Goal: Task Accomplishment & Management: Use online tool/utility

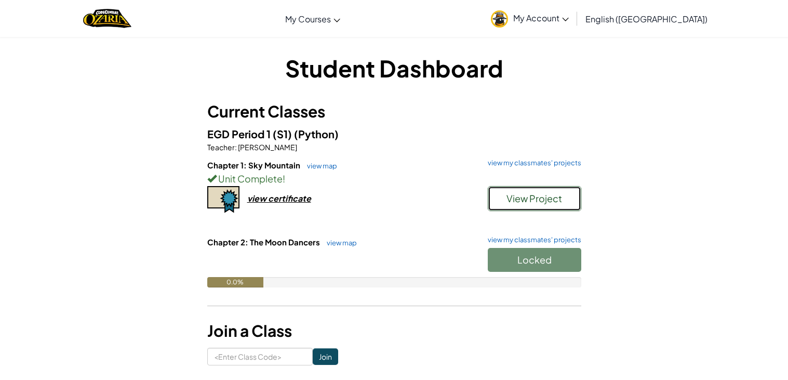
click at [516, 203] on span "View Project" at bounding box center [534, 198] width 56 height 12
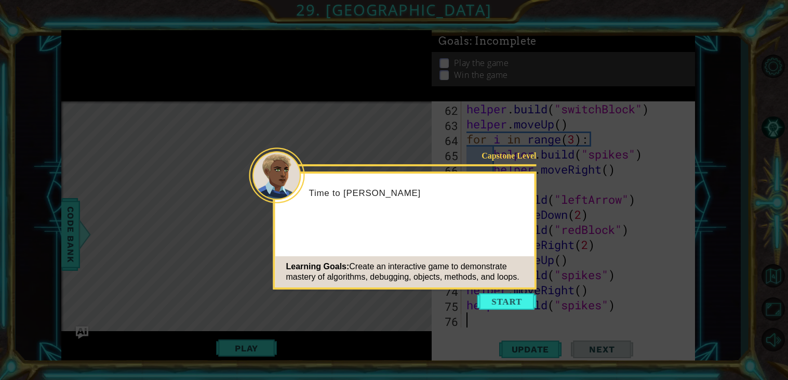
scroll to position [918, 0]
click at [520, 302] on button "Start" at bounding box center [506, 301] width 59 height 17
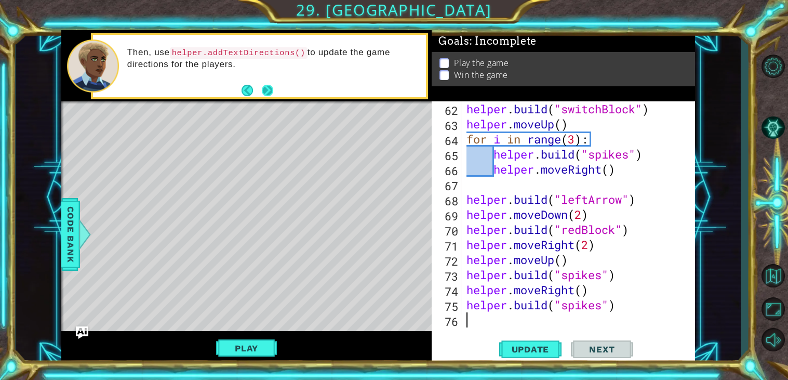
click at [266, 88] on button "Next" at bounding box center [267, 90] width 11 height 11
click at [265, 87] on button "Next" at bounding box center [266, 90] width 11 height 11
click at [538, 344] on span "Update" at bounding box center [530, 349] width 59 height 10
click at [261, 353] on button "Play" at bounding box center [246, 348] width 61 height 20
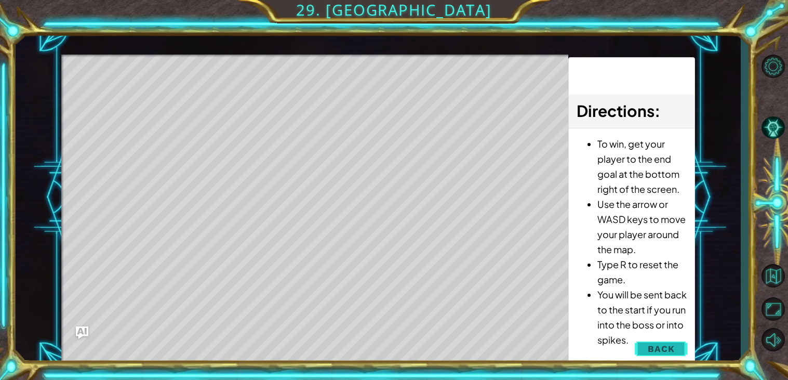
click at [651, 349] on span "Back" at bounding box center [660, 348] width 26 height 10
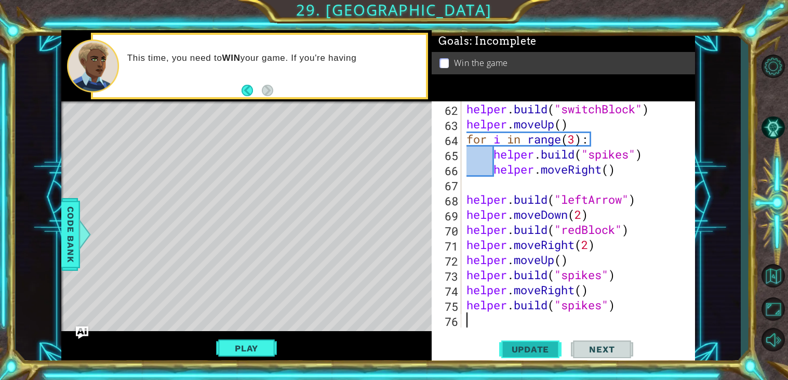
type textarea "r"
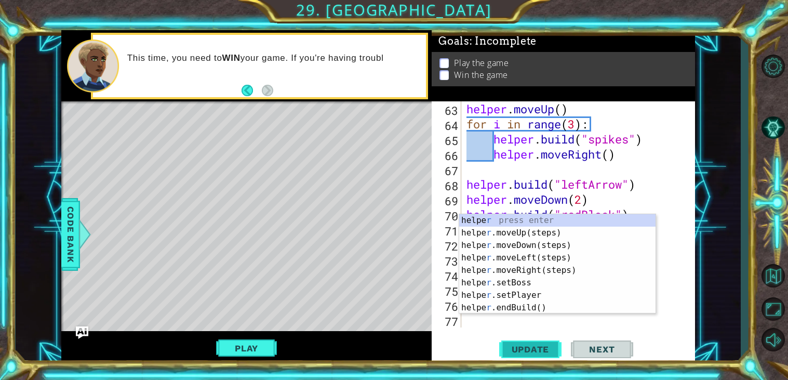
scroll to position [933, 0]
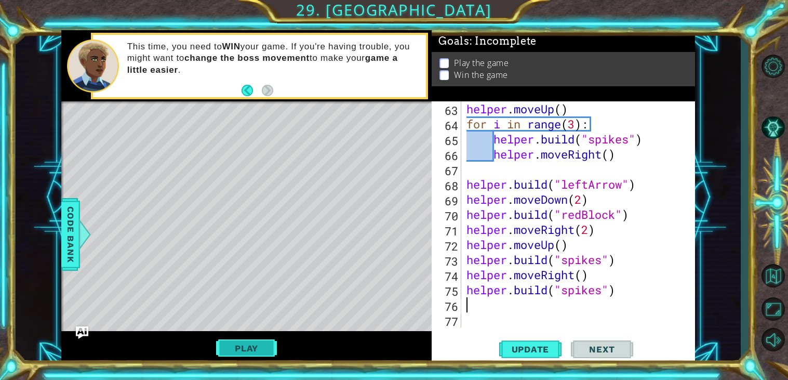
type textarea "helper.build("spikes")"
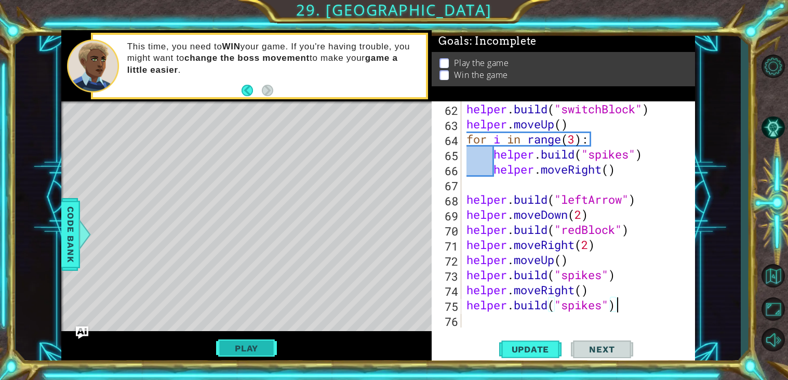
scroll to position [918, 0]
click at [256, 355] on button "Play" at bounding box center [246, 348] width 61 height 20
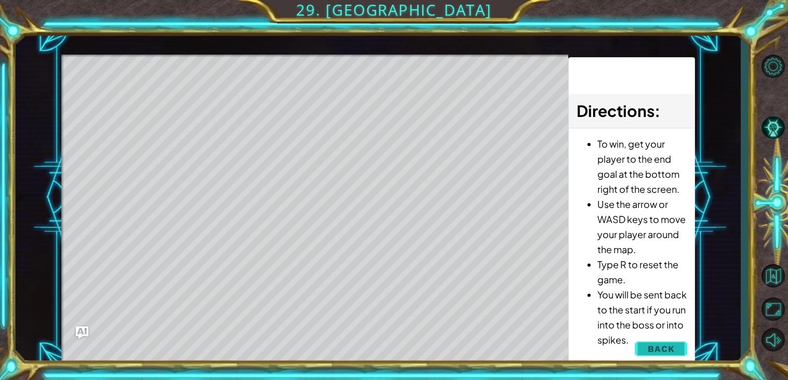
click at [669, 348] on span "Back" at bounding box center [660, 348] width 26 height 10
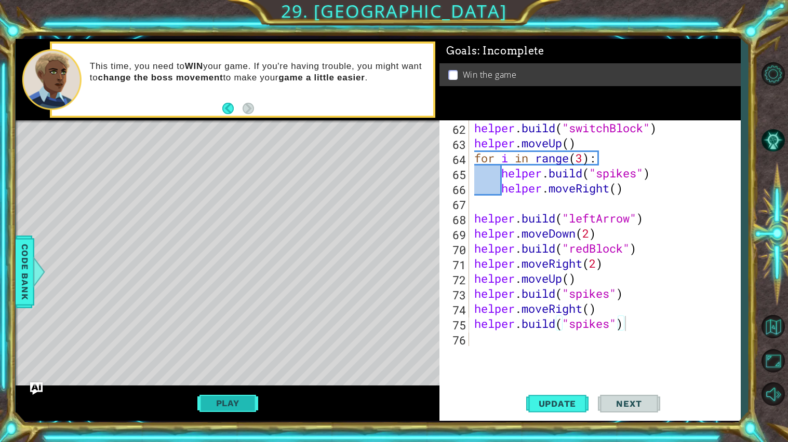
click at [244, 379] on button "Play" at bounding box center [227, 404] width 61 height 20
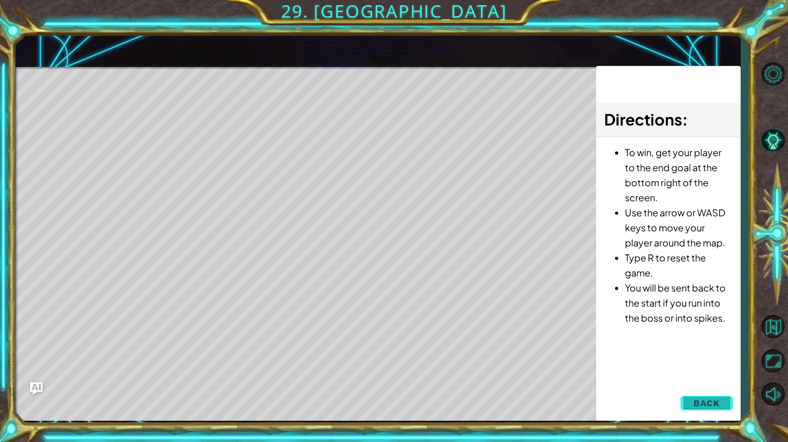
click at [727, 379] on button "Back" at bounding box center [706, 403] width 52 height 21
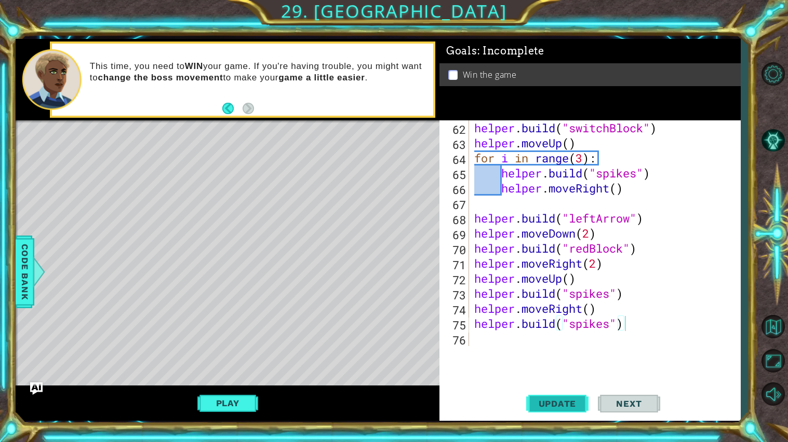
click at [549, 379] on span "Update" at bounding box center [557, 404] width 59 height 10
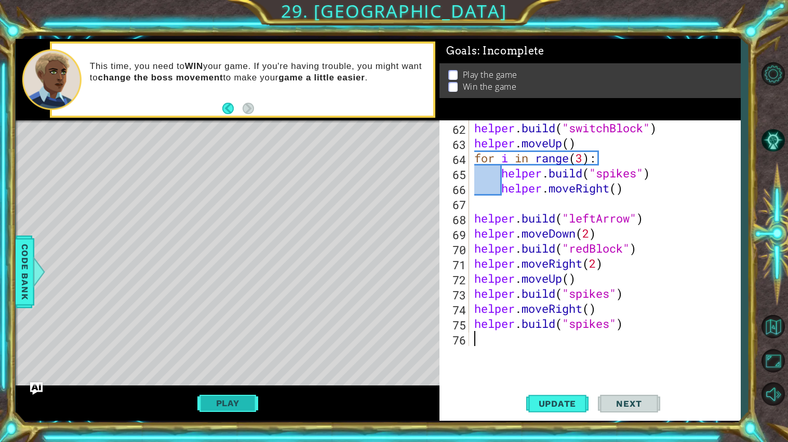
click at [219, 379] on button "Play" at bounding box center [227, 404] width 61 height 20
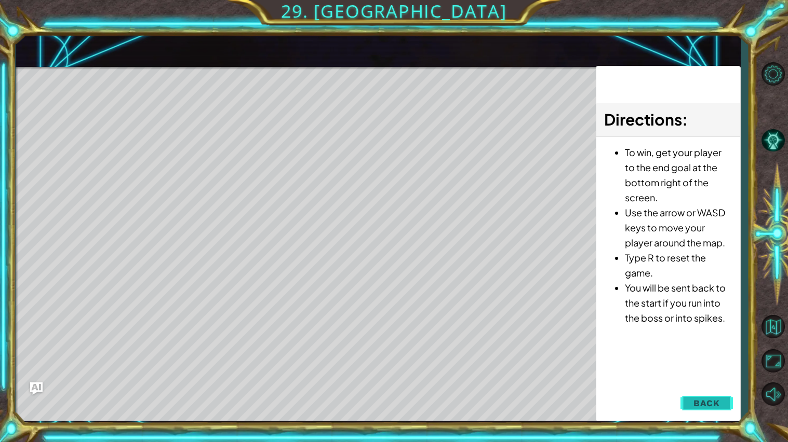
click at [714, 379] on span "Back" at bounding box center [706, 403] width 26 height 10
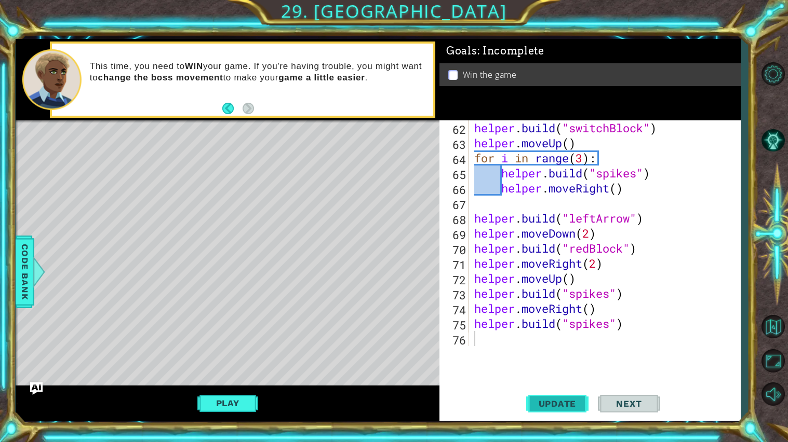
click at [562, 379] on span "Update" at bounding box center [557, 404] width 59 height 10
click at [247, 379] on button "Play" at bounding box center [227, 404] width 61 height 20
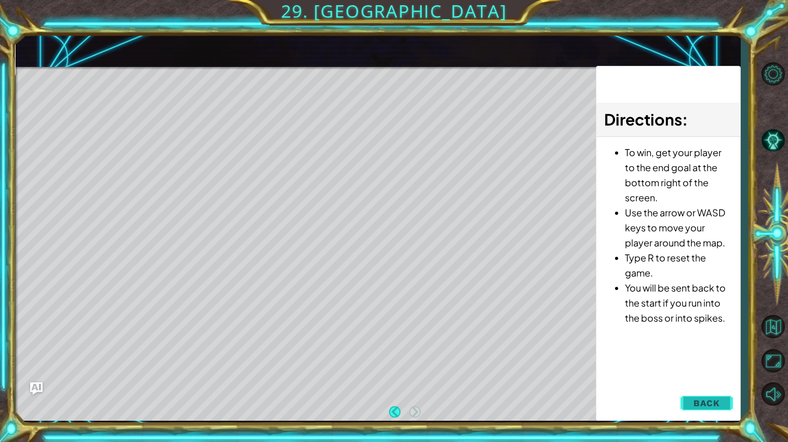
click at [697, 379] on span "Back" at bounding box center [706, 403] width 26 height 10
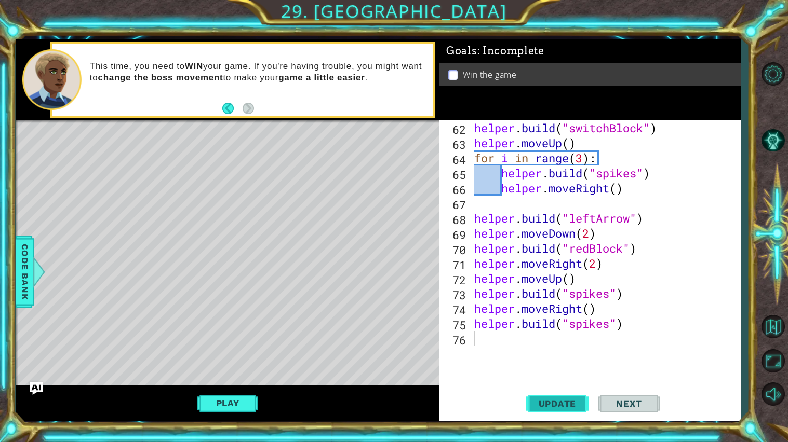
click at [555, 379] on span "Update" at bounding box center [557, 404] width 59 height 10
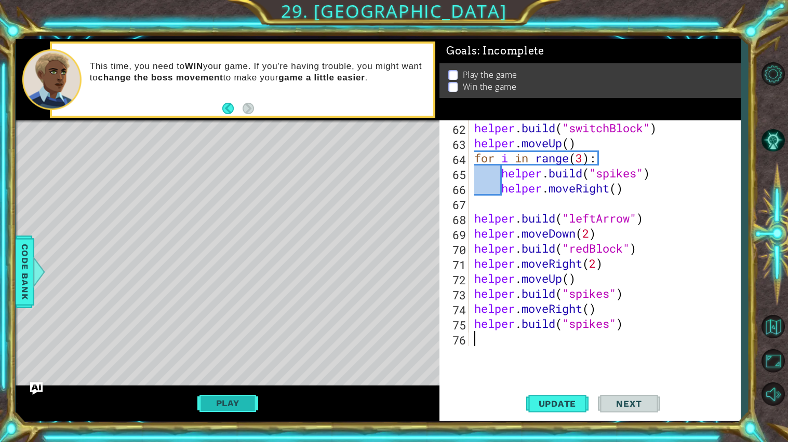
click at [248, 379] on button "Play" at bounding box center [227, 404] width 61 height 20
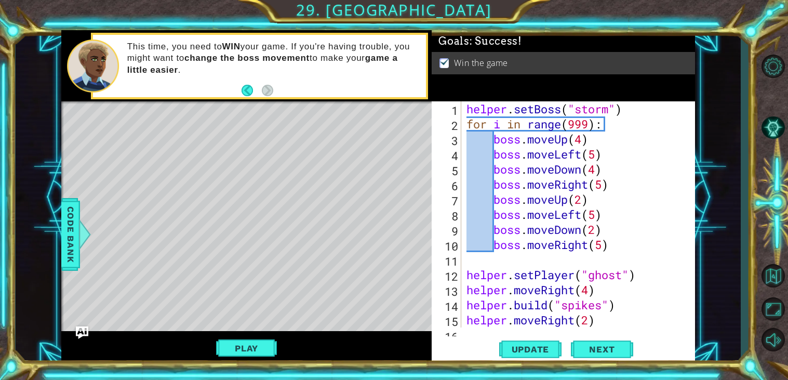
scroll to position [0, 0]
drag, startPoint x: 611, startPoint y: 107, endPoint x: 577, endPoint y: 105, distance: 33.9
click at [577, 105] on div "helper . setBoss ( "storm" ) for i in range ( 999 ) : boss . moveUp ( 4 ) boss …" at bounding box center [580, 229] width 233 height 256
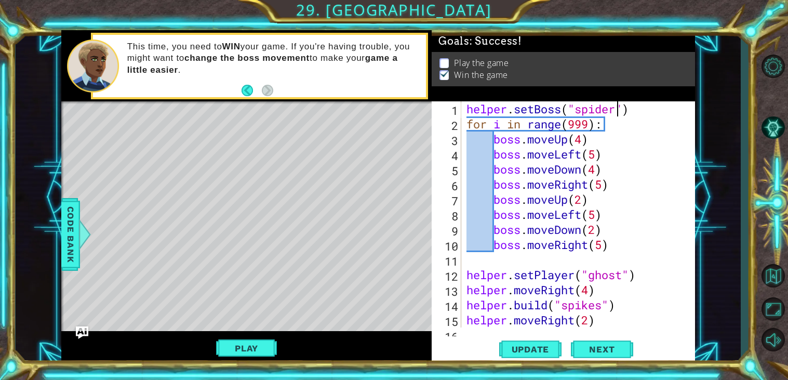
scroll to position [0, 7]
click at [644, 198] on div "helper . setBoss ( "spider" ) for i in range ( 999 ) : boss . moveUp ( 4 ) boss…" at bounding box center [580, 229] width 233 height 256
click at [550, 343] on button "Update" at bounding box center [530, 349] width 62 height 26
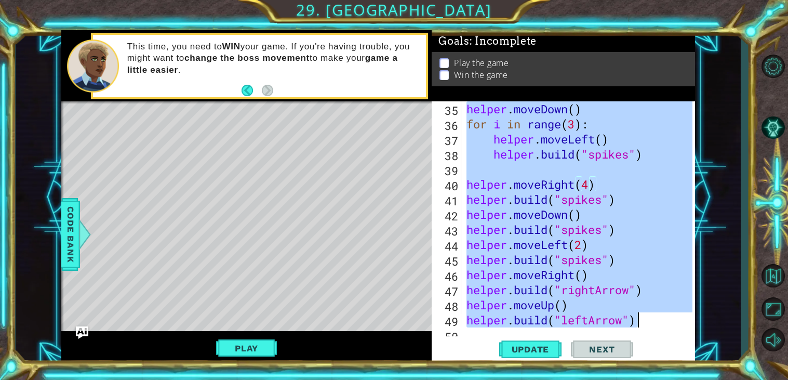
scroll to position [918, 0]
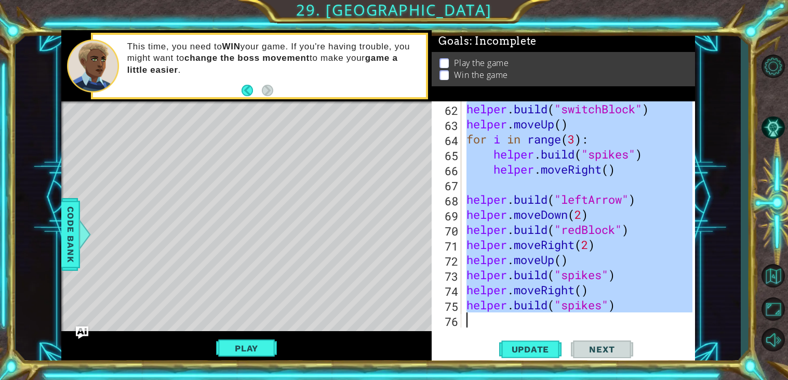
drag, startPoint x: 466, startPoint y: 109, endPoint x: 679, endPoint y: 367, distance: 334.1
click at [679, 367] on div "1 ההההההההההההההההההההההההההההההההההההההההההההההההההההההההההההההההההההההההההההה…" at bounding box center [394, 190] width 788 height 380
click at [614, 239] on div "helper . build ( "switchBlock" ) helper . moveUp ( ) for i in range ( 3 ) : hel…" at bounding box center [578, 214] width 228 height 226
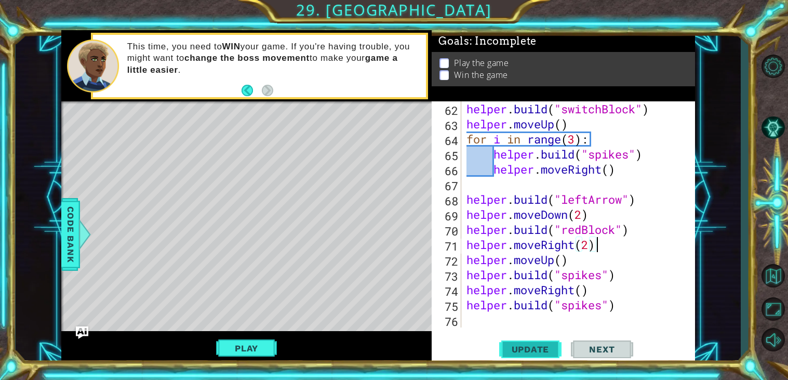
click at [509, 350] on span "Update" at bounding box center [530, 349] width 59 height 10
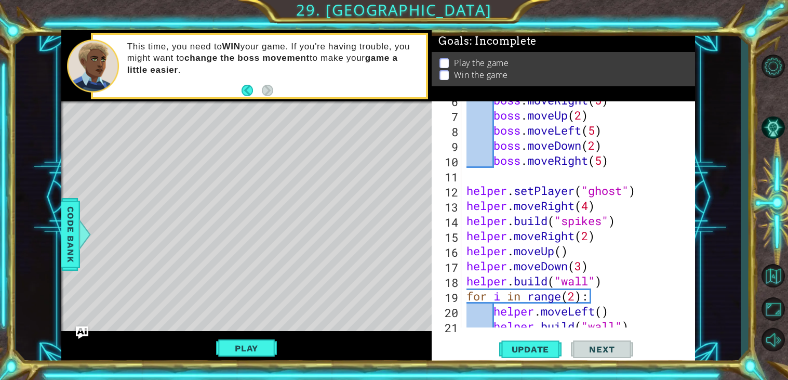
scroll to position [0, 0]
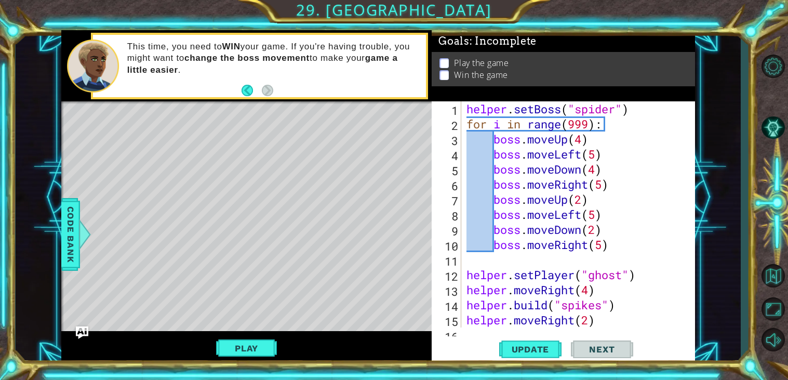
click at [466, 115] on div "helper . setBoss ( "spider" ) for i in range ( 999 ) : boss . moveUp ( 4 ) boss…" at bounding box center [580, 229] width 233 height 256
type textarea "helper.setBoss("spider")"
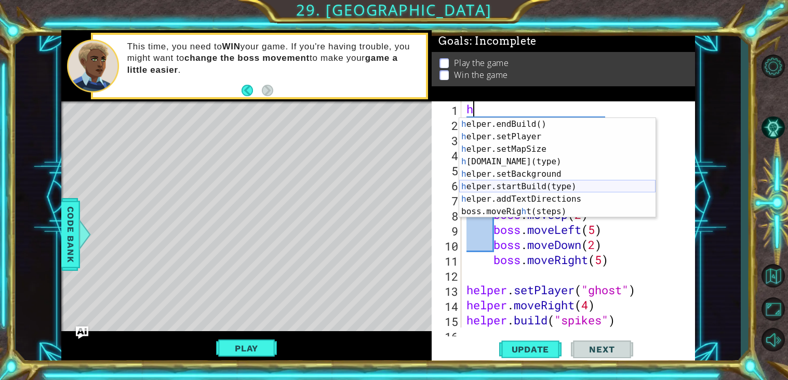
scroll to position [74, 0]
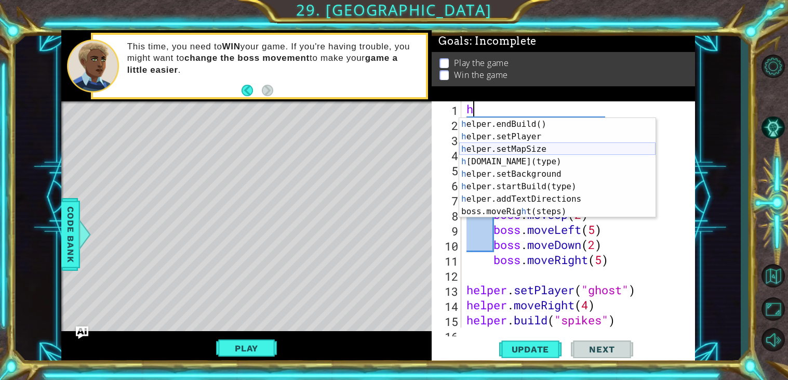
click at [557, 152] on div "h elper.endBuild() press enter h elper.setPlayer press enter h elper.setMapSize…" at bounding box center [557, 180] width 196 height 125
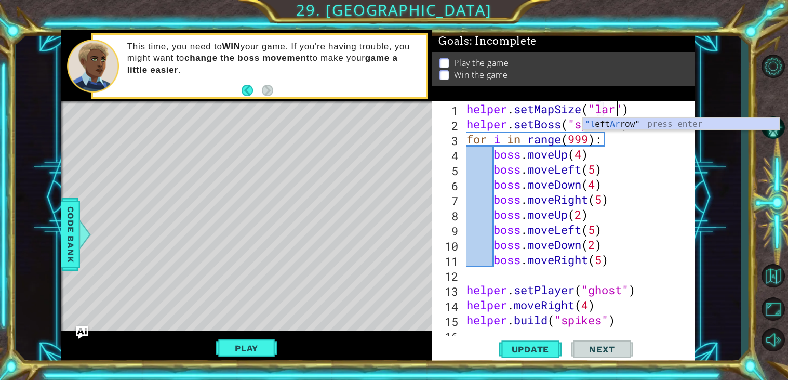
scroll to position [0, 7]
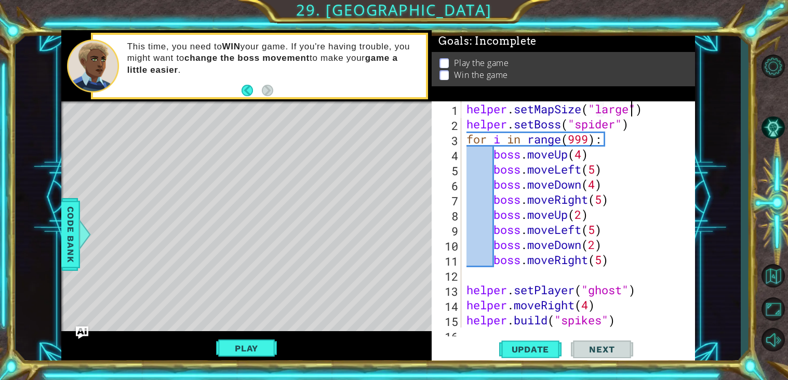
click at [635, 183] on div "helper . setMapSize ( "large" ) helper . setBoss ( "spider" ) for i in range ( …" at bounding box center [580, 229] width 233 height 256
type textarea "boss.moveDown(4)"
click at [557, 348] on span "Update" at bounding box center [530, 349] width 59 height 10
click at [232, 349] on button "Play" at bounding box center [246, 348] width 61 height 20
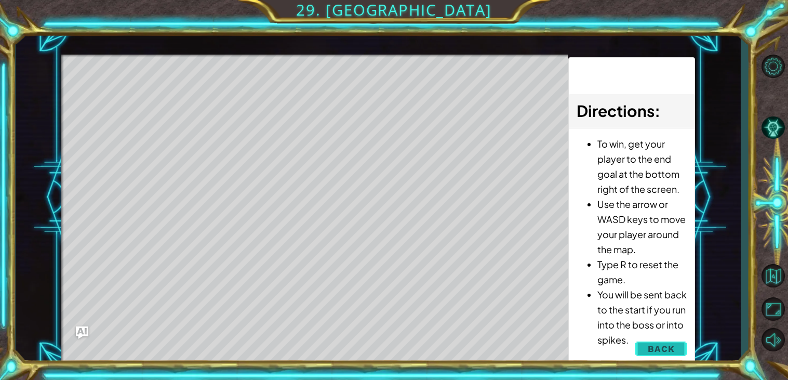
click at [649, 350] on span "Back" at bounding box center [660, 348] width 26 height 10
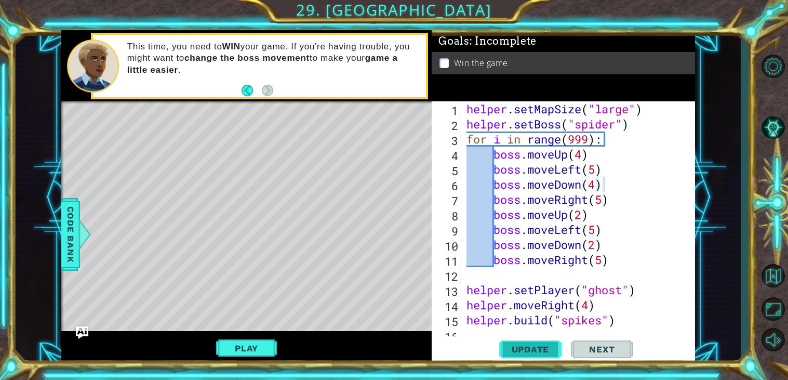
click at [555, 347] on span "Update" at bounding box center [530, 349] width 59 height 10
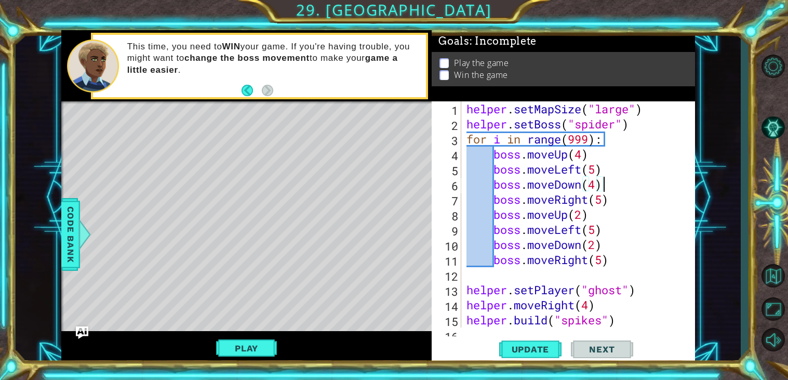
click at [531, 267] on div "helper . setMapSize ( "large" ) helper . setBoss ( "spider" ) for i in range ( …" at bounding box center [580, 229] width 233 height 256
drag, startPoint x: 616, startPoint y: 128, endPoint x: 577, endPoint y: 124, distance: 39.7
click at [577, 124] on div "helper . setMapSize ( "large" ) helper . setBoss ( "spider" ) for i in range ( …" at bounding box center [580, 229] width 233 height 256
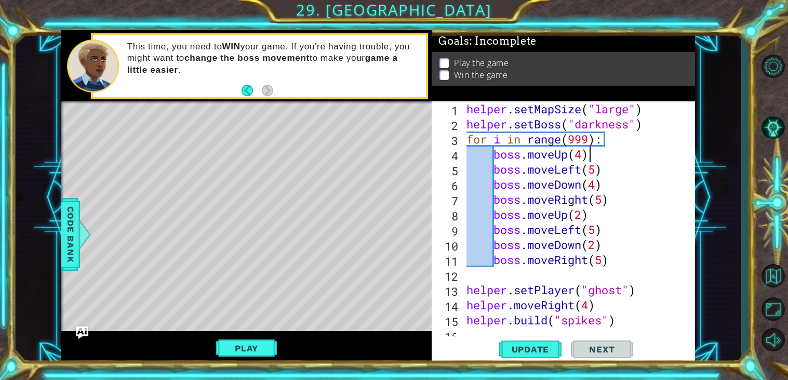
click at [614, 161] on div "helper . setMapSize ( "large" ) helper . setBoss ( "darkness" ) for i in range …" at bounding box center [580, 229] width 233 height 256
click at [529, 353] on span "Update" at bounding box center [530, 349] width 59 height 10
click at [75, 225] on span "Code Bank" at bounding box center [70, 234] width 17 height 63
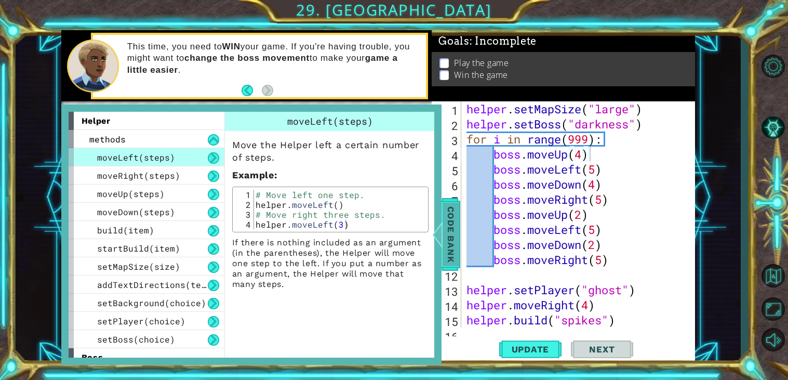
click at [75, 225] on div "build(item)" at bounding box center [147, 230] width 156 height 18
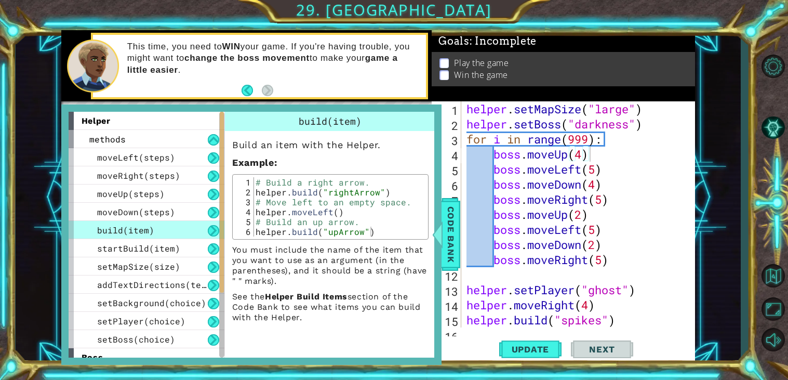
click at [131, 229] on span "build(item)" at bounding box center [125, 229] width 57 height 11
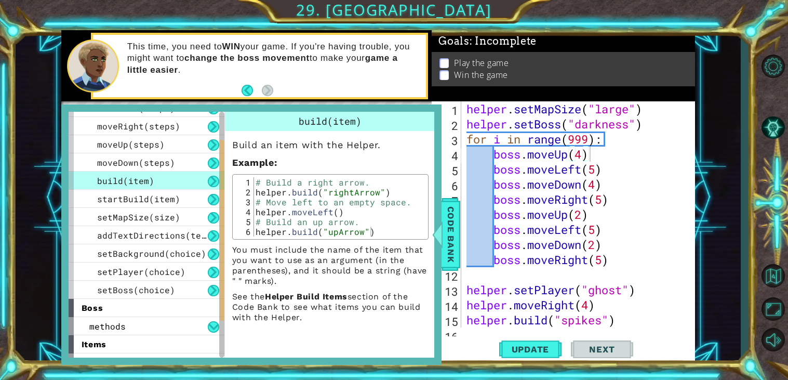
scroll to position [49, 0]
click at [174, 271] on span "setPlayer(choice)" at bounding box center [141, 271] width 88 height 11
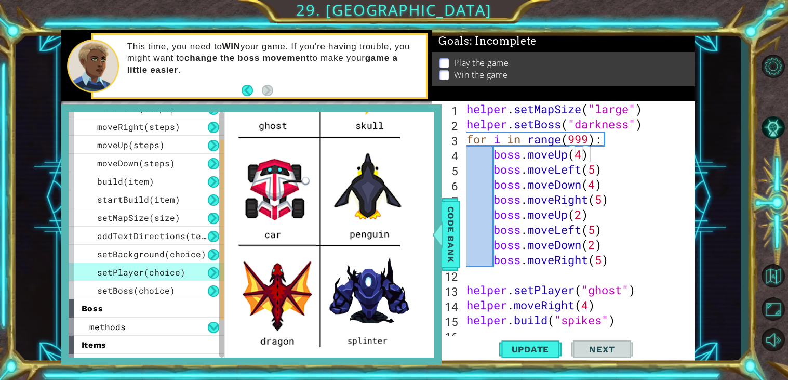
scroll to position [255, 0]
click at [448, 209] on span "Code Bank" at bounding box center [450, 234] width 17 height 63
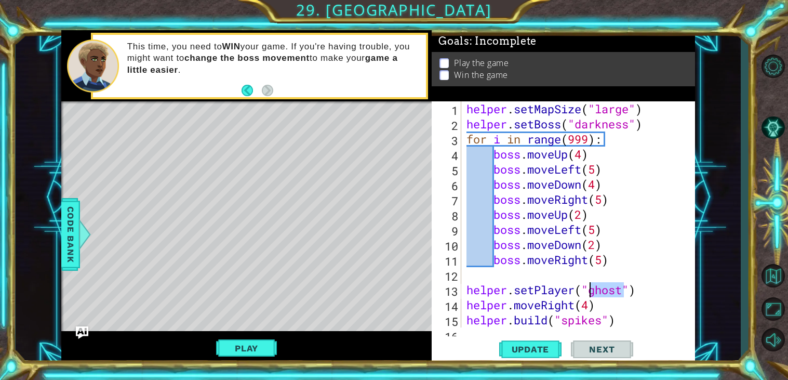
drag, startPoint x: 622, startPoint y: 293, endPoint x: 590, endPoint y: 293, distance: 31.2
click at [590, 293] on div "helper . setMapSize ( "large" ) helper . setBoss ( "darkness" ) for i in range …" at bounding box center [580, 229] width 233 height 256
click at [590, 287] on div "helper . setMapSize ( "large" ) helper . setBoss ( "darkness" ) for i in range …" at bounding box center [580, 229] width 233 height 256
click at [531, 344] on span "Update" at bounding box center [530, 349] width 59 height 10
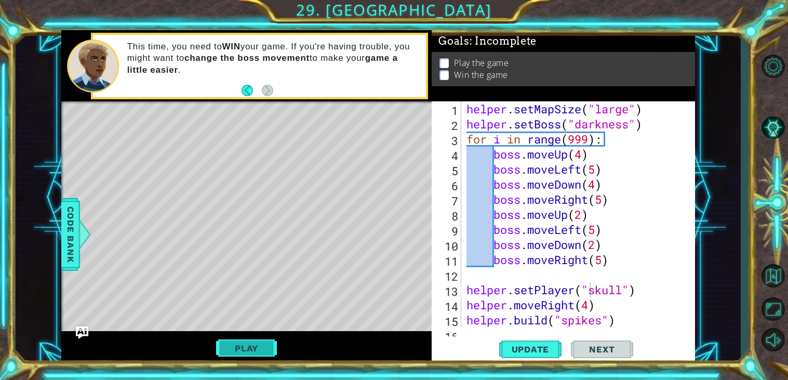
click at [232, 342] on button "Play" at bounding box center [246, 348] width 61 height 20
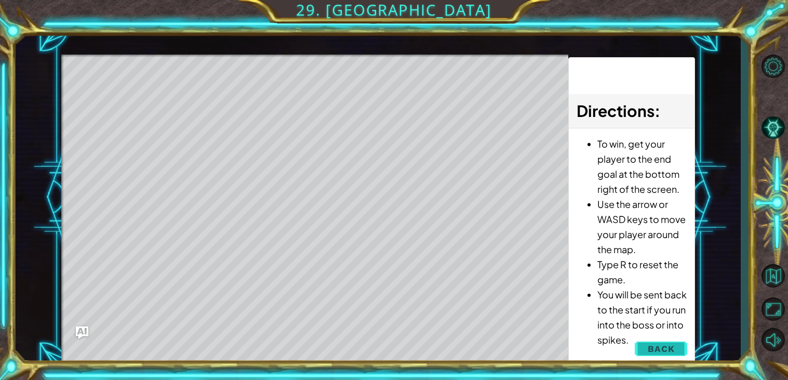
click at [671, 349] on span "Back" at bounding box center [660, 348] width 26 height 10
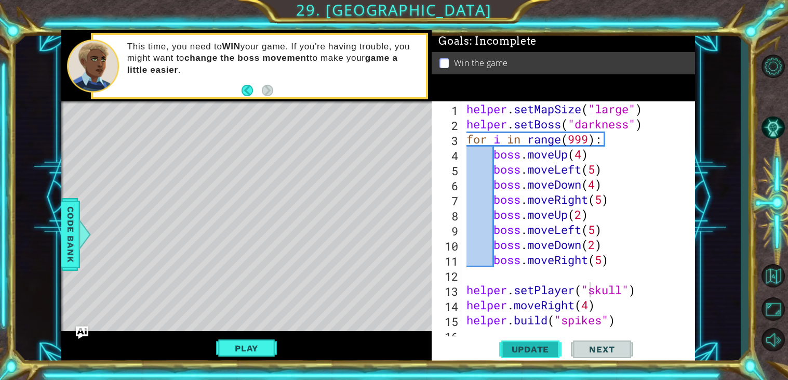
click at [534, 347] on span "Update" at bounding box center [530, 349] width 59 height 10
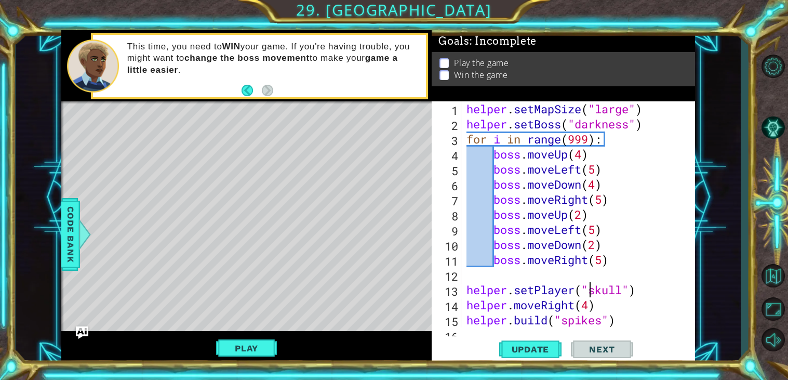
click at [583, 152] on div "helper . setMapSize ( "large" ) helper . setBoss ( "darkness" ) for i in range …" at bounding box center [580, 229] width 233 height 256
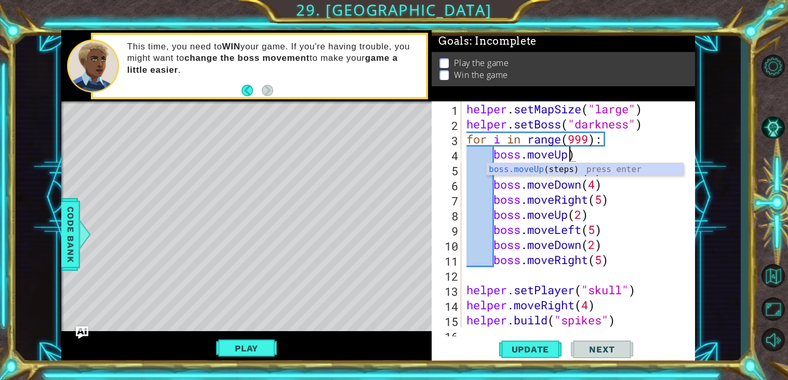
scroll to position [0, 4]
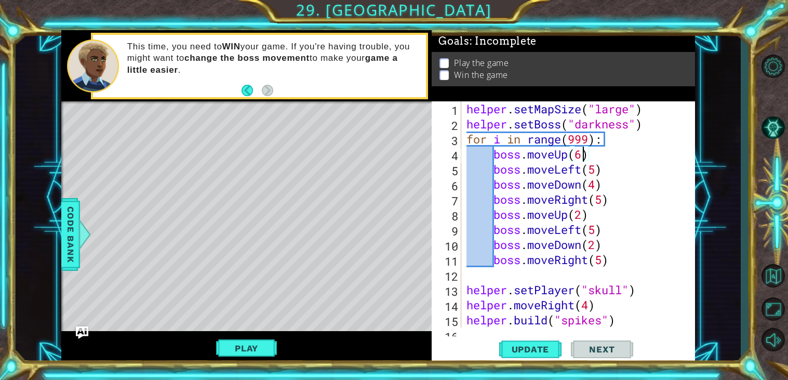
click at [593, 170] on div "helper . setMapSize ( "large" ) helper . setBoss ( "darkness" ) for i in range …" at bounding box center [580, 229] width 233 height 256
click at [599, 189] on div "helper . setMapSize ( "large" ) helper . setBoss ( "darkness" ) for i in range …" at bounding box center [580, 229] width 233 height 256
click at [600, 195] on div "helper . setMapSize ( "large" ) helper . setBoss ( "darkness" ) for i in range …" at bounding box center [580, 229] width 233 height 256
click at [585, 214] on div "helper . setMapSize ( "large" ) helper . setBoss ( "darkness" ) for i in range …" at bounding box center [580, 229] width 233 height 256
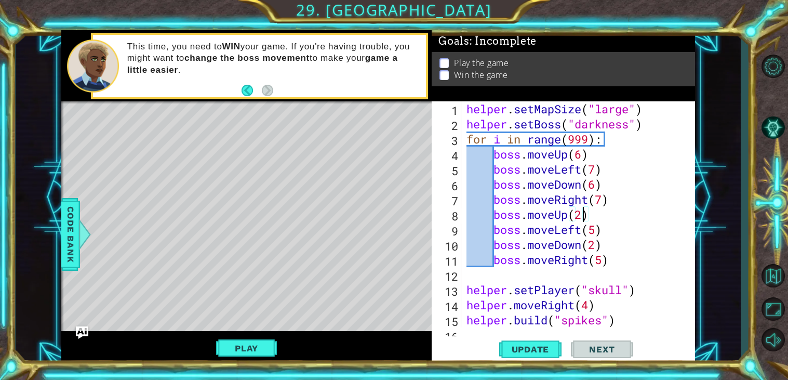
scroll to position [0, 4]
click at [598, 233] on div "helper . setMapSize ( "large" ) helper . setBoss ( "darkness" ) for i in range …" at bounding box center [580, 229] width 233 height 256
click at [596, 245] on div "helper . setMapSize ( "large" ) helper . setBoss ( "darkness" ) for i in range …" at bounding box center [580, 229] width 233 height 256
click at [602, 258] on div "helper . setMapSize ( "large" ) helper . setBoss ( "darkness" ) for i in range …" at bounding box center [580, 229] width 233 height 256
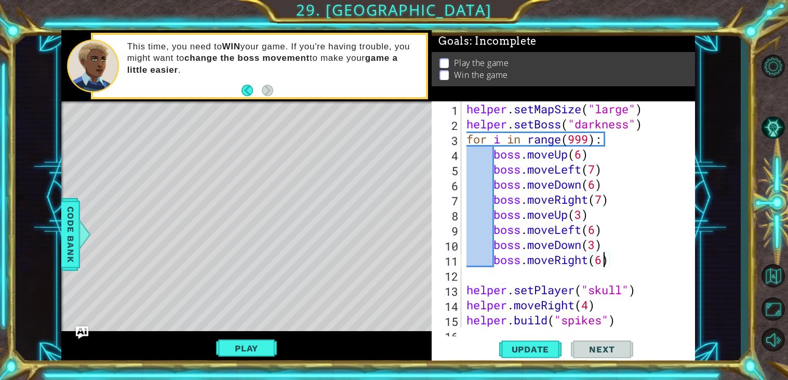
click at [649, 247] on div "helper . setMapSize ( "large" ) helper . setBoss ( "darkness" ) for i in range …" at bounding box center [580, 229] width 233 height 256
click at [536, 350] on span "Update" at bounding box center [530, 349] width 59 height 10
click at [257, 340] on button "Play" at bounding box center [246, 348] width 61 height 20
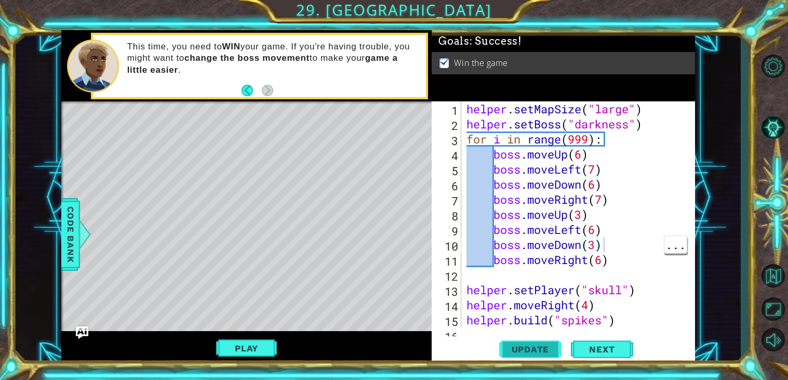
click at [543, 352] on span "Update" at bounding box center [530, 349] width 59 height 10
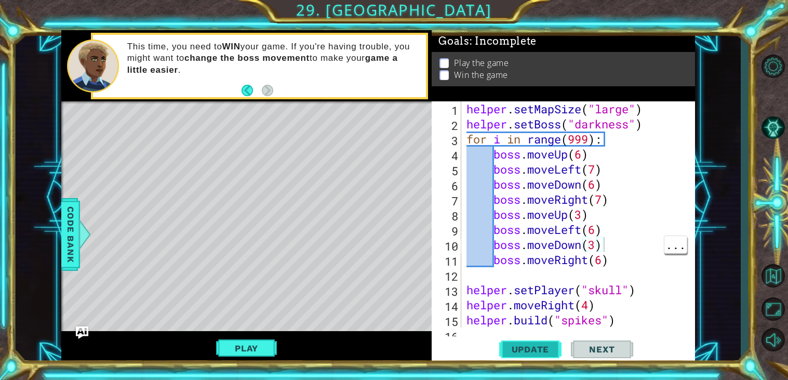
click at [530, 345] on span "Update" at bounding box center [530, 349] width 59 height 10
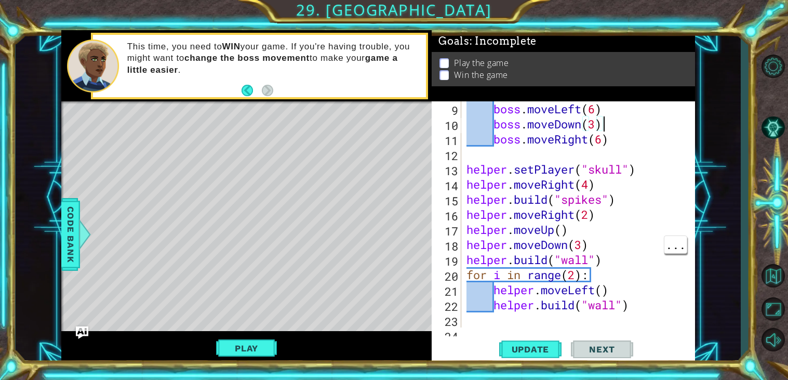
scroll to position [123, 0]
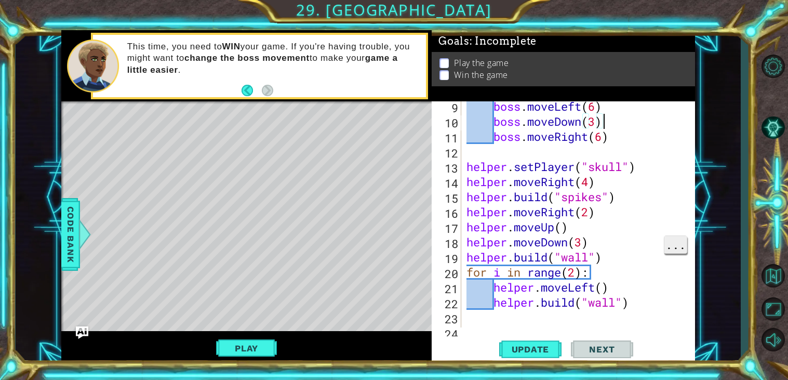
click at [668, 245] on span "..." at bounding box center [675, 244] width 22 height 17
click at [668, 264] on div "boss . moveLeft ( 6 ) boss . moveDown ( 3 ) boss . moveRight ( 6 ) helper . set…" at bounding box center [580, 227] width 233 height 256
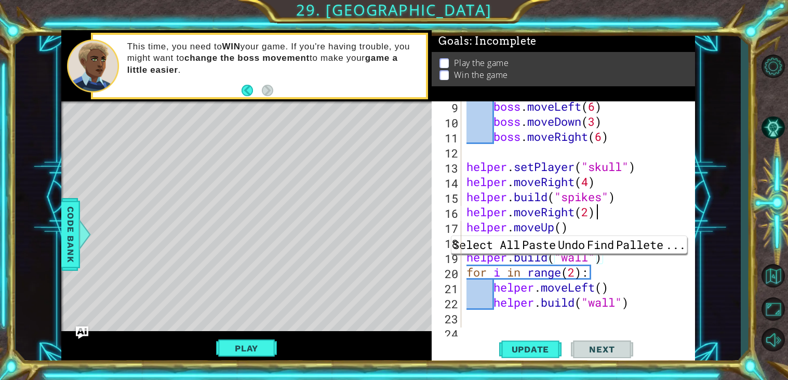
click at [668, 218] on div "boss . moveLeft ( 6 ) boss . moveDown ( 3 ) boss . moveRight ( 6 ) helper . set…" at bounding box center [580, 227] width 233 height 256
click at [623, 186] on div "boss . moveLeft ( 6 ) boss . moveDown ( 3 ) boss . moveRight ( 6 ) helper . set…" at bounding box center [580, 227] width 233 height 256
click at [665, 240] on span "..." at bounding box center [675, 244] width 22 height 17
click at [628, 215] on div "boss . moveLeft ( 6 ) boss . moveDown ( 3 ) boss . moveRight ( 6 ) helper . set…" at bounding box center [580, 227] width 233 height 256
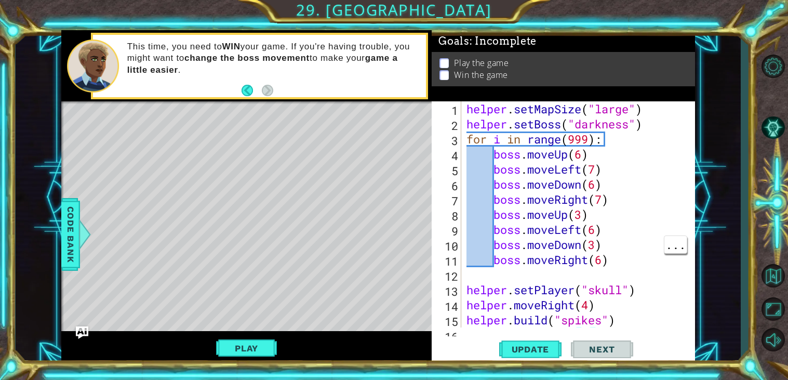
scroll to position [933, 0]
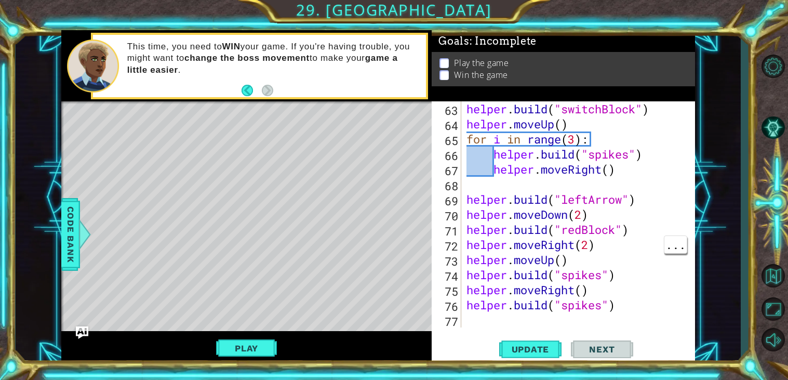
click at [651, 312] on div "helper . build ( "switchBlock" ) helper . moveUp ( ) for i in range ( 3 ) : hel…" at bounding box center [580, 229] width 233 height 256
type textarea "helper.build("spikes")"
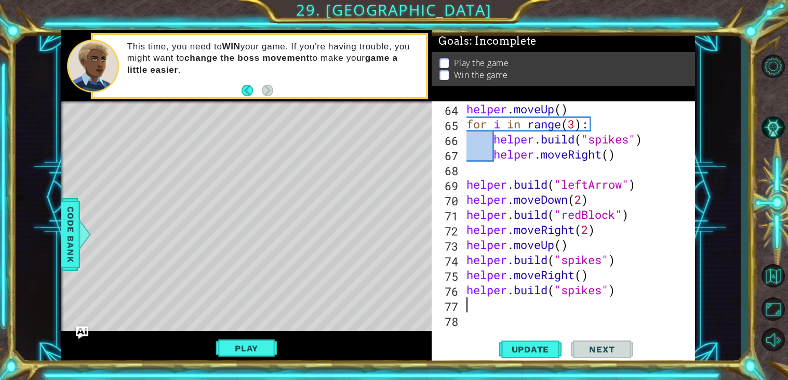
scroll to position [0, 0]
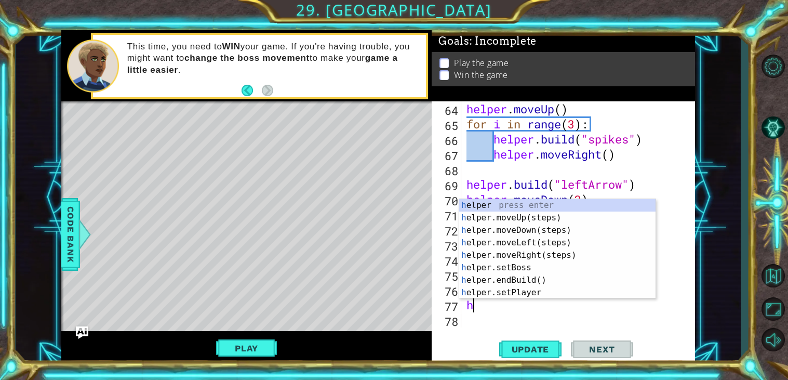
type textarea "he"
click at [593, 219] on div "he lper press enter he lper.moveUp(steps) press enter he lper.moveDown(steps) p…" at bounding box center [557, 261] width 196 height 125
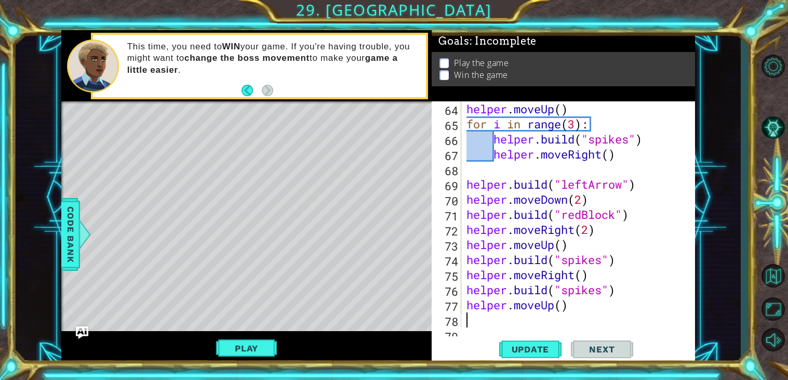
scroll to position [963, 0]
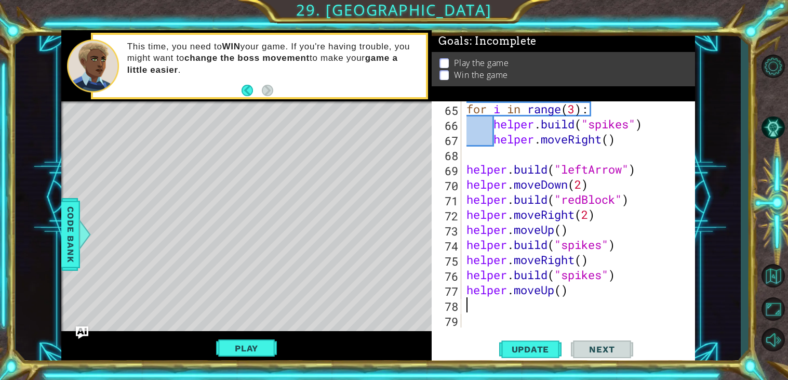
click at [561, 290] on div "for i in range ( 3 ) : helper . build ( "spikes" ) helper . moveRight ( ) helpe…" at bounding box center [580, 229] width 233 height 256
type textarea "helper.moveUp(2)"
click at [534, 312] on div "for i in range ( 3 ) : helper . build ( "spikes" ) helper . moveRight ( ) helpe…" at bounding box center [580, 229] width 233 height 256
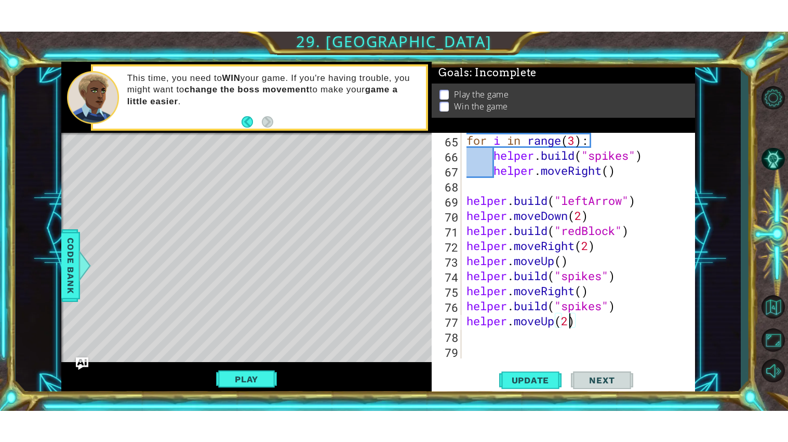
scroll to position [0, 0]
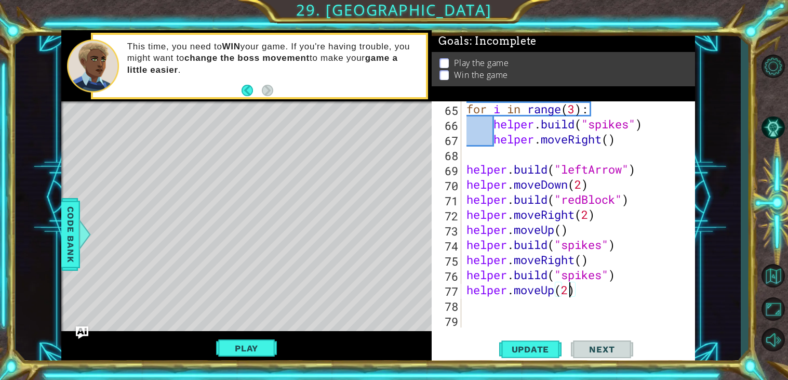
click at [568, 294] on div "for i in range ( 3 ) : helper . build ( "spikes" ) helper . moveRight ( ) helpe…" at bounding box center [580, 229] width 233 height 256
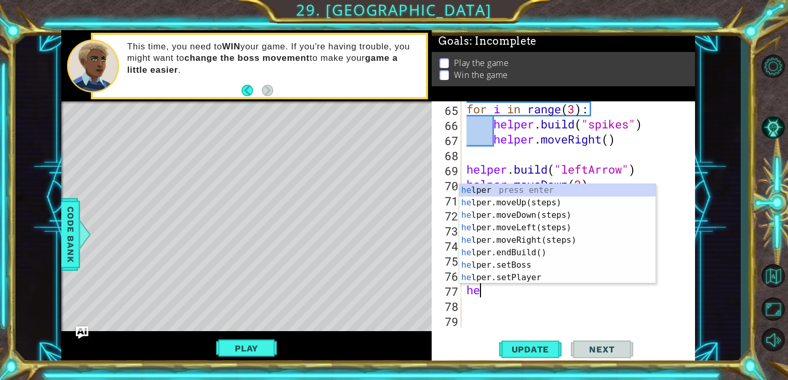
type textarea "h"
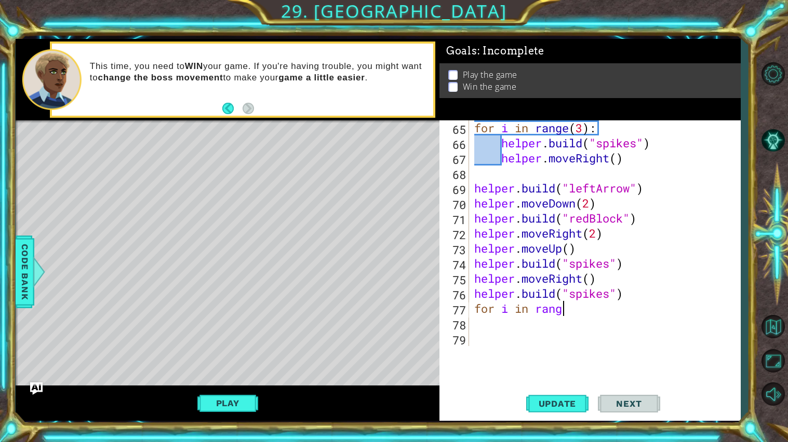
scroll to position [0, 3]
type textarea "for i in range():"
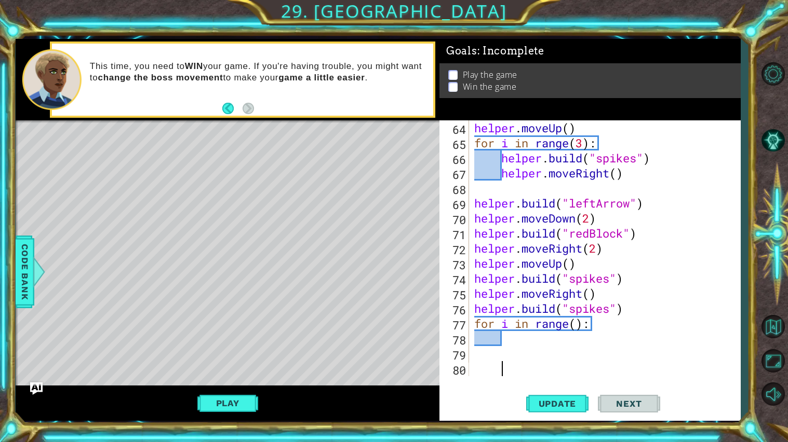
scroll to position [948, 0]
click at [607, 330] on div "helper . moveUp ( ) for i in range ( 3 ) : helper . build ( "spikes" ) helper .…" at bounding box center [607, 263] width 271 height 286
type textarea "for i in range():"
click at [579, 327] on div "helper . moveUp ( ) for i in range ( 3 ) : helper . build ( "spikes" ) helper .…" at bounding box center [607, 263] width 271 height 286
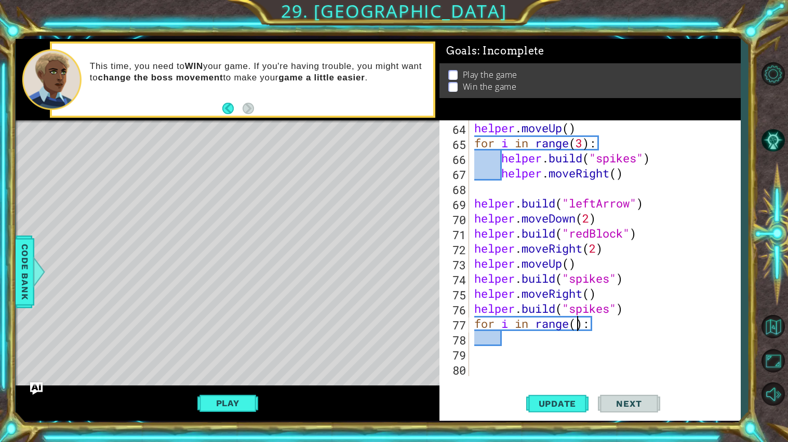
type textarea "for i in range(2):"
click at [569, 343] on div "helper . moveUp ( ) for i in range ( 3 ) : helper . build ( "spikes" ) helper .…" at bounding box center [607, 263] width 271 height 286
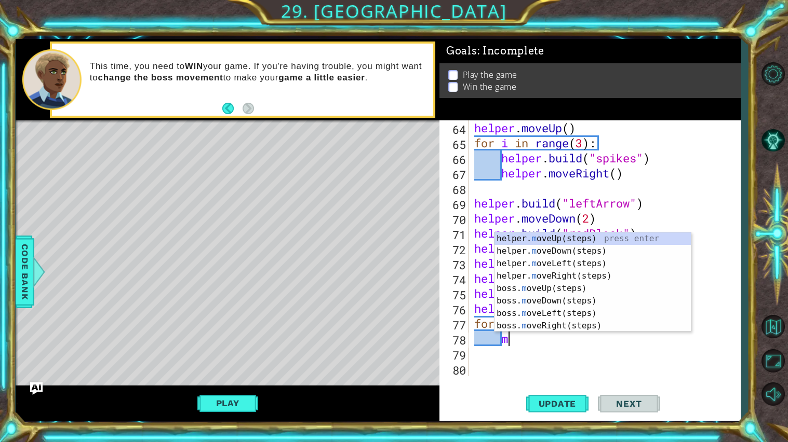
scroll to position [0, 1]
click at [532, 345] on div "helper . moveUp ( ) for i in range ( 3 ) : helper . build ( "spikes" ) helper .…" at bounding box center [607, 263] width 271 height 286
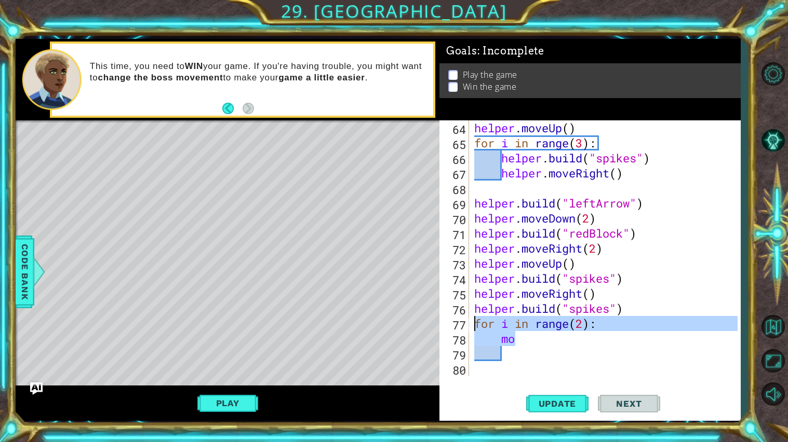
drag, startPoint x: 532, startPoint y: 345, endPoint x: 466, endPoint y: 320, distance: 71.2
click at [466, 320] on div "mo 64 65 66 67 68 69 70 71 72 73 74 75 76 77 78 79 80 helper . moveUp ( ) for i…" at bounding box center [588, 248] width 298 height 256
type textarea "for i in range(2): mo"
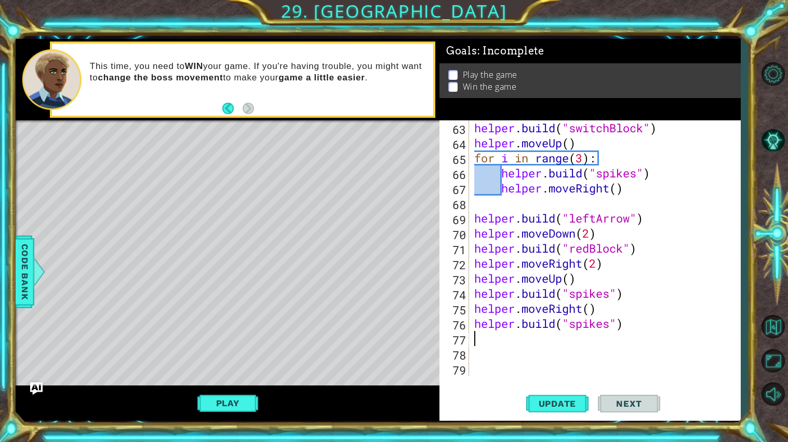
scroll to position [0, 0]
type textarea "helper.build("spikes")"
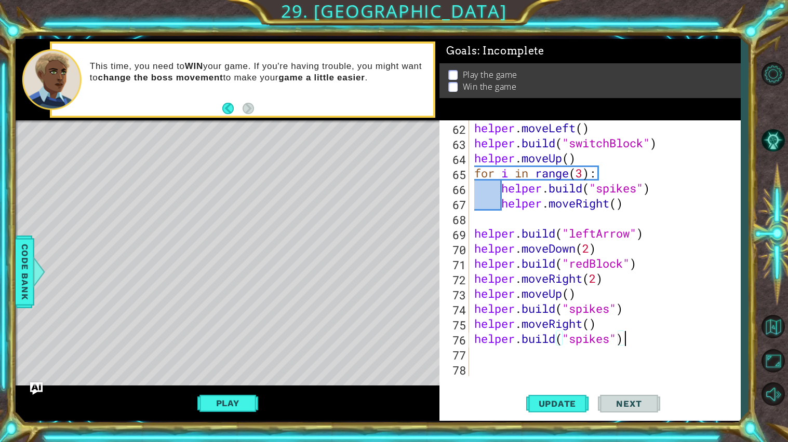
click at [568, 371] on div "helper . moveLeft ( ) helper . build ( "switchBlock" ) helper . moveUp ( ) for …" at bounding box center [607, 263] width 271 height 286
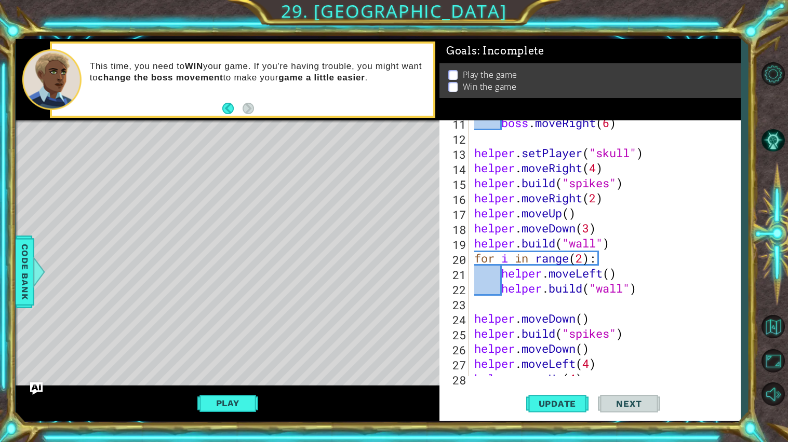
scroll to position [155, 0]
drag, startPoint x: 638, startPoint y: 292, endPoint x: 475, endPoint y: 293, distance: 163.0
click at [475, 293] on div "boss . moveRight ( 6 ) helper . setPlayer ( "skull" ) helper . moveRight ( 4 ) …" at bounding box center [607, 258] width 271 height 286
type textarea "[DOMAIN_NAME]("wall")"
click at [583, 276] on div "boss . moveRight ( 6 ) helper . setPlayer ( "skull" ) helper . moveRight ( 4 ) …" at bounding box center [607, 258] width 271 height 286
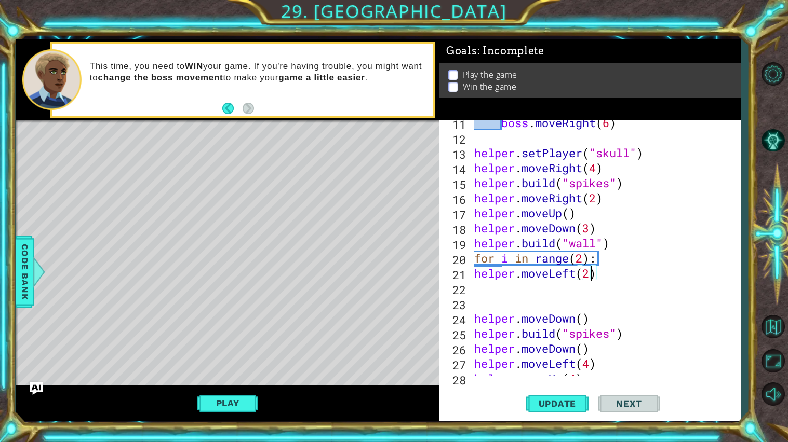
scroll to position [0, 5]
drag, startPoint x: 599, startPoint y: 261, endPoint x: 460, endPoint y: 262, distance: 138.6
click at [460, 262] on div "helper.moveLeft(2) 11 12 13 14 15 16 17 18 19 20 21 22 23 24 25 26 27 28 29 bos…" at bounding box center [588, 248] width 298 height 256
type textarea "for i in range(2):"
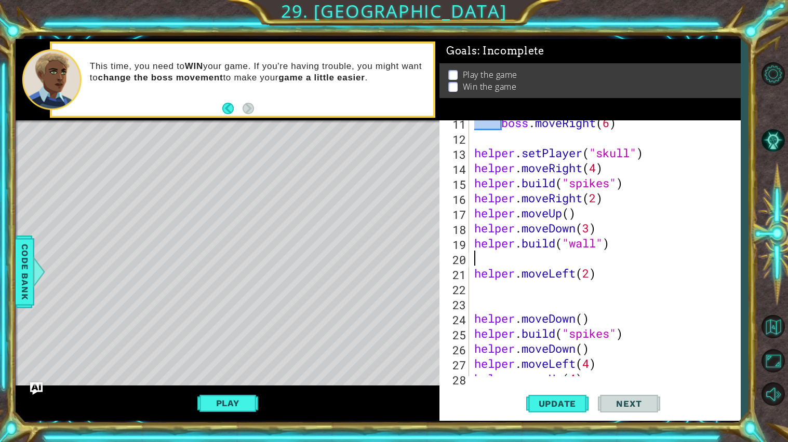
type textarea "[DOMAIN_NAME]("wall")"
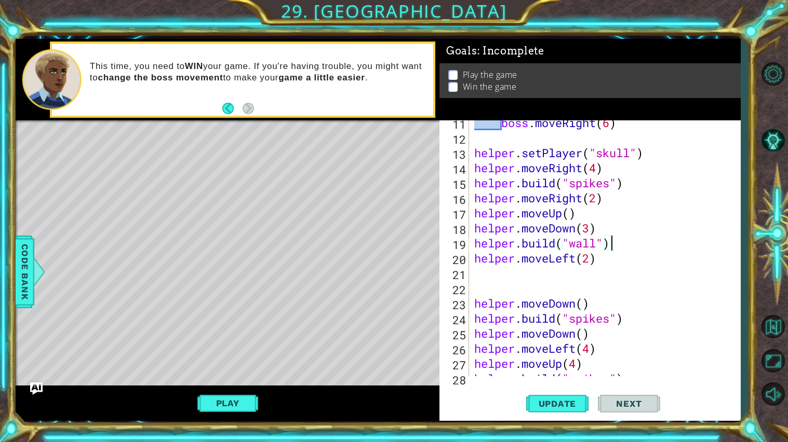
click at [583, 287] on div "boss . moveRight ( 6 ) helper . setPlayer ( "skull" ) helper . moveRight ( 4 ) …" at bounding box center [607, 258] width 271 height 286
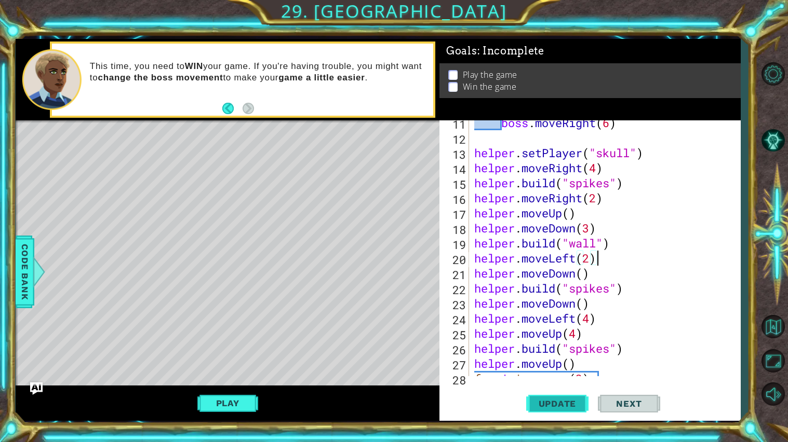
click at [576, 379] on span "Update" at bounding box center [557, 404] width 59 height 10
drag, startPoint x: 610, startPoint y: 247, endPoint x: 477, endPoint y: 247, distance: 132.9
click at [477, 247] on div "boss . moveRight ( 6 ) helper . setPlayer ( "skull" ) helper . moveRight ( 4 ) …" at bounding box center [607, 258] width 271 height 286
type textarea "[DOMAIN_NAME]("wall")"
type textarea "helper.moveDown(3)"
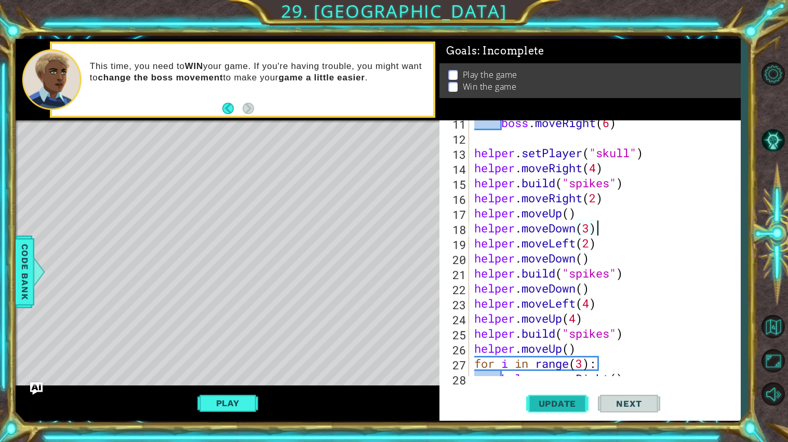
click at [578, 379] on span "Update" at bounding box center [557, 404] width 59 height 10
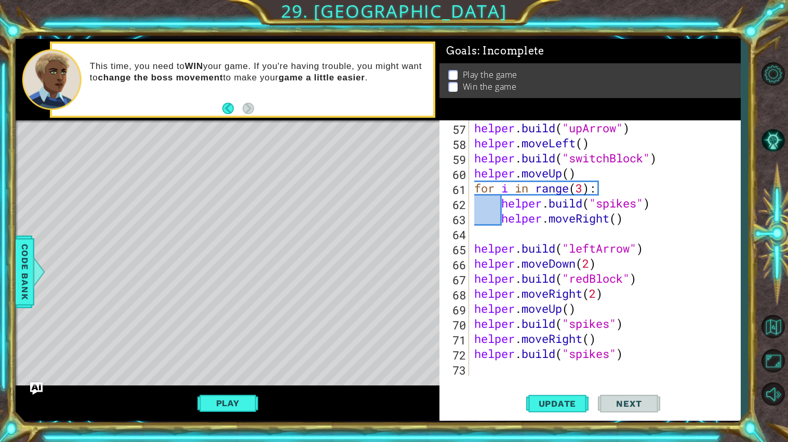
scroll to position [843, 0]
click at [602, 369] on div "helper . build ( "upArrow" ) helper . moveLeft ( ) helper . build ( "switchBloc…" at bounding box center [607, 263] width 271 height 286
type textarea "u"
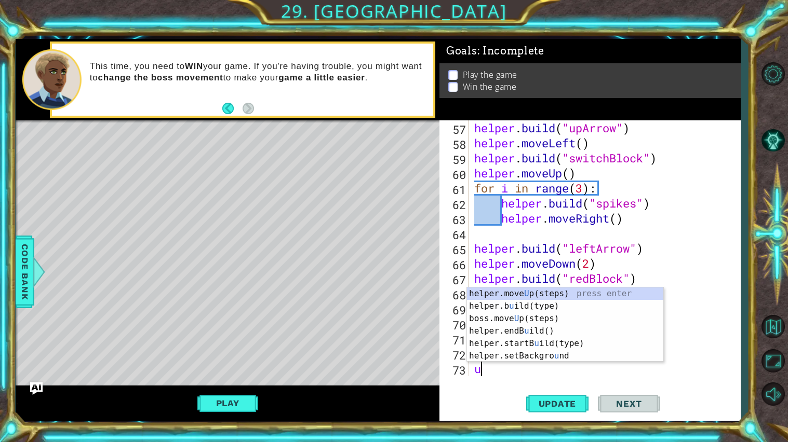
scroll to position [858, 0]
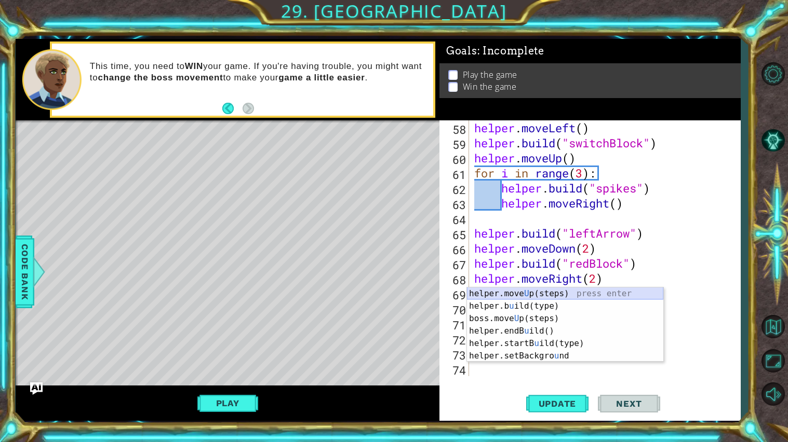
click at [632, 296] on div "helper.move U p(steps) press enter helper.b u ild(type) press enter boss.move U…" at bounding box center [565, 338] width 196 height 100
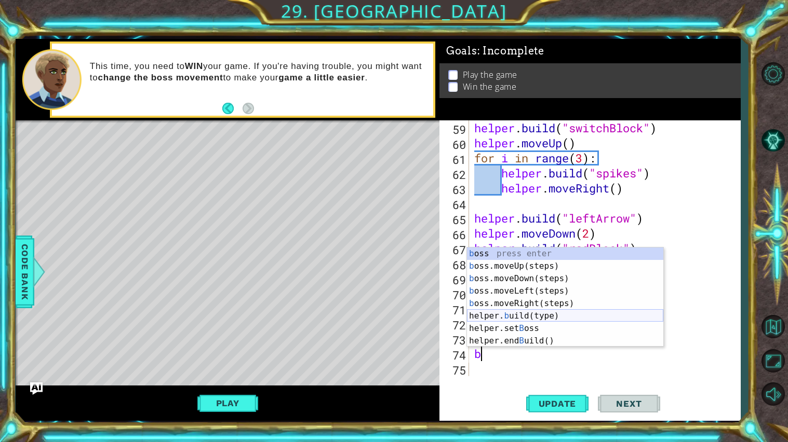
click at [535, 317] on div "b oss press enter b oss.moveUp(steps) press enter b oss.moveDown(steps) press e…" at bounding box center [565, 310] width 196 height 125
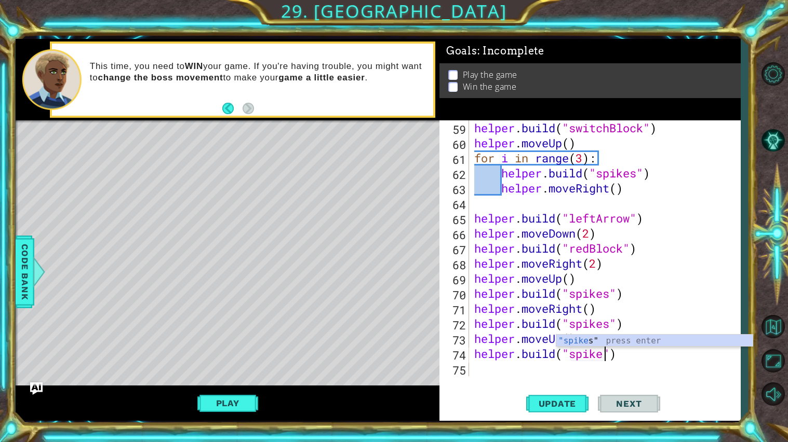
type textarea "helper.build("spikes")"
drag, startPoint x: 572, startPoint y: 356, endPoint x: 610, endPoint y: 357, distance: 37.4
click at [610, 357] on div "helper . build ( "switchBlock" ) helper . moveUp ( ) for i in range ( 3 ) : hel…" at bounding box center [607, 263] width 271 height 286
click at [631, 326] on div "helper . build ( "switchBlock" ) helper . moveUp ( ) for i in range ( 3 ) : hel…" at bounding box center [607, 263] width 271 height 286
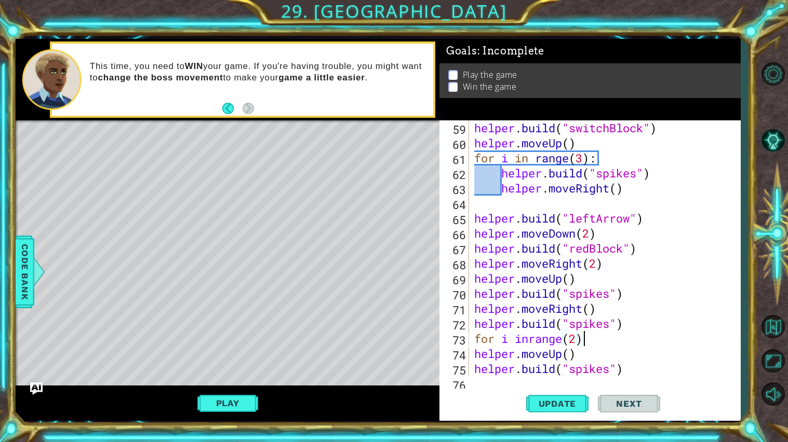
scroll to position [0, 4]
click at [473, 353] on div "helper . build ( "switchBlock" ) helper . moveUp ( ) for i in range ( 3 ) : hel…" at bounding box center [607, 263] width 271 height 286
click at [473, 371] on div "helper . build ( "switchBlock" ) helper . moveUp ( ) for i in range ( 3 ) : hel…" at bounding box center [607, 263] width 271 height 286
type textarea "helper.build("spikes")"
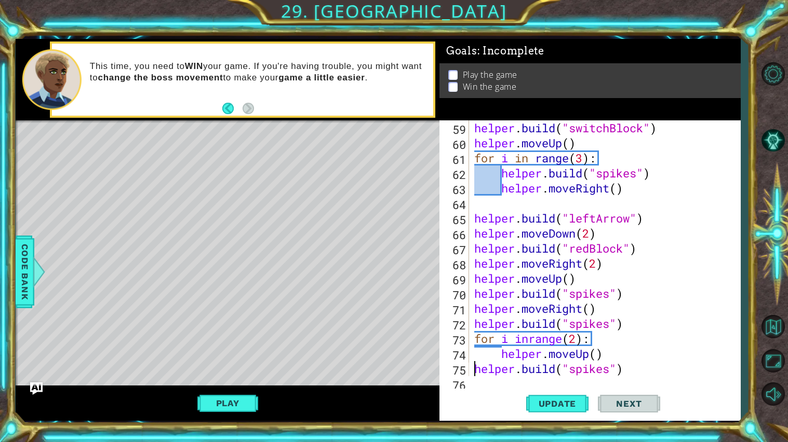
scroll to position [888, 0]
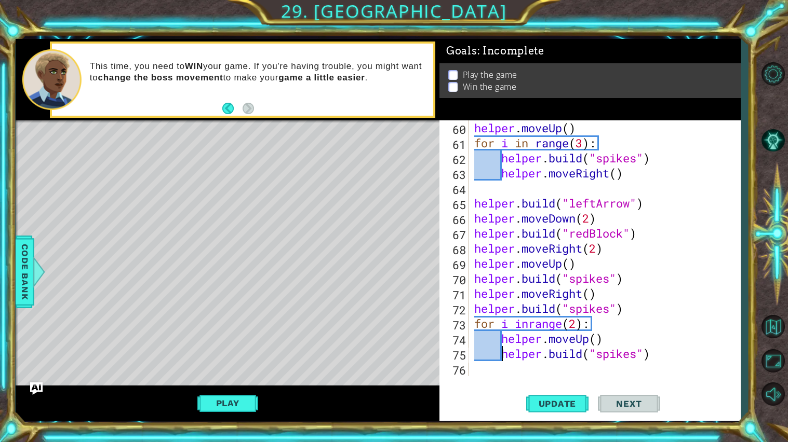
click at [483, 372] on div "helper . moveUp ( ) for i in range ( 3 ) : helper . build ( "spikes" ) helper .…" at bounding box center [607, 263] width 271 height 286
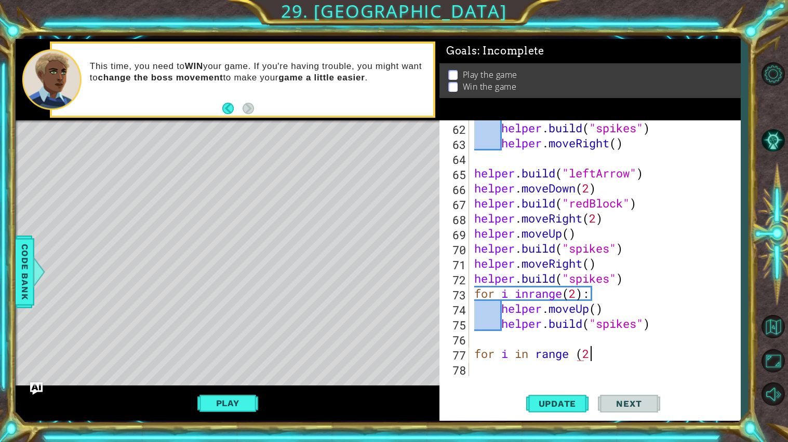
scroll to position [0, 4]
type textarea "for i in range(2):"
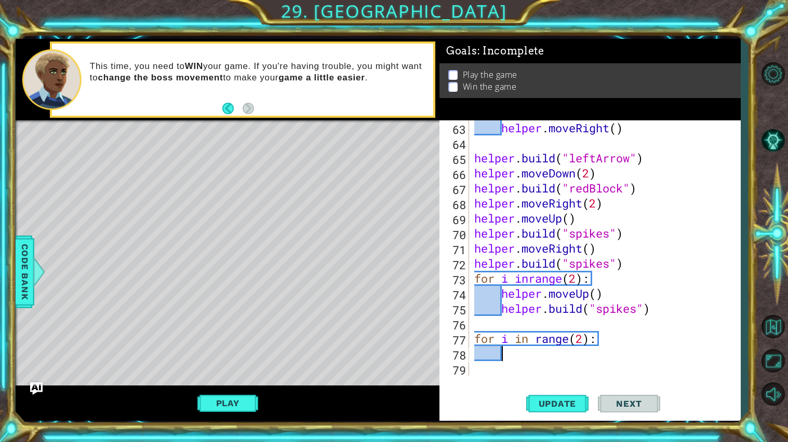
scroll to position [933, 0]
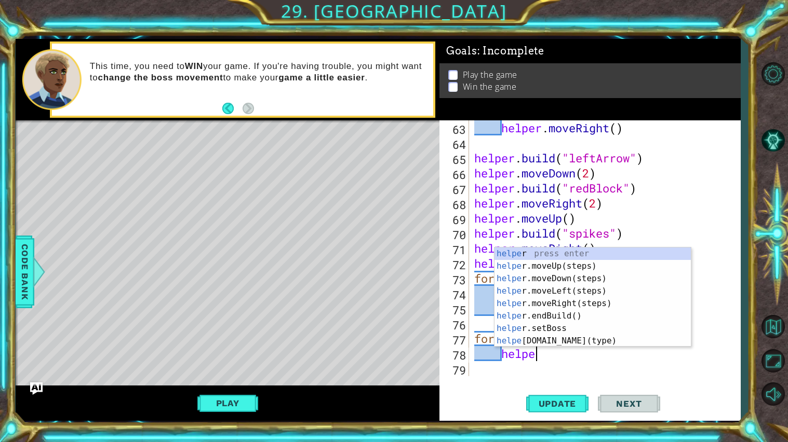
type textarea "helper"
click at [551, 293] on div "helper press enter helper .moveUp(steps) press enter helper .moveDown(steps) pr…" at bounding box center [592, 310] width 196 height 125
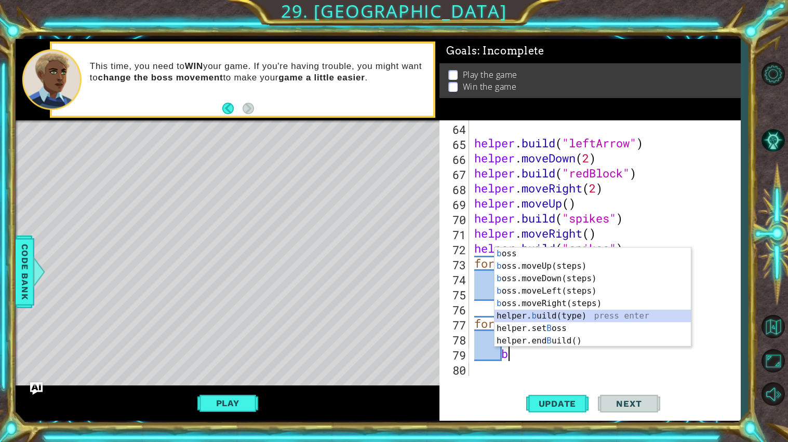
click at [584, 315] on div "b oss press enter b oss.moveUp(steps) press enter b oss.moveDown(steps) press e…" at bounding box center [592, 310] width 196 height 125
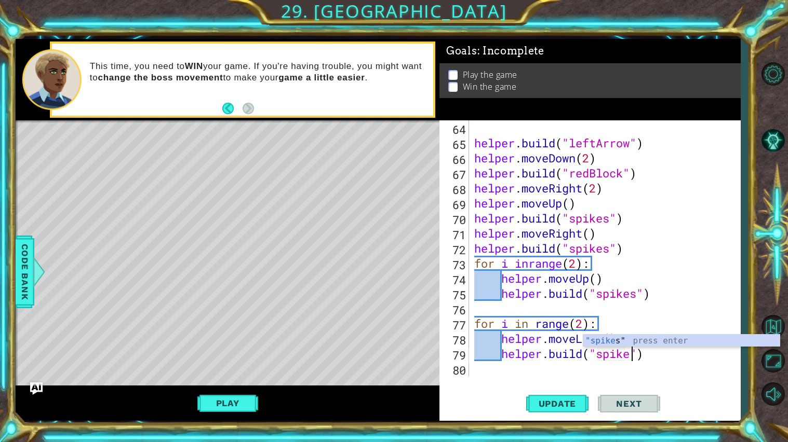
type textarea "helper.build("spikes")"
click at [585, 366] on div "helper . build ( "leftArrow" ) helper . moveDown ( 2 ) helper . build ( "redBlo…" at bounding box center [607, 263] width 271 height 286
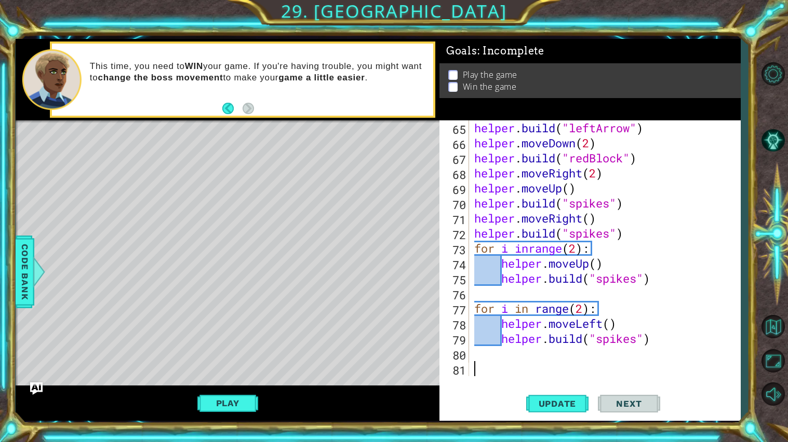
scroll to position [963, 0]
click at [561, 379] on button "Update" at bounding box center [557, 404] width 62 height 30
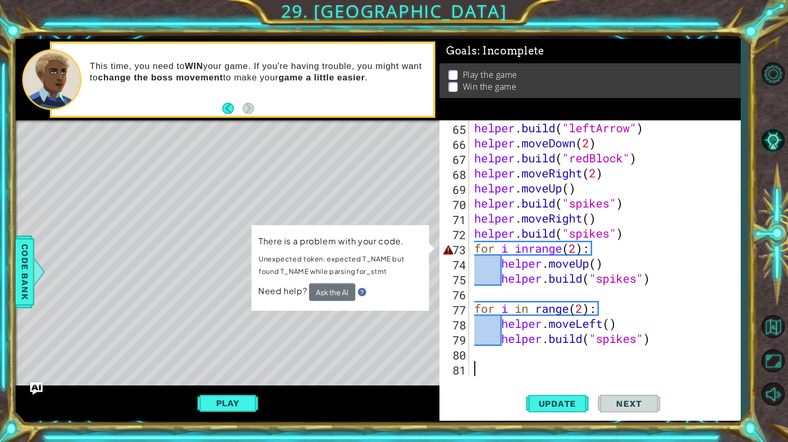
click at [529, 247] on div "helper . build ( "leftArrow" ) helper . moveDown ( 2 ) helper . build ( "redBlo…" at bounding box center [607, 263] width 271 height 286
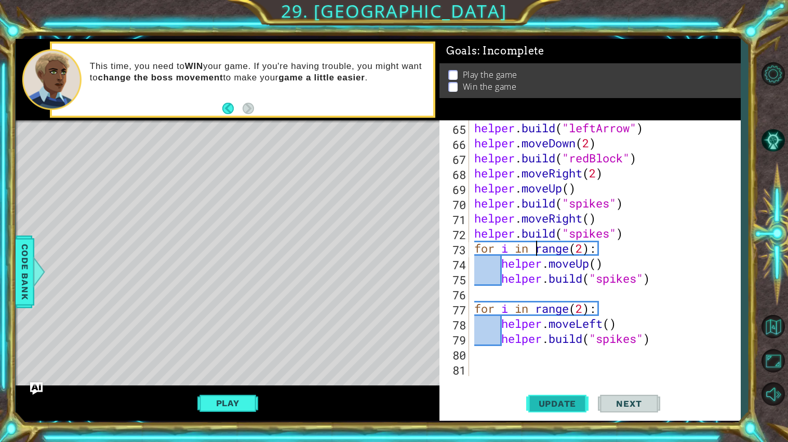
click at [569, 379] on button "Update" at bounding box center [557, 404] width 62 height 30
click at [583, 247] on div "helper . build ( "leftArrow" ) helper . moveDown ( 2 ) helper . build ( "redBlo…" at bounding box center [607, 263] width 271 height 286
click at [591, 223] on div "helper . build ( "leftArrow" ) helper . moveDown ( 2 ) helper . build ( "redBlo…" at bounding box center [607, 263] width 271 height 286
click at [558, 379] on span "Update" at bounding box center [557, 404] width 59 height 10
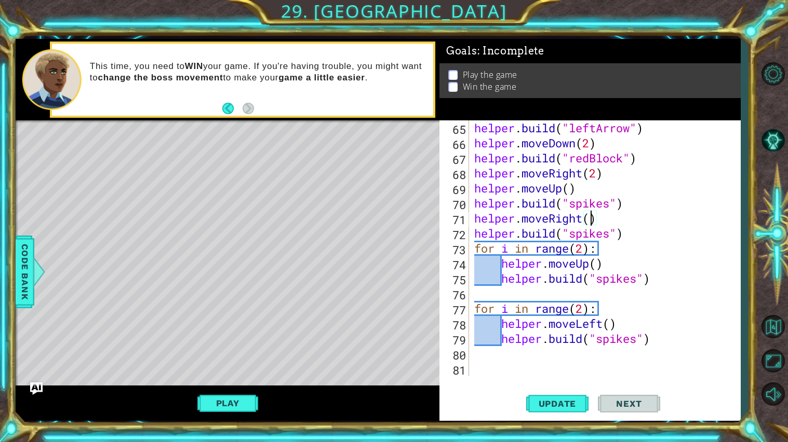
click at [641, 201] on div "helper . build ( "leftArrow" ) helper . moveDown ( 2 ) helper . build ( "redBlo…" at bounding box center [607, 263] width 271 height 286
type textarea "helper.build("spikes")"
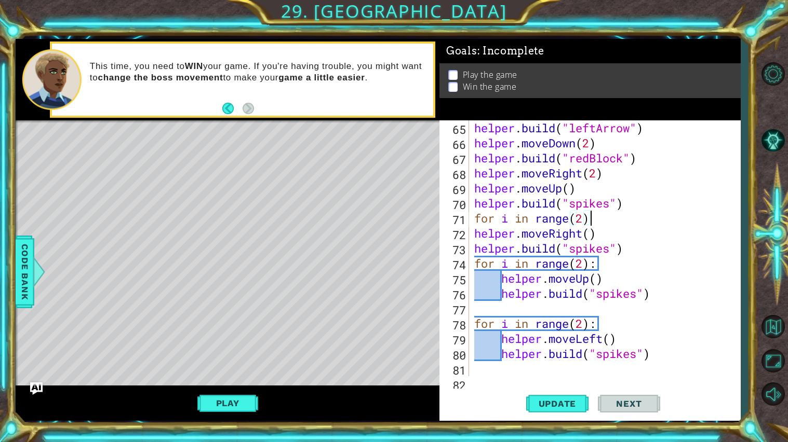
scroll to position [0, 4]
click at [475, 236] on div "helper . build ( "leftArrow" ) helper . moveDown ( 2 ) helper . build ( "redBlo…" at bounding box center [607, 263] width 271 height 286
click at [473, 248] on div "helper . build ( "leftArrow" ) helper . moveDown ( 2 ) helper . build ( "redBlo…" at bounding box center [607, 263] width 271 height 286
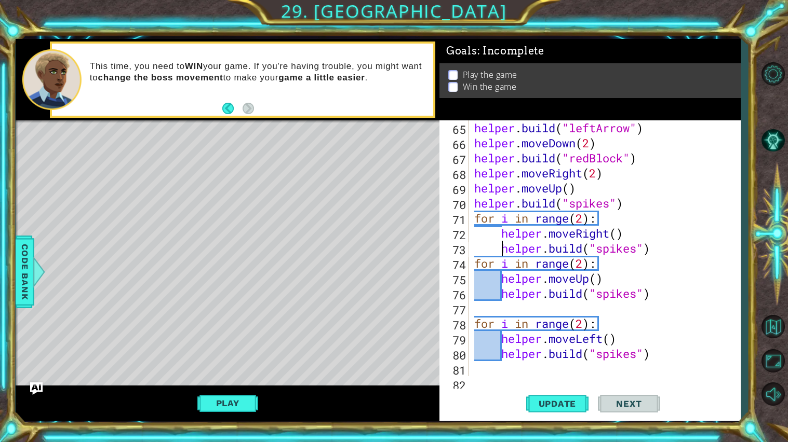
click at [690, 262] on div "helper . build ( "leftArrow" ) helper . moveDown ( 2 ) helper . build ( "redBlo…" at bounding box center [607, 263] width 271 height 286
type textarea "helper.build("spikes")"
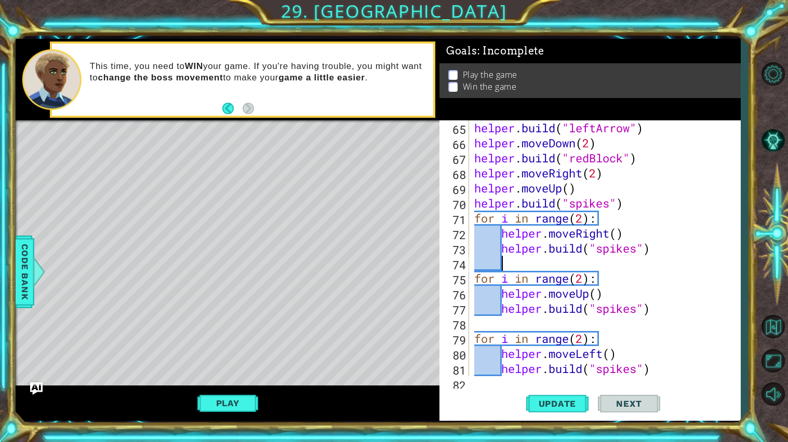
click at [646, 379] on button "Next" at bounding box center [629, 405] width 62 height 30
click at [580, 379] on span "Update" at bounding box center [557, 404] width 59 height 10
click at [230, 379] on button "Play" at bounding box center [227, 404] width 61 height 20
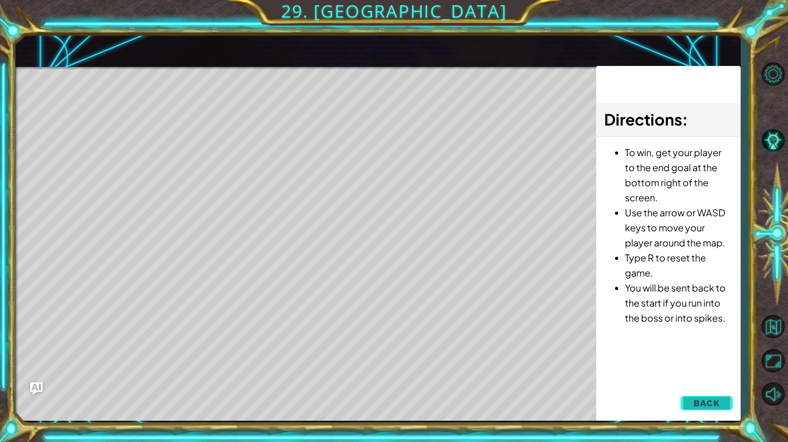
click at [717, 379] on span "Back" at bounding box center [706, 403] width 26 height 10
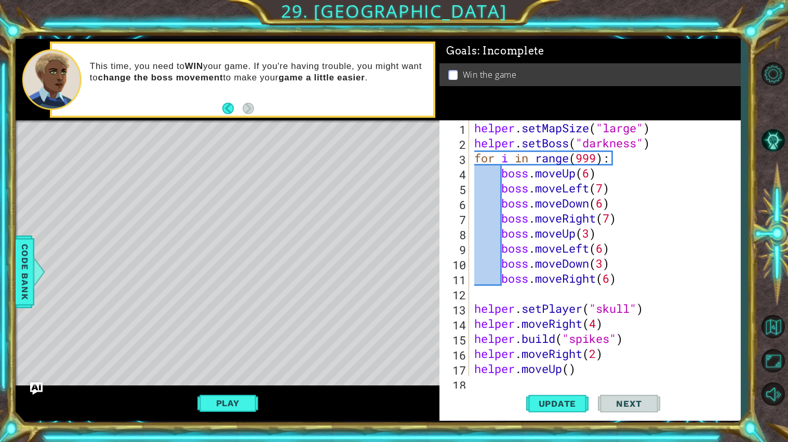
click at [604, 188] on div "helper . setMapSize ( "large" ) helper . setBoss ( "darkness" ) for i in range …" at bounding box center [607, 263] width 271 height 286
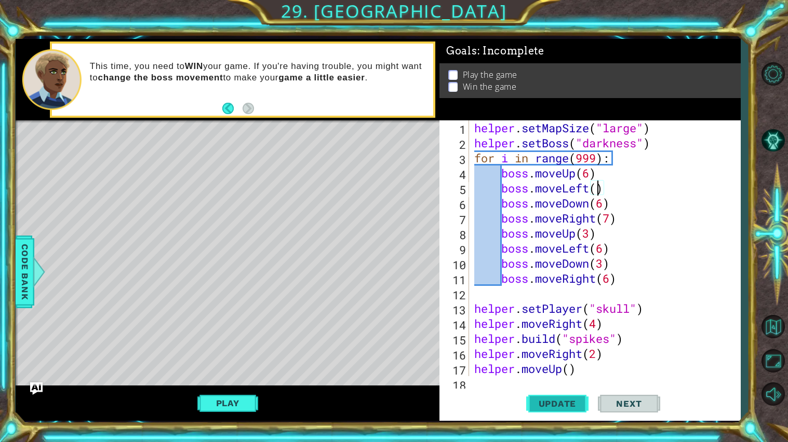
click at [565, 379] on span "Update" at bounding box center [557, 404] width 59 height 10
click at [602, 366] on div "helper . setMapSize ( "large" ) helper . setBoss ( "darkness" ) for i in range …" at bounding box center [607, 263] width 271 height 286
type textarea "helper.moveUp()"
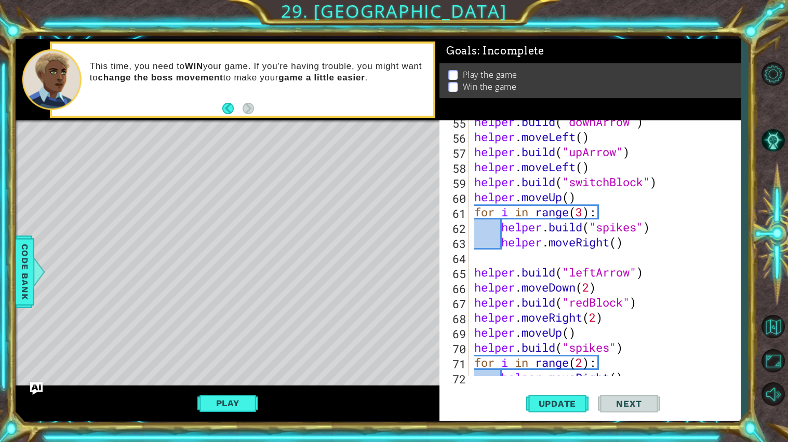
scroll to position [993, 0]
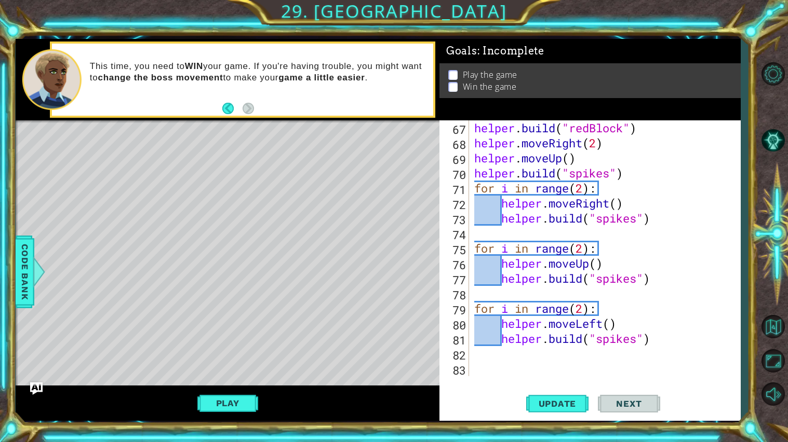
click at [586, 301] on div "helper . build ( "redBlock" ) helper . moveRight ( 2 ) helper . moveUp ( ) help…" at bounding box center [607, 263] width 271 height 286
click at [584, 288] on div "helper . build ( "redBlock" ) helper . moveRight ( 2 ) helper . moveUp ( ) help…" at bounding box center [607, 263] width 271 height 286
click at [609, 358] on div "helper . build ( "redBlock" ) helper . moveRight ( 2 ) helper . moveUp ( ) help…" at bounding box center [607, 263] width 271 height 286
click at [603, 368] on div "helper . build ( "redBlock" ) helper . moveRight ( 2 ) helper . moveUp ( ) help…" at bounding box center [607, 263] width 271 height 286
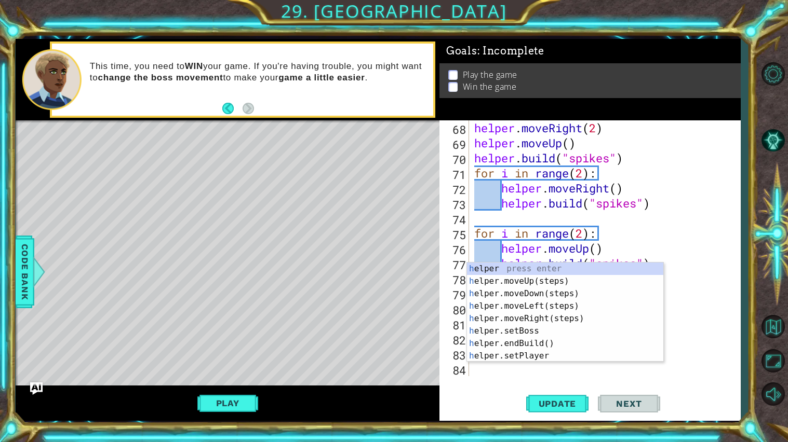
scroll to position [1008, 0]
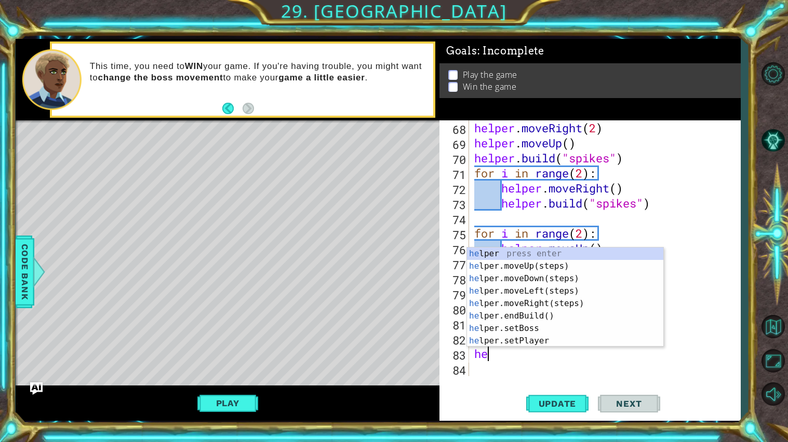
type textarea "help"
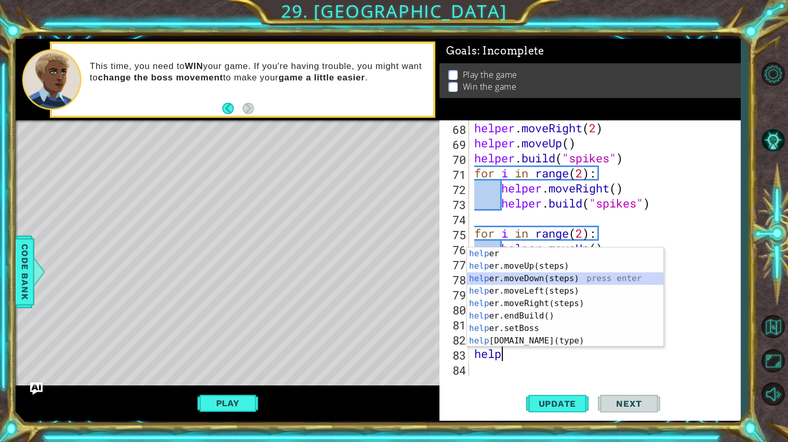
click at [558, 274] on div "help er press enter help er.moveUp(steps) press enter help er.moveDown(steps) p…" at bounding box center [565, 310] width 196 height 125
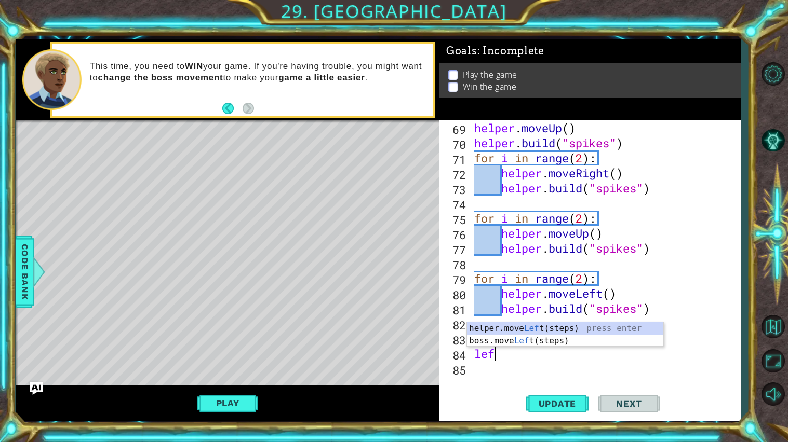
type textarea "left"
click at [548, 327] on div "helper.move Left (steps) press enter boss.move Left (steps) press enter" at bounding box center [565, 347] width 196 height 50
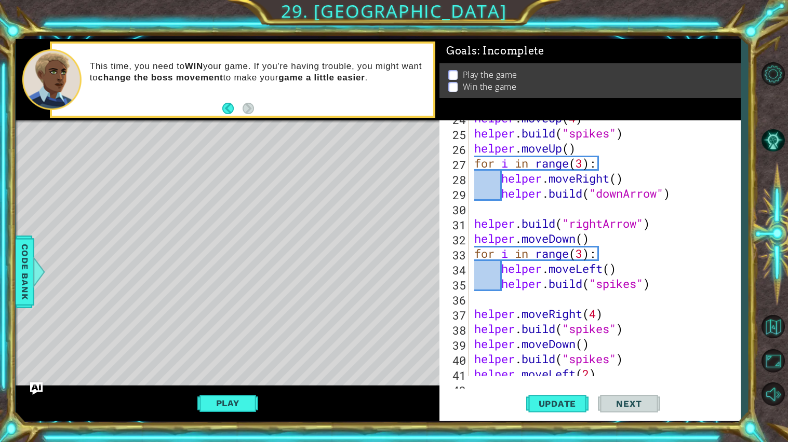
scroll to position [356, 0]
click at [584, 162] on div "helper . moveUp ( 4 ) helper . build ( "spikes" ) helper . moveUp ( ) for i in …" at bounding box center [607, 254] width 271 height 286
click at [560, 379] on button "Update" at bounding box center [557, 404] width 62 height 30
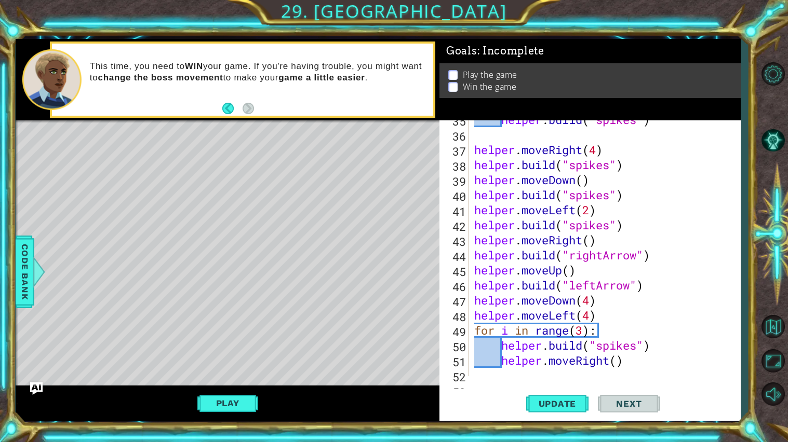
scroll to position [520, 0]
click at [594, 284] on div "helper . build ( "spikes" ) helper . moveRight ( 4 ) helper . build ( "spikes" …" at bounding box center [607, 255] width 271 height 286
click at [555, 379] on button "Update" at bounding box center [557, 404] width 62 height 30
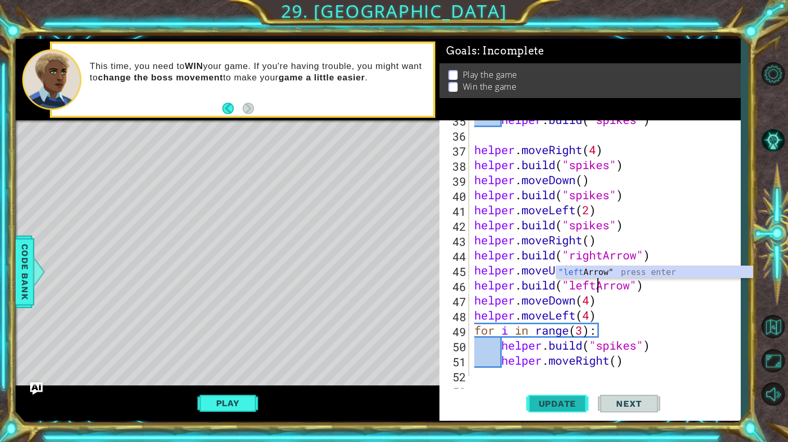
click at [564, 379] on button "Update" at bounding box center [557, 404] width 62 height 30
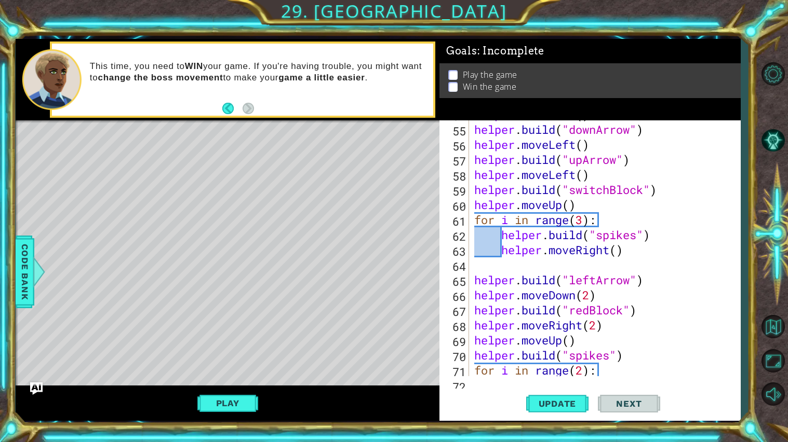
scroll to position [812, 0]
drag, startPoint x: 595, startPoint y: 278, endPoint x: 572, endPoint y: 279, distance: 22.9
click at [572, 279] on div "helper . moveLeft ( ) helper . build ( "downArrow" ) helper . moveLeft ( ) help…" at bounding box center [607, 249] width 271 height 286
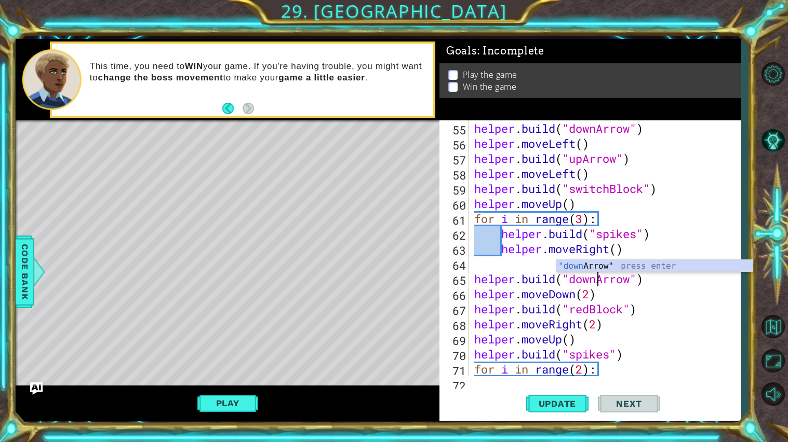
scroll to position [0, 5]
type textarea "[DOMAIN_NAME]("downArrow")"
click at [558, 379] on span "Update" at bounding box center [557, 404] width 59 height 10
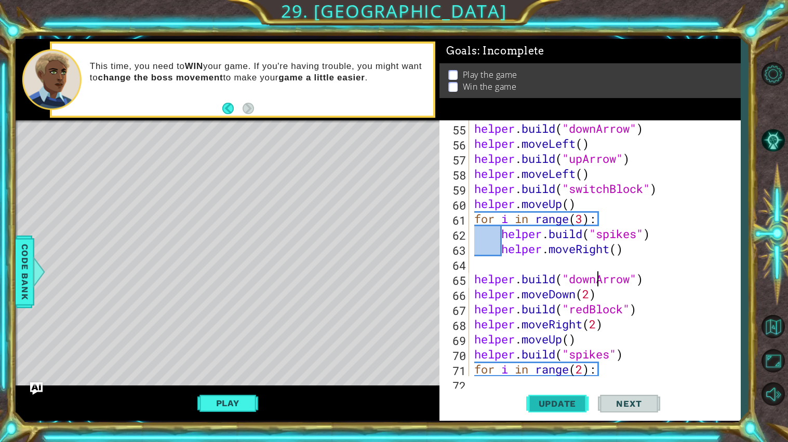
click at [558, 379] on span "Update" at bounding box center [557, 404] width 59 height 10
click at [559, 379] on span "Update" at bounding box center [557, 404] width 59 height 10
click at [554, 379] on button "Update" at bounding box center [557, 404] width 62 height 30
click at [248, 379] on button "Play" at bounding box center [227, 404] width 61 height 20
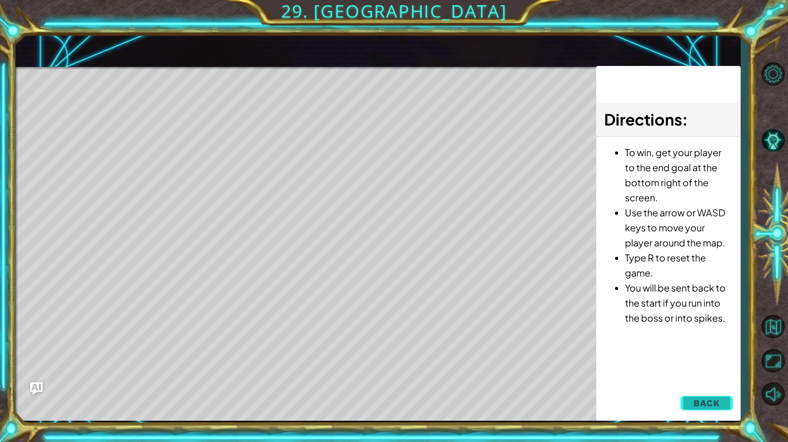
click at [717, 379] on span "Back" at bounding box center [706, 403] width 26 height 10
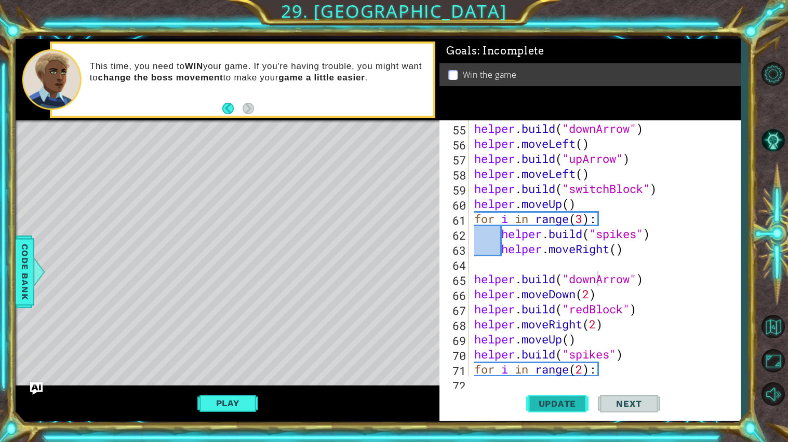
click at [561, 379] on button "Update" at bounding box center [557, 404] width 62 height 30
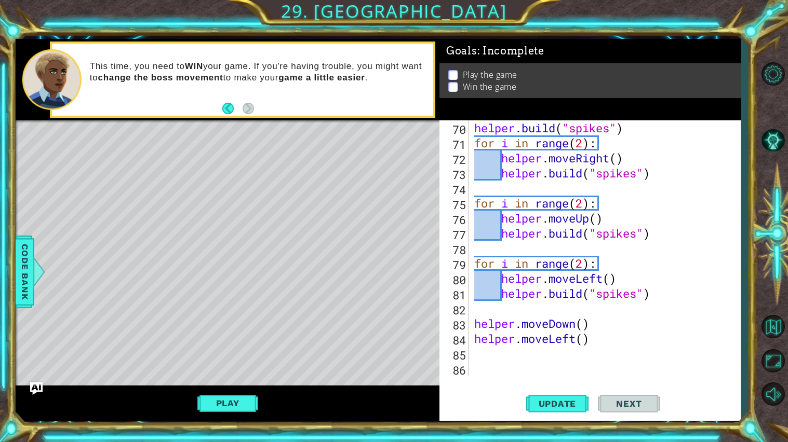
scroll to position [1038, 0]
click at [598, 357] on div "helper . build ( "spikes" ) for i in range ( 2 ) : helper . moveRight ( ) helpe…" at bounding box center [607, 263] width 271 height 286
click at [573, 379] on span "Update" at bounding box center [557, 404] width 59 height 10
type textarea "h"
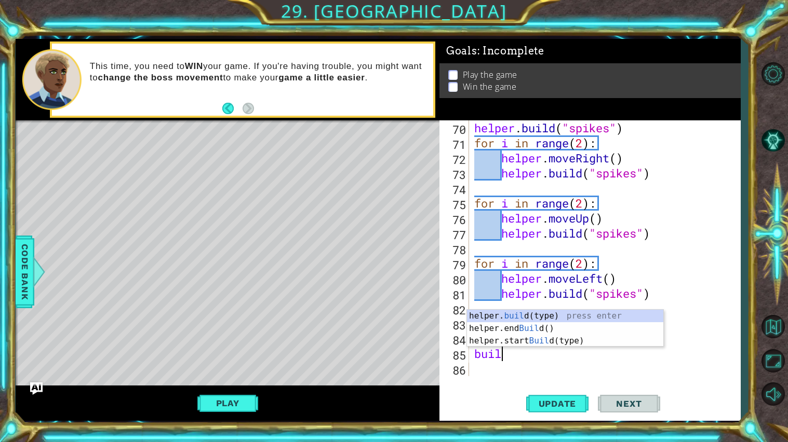
scroll to position [0, 1]
click at [569, 319] on div "helper. buil d(type) press enter helper.end Buil d() press enter helper.start B…" at bounding box center [565, 341] width 196 height 62
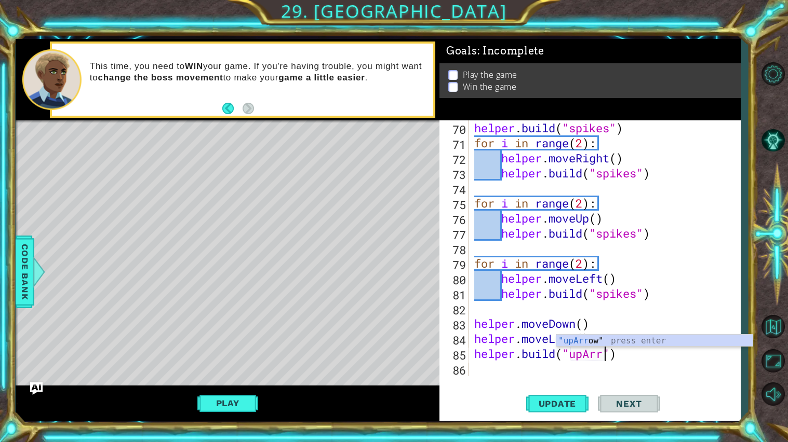
scroll to position [0, 6]
click at [566, 379] on span "Update" at bounding box center [557, 404] width 59 height 10
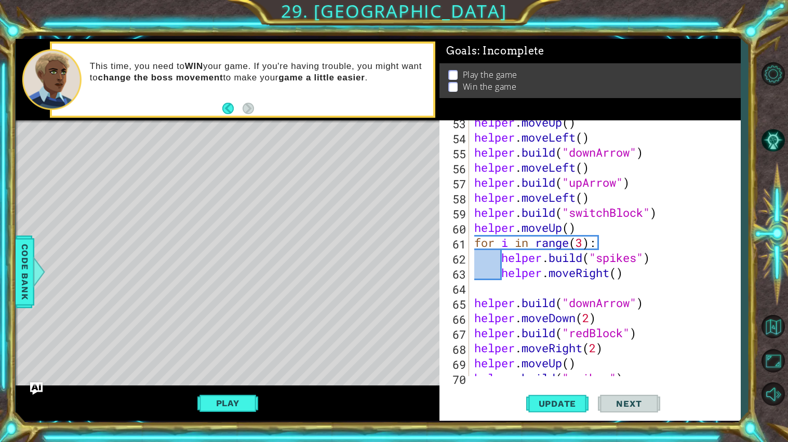
scroll to position [791, 0]
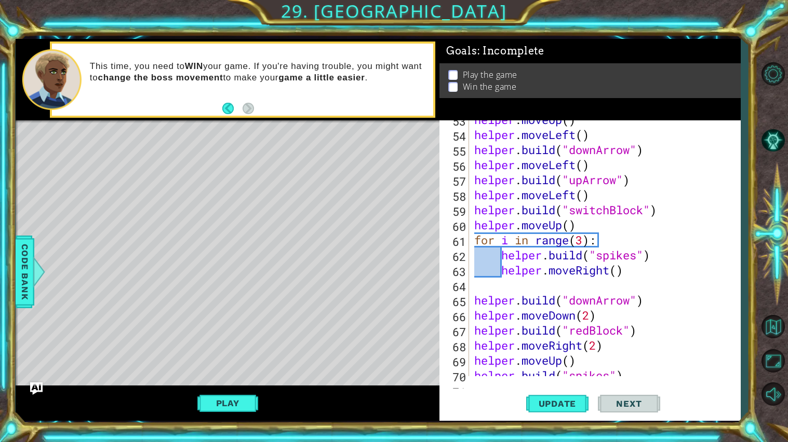
click at [591, 313] on div "helper . moveUp ( ) helper . moveLeft ( ) helper . build ( "downArrow" ) helper…" at bounding box center [607, 255] width 271 height 286
click at [644, 332] on div "helper . moveUp ( ) helper . moveLeft ( ) helper . build ( "downArrow" ) helper…" at bounding box center [607, 255] width 271 height 286
type textarea "helper.build("redBlock")"
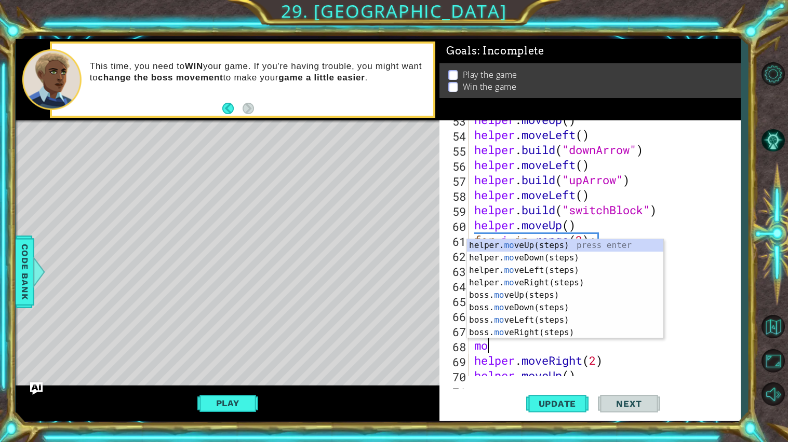
type textarea "mov"
click at [605, 254] on div "helper. mov eUp(steps) press enter helper. mov eDown(steps) press enter helper.…" at bounding box center [565, 301] width 196 height 125
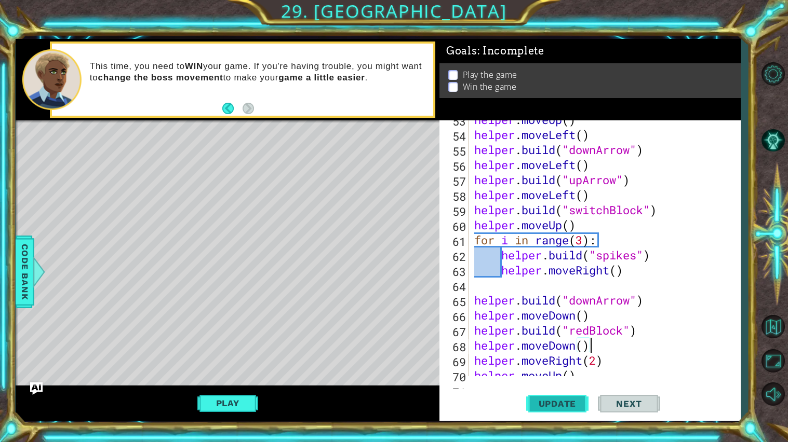
type textarea "helper.moveDown()"
click at [549, 379] on button "Update" at bounding box center [557, 404] width 62 height 30
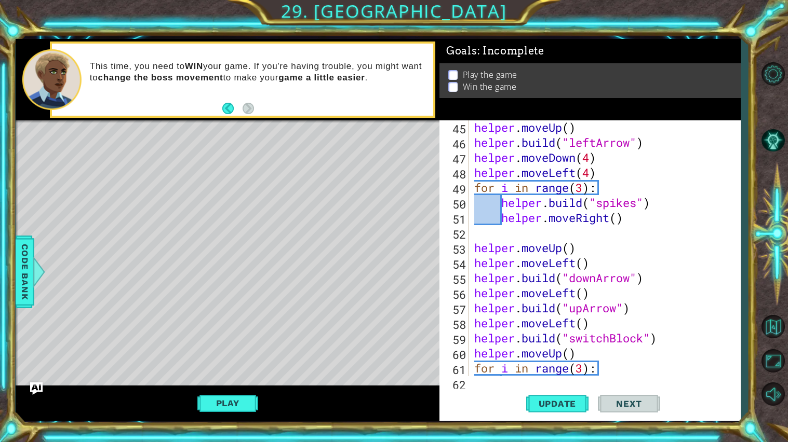
scroll to position [662, 0]
click at [635, 241] on div "helper . build ( "rightArrow" ) helper . moveUp ( ) helper . build ( "leftArrow…" at bounding box center [607, 249] width 271 height 286
click at [585, 192] on div "helper . build ( "rightArrow" ) helper . moveUp ( ) helper . build ( "leftArrow…" at bounding box center [607, 249] width 271 height 286
type textarea "for i in range(3):"
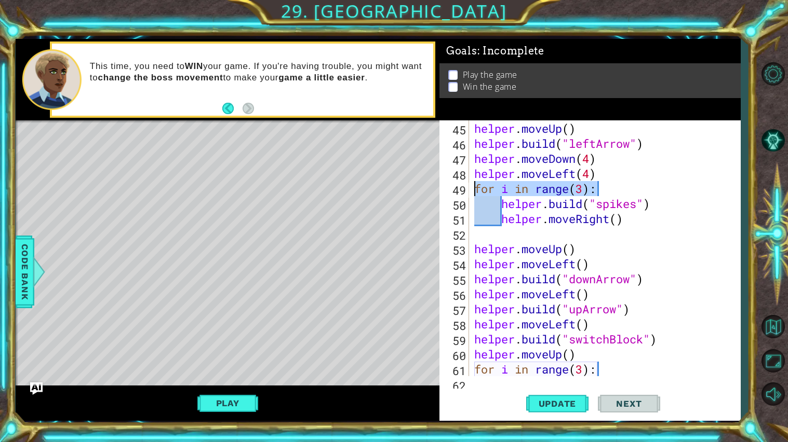
drag, startPoint x: 600, startPoint y: 192, endPoint x: 476, endPoint y: 188, distance: 124.2
click at [476, 188] on div "helper . build ( "rightArrow" ) helper . moveUp ( ) helper . build ( "leftArrow…" at bounding box center [607, 249] width 271 height 286
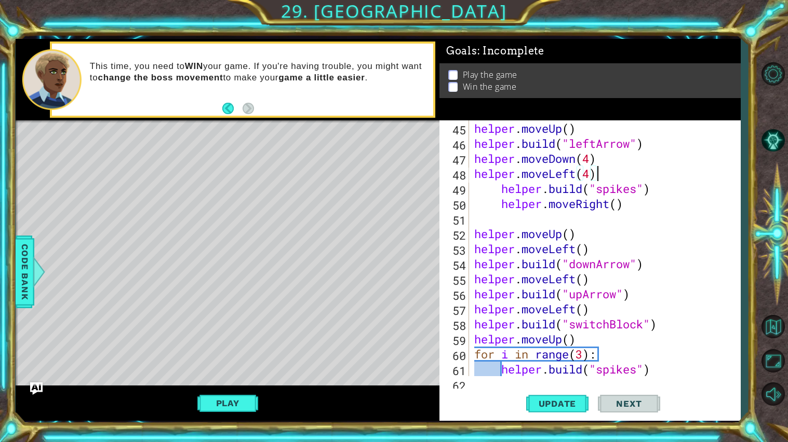
click at [501, 201] on div "helper . build ( "rightArrow" ) helper . moveUp ( ) helper . build ( "leftArrow…" at bounding box center [607, 249] width 271 height 286
click at [503, 190] on div "helper . build ( "rightArrow" ) helper . moveUp ( ) helper . build ( "leftArrow…" at bounding box center [607, 249] width 271 height 286
type textarea "helper.build("spikes")"
click at [520, 212] on div "helper . build ( "rightArrow" ) helper . moveUp ( ) helper . build ( "leftArrow…" at bounding box center [607, 249] width 271 height 286
paste textarea "for i in range(3):"
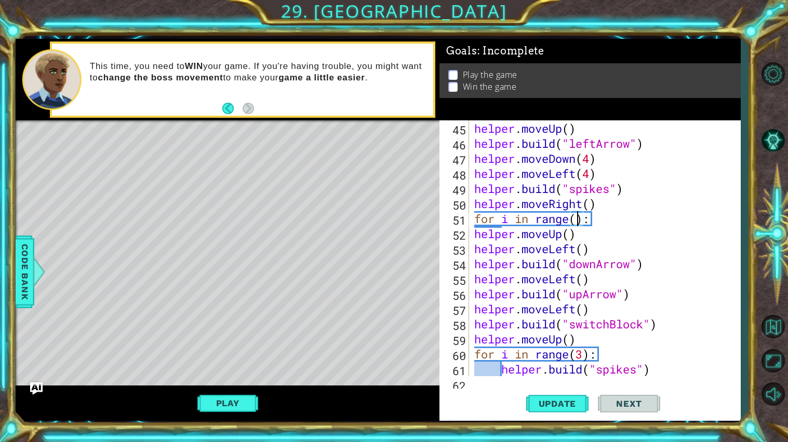
scroll to position [0, 4]
drag, startPoint x: 611, startPoint y: 193, endPoint x: 573, endPoint y: 191, distance: 38.5
click at [573, 191] on div "helper . build ( "rightArrow" ) helper . moveUp ( ) helper . build ( "leftArrow…" at bounding box center [607, 249] width 271 height 286
click at [564, 379] on span "Update" at bounding box center [557, 404] width 59 height 10
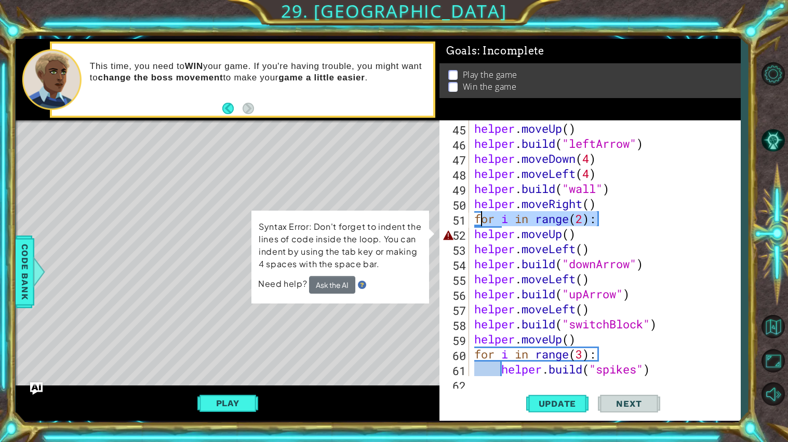
drag, startPoint x: 598, startPoint y: 221, endPoint x: 474, endPoint y: 219, distance: 124.1
click at [474, 219] on div "helper . build ( "rightArrow" ) helper . moveUp ( ) helper . build ( "leftArrow…" at bounding box center [607, 249] width 271 height 286
type textarea "for i in range(2):"
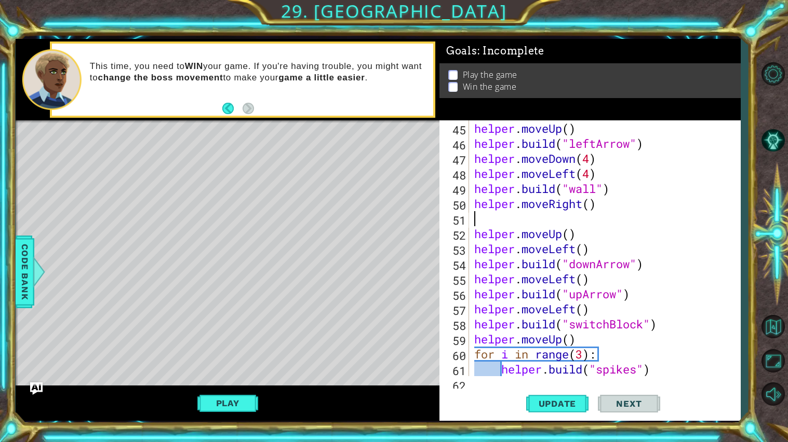
scroll to position [0, 0]
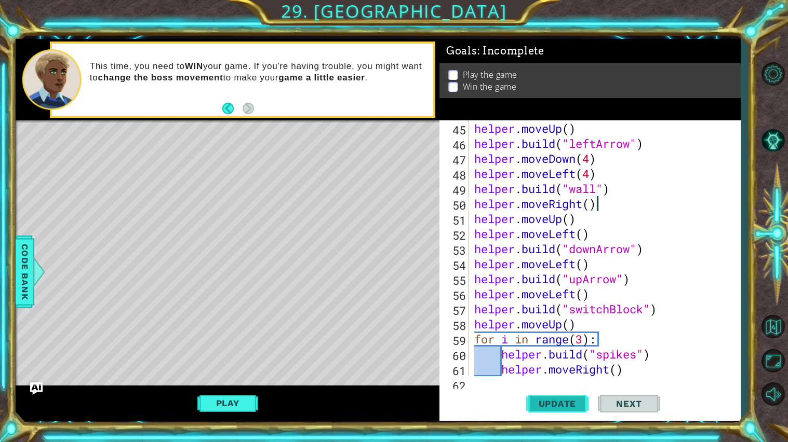
click at [566, 379] on button "Update" at bounding box center [557, 404] width 62 height 30
click at [596, 188] on div "helper . build ( "rightArrow" ) helper . moveUp ( ) helper . build ( "leftArrow…" at bounding box center [607, 249] width 271 height 286
click at [591, 176] on div "helper . build ( "rightArrow" ) helper . moveUp ( ) helper . build ( "leftArrow…" at bounding box center [607, 249] width 271 height 286
click at [598, 194] on div "helper . build ( "rightArrow" ) helper . moveUp ( ) helper . build ( "leftArrow…" at bounding box center [607, 249] width 271 height 286
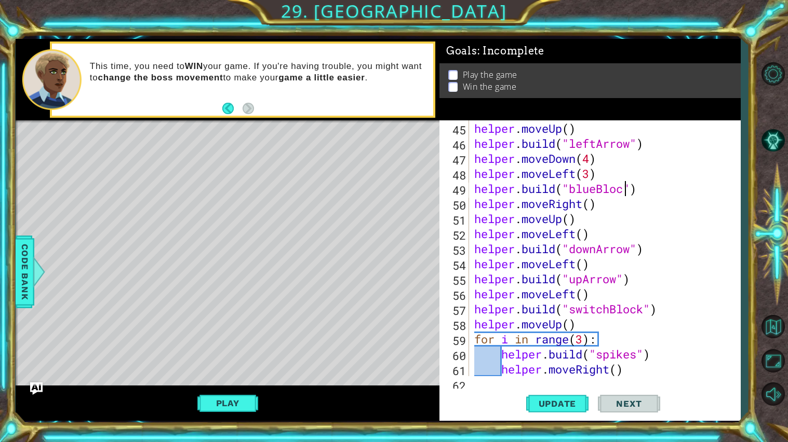
scroll to position [0, 7]
click at [573, 379] on button "Update" at bounding box center [557, 404] width 62 height 30
click at [589, 176] on div "helper . build ( "rightArrow" ) helper . moveUp ( ) helper . build ( "leftArrow…" at bounding box center [607, 249] width 271 height 286
click at [569, 379] on span "Update" at bounding box center [557, 404] width 59 height 10
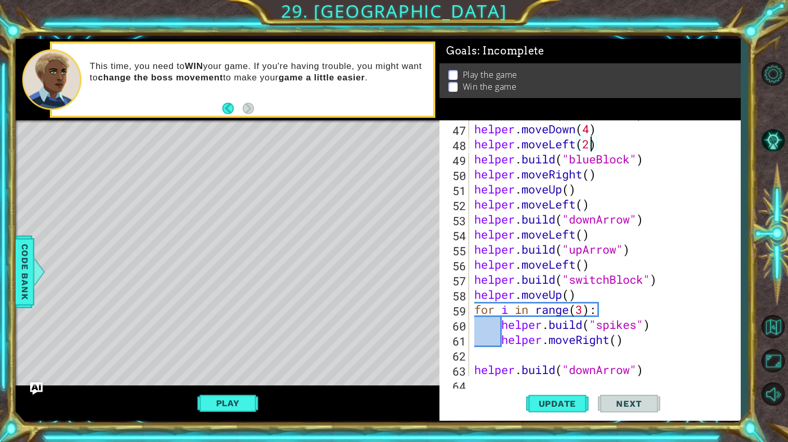
scroll to position [698, 0]
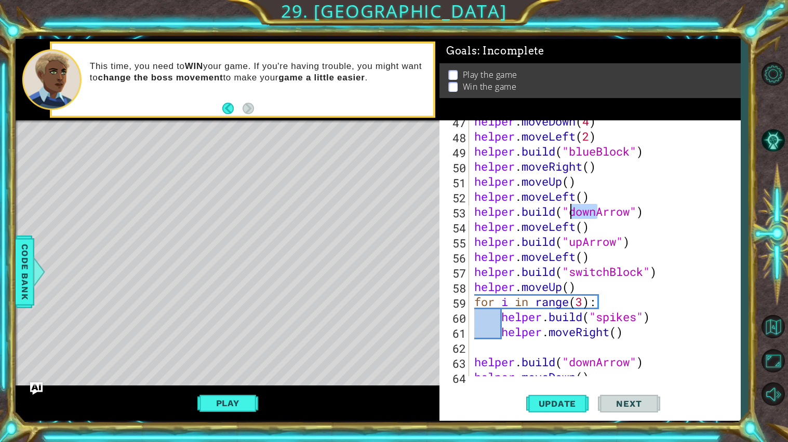
drag, startPoint x: 597, startPoint y: 213, endPoint x: 573, endPoint y: 215, distance: 24.5
click at [573, 215] on div "helper . moveDown ( 4 ) helper . moveLeft ( 2 ) helper . build ( "blueBlock" ) …" at bounding box center [607, 257] width 271 height 286
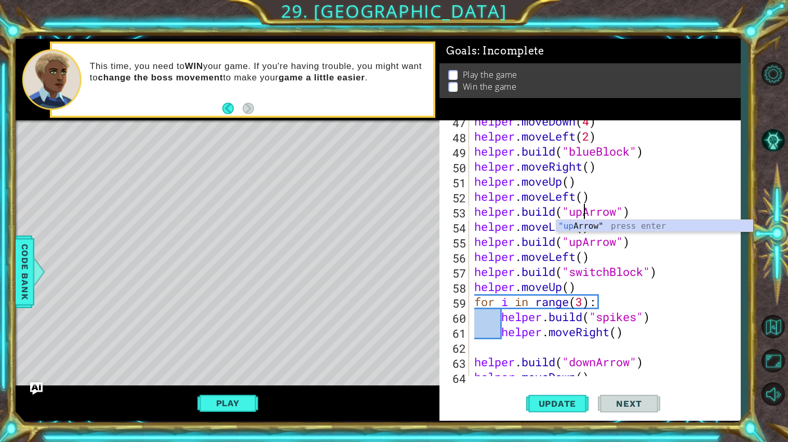
click at [582, 248] on div "helper . moveDown ( 4 ) helper . moveLeft ( 2 ) helper . build ( "blueBlock" ) …" at bounding box center [607, 257] width 271 height 286
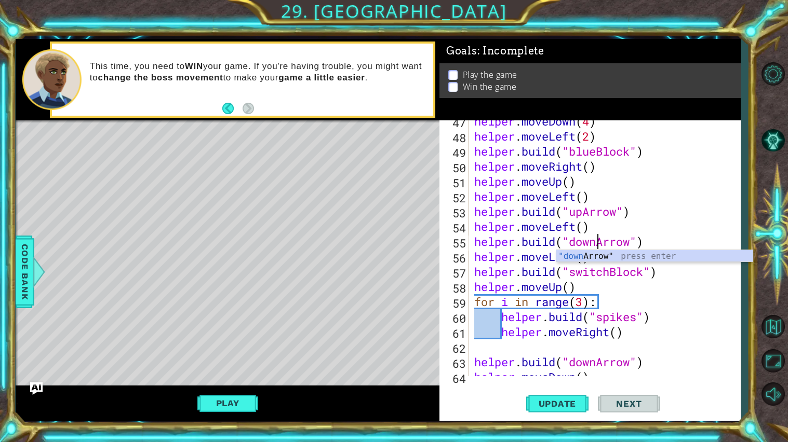
scroll to position [0, 5]
click at [599, 322] on div "helper . moveDown ( 4 ) helper . moveLeft ( 2 ) helper . build ( "blueBlock" ) …" at bounding box center [607, 257] width 271 height 286
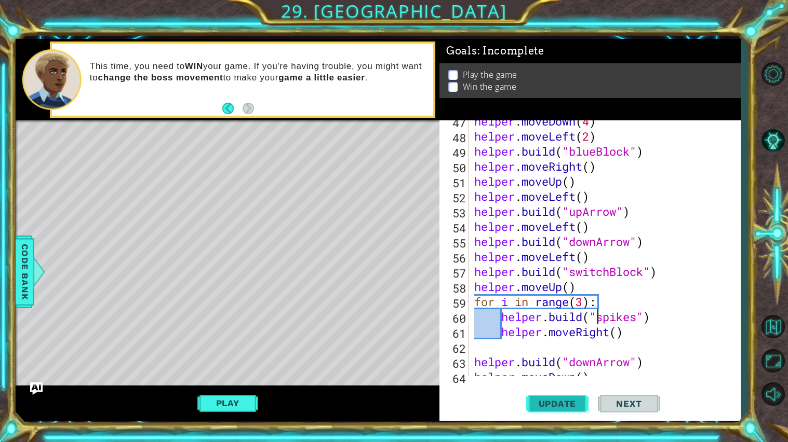
click at [566, 379] on span "Update" at bounding box center [557, 404] width 59 height 10
click at [583, 214] on div "helper . moveDown ( 4 ) helper . moveLeft ( 2 ) helper . build ( "blueBlock" ) …" at bounding box center [607, 257] width 271 height 286
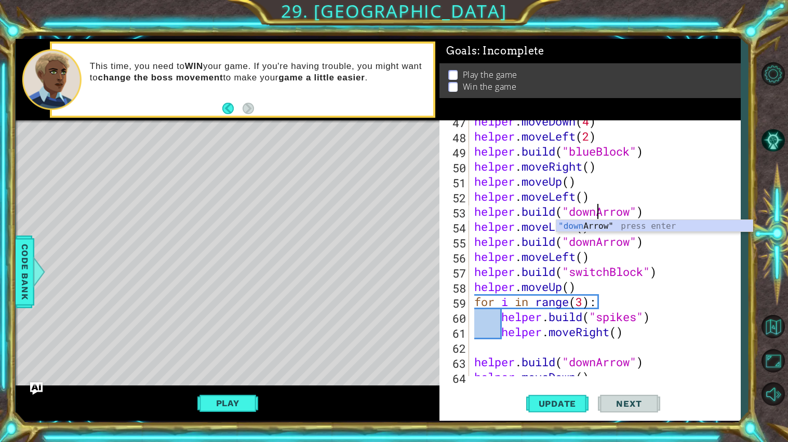
click at [610, 251] on div "helper . moveDown ( 4 ) helper . moveLeft ( 2 ) helper . build ( "blueBlock" ) …" at bounding box center [607, 257] width 271 height 286
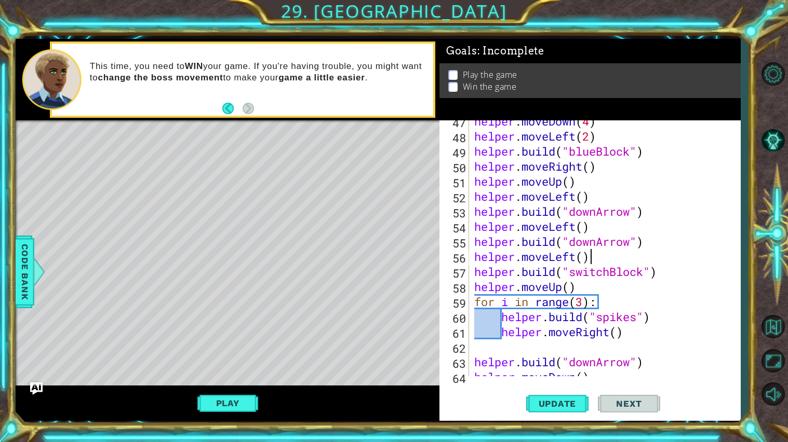
scroll to position [0, 4]
drag, startPoint x: 598, startPoint y: 244, endPoint x: 568, endPoint y: 246, distance: 30.7
click at [568, 246] on div "helper . moveDown ( 4 ) helper . moveLeft ( 2 ) helper . build ( "blueBlock" ) …" at bounding box center [607, 257] width 271 height 286
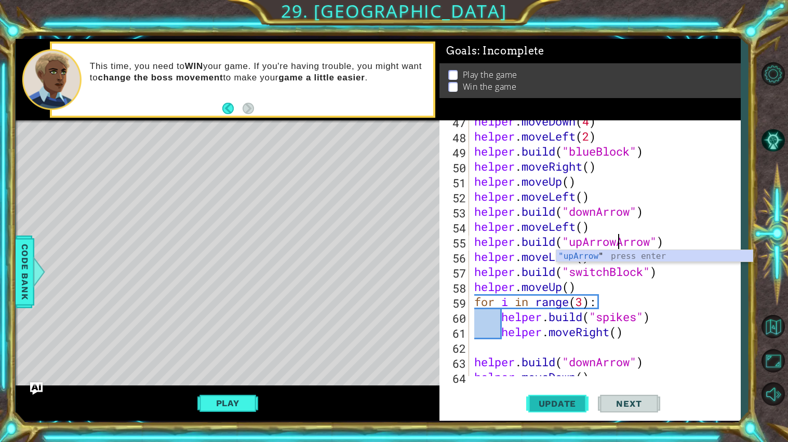
click at [576, 379] on span "Update" at bounding box center [557, 404] width 59 height 10
click at [578, 379] on span "Update" at bounding box center [557, 404] width 59 height 10
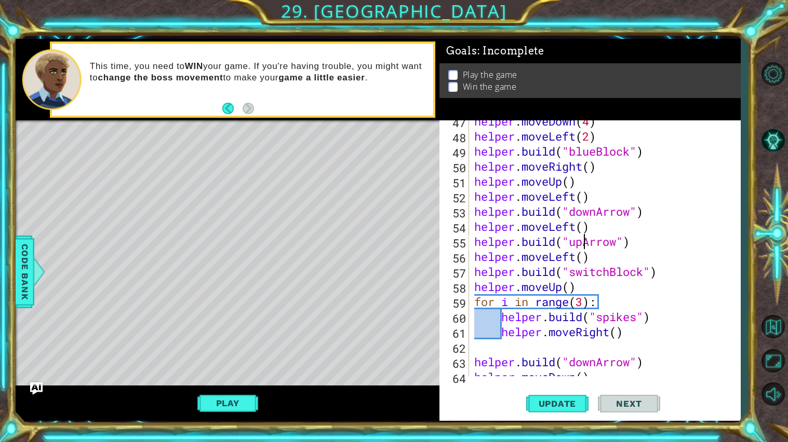
click at [582, 288] on div "helper . moveDown ( 4 ) helper . moveLeft ( 2 ) helper . build ( "blueBlock" ) …" at bounding box center [607, 257] width 271 height 286
type textarea "helper.moveUp()"
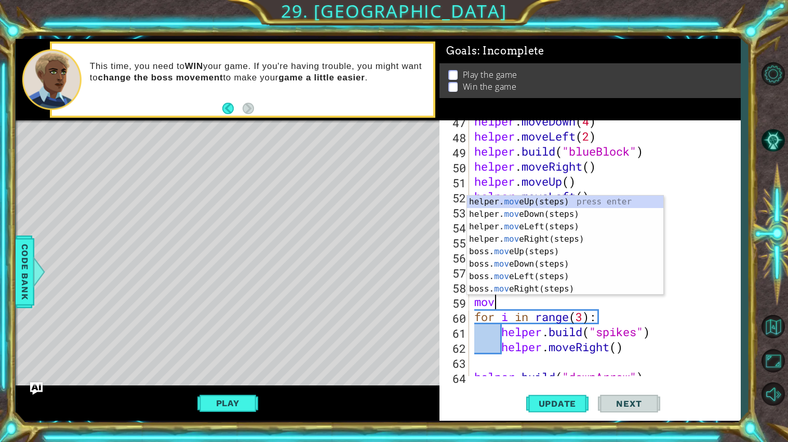
scroll to position [0, 1]
type textarea "mo"
click at [584, 218] on div "helper. mo veUp(steps) press enter helper. mo veDown(steps) press enter helper.…" at bounding box center [565, 258] width 196 height 125
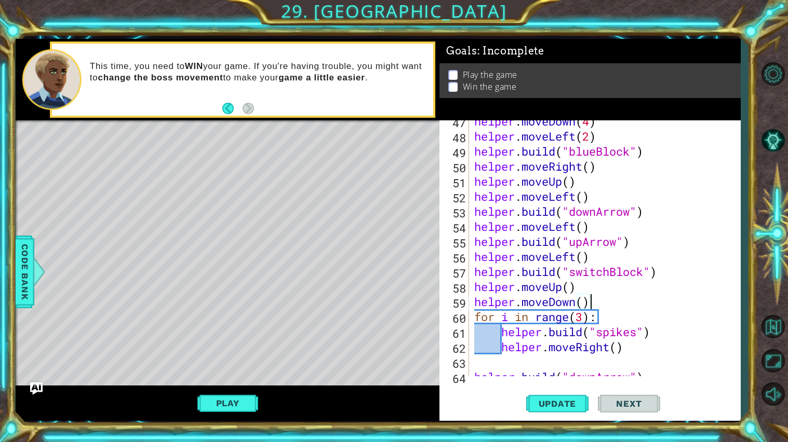
click at [584, 300] on div "helper . moveDown ( 4 ) helper . moveLeft ( 2 ) helper . build ( "blueBlock" ) …" at bounding box center [607, 257] width 271 height 286
type textarea "helper.moveDown(2)"
click at [558, 379] on button "Update" at bounding box center [557, 404] width 62 height 30
drag, startPoint x: 596, startPoint y: 299, endPoint x: 474, endPoint y: 305, distance: 122.2
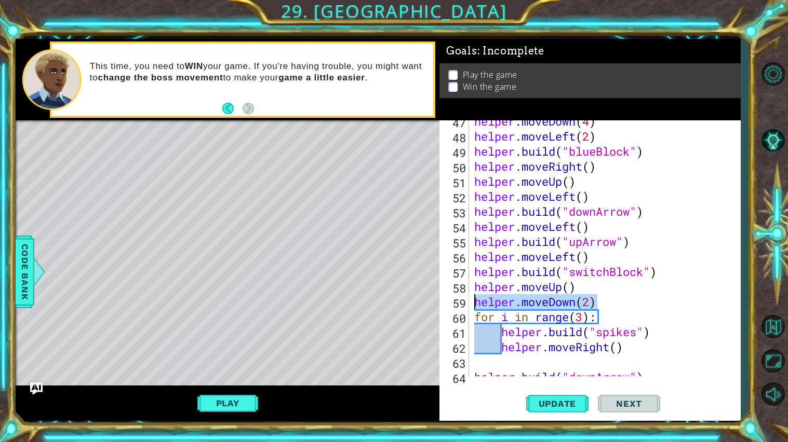
click at [474, 305] on div "helper . moveDown ( 4 ) helper . moveLeft ( 2 ) helper . build ( "blueBlock" ) …" at bounding box center [607, 257] width 271 height 286
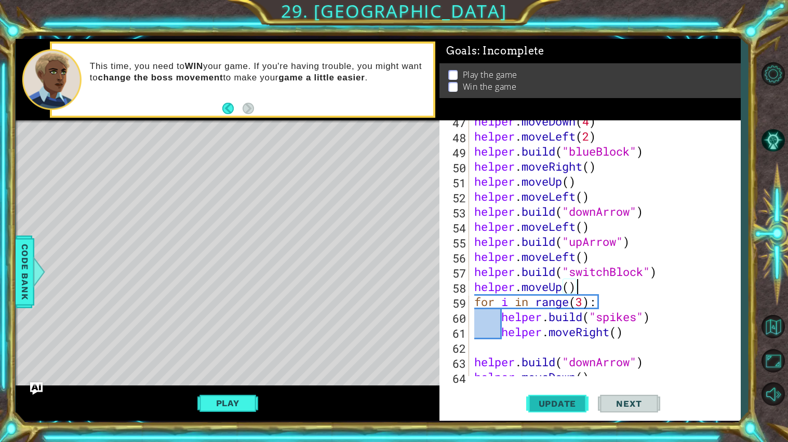
click at [581, 379] on span "Update" at bounding box center [557, 404] width 59 height 10
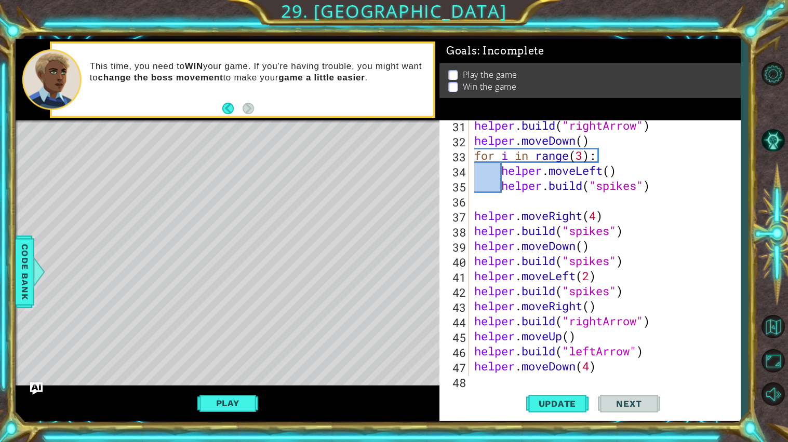
scroll to position [452, 0]
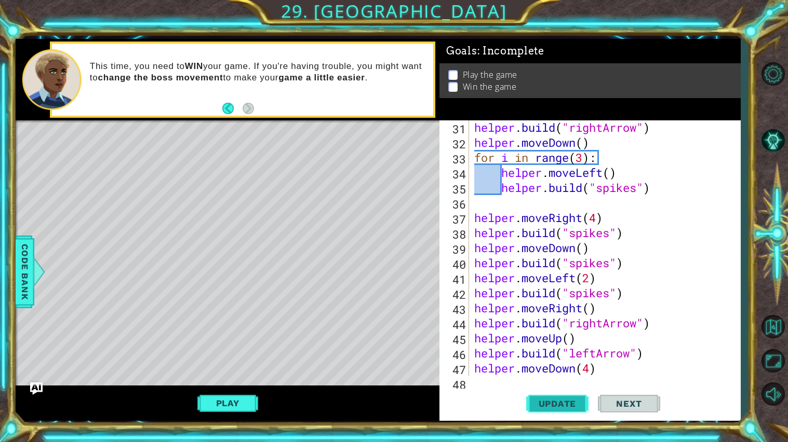
click at [553, 379] on span "Update" at bounding box center [557, 404] width 59 height 10
click at [560, 379] on span "Update" at bounding box center [557, 404] width 59 height 10
click at [570, 213] on div "helper . build ( "rightArrow" ) helper . moveDown ( ) for i in range ( 3 ) : he…" at bounding box center [607, 263] width 271 height 286
click at [598, 219] on div "helper . build ( "rightArrow" ) helper . moveDown ( ) for i in range ( 3 ) : he…" at bounding box center [607, 263] width 271 height 286
drag, startPoint x: 609, startPoint y: 234, endPoint x: 571, endPoint y: 237, distance: 37.5
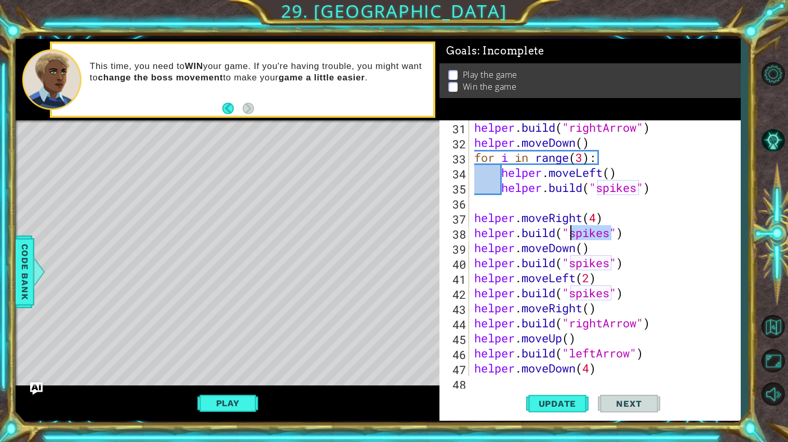
click at [571, 237] on div "helper . build ( "rightArrow" ) helper . moveDown ( ) for i in range ( 3 ) : he…" at bounding box center [607, 263] width 271 height 286
click at [571, 379] on button "Update" at bounding box center [557, 404] width 62 height 30
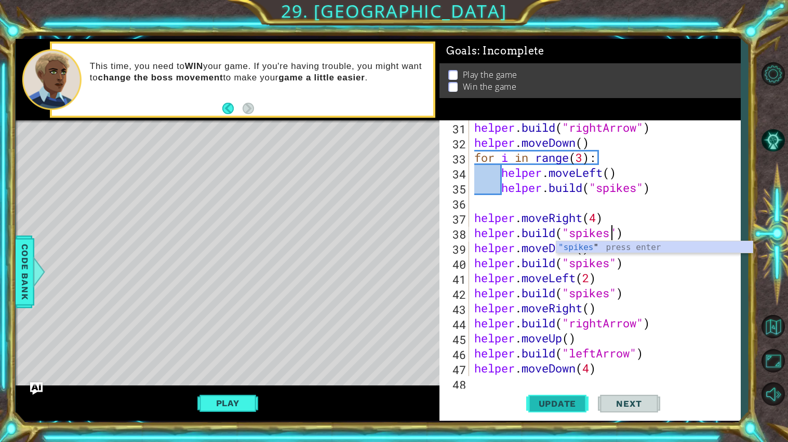
type textarea "helper.build("spikes")"
click at [541, 379] on button "Update" at bounding box center [557, 404] width 62 height 30
click at [578, 379] on button "Update" at bounding box center [557, 404] width 62 height 30
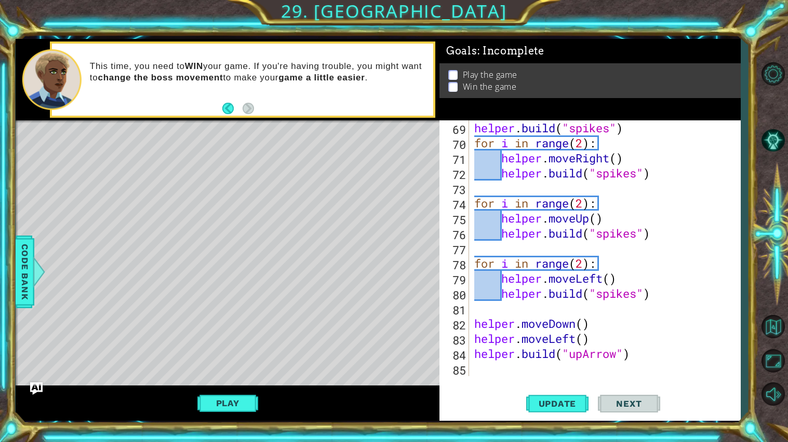
scroll to position [1023, 0]
click at [503, 368] on div "helper . build ( "spikes" ) for i in range ( 2 ) : helper . moveRight ( ) helpe…" at bounding box center [607, 263] width 271 height 286
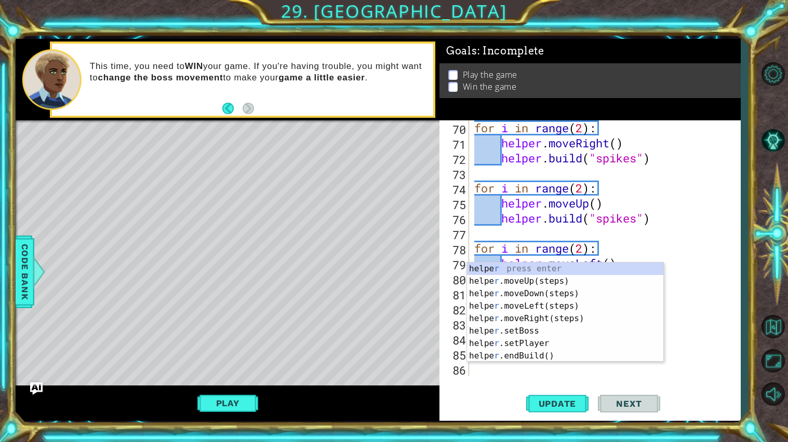
scroll to position [1038, 0]
type textarea "ri"
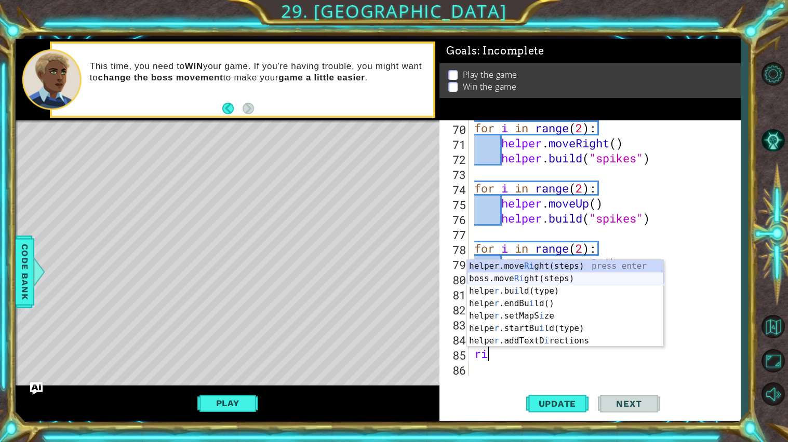
click at [518, 279] on div "helper.move Ri ght(steps) press enter boss.move Ri ght(steps) press enter helpe…" at bounding box center [565, 316] width 196 height 112
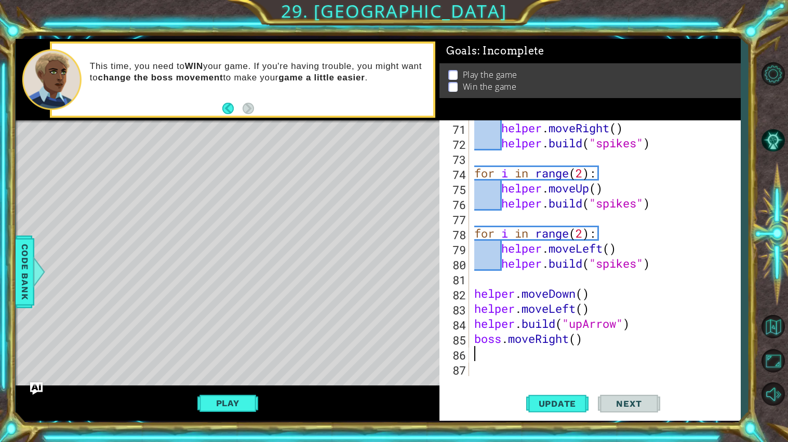
scroll to position [1053, 0]
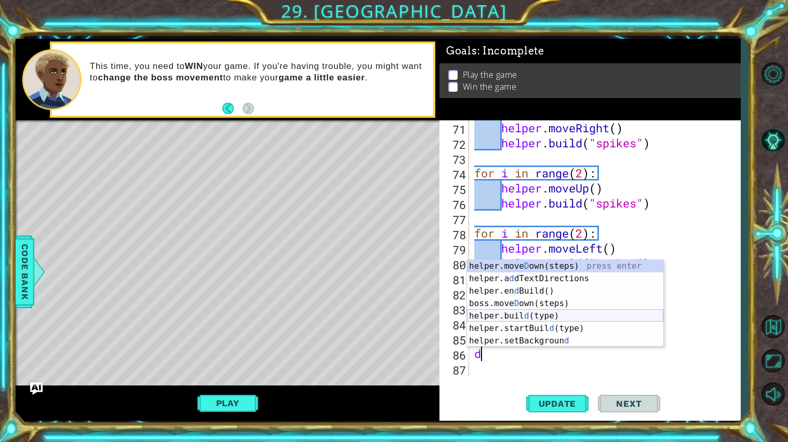
click at [581, 318] on div "helper.move D own(steps) press enter helper.a d dTextDirections press enter hel…" at bounding box center [565, 316] width 196 height 112
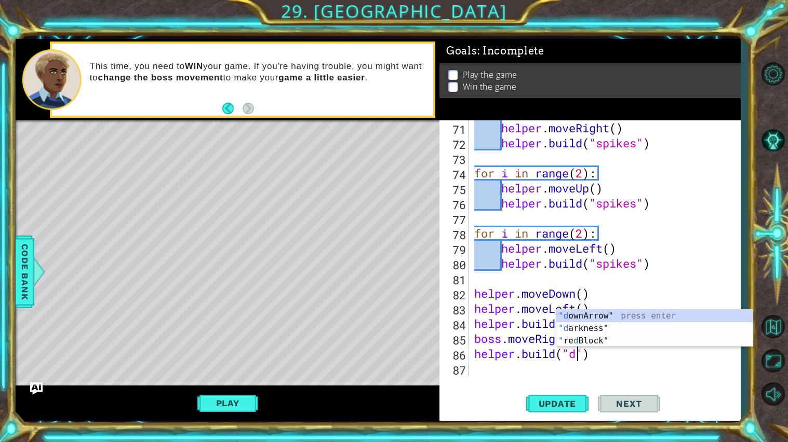
scroll to position [0, 4]
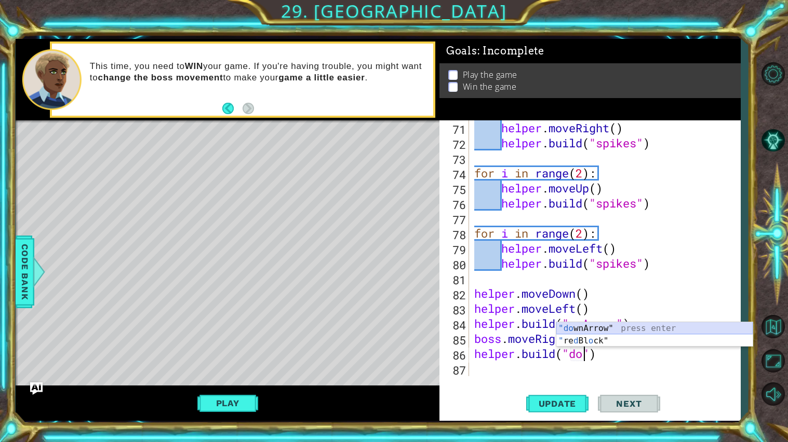
click at [572, 328] on div ""do wnArrow" press enter " re d Bl o ck" press enter" at bounding box center [654, 347] width 196 height 50
type textarea "[DOMAIN_NAME]("downArrow")"
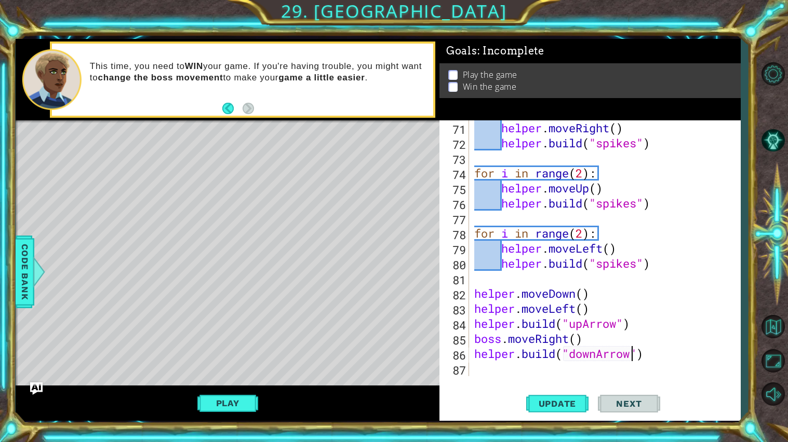
click at [575, 376] on div "helper . moveRight ( ) helper . build ( "spikes" ) for i in range ( 2 ) : helpe…" at bounding box center [607, 263] width 271 height 286
type textarea "r"
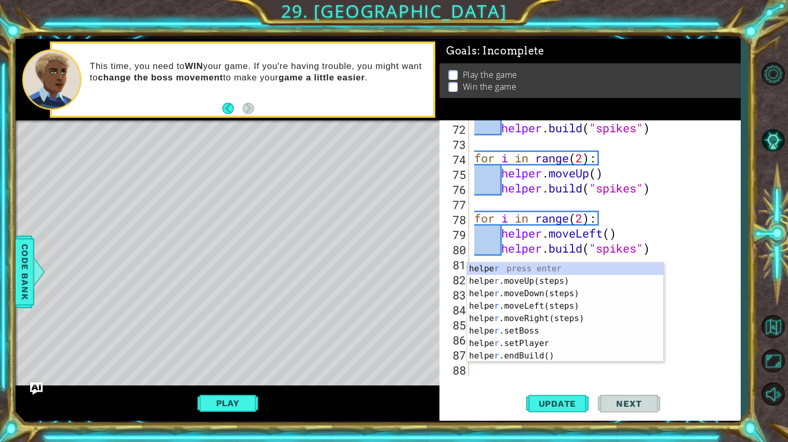
scroll to position [1069, 0]
click at [520, 317] on div "helpe r press enter helpe r .moveUp(steps) press enter helpe r .moveDown(steps)…" at bounding box center [565, 325] width 196 height 125
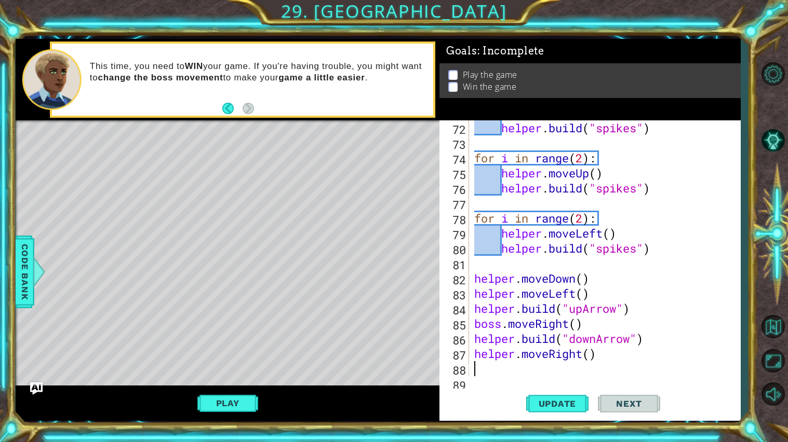
scroll to position [1084, 0]
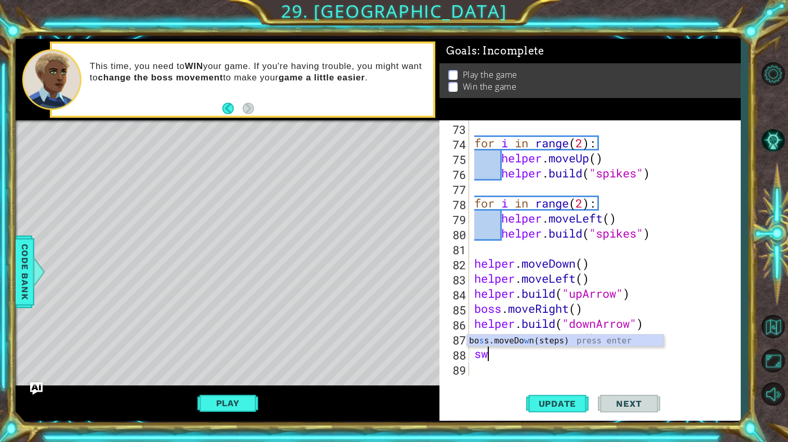
type textarea "s"
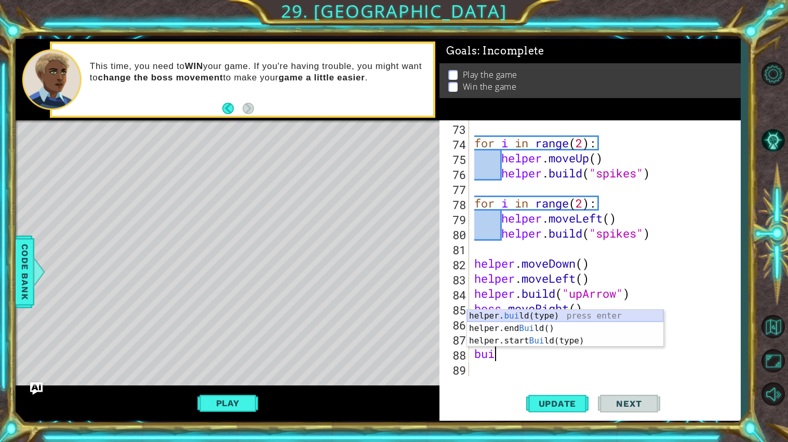
click at [525, 314] on div "helper. [PERSON_NAME](type) press enter helper.end [PERSON_NAME]() press enter …" at bounding box center [565, 341] width 196 height 62
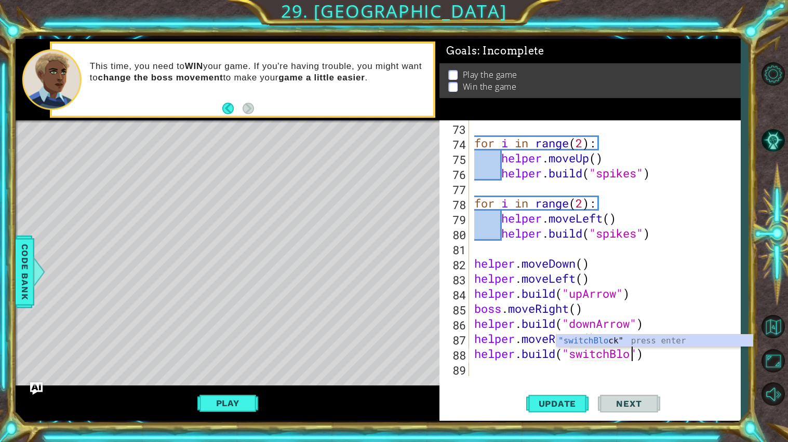
scroll to position [0, 7]
click at [577, 379] on span "Update" at bounding box center [557, 404] width 59 height 10
click at [607, 285] on div "for i in range ( 2 ) : helper . moveUp ( ) helper . build ( "spikes" ) for i in…" at bounding box center [607, 263] width 271 height 286
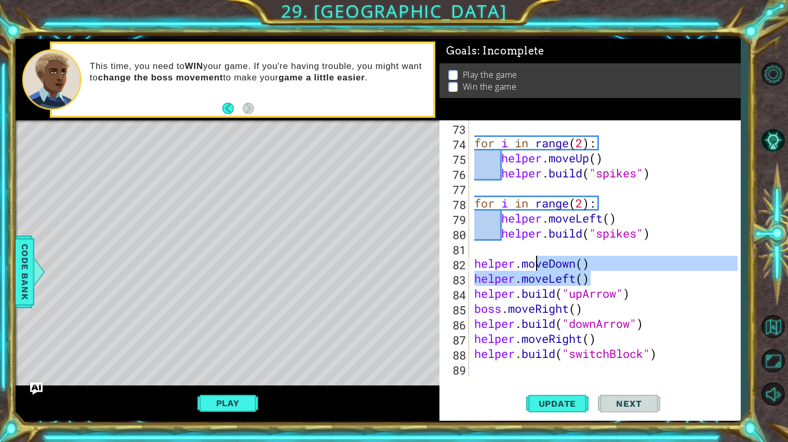
drag, startPoint x: 593, startPoint y: 280, endPoint x: 571, endPoint y: 281, distance: 22.9
click at [571, 281] on div "for i in range ( 2 ) : helper . moveUp ( ) helper . build ( "spikes" ) for i in…" at bounding box center [607, 263] width 271 height 286
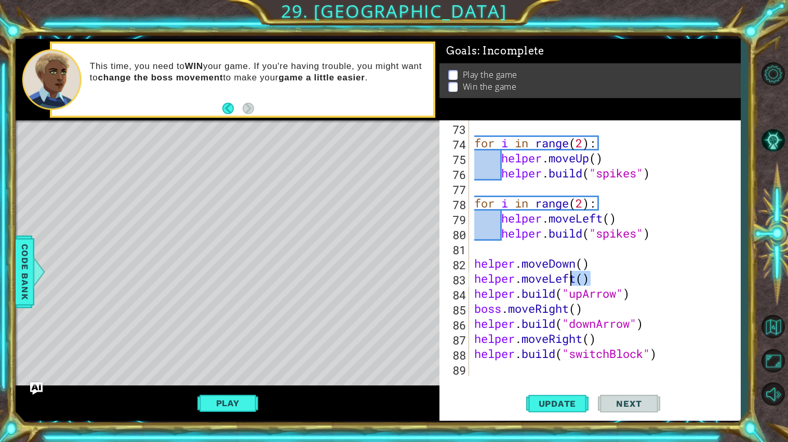
click at [576, 283] on div "for i in range ( 2 ) : helper . moveUp ( ) helper . build ( "spikes" ) for i in…" at bounding box center [604, 248] width 265 height 256
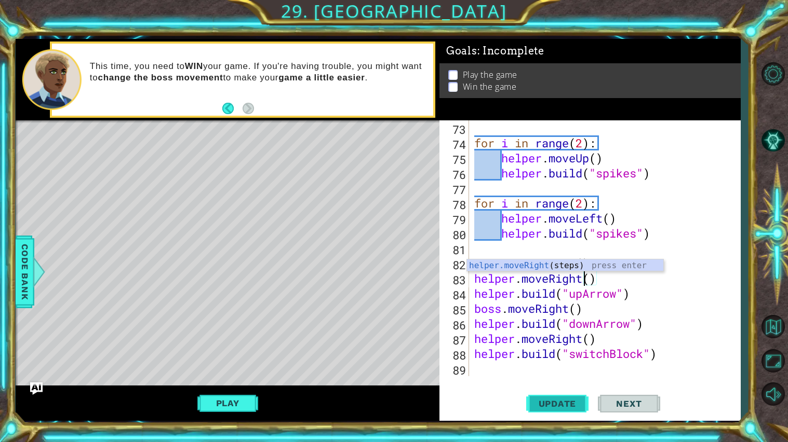
click at [563, 379] on button "Update" at bounding box center [557, 404] width 62 height 30
click at [538, 379] on span "Update" at bounding box center [557, 404] width 59 height 10
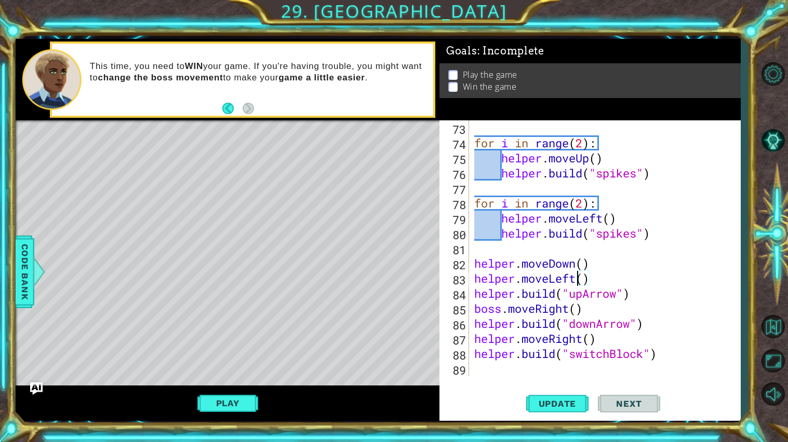
click at [586, 316] on div "for i in range ( 2 ) : helper . moveUp ( ) helper . build ( "spikes" ) for i in…" at bounding box center [607, 263] width 271 height 286
click at [568, 379] on span "Update" at bounding box center [557, 404] width 59 height 10
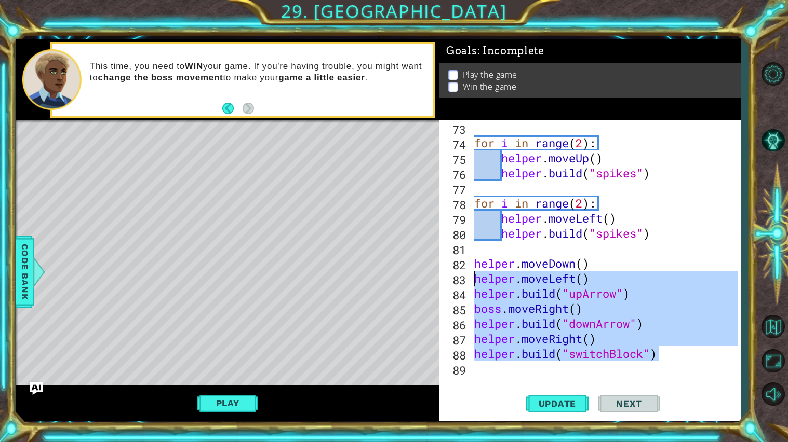
drag, startPoint x: 663, startPoint y: 360, endPoint x: 476, endPoint y: 276, distance: 205.2
click at [476, 276] on div "for i in range ( 2 ) : helper . moveUp ( ) helper . build ( "spikes" ) for i in…" at bounding box center [607, 263] width 271 height 286
type textarea "helper.moveLeft() helper.build("upArrow")"
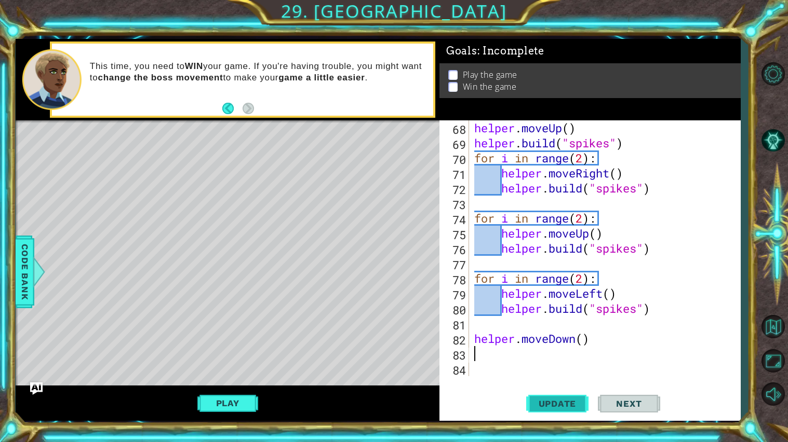
click at [551, 379] on button "Update" at bounding box center [557, 404] width 62 height 30
paste textarea "helper.build("switchBlock")"
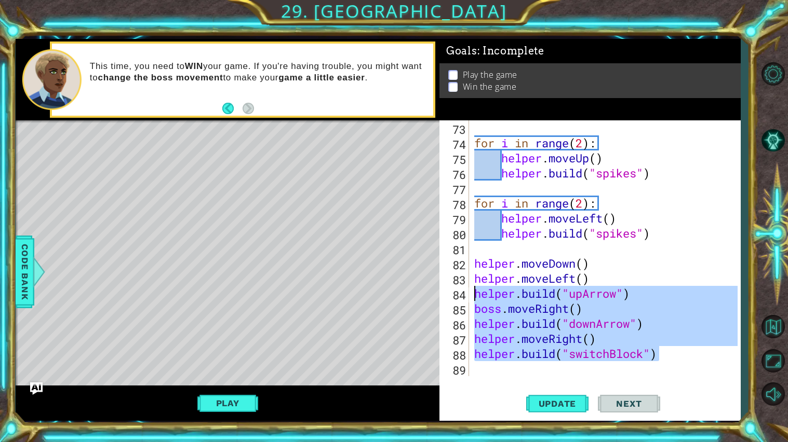
drag, startPoint x: 668, startPoint y: 357, endPoint x: 467, endPoint y: 292, distance: 210.5
click at [467, 292] on div "helper.build("switchBlock") 73 74 75 76 77 78 79 80 81 82 83 84 85 86 87 88 89 …" at bounding box center [588, 248] width 298 height 256
type textarea "helper.build("upArrow") boss.moveRight()"
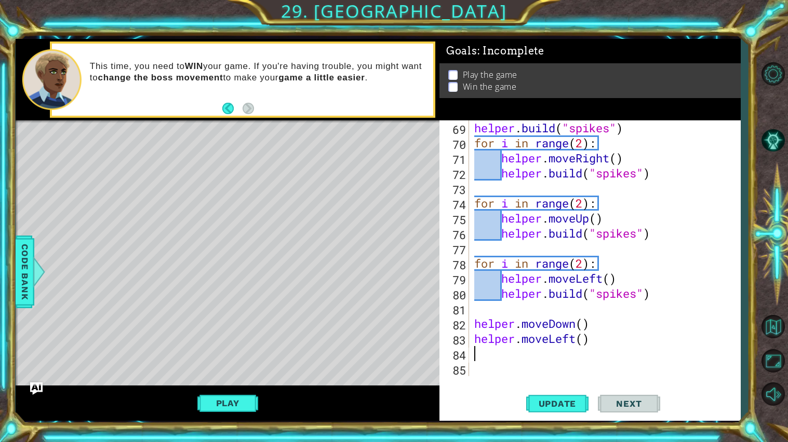
scroll to position [1023, 0]
click at [549, 379] on span "Update" at bounding box center [557, 404] width 59 height 10
paste textarea "helper.build("switchBlock")"
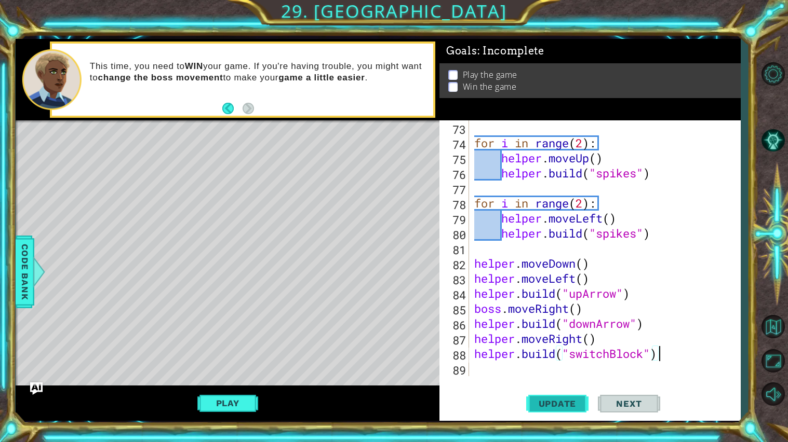
click at [559, 379] on span "Update" at bounding box center [557, 404] width 59 height 10
click at [503, 309] on div "for i in range ( 2 ) : helper . moveUp ( ) helper . build ( "spikes" ) for i in…" at bounding box center [607, 263] width 271 height 286
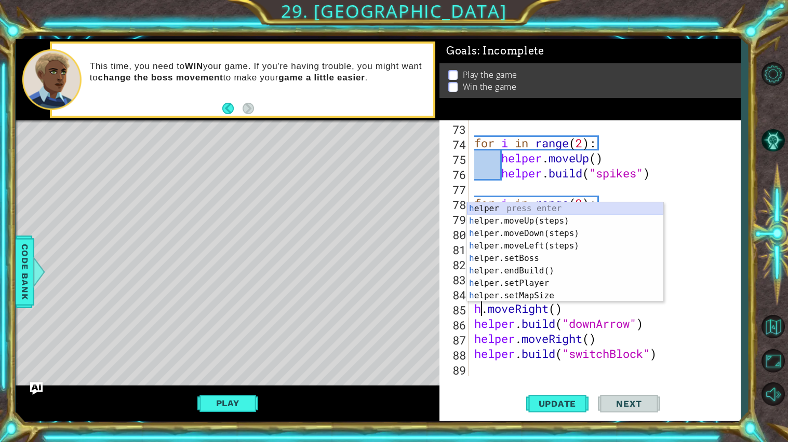
click at [523, 212] on div "h elper press enter h elper.moveUp(steps) press enter h elper.moveDown(steps) p…" at bounding box center [565, 265] width 196 height 125
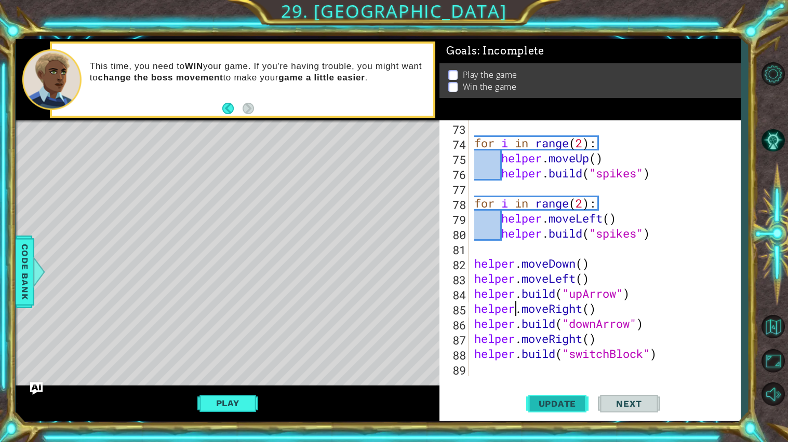
type textarea "helper.moveRight()"
click at [541, 379] on span "Update" at bounding box center [557, 404] width 59 height 10
click at [225, 379] on button "Play" at bounding box center [227, 404] width 61 height 20
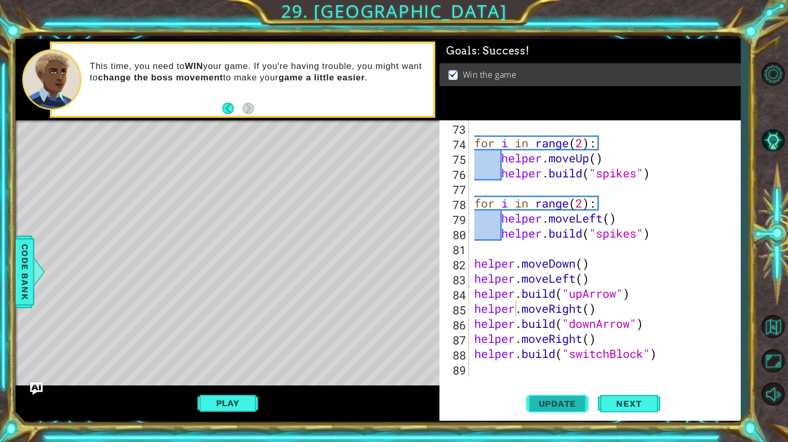
click at [569, 379] on button "Update" at bounding box center [557, 404] width 62 height 30
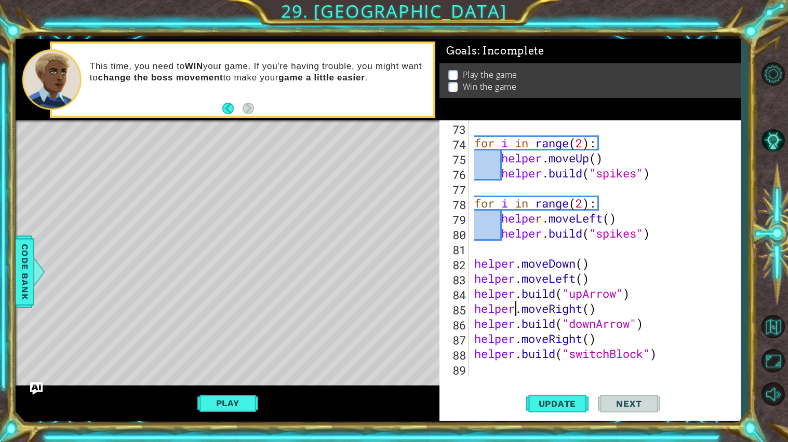
click at [574, 368] on div "for i in range ( 2 ) : helper . moveUp ( ) helper . build ( "spikes" ) for i in…" at bounding box center [607, 263] width 271 height 286
type textarea "do"
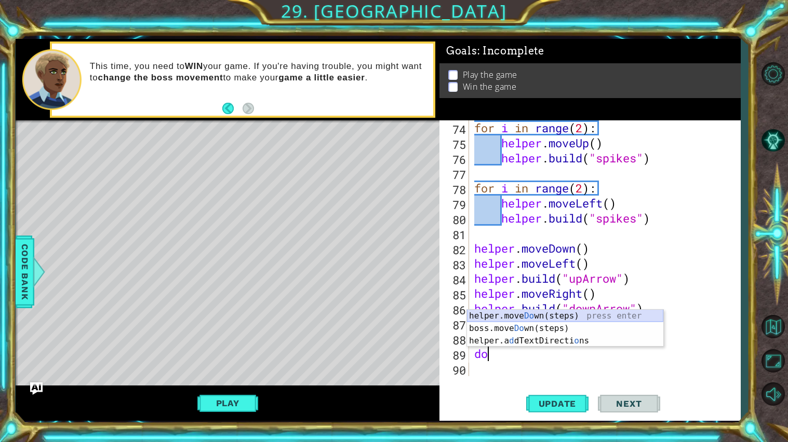
click at [568, 320] on div "helper.move Do wn(steps) press enter boss.move Do wn(steps) press enter helper.…" at bounding box center [565, 341] width 196 height 62
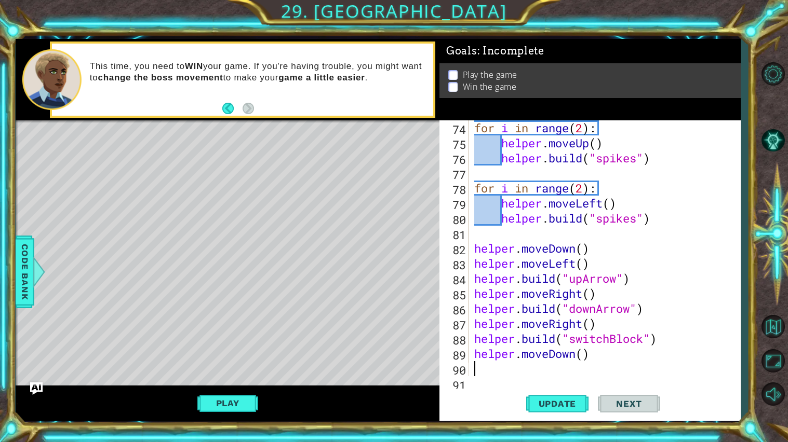
scroll to position [1114, 0]
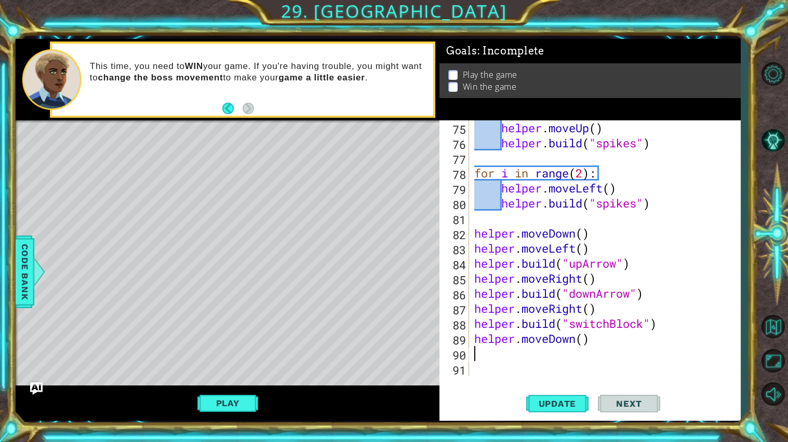
click at [585, 340] on div "helper . moveUp ( ) helper . build ( "spikes" ) for i in range ( 2 ) : helper .…" at bounding box center [607, 263] width 271 height 286
type textarea "helper.moveDown(2)"
click at [503, 352] on div "helper . moveUp ( ) helper . build ( "spikes" ) for i in range ( 2 ) : helper .…" at bounding box center [607, 263] width 271 height 286
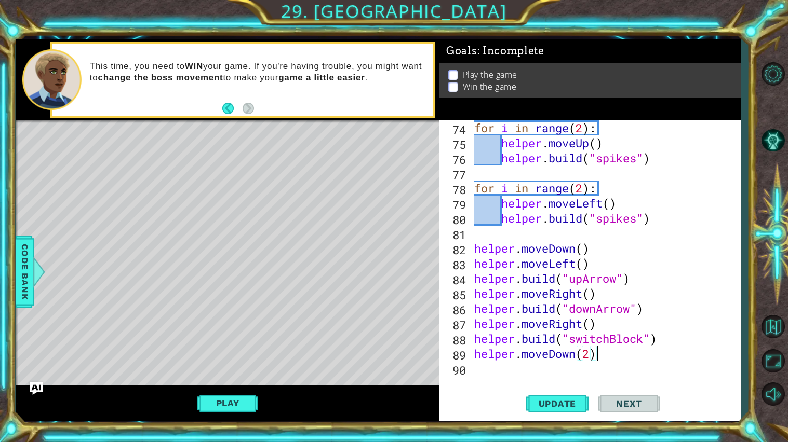
click at [614, 353] on div "for i in range ( 2 ) : helper . moveUp ( ) helper . build ( "spikes" ) for i in…" at bounding box center [607, 263] width 271 height 286
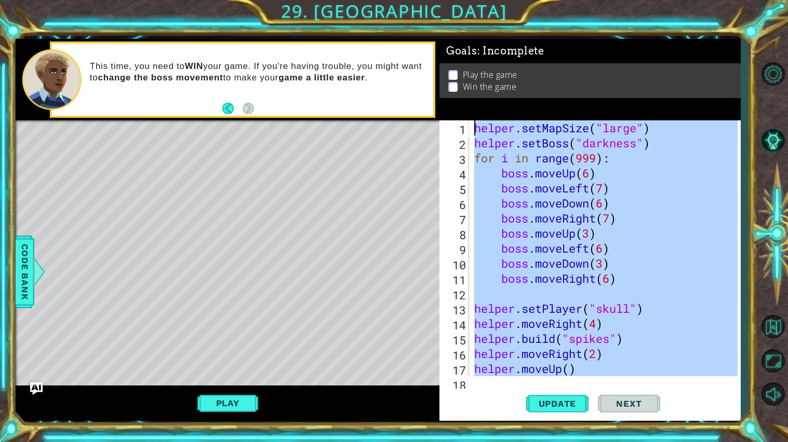
scroll to position [0, 0]
drag, startPoint x: 614, startPoint y: 353, endPoint x: 366, endPoint y: 97, distance: 356.9
click at [366, 97] on div "1 ההההההההההההההההההההההההההההההההההההההההההההההההההההההההההההההההההההההההההההה…" at bounding box center [378, 230] width 725 height 382
type textarea "helper.setMapSize("large") helper.setBoss("darkness")"
paste textarea "Code Area"
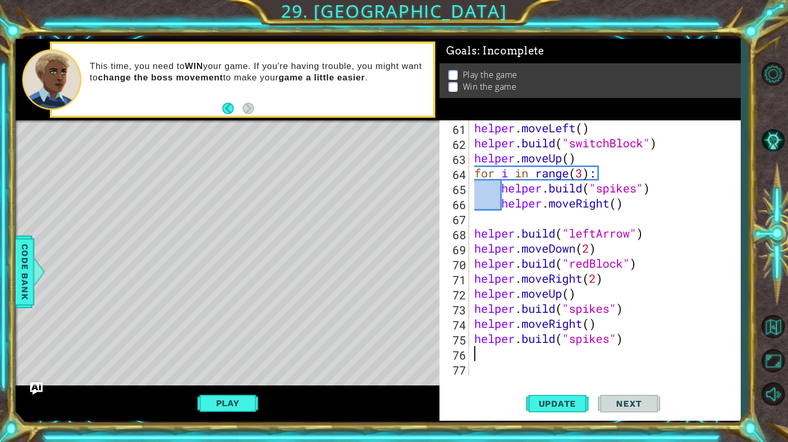
scroll to position [888, 0]
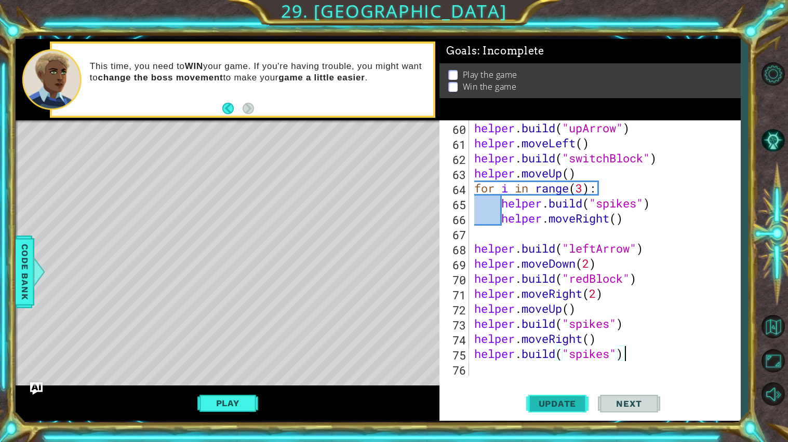
click at [572, 379] on span "Update" at bounding box center [557, 404] width 59 height 10
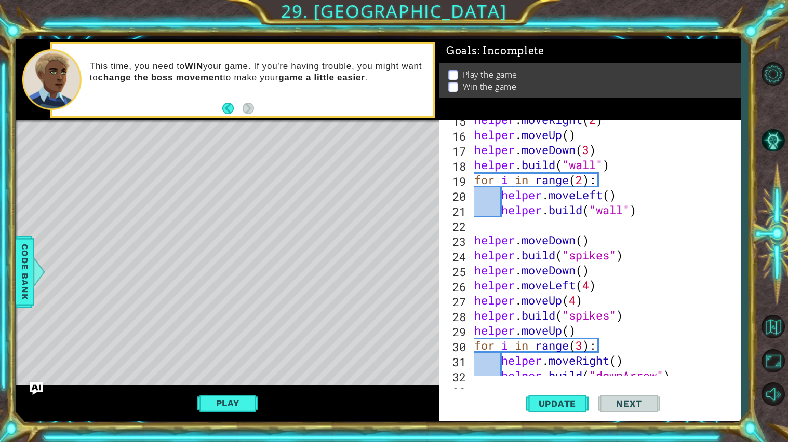
scroll to position [218, 0]
click at [489, 280] on div "helper . moveRight ( 2 ) helper . moveUp ( ) helper . moveDown ( 3 ) helper . b…" at bounding box center [607, 255] width 271 height 286
type textarea "helper.moveLeft(4)"
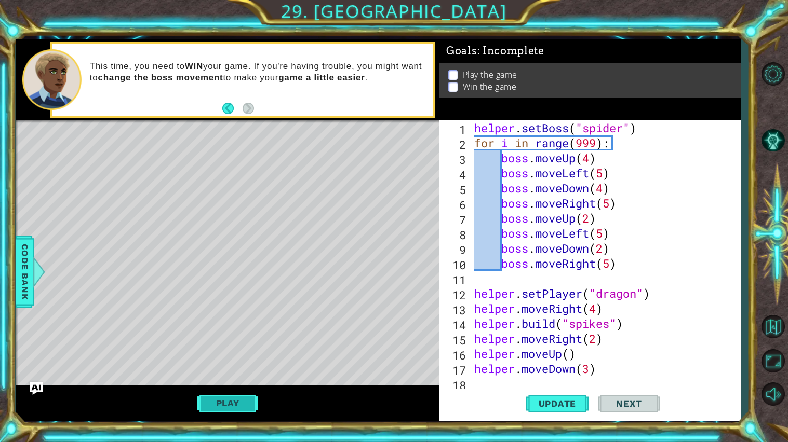
click at [206, 379] on button "Play" at bounding box center [227, 404] width 61 height 20
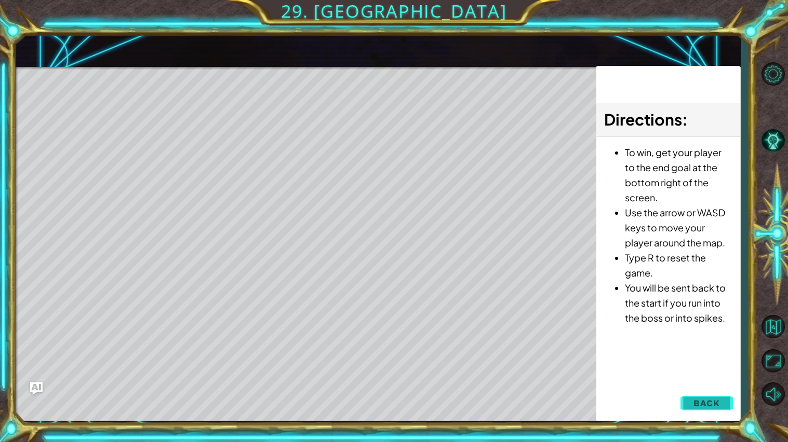
click at [716, 379] on button "Back" at bounding box center [706, 403] width 52 height 21
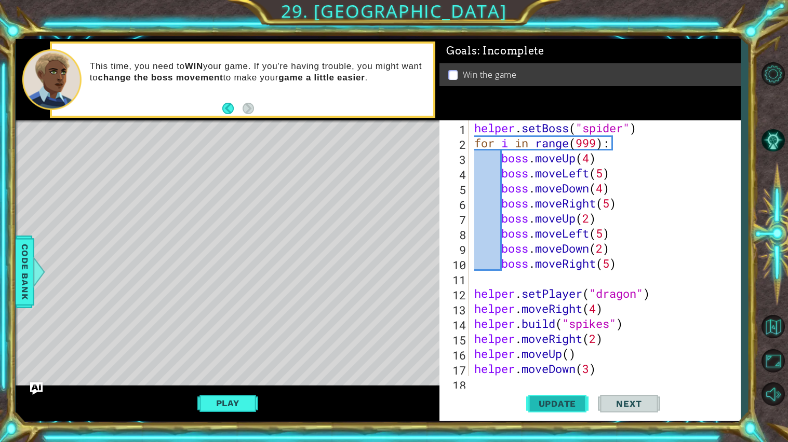
click at [552, 379] on span "Update" at bounding box center [557, 404] width 59 height 10
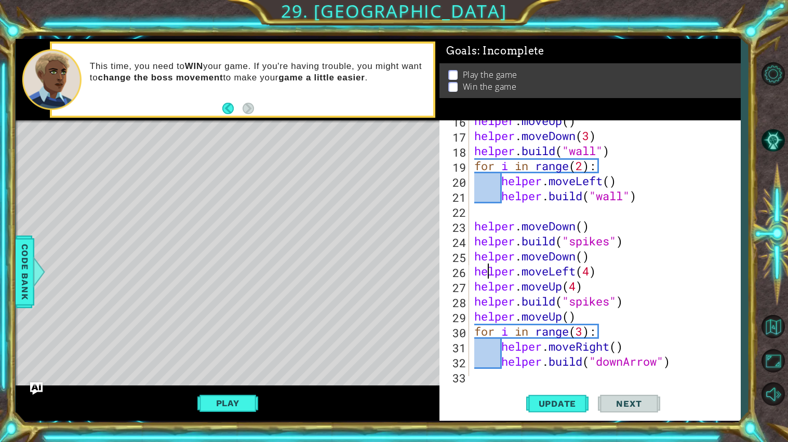
scroll to position [233, 0]
click at [492, 379] on div "helper.moveLeft(4) 16 17 18 19 20 21 22 23 24 25 26 27 28 29 30 31 32 33 34 hel…" at bounding box center [589, 270] width 301 height 301
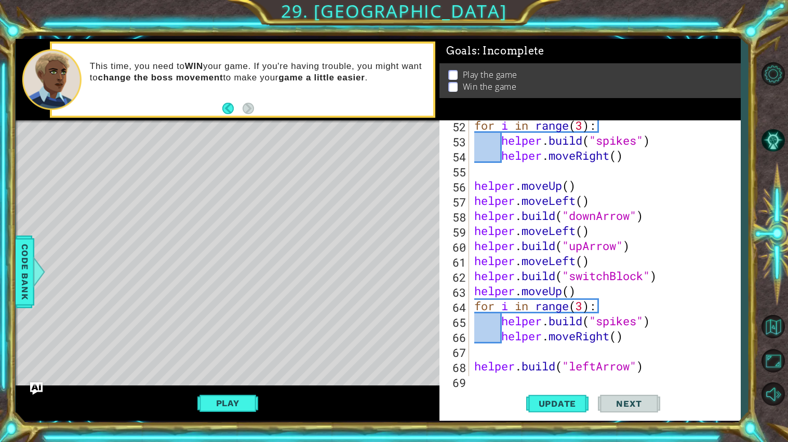
scroll to position [888, 0]
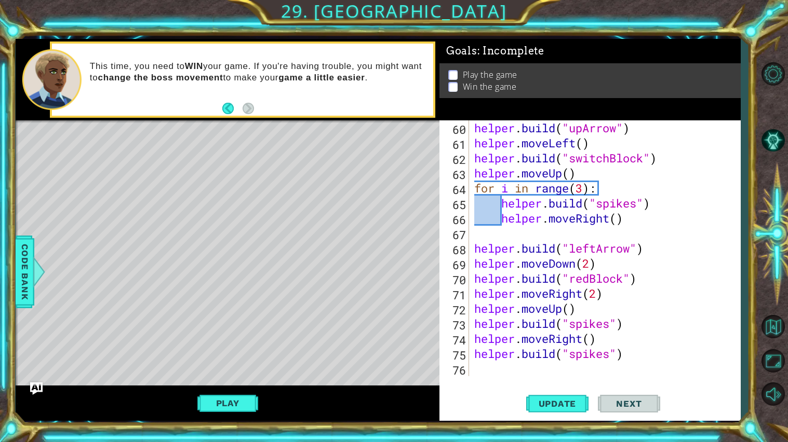
click at [491, 369] on div "helper . build ( "upArrow" ) helper . moveLeft ( ) helper . build ( "switchBloc…" at bounding box center [607, 263] width 271 height 286
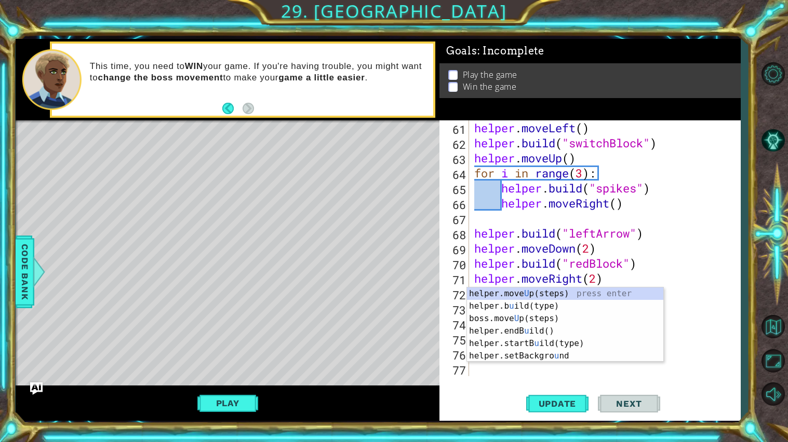
scroll to position [903, 0]
type textarea "up"
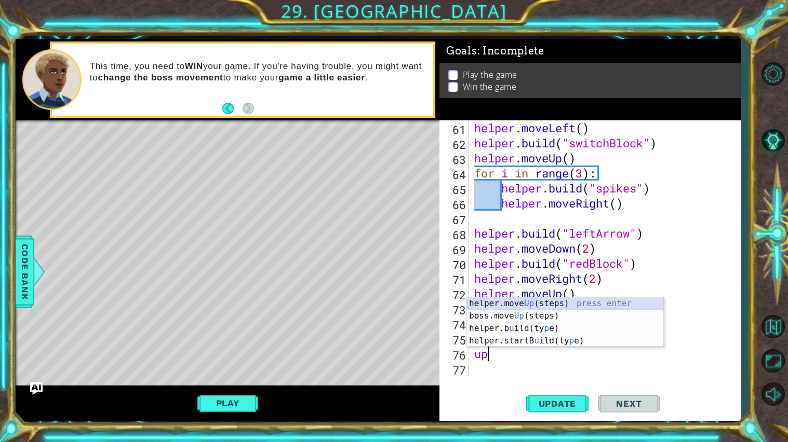
click at [537, 306] on div "helper.move Up (steps) press enter boss.move Up (steps) press enter helper.b u …" at bounding box center [565, 335] width 196 height 75
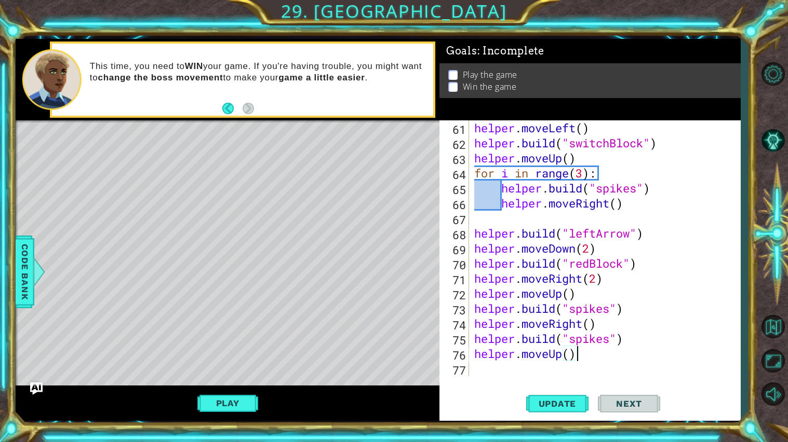
click at [571, 353] on div "helper . moveLeft ( ) helper . build ( "switchBlock" ) helper . moveUp ( ) for …" at bounding box center [607, 263] width 271 height 286
type textarea "helper.moveUp(2)"
click at [605, 351] on div "helper . moveLeft ( ) helper . build ( "switchBlock" ) helper . moveUp ( ) for …" at bounding box center [607, 263] width 271 height 286
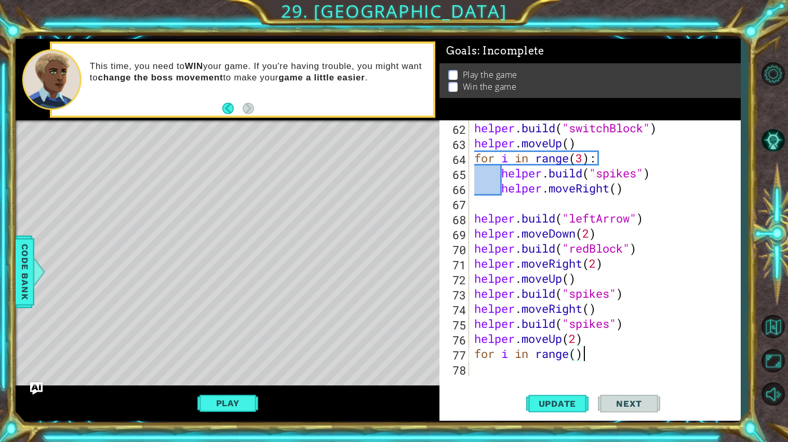
scroll to position [0, 4]
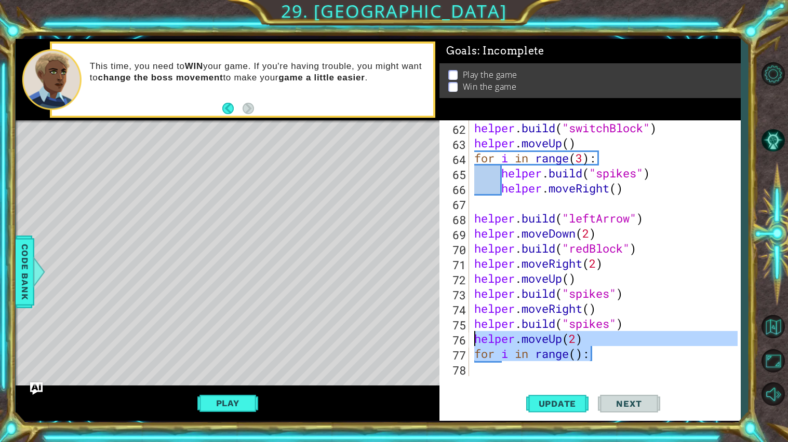
drag, startPoint x: 600, startPoint y: 353, endPoint x: 471, endPoint y: 343, distance: 129.6
click at [471, 343] on div "for i in range(): 62 63 64 65 66 67 68 69 70 71 72 73 74 75 76 77 78 helper . b…" at bounding box center [588, 248] width 298 height 256
type textarea "helper.moveUp(2) for i in range():"
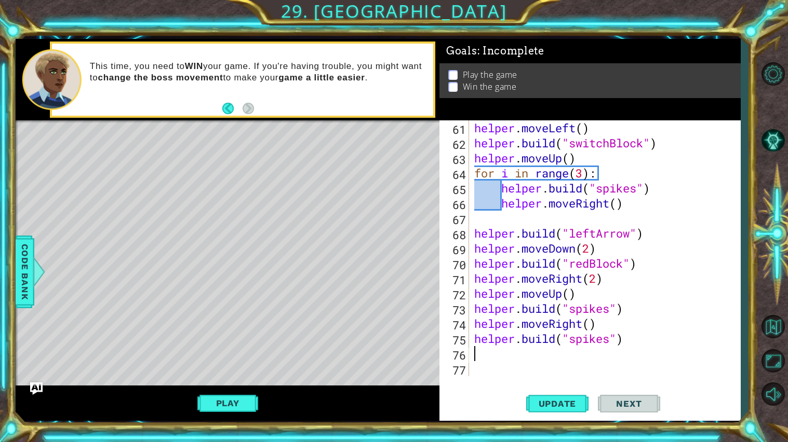
scroll to position [0, 0]
type textarea "up"
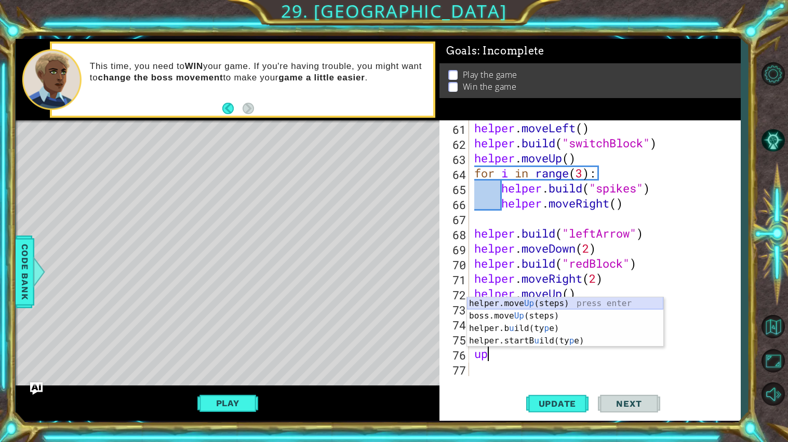
click at [534, 306] on div "helper.move Up (steps) press enter boss.move Up (steps) press enter helper.b u …" at bounding box center [565, 335] width 196 height 75
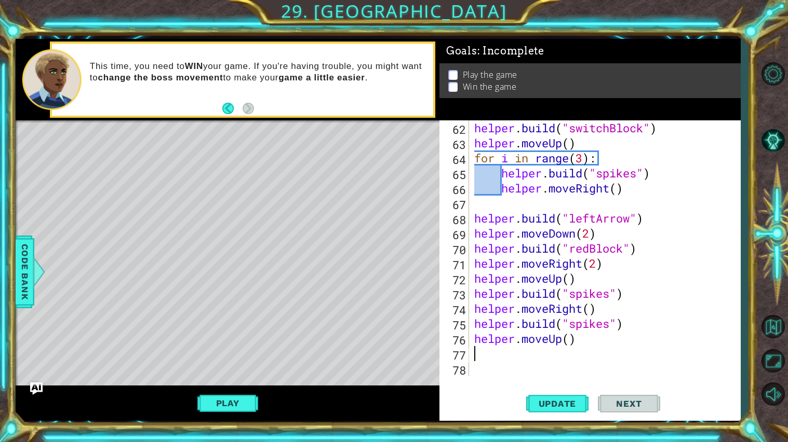
scroll to position [918, 0]
click at [572, 340] on div "helper . build ( "switchBlock" ) helper . moveUp ( ) for i in range ( 3 ) : hel…" at bounding box center [607, 263] width 271 height 286
type textarea "helper.moveUp(2)"
click at [564, 352] on div "helper . build ( "switchBlock" ) helper . moveUp ( ) for i in range ( 3 ) : hel…" at bounding box center [607, 263] width 271 height 286
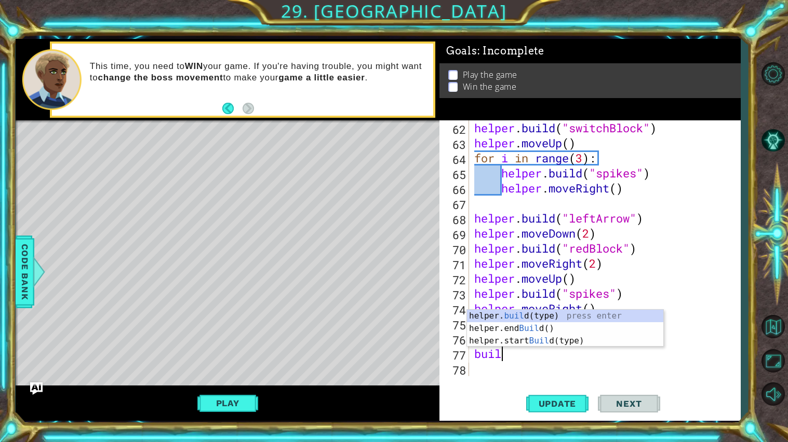
scroll to position [0, 1]
click at [611, 312] on div "helper. build (type) press enter helper.end Build () press enter helper.start B…" at bounding box center [565, 341] width 196 height 62
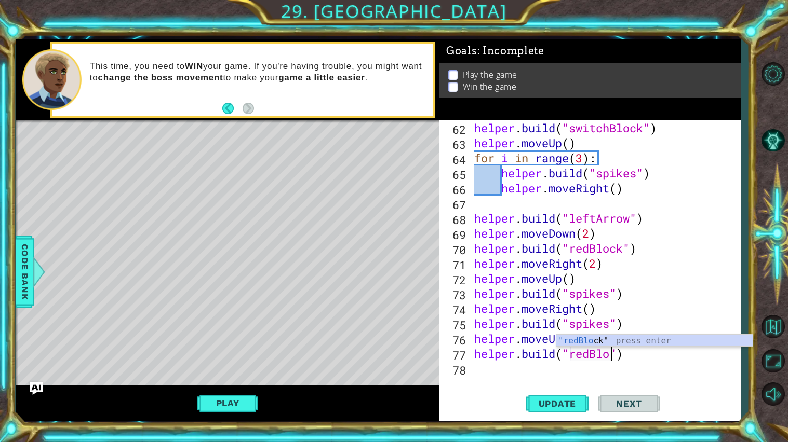
scroll to position [0, 6]
type textarea "helper.build("redBlock")"
click at [564, 374] on div "helper . build ( "switchBlock" ) helper . moveUp ( ) for i in range ( 3 ) : hel…" at bounding box center [607, 263] width 271 height 286
click at [618, 342] on div "helper . build ( "switchBlock" ) helper . moveUp ( ) for i in range ( 3 ) : hel…" at bounding box center [607, 263] width 271 height 286
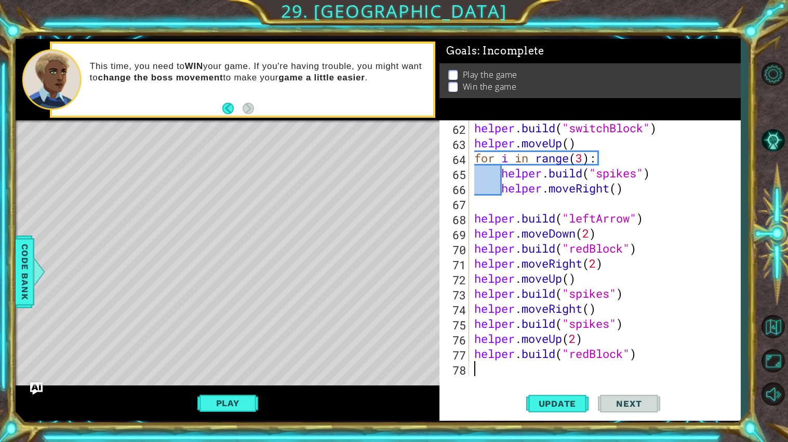
type textarea "helper.moveUp(2)"
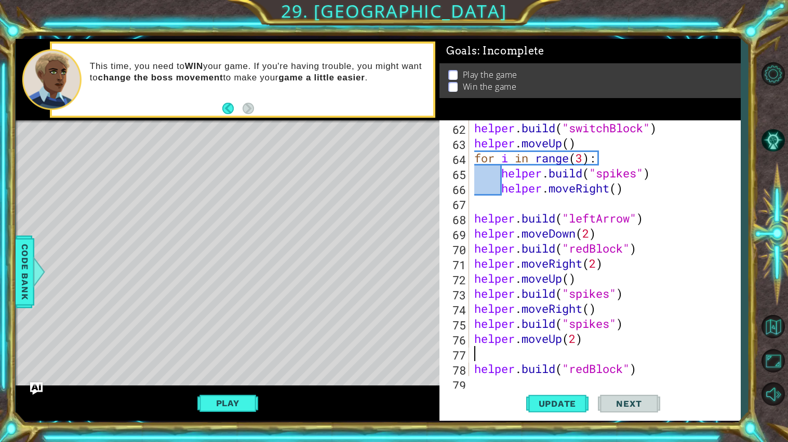
scroll to position [933, 0]
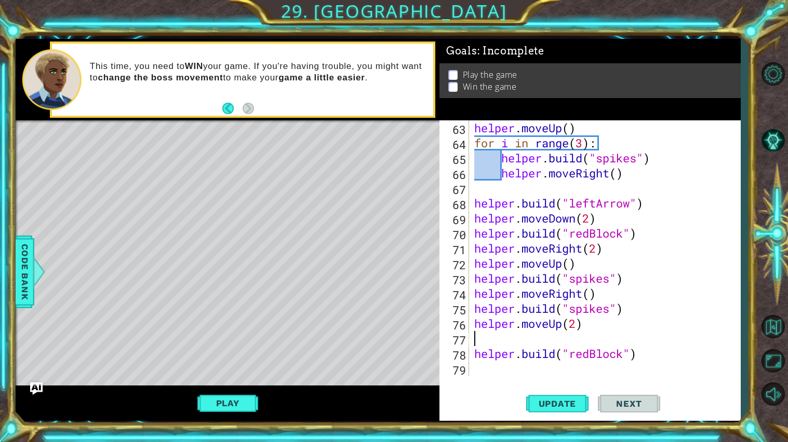
click at [474, 354] on div "helper . moveUp ( ) for i in range ( 3 ) : helper . build ( "spikes" ) helper .…" at bounding box center [607, 263] width 271 height 286
type textarea "helper.build("redBlock")"
click at [471, 367] on div "helper.build("redBlock") 63 64 65 66 67 68 69 70 71 72 73 74 75 76 77 78 79 hel…" at bounding box center [588, 248] width 298 height 256
click at [473, 368] on div "helper . moveUp ( ) for i in range ( 3 ) : helper . build ( "spikes" ) helper .…" at bounding box center [607, 263] width 271 height 286
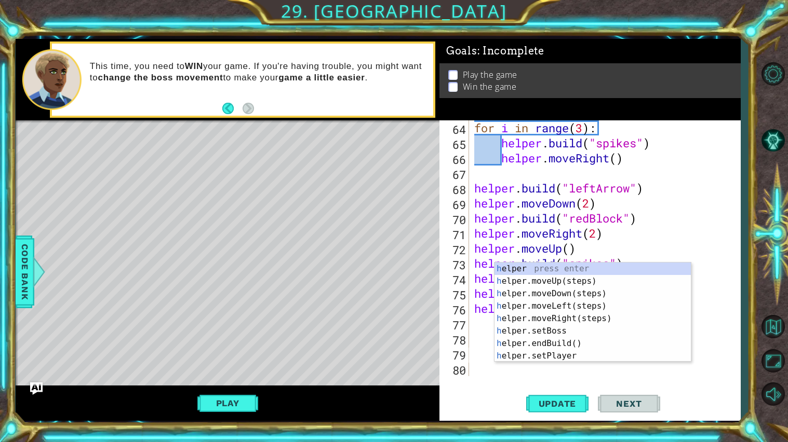
scroll to position [948, 0]
type textarea "he"
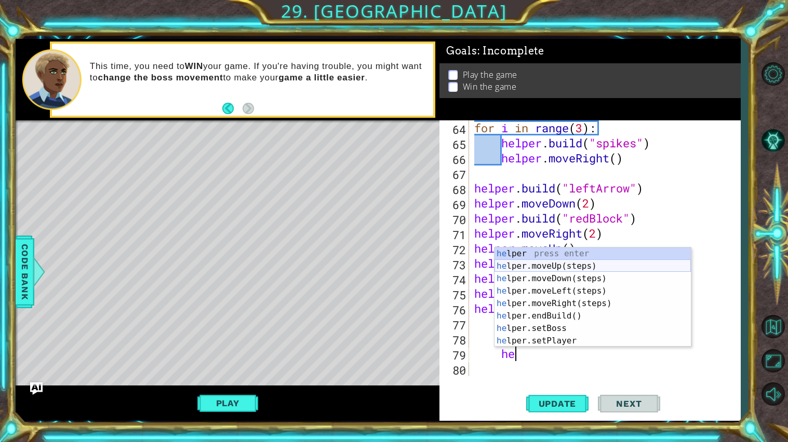
click at [588, 267] on div "he lper press enter he lper.moveUp(steps) press enter he lper.moveDown(steps) p…" at bounding box center [592, 310] width 196 height 125
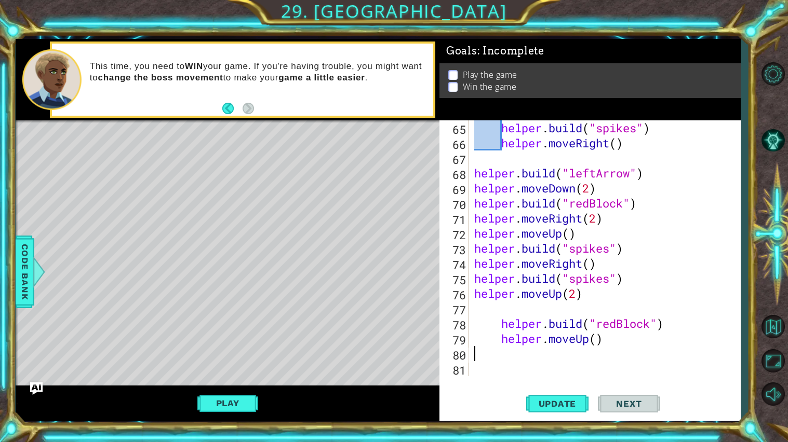
scroll to position [948, 0]
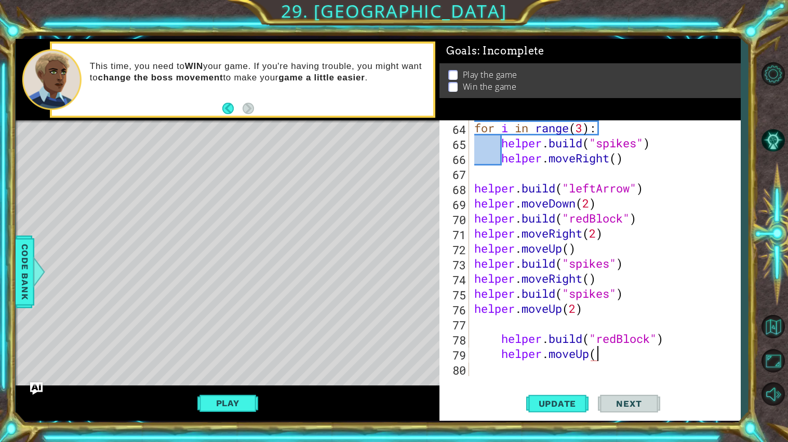
type textarea "helper.moveUp()"
click at [541, 327] on div "for i in range ( 3 ) : helper . build ( "spikes" ) helper . moveRight ( ) helpe…" at bounding box center [607, 263] width 271 height 286
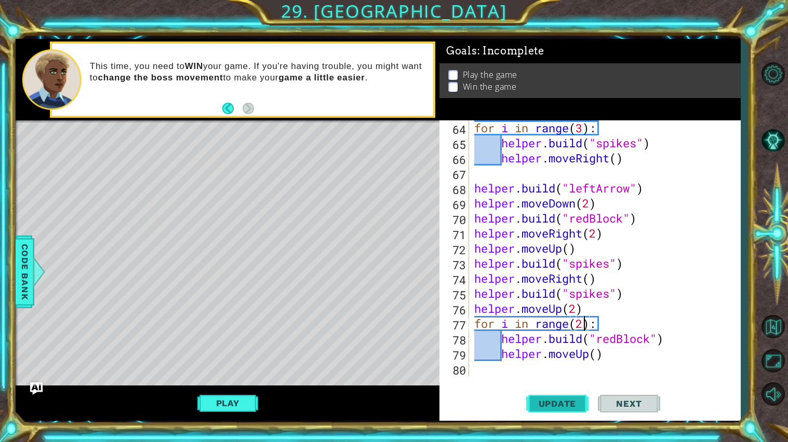
click at [564, 379] on span "Update" at bounding box center [557, 404] width 59 height 10
click at [611, 357] on div "for i in range ( 3 ) : helper . build ( "spikes" ) helper . moveRight ( ) helpe…" at bounding box center [607, 263] width 271 height 286
click at [586, 328] on div "for i in range ( 3 ) : helper . build ( "spikes" ) helper . moveRight ( ) helpe…" at bounding box center [607, 263] width 271 height 286
click at [568, 379] on span "Update" at bounding box center [557, 404] width 59 height 10
click at [635, 358] on div "for i in range ( 3 ) : helper . build ( "spikes" ) helper . moveRight ( ) helpe…" at bounding box center [607, 263] width 271 height 286
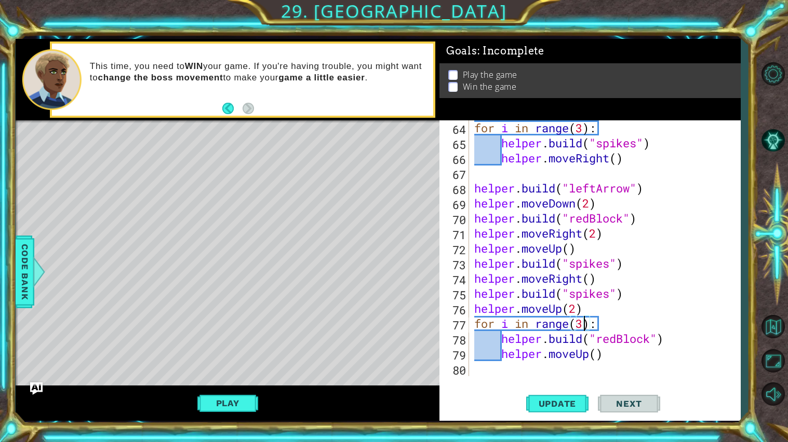
type textarea "helper.moveUp()"
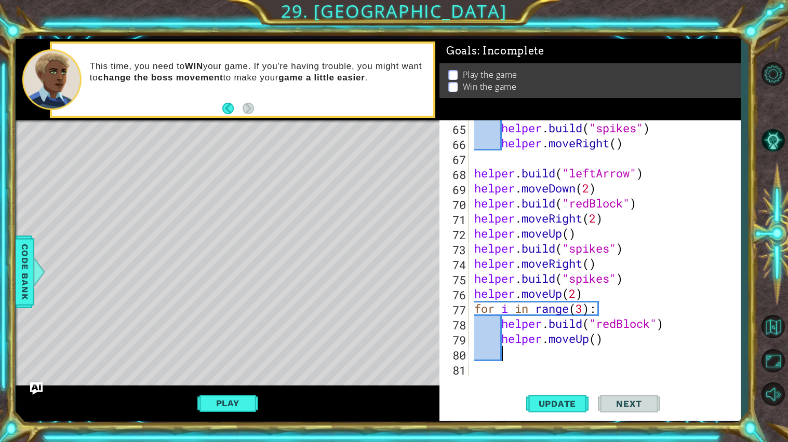
scroll to position [0, 0]
type textarea "h"
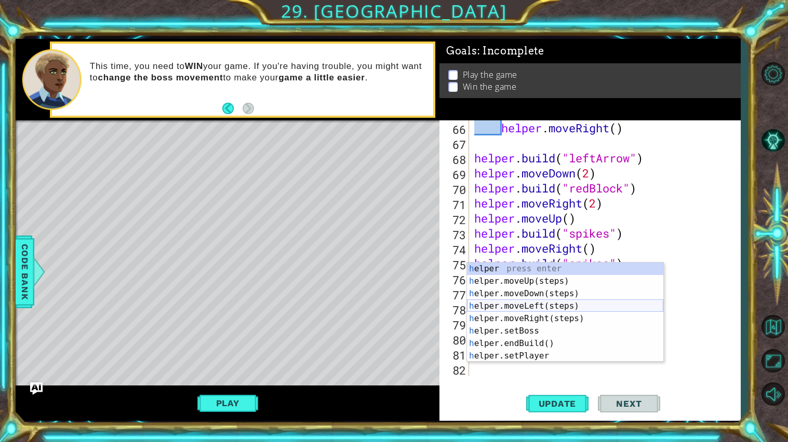
click at [593, 306] on div "h elper press enter h elper.moveUp(steps) press enter h elper.moveDown(steps) p…" at bounding box center [565, 325] width 196 height 125
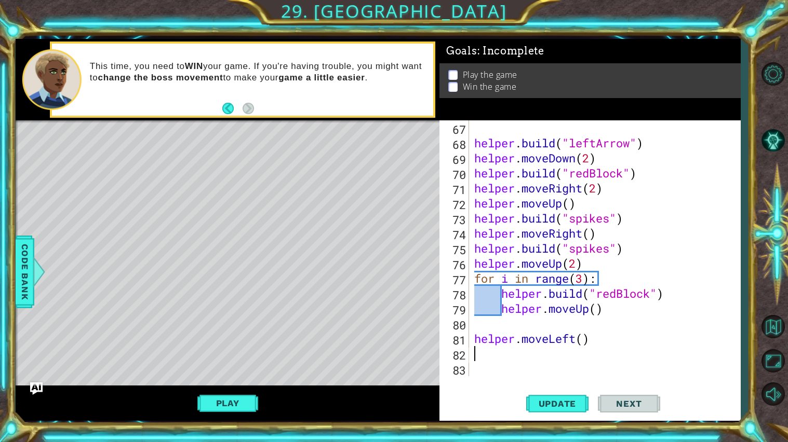
scroll to position [993, 0]
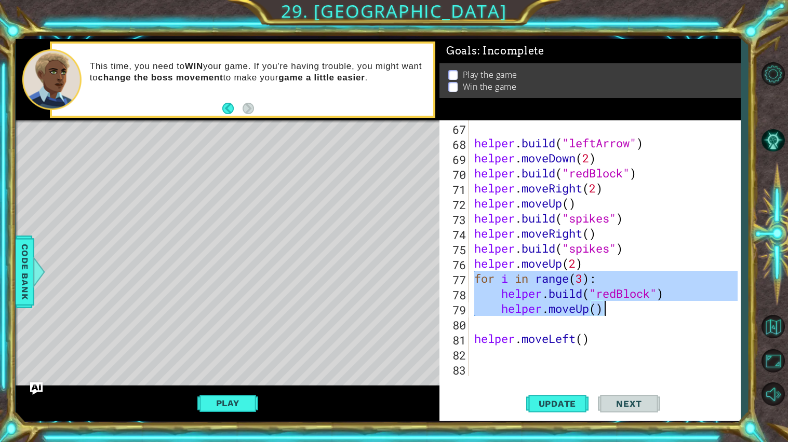
drag, startPoint x: 474, startPoint y: 276, endPoint x: 608, endPoint y: 308, distance: 138.2
click at [608, 308] on div "helper . build ( "leftArrow" ) helper . moveDown ( 2 ) helper . build ( "redBlo…" at bounding box center [607, 263] width 271 height 286
type textarea "helper.build("redBlock") helper.moveUp()"
click at [571, 352] on div "helper . build ( "leftArrow" ) helper . moveDown ( 2 ) helper . build ( "redBlo…" at bounding box center [607, 263] width 271 height 286
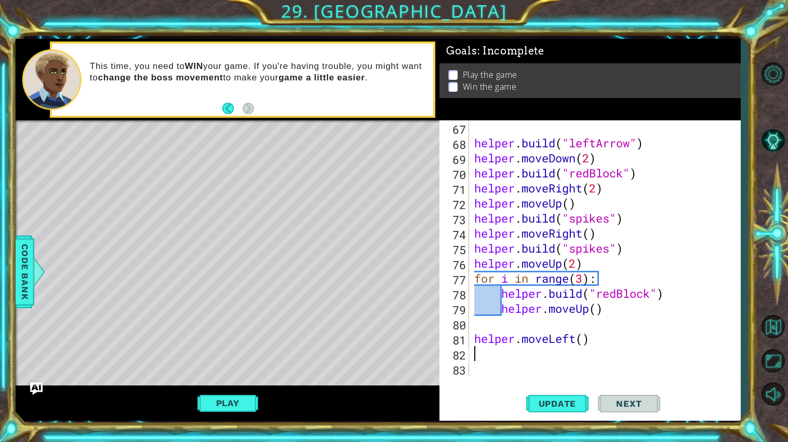
paste textarea "helper.moveUp()"
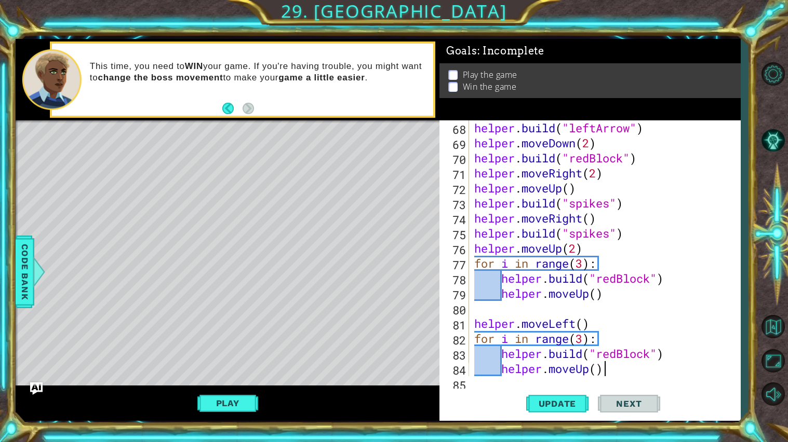
scroll to position [1023, 0]
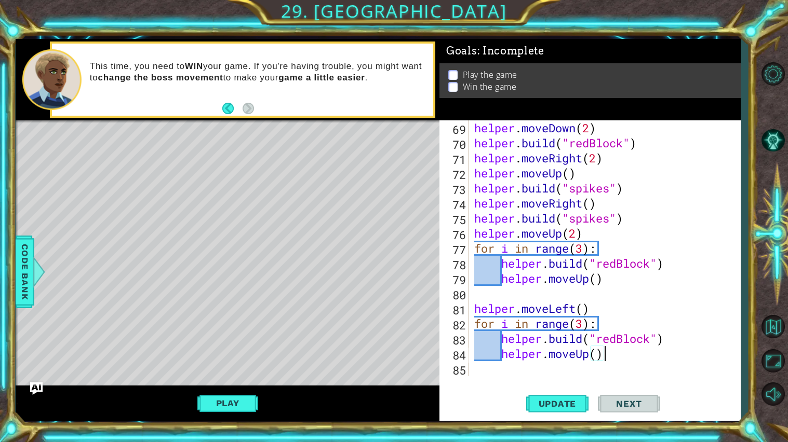
click at [583, 327] on div "helper . moveDown ( 2 ) helper . build ( "redBlock" ) helper . moveRight ( 2 ) …" at bounding box center [607, 263] width 271 height 286
click at [617, 308] on div "helper . moveDown ( 2 ) helper . build ( "redBlock" ) helper . moveRight ( 2 ) …" at bounding box center [607, 263] width 271 height 286
type textarea "helper.moveLeft()"
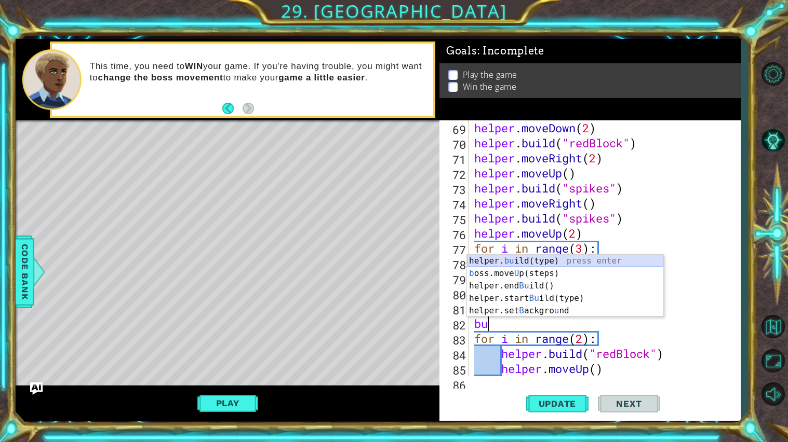
click at [569, 258] on div "helper. bu ild(type) press enter b oss.move U p(steps) press enter helper.end B…" at bounding box center [565, 298] width 196 height 87
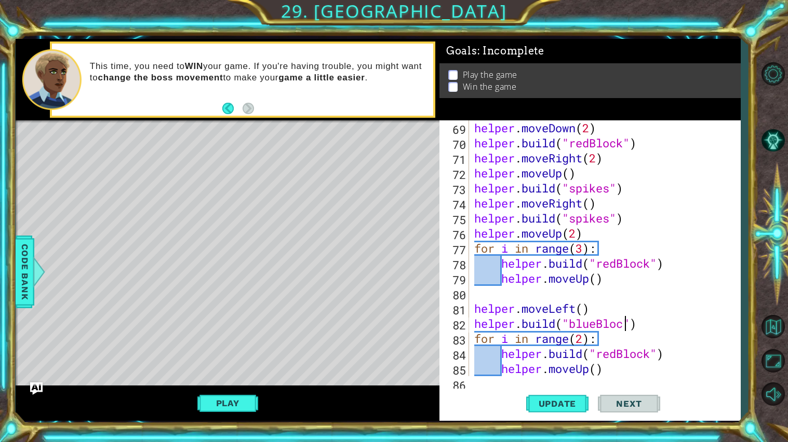
scroll to position [0, 7]
click at [623, 352] on div "helper . moveDown ( 2 ) helper . build ( "redBlock" ) helper . moveRight ( 2 ) …" at bounding box center [607, 263] width 271 height 286
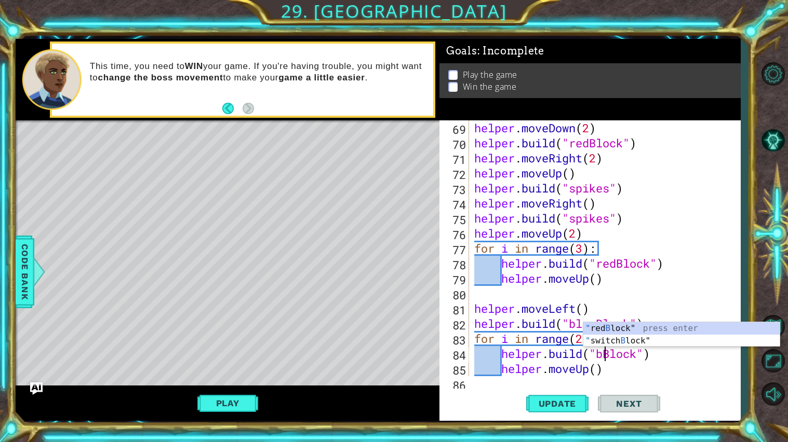
scroll to position [0, 6]
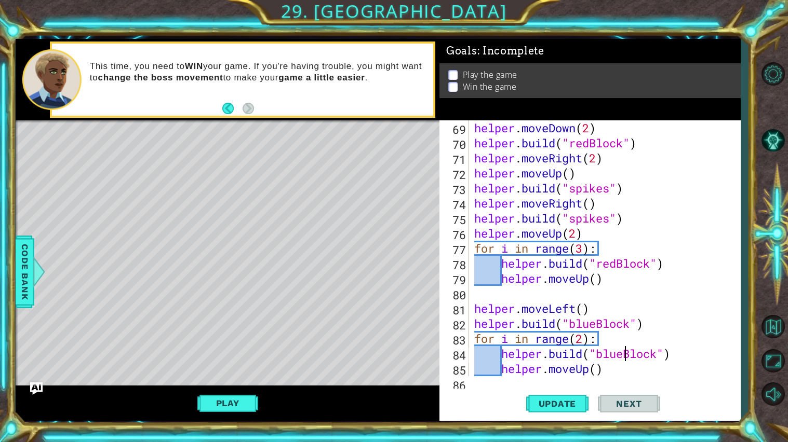
click at [591, 371] on div "helper . moveDown ( 2 ) helper . build ( "redBlock" ) helper . moveRight ( 2 ) …" at bounding box center [607, 263] width 271 height 286
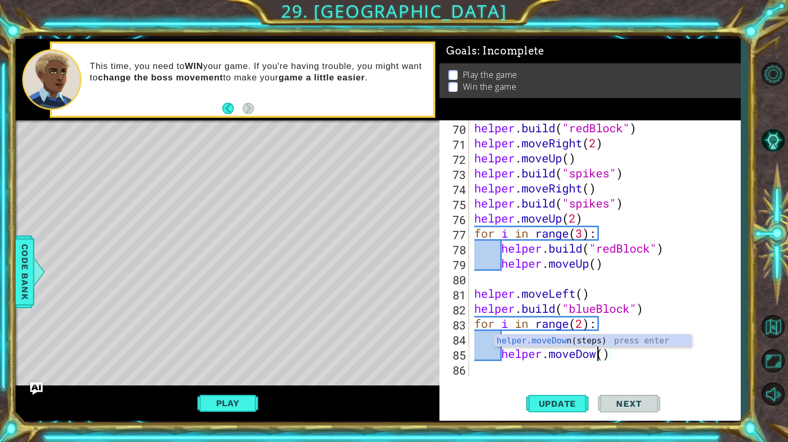
scroll to position [0, 6]
click at [562, 379] on span "Update" at bounding box center [557, 404] width 59 height 10
click at [585, 324] on div "helper . build ( "redBlock" ) helper . moveRight ( 2 ) helper . moveUp ( ) help…" at bounding box center [607, 263] width 271 height 286
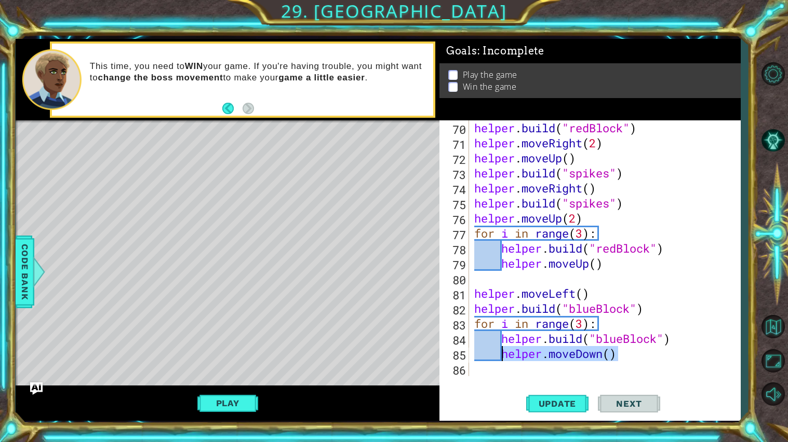
drag, startPoint x: 617, startPoint y: 358, endPoint x: 501, endPoint y: 350, distance: 116.5
click at [501, 350] on div "helper . build ( "redBlock" ) helper . moveRight ( 2 ) helper . moveUp ( ) help…" at bounding box center [607, 263] width 271 height 286
type textarea "helper.moveDown()"
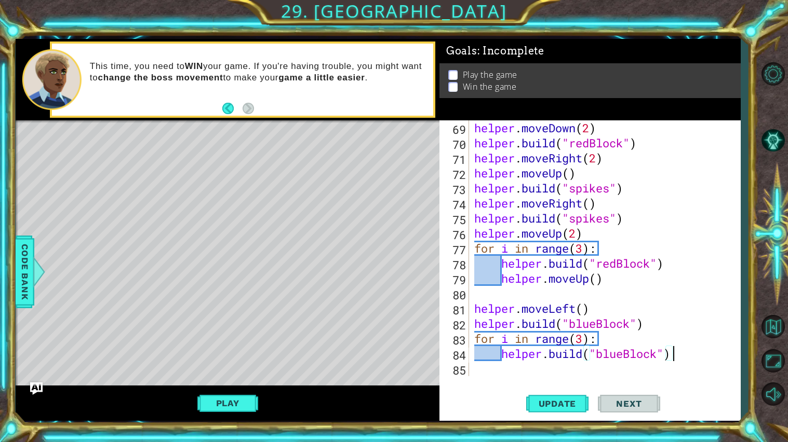
scroll to position [1023, 0]
click at [607, 336] on div "helper . moveDown ( 2 ) helper . build ( "redBlock" ) helper . moveRight ( 2 ) …" at bounding box center [607, 263] width 271 height 286
type textarea "for i in range(3):"
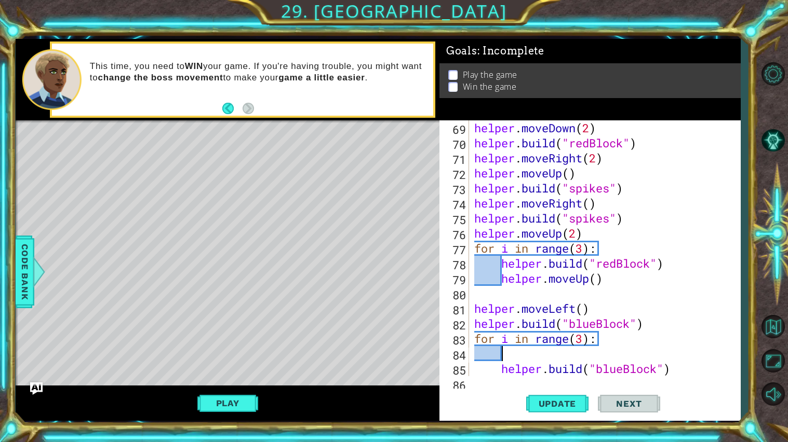
paste textarea "helper.moveDown()"
type textarea "helper.moveDown()"
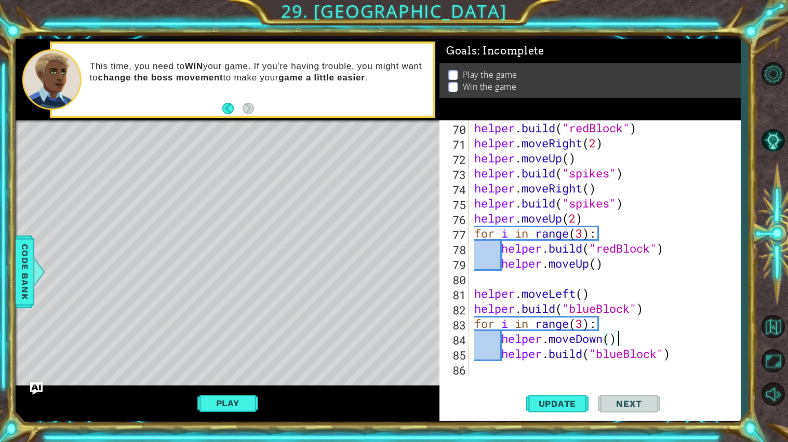
scroll to position [1038, 0]
click at [584, 366] on div "helper . build ( "redBlock" ) helper . moveRight ( 2 ) helper . moveUp ( ) help…" at bounding box center [607, 263] width 271 height 286
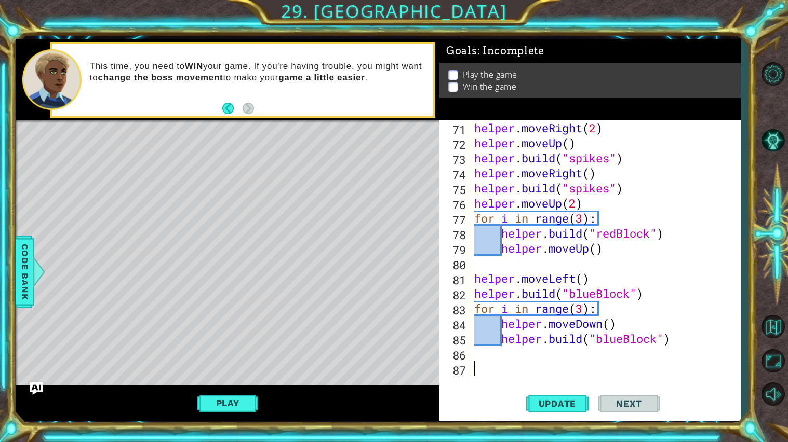
scroll to position [1053, 0]
click at [560, 379] on button "Update" at bounding box center [557, 404] width 62 height 30
click at [585, 311] on div "helper . moveRight ( 2 ) helper . moveUp ( ) helper . build ( "spikes" ) helper…" at bounding box center [607, 263] width 271 height 286
type textarea "for i in range(2):"
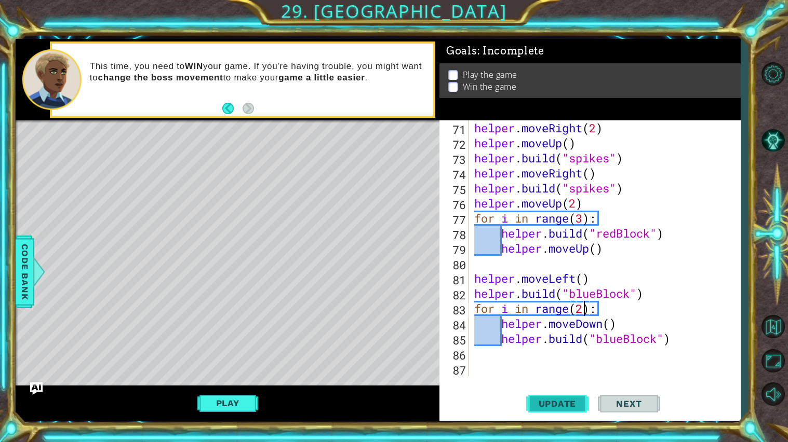
click at [578, 379] on button "Update" at bounding box center [557, 404] width 62 height 30
click at [528, 362] on div "helper . moveRight ( 2 ) helper . moveUp ( ) helper . build ( "spikes" ) helper…" at bounding box center [607, 263] width 271 height 286
type textarea "j"
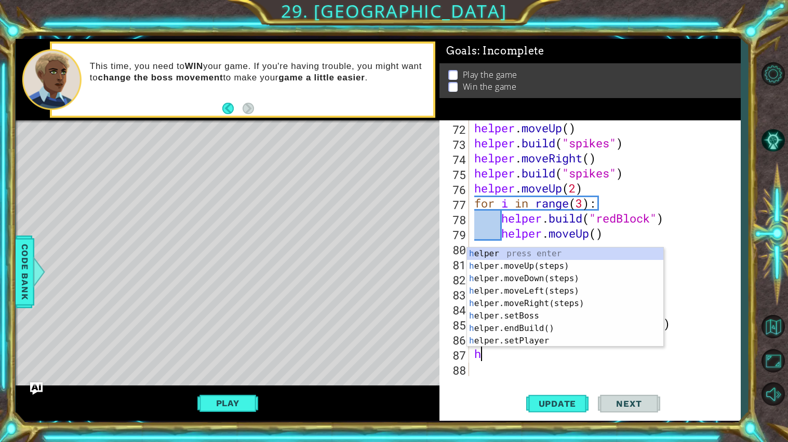
type textarea "he"
click at [567, 286] on div "he lper press enter he lper.moveUp(steps) press enter he lper.moveDown(steps) p…" at bounding box center [565, 310] width 196 height 125
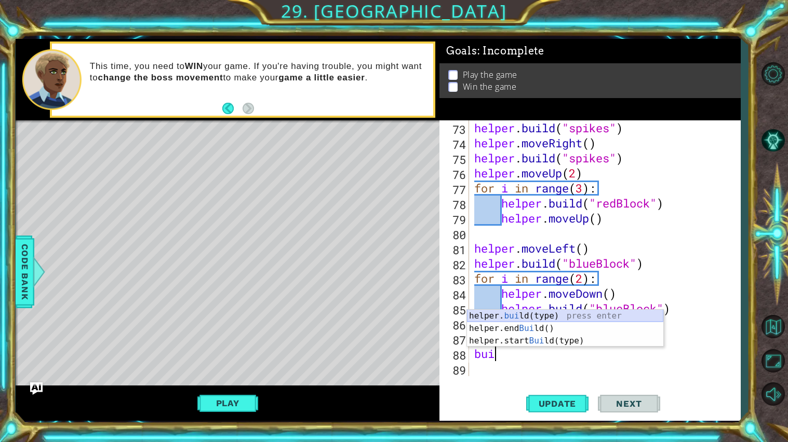
click at [564, 316] on div "helper. [PERSON_NAME](type) press enter helper.end [PERSON_NAME]() press enter …" at bounding box center [565, 341] width 196 height 62
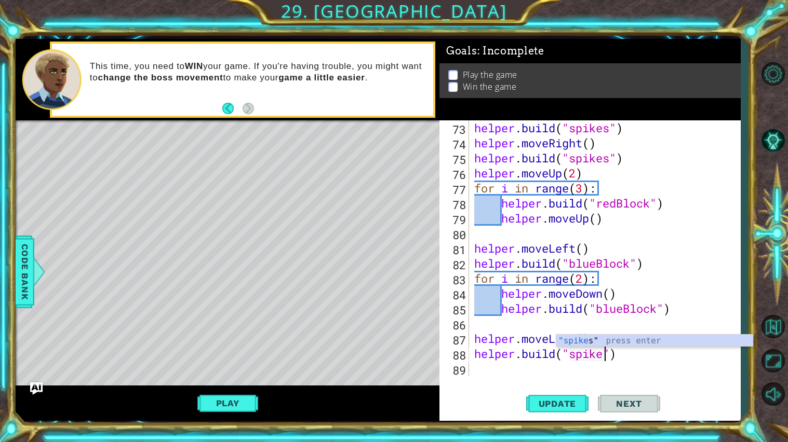
scroll to position [0, 6]
click at [564, 379] on span "Update" at bounding box center [557, 404] width 59 height 10
click at [597, 340] on div "helper . build ( "spikes" ) helper . moveRight ( ) helper . build ( "spikes" ) …" at bounding box center [607, 263] width 271 height 286
type textarea "helper.moveLeft()"
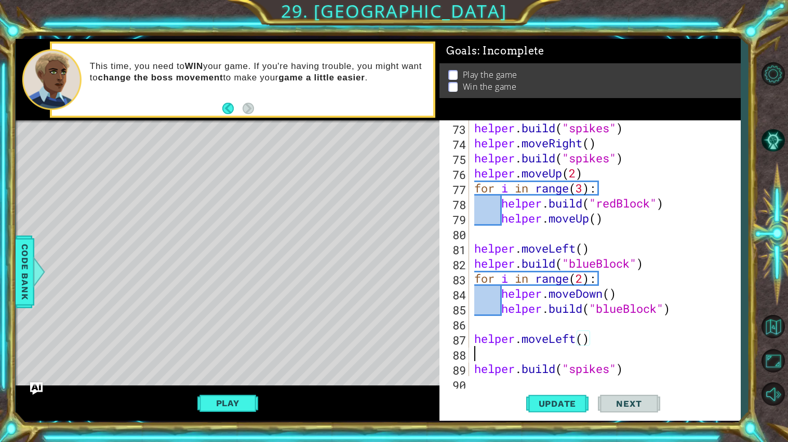
scroll to position [0, 0]
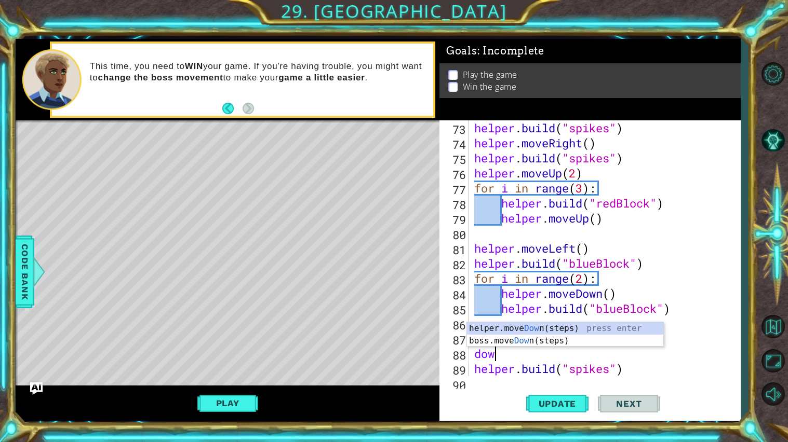
type textarea "down"
click at [591, 322] on div "helper.move Down (steps) press enter boss.move Down (steps) press enter" at bounding box center [565, 347] width 196 height 50
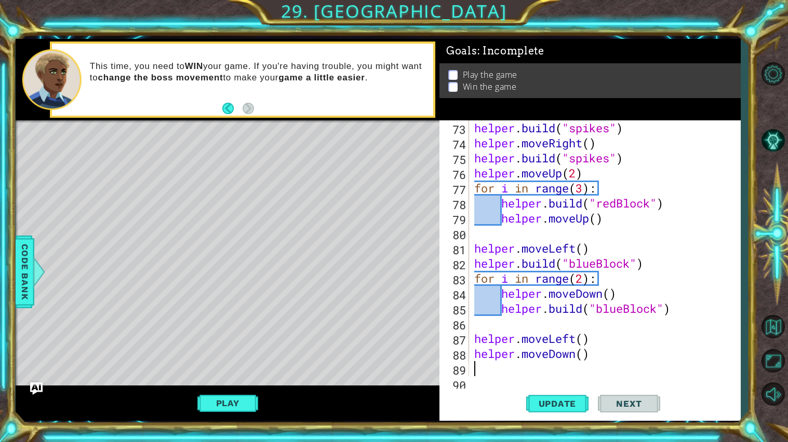
scroll to position [0, 0]
click at [556, 379] on button "Update" at bounding box center [557, 404] width 62 height 30
type textarea "helper.moveDown()"
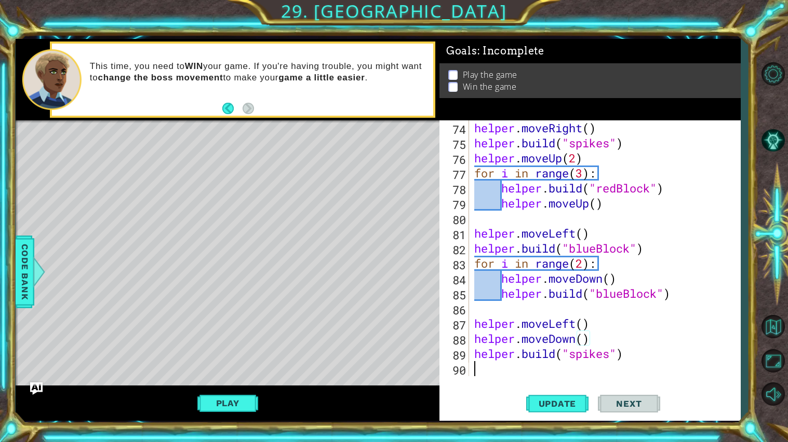
click at [506, 367] on div "helper . moveRight ( ) helper . build ( "spikes" ) helper . moveUp ( 2 ) for i …" at bounding box center [607, 263] width 271 height 286
click at [546, 379] on button "Update" at bounding box center [557, 404] width 62 height 30
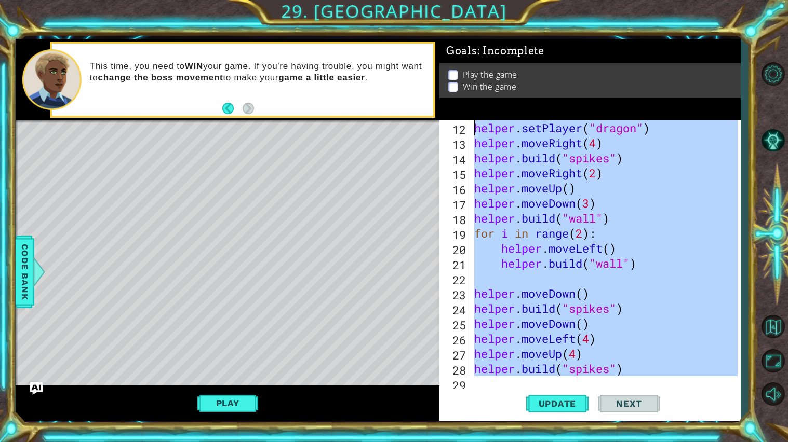
scroll to position [0, 0]
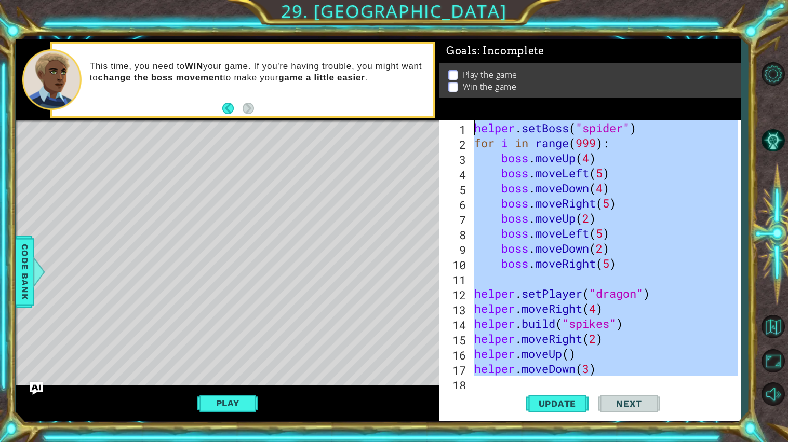
drag, startPoint x: 495, startPoint y: 369, endPoint x: 429, endPoint y: 81, distance: 295.2
click at [429, 81] on div "1 ההההההההההההההההההההההההההההההההההההההההההההההההההההההההההההההההההההההההההההה…" at bounding box center [378, 230] width 725 height 382
click at [535, 348] on div "helper . setBoss ( "spider" ) for i in range ( 999 ) : boss . moveUp ( 4 ) boss…" at bounding box center [604, 248] width 265 height 256
drag, startPoint x: 527, startPoint y: 369, endPoint x: 431, endPoint y: 71, distance: 313.6
click at [431, 71] on div "1 ההההההההההההההההההההההההההההההההההההההההההההההההההההההההההההההההההההההההההההה…" at bounding box center [378, 230] width 725 height 382
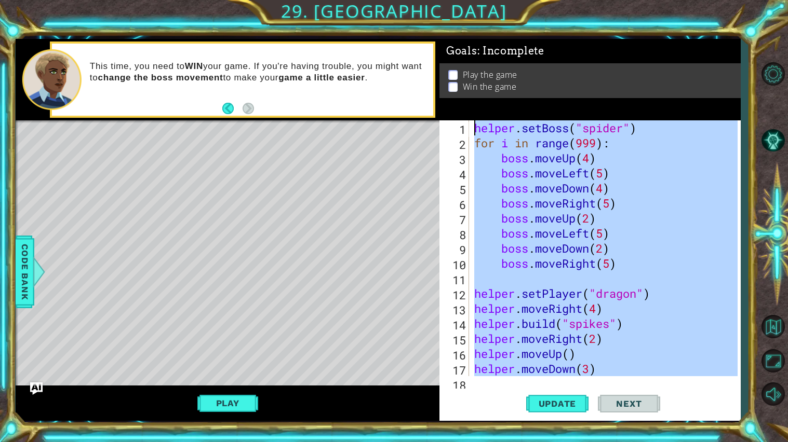
type textarea "helper.setBoss("spider") for i in range(999):"
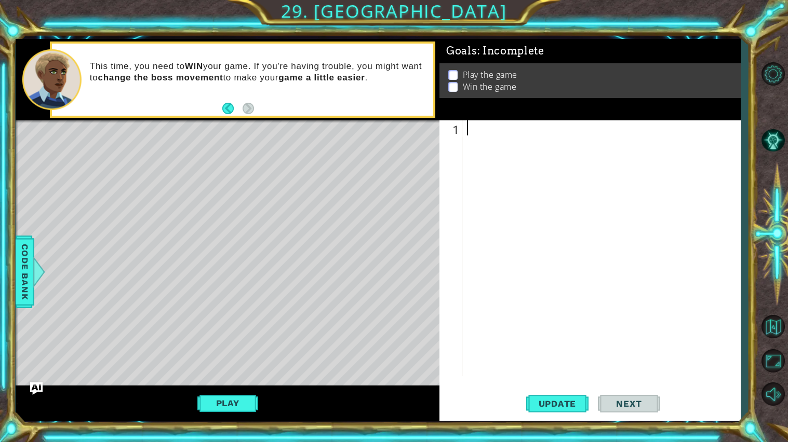
paste textarea "[DOMAIN_NAME]("downArrow")"
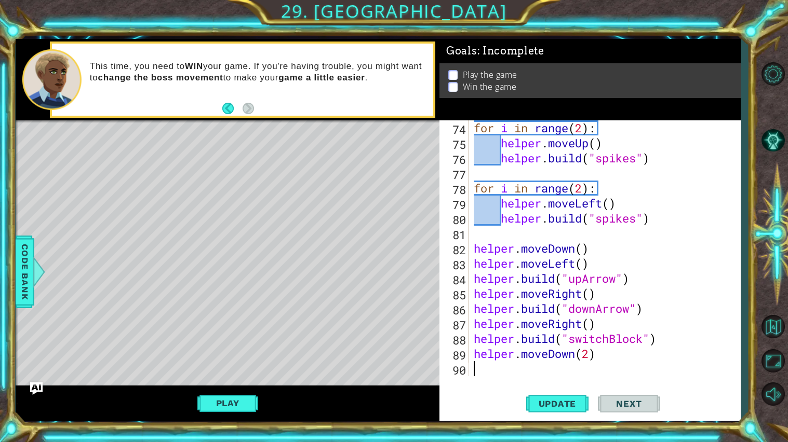
click at [550, 308] on div "for i in range ( 2 ) : helper . moveUp ( ) helper . build ( "spikes" ) for i in…" at bounding box center [606, 263] width 271 height 286
click at [545, 379] on span "Update" at bounding box center [557, 404] width 59 height 10
click at [241, 379] on button "Play" at bounding box center [227, 404] width 61 height 20
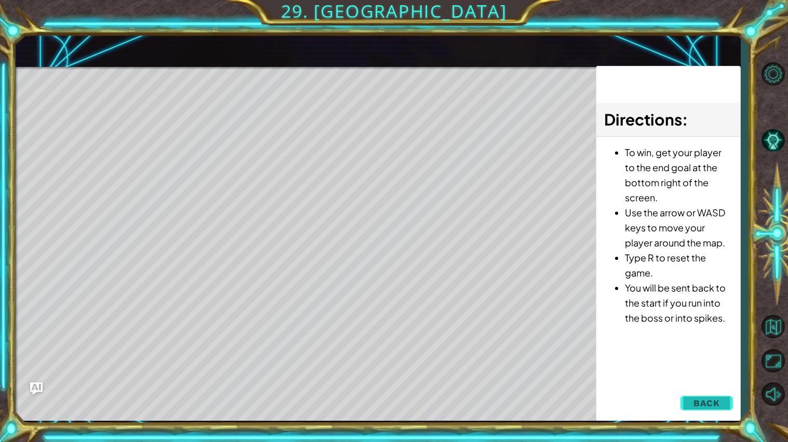
click at [705, 379] on span "Back" at bounding box center [706, 403] width 26 height 10
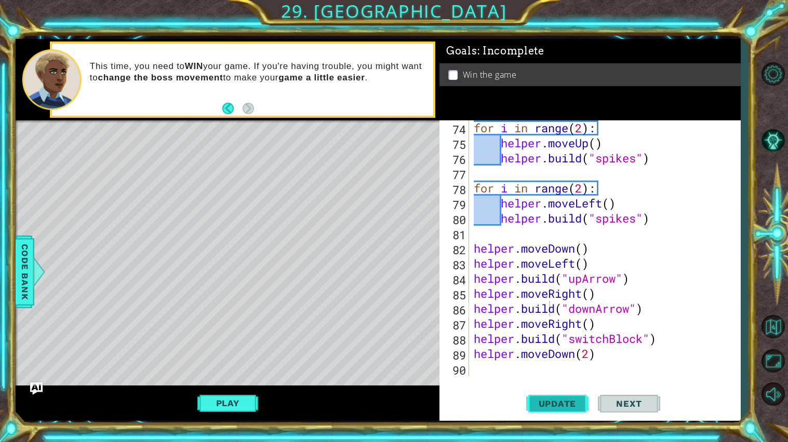
click at [557, 379] on span "Update" at bounding box center [557, 404] width 59 height 10
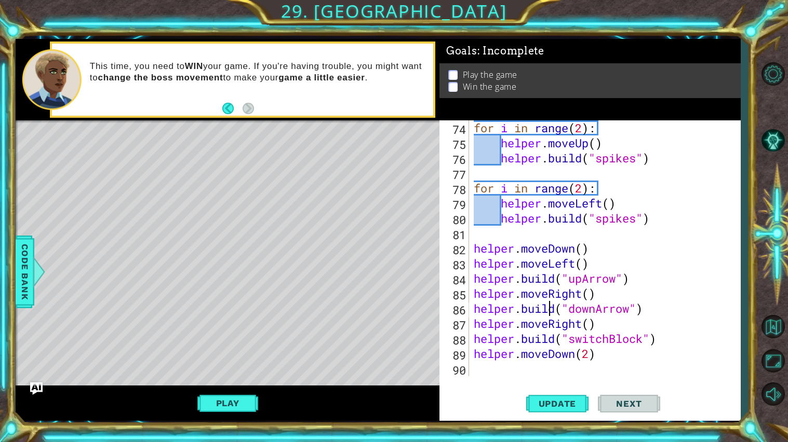
scroll to position [0, 0]
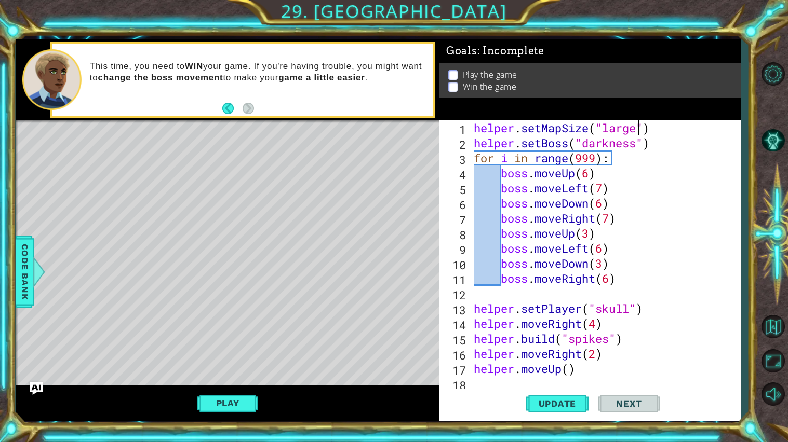
click at [638, 124] on div "helper . setMapSize ( "large" ) helper . setBoss ( "darkness" ) for i in range …" at bounding box center [606, 263] width 271 height 286
click at [559, 379] on button "Update" at bounding box center [557, 404] width 62 height 30
click at [245, 379] on button "Play" at bounding box center [227, 404] width 61 height 20
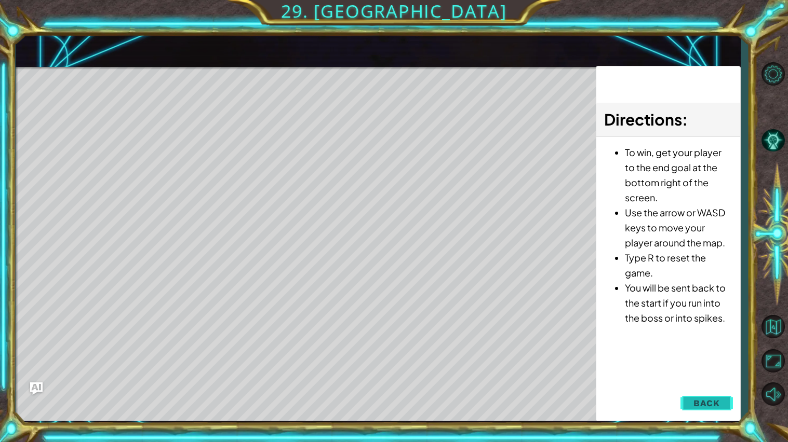
click at [723, 379] on button "Back" at bounding box center [706, 403] width 52 height 21
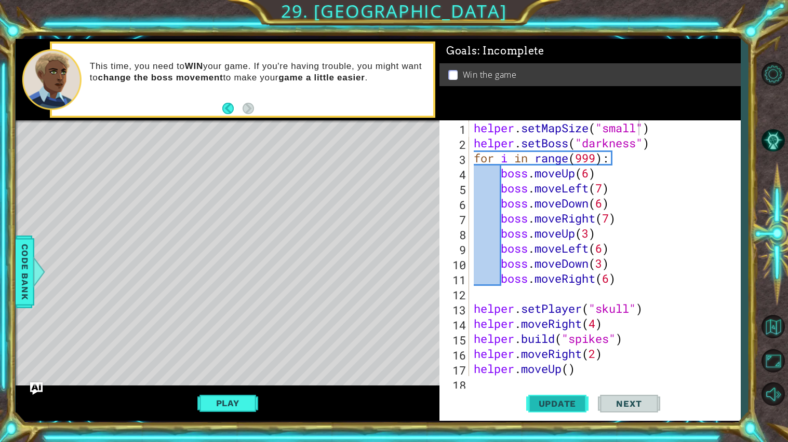
click at [563, 379] on button "Update" at bounding box center [557, 404] width 62 height 30
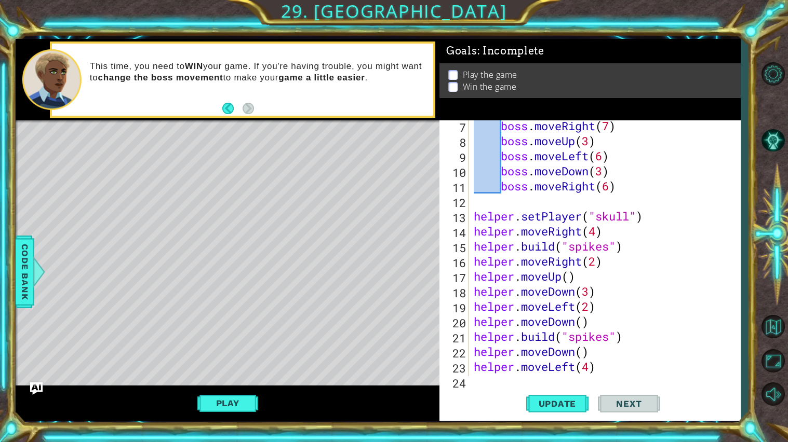
scroll to position [1099, 0]
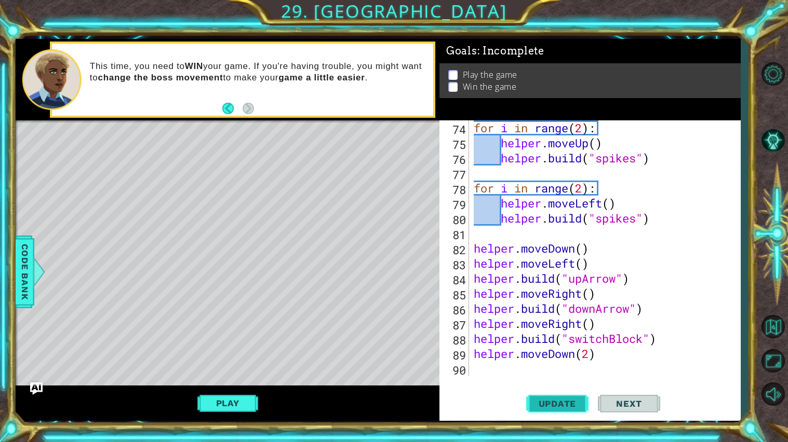
type textarea "helper.setMapSize("large")"
click at [570, 379] on button "Update" at bounding box center [557, 404] width 62 height 30
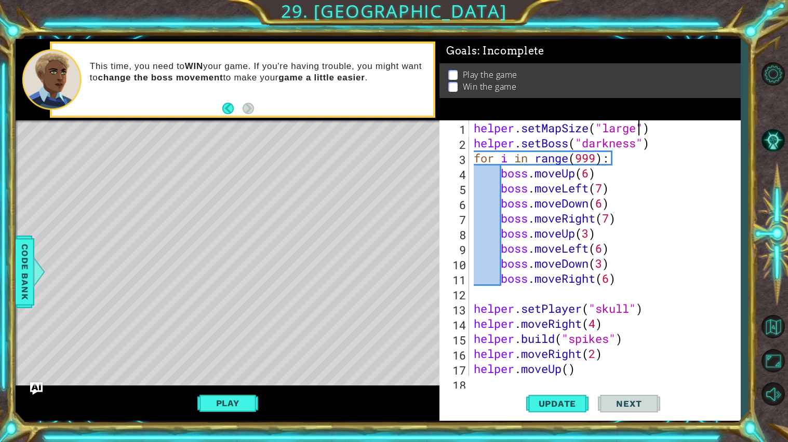
scroll to position [0, 0]
click at [471, 125] on div "helper . setMapSize ( "large" ) helper . setBoss ( "darkness" ) for i in range …" at bounding box center [606, 263] width 271 height 286
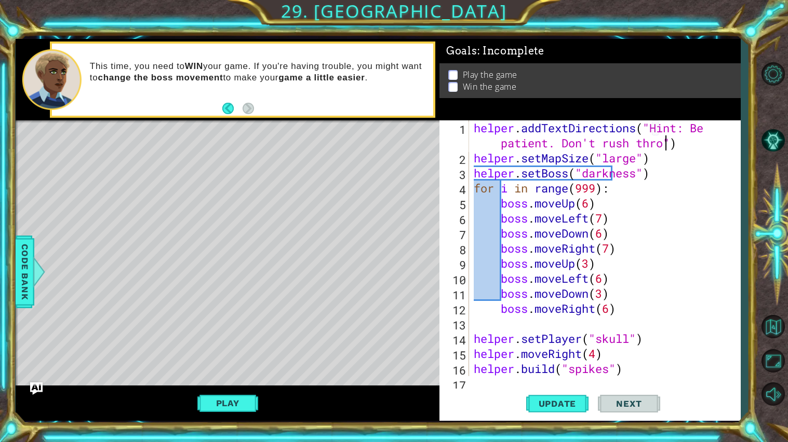
scroll to position [0, 19]
click at [498, 140] on div "helper . addTextDirections ( "Hint: Be patient. Don't rush through!" ) helper .…" at bounding box center [606, 270] width 271 height 301
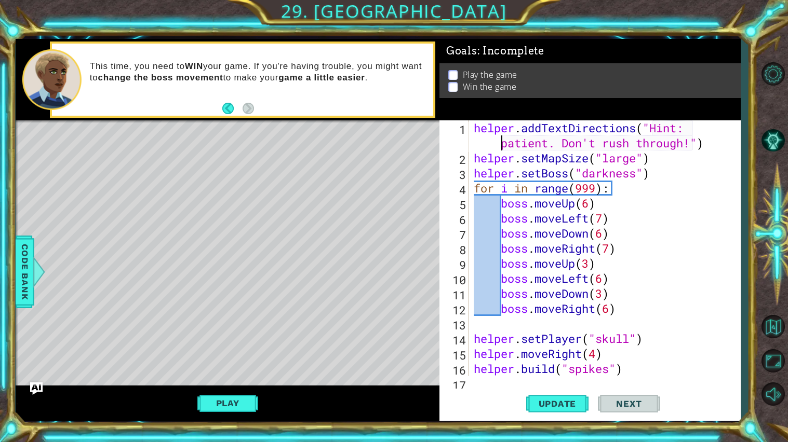
scroll to position [0, 18]
click at [542, 373] on div "helper . addTextDirections ( "Hint: Be patient. Don't rush through!" ) helper .…" at bounding box center [606, 270] width 271 height 301
click at [556, 379] on span "Update" at bounding box center [557, 404] width 59 height 10
click at [226, 379] on button "Play" at bounding box center [227, 404] width 61 height 20
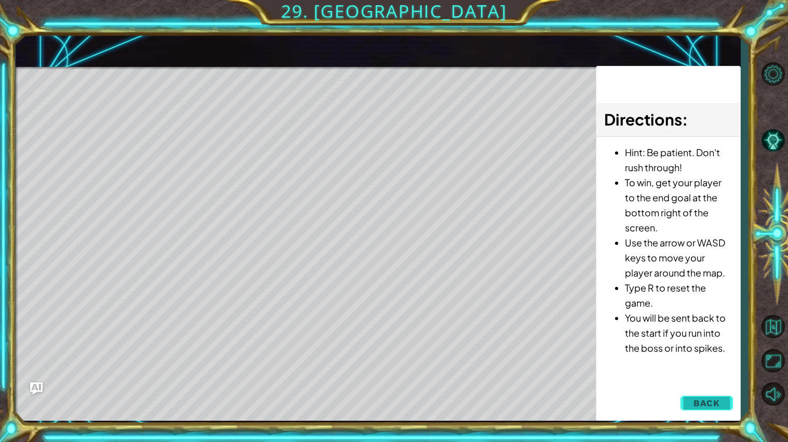
click at [718, 379] on span "Back" at bounding box center [706, 403] width 26 height 10
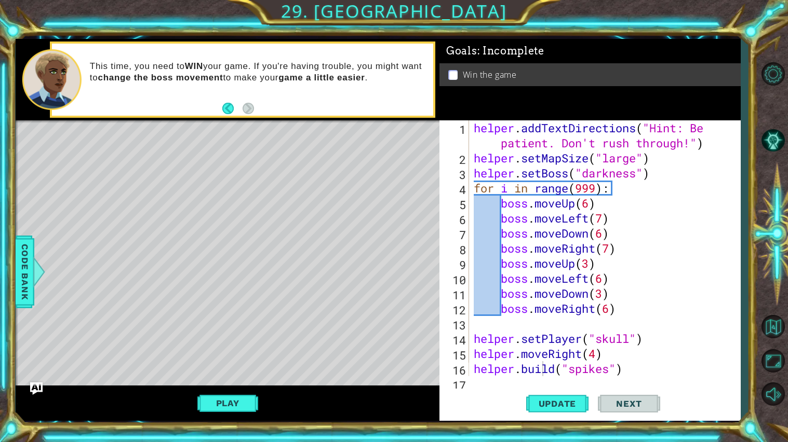
click at [601, 219] on div "helper . addTextDirections ( "Hint: Be patient. Don't rush through!" ) helper .…" at bounding box center [606, 270] width 271 height 301
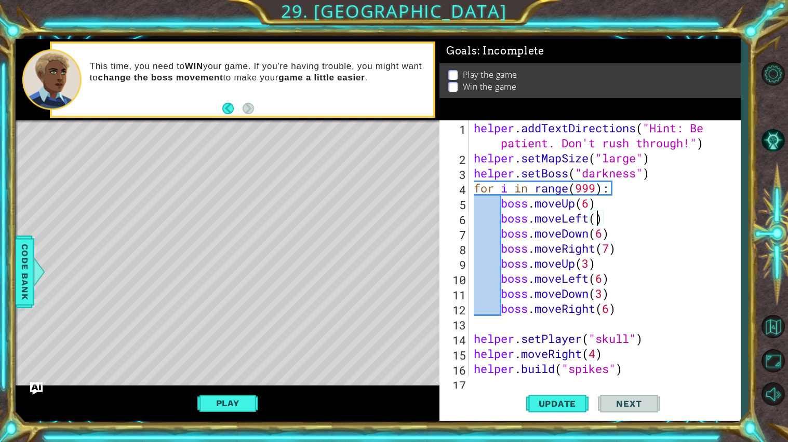
scroll to position [0, 5]
click at [560, 379] on span "Update" at bounding box center [557, 404] width 59 height 10
click at [233, 379] on button "Play" at bounding box center [227, 404] width 61 height 20
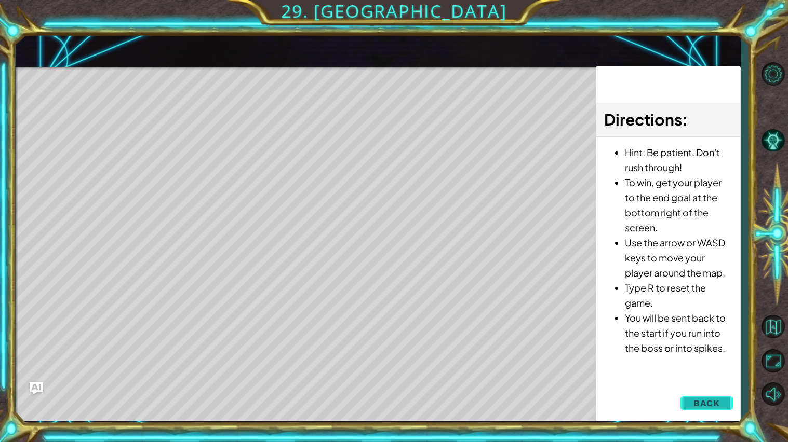
click at [721, 379] on button "Back" at bounding box center [706, 403] width 52 height 21
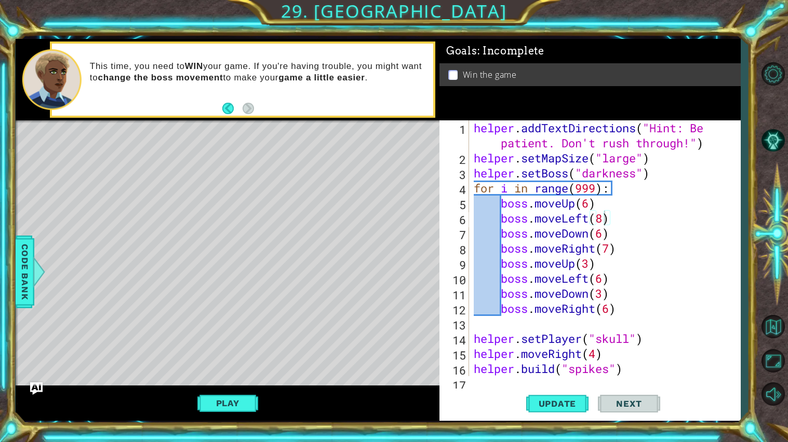
click at [604, 222] on div "helper . addTextDirections ( "Hint: Be patient. Don't rush through!" ) helper .…" at bounding box center [606, 270] width 271 height 301
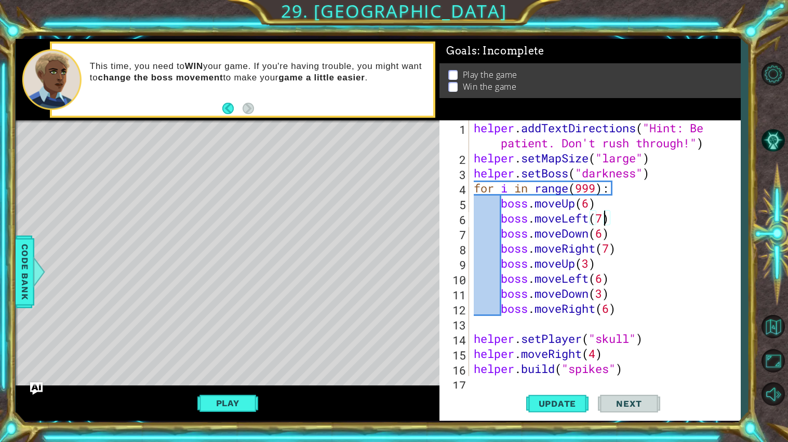
type textarea "boss.moveLeft(7)"
click at [591, 379] on div "Update Next" at bounding box center [592, 404] width 301 height 30
click at [580, 379] on span "Update" at bounding box center [557, 404] width 59 height 10
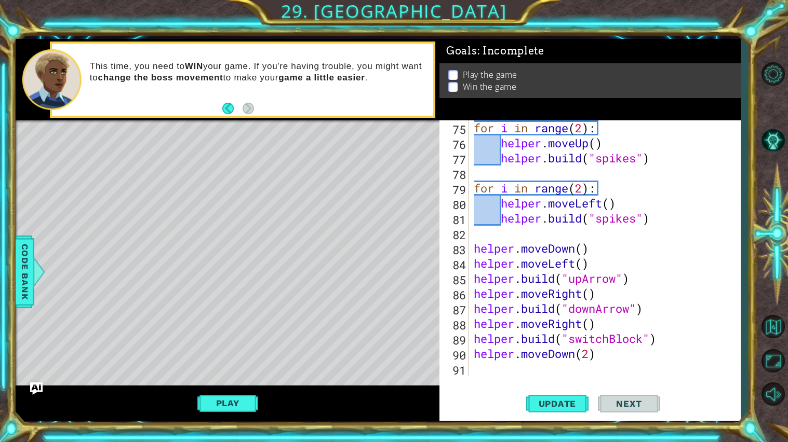
scroll to position [1129, 0]
click at [581, 370] on div "for i in range ( 2 ) : helper . moveUp ( ) helper . build ( "spikes" ) for i in…" at bounding box center [606, 263] width 271 height 286
click at [559, 379] on button "Update" at bounding box center [557, 404] width 62 height 30
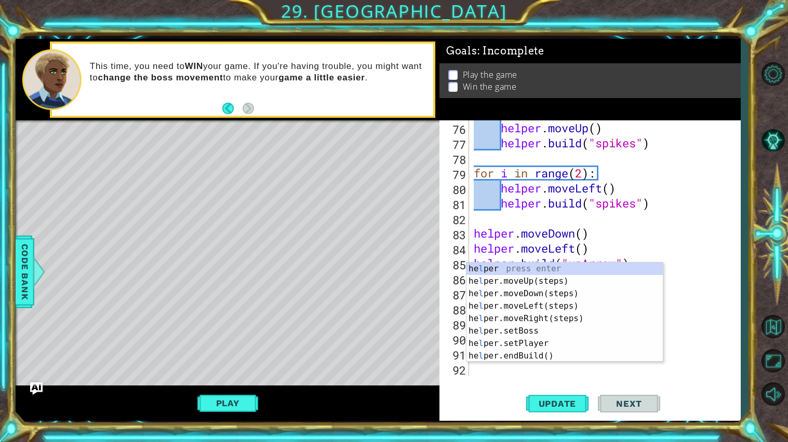
scroll to position [1144, 0]
type textarea "le"
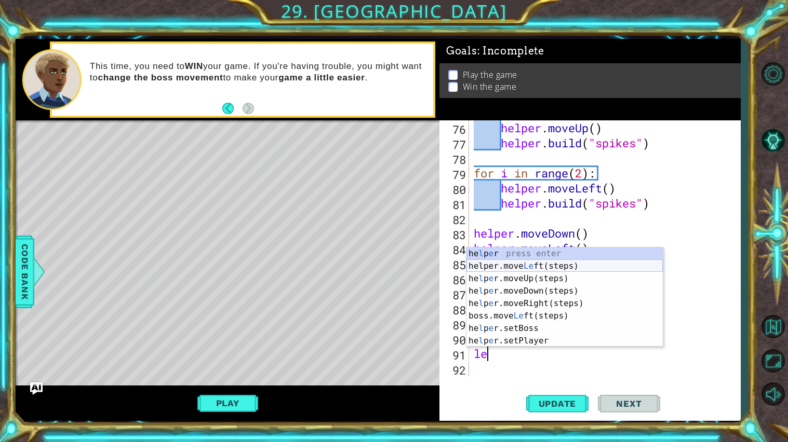
click at [553, 265] on div "he l p e r press enter helper.move Le ft(steps) press enter he l p e r.moveUp(s…" at bounding box center [564, 310] width 196 height 125
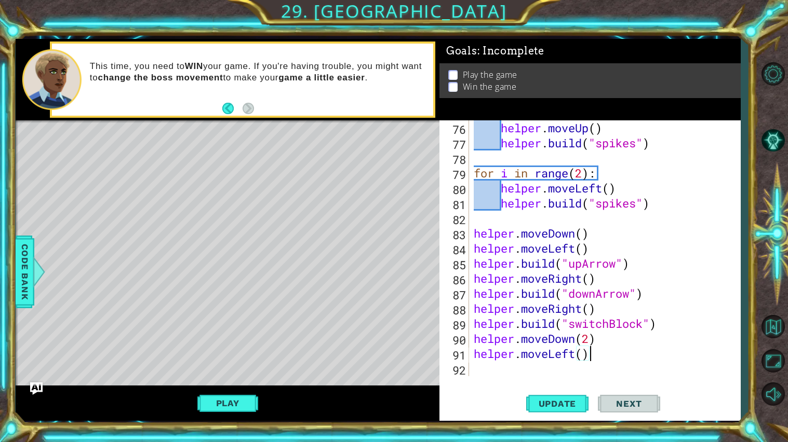
click at [584, 360] on div "helper . moveUp ( ) helper . build ( "spikes" ) for i in range ( 2 ) : helper .…" at bounding box center [606, 263] width 271 height 286
type textarea "helper.moveLeft(4)"
click at [569, 375] on div "helper . moveUp ( ) helper . build ( "spikes" ) for i in range ( 2 ) : helper .…" at bounding box center [606, 263] width 271 height 286
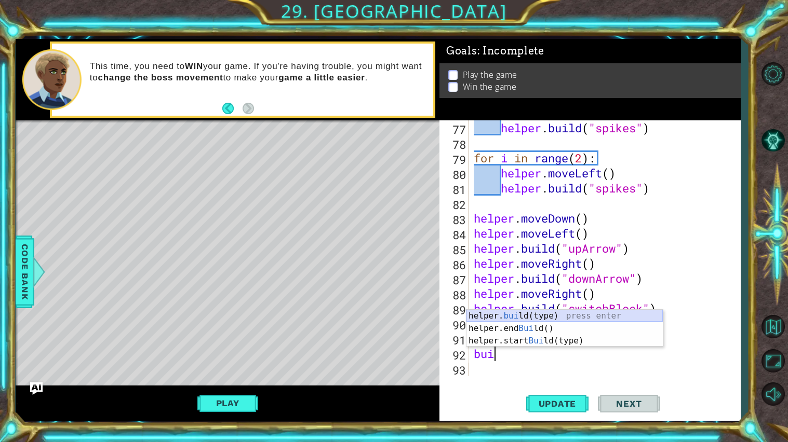
click at [592, 317] on div "helper. [PERSON_NAME](type) press enter helper.end [PERSON_NAME]() press enter …" at bounding box center [564, 341] width 196 height 62
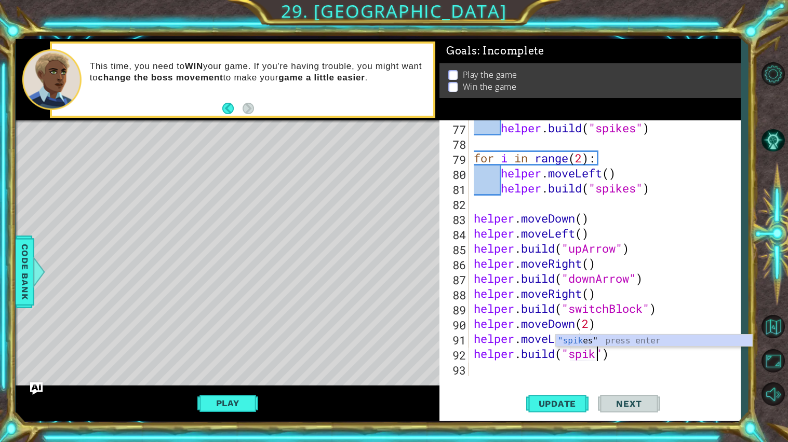
type textarea "helper.build("spikes")"
click at [508, 372] on div "helper . build ( "spikes" ) for i in range ( 2 ) : helper . moveLeft ( ) helper…" at bounding box center [606, 263] width 271 height 286
type textarea "le"
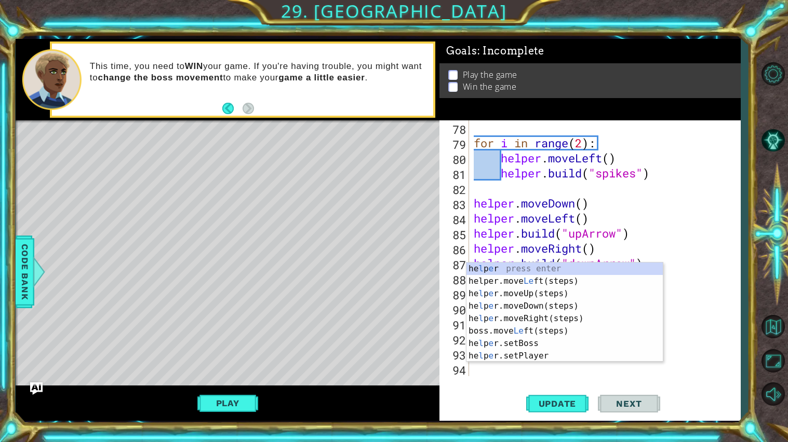
scroll to position [1174, 0]
click at [532, 287] on div "he l p e r press enter helper.move Le ft(steps) press enter he l p e r.moveUp(s…" at bounding box center [564, 325] width 196 height 125
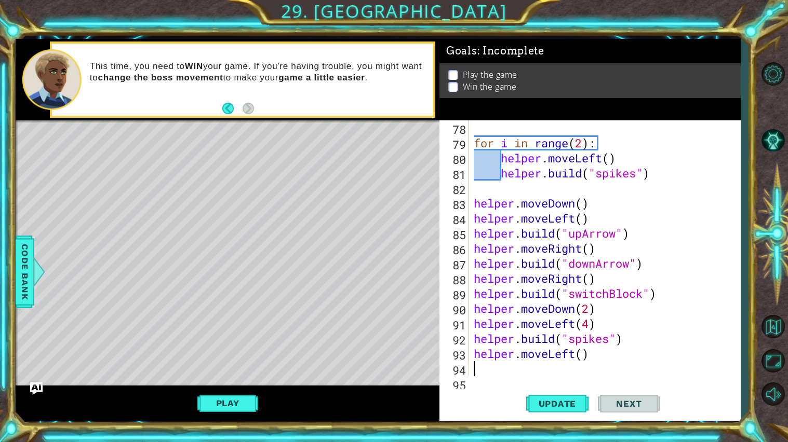
scroll to position [1189, 0]
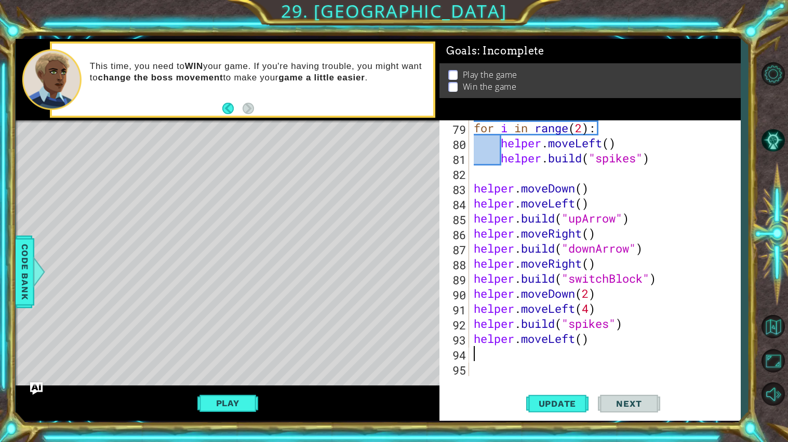
click at [583, 341] on div "for i in range ( 2 ) : helper . moveLeft ( ) helper . build ( "spikes" ) helper…" at bounding box center [606, 263] width 271 height 286
type textarea "helper.moveLeft(2)"
click at [561, 359] on div "for i in range ( 2 ) : helper . moveLeft ( ) helper . build ( "spikes" ) helper…" at bounding box center [606, 263] width 271 height 286
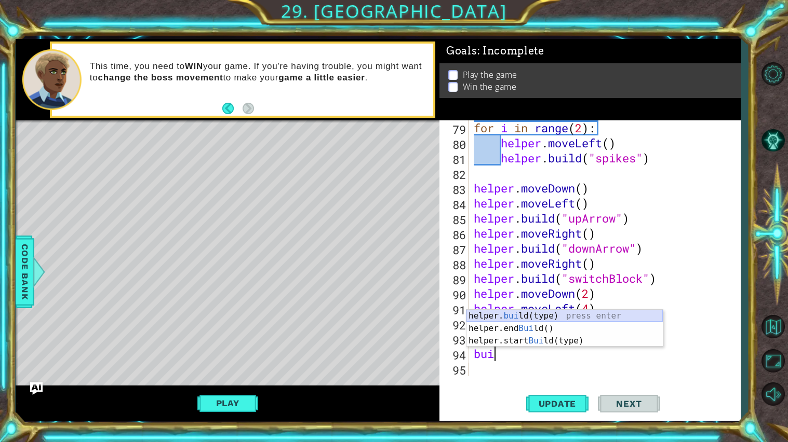
click at [587, 320] on div "helper. [PERSON_NAME](type) press enter helper.end [PERSON_NAME]() press enter …" at bounding box center [564, 341] width 196 height 62
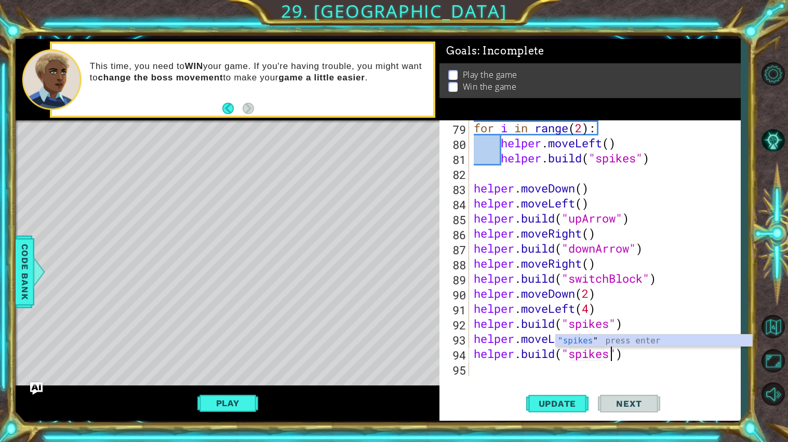
scroll to position [0, 6]
type textarea "helper.build("spikes")"
click at [562, 379] on button "Update" at bounding box center [557, 404] width 62 height 30
click at [585, 379] on div "helper.build("spikes") 79 80 81 82 83 84 85 86 87 88 89 90 91 92 93 94 95 for i…" at bounding box center [589, 270] width 301 height 301
click at [573, 360] on div "for i in range ( 2 ) : helper . moveLeft ( ) helper . build ( "spikes" ) helper…" at bounding box center [606, 263] width 271 height 286
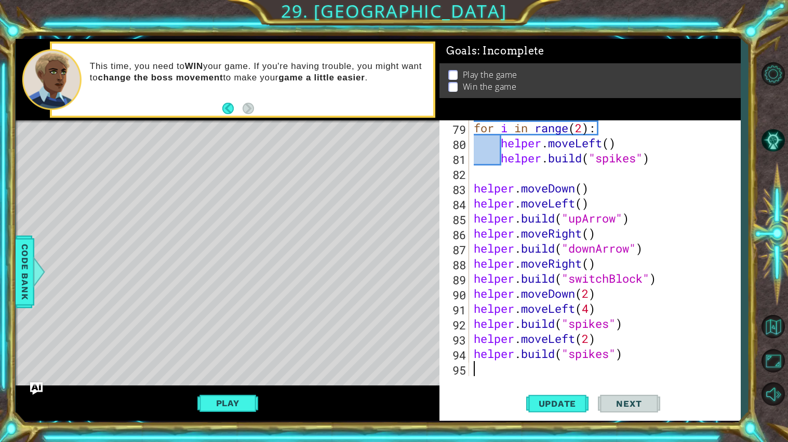
click at [550, 366] on div "for i in range ( 2 ) : helper . moveLeft ( ) helper . build ( "spikes" ) helper…" at bounding box center [606, 263] width 271 height 286
type textarea "ri"
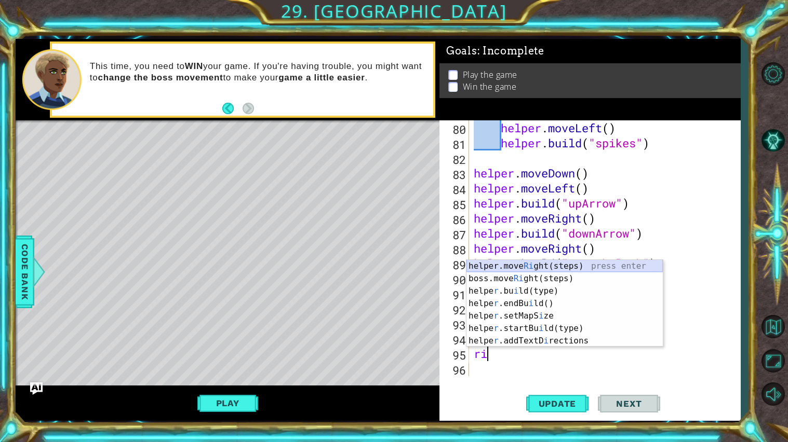
click at [557, 276] on div "helper.move Ri ght(steps) press enter boss.move Ri ght(steps) press enter helpe…" at bounding box center [564, 316] width 196 height 112
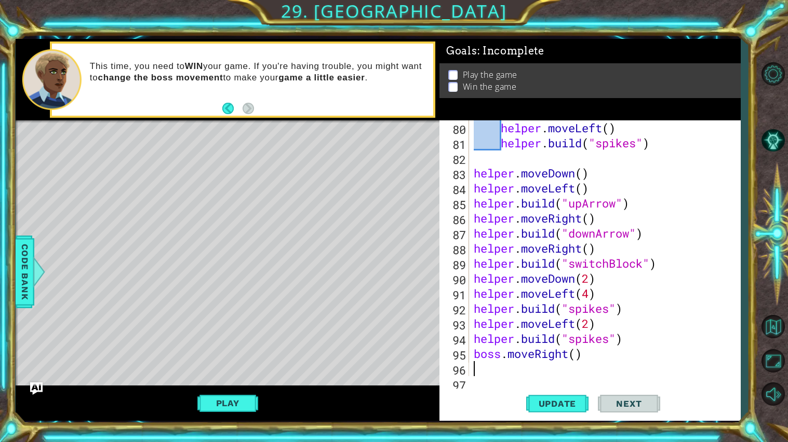
scroll to position [1219, 0]
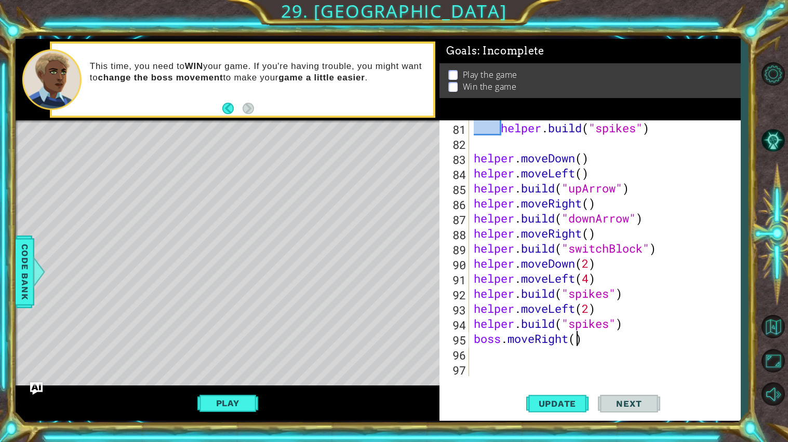
click at [577, 342] on div "helper . build ( "spikes" ) helper . moveDown ( ) helper . moveLeft ( ) helper …" at bounding box center [606, 263] width 271 height 286
type textarea "boss.moveRight(2)"
click at [552, 362] on div "helper . build ( "spikes" ) helper . moveDown ( ) helper . moveLeft ( ) helper …" at bounding box center [606, 263] width 271 height 286
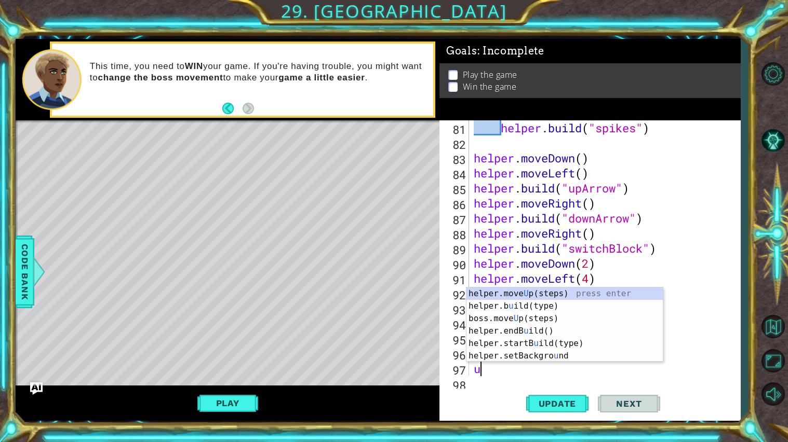
type textarea "up"
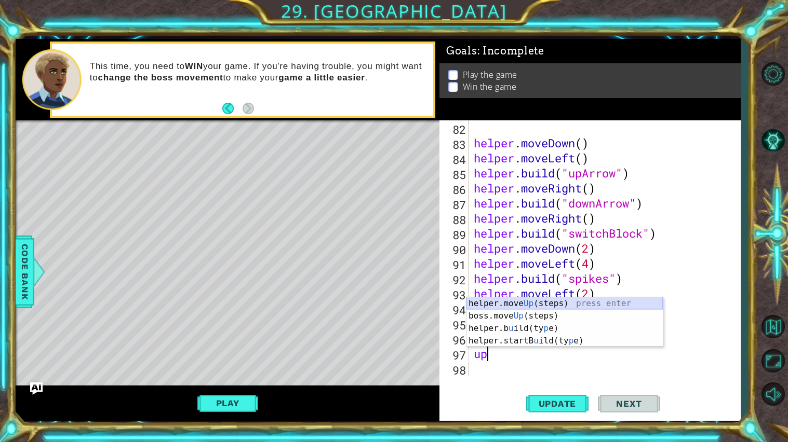
click at [548, 309] on div "helper.move Up (steps) press enter boss.move Up (steps) press enter helper.b u …" at bounding box center [564, 335] width 196 height 75
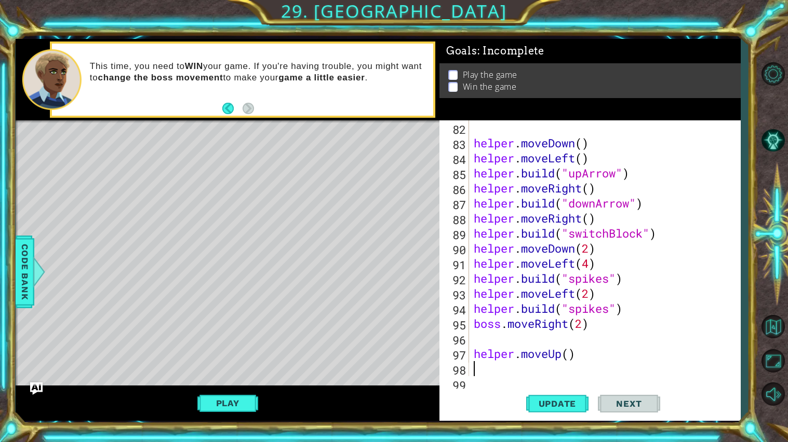
scroll to position [1249, 0]
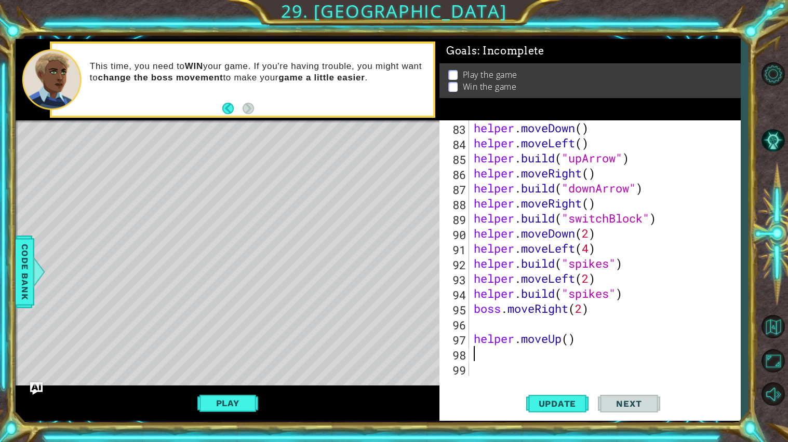
click at [538, 320] on div "helper . moveDown ( ) helper . moveLeft ( ) helper . build ( "upArrow" ) helper…" at bounding box center [606, 263] width 271 height 286
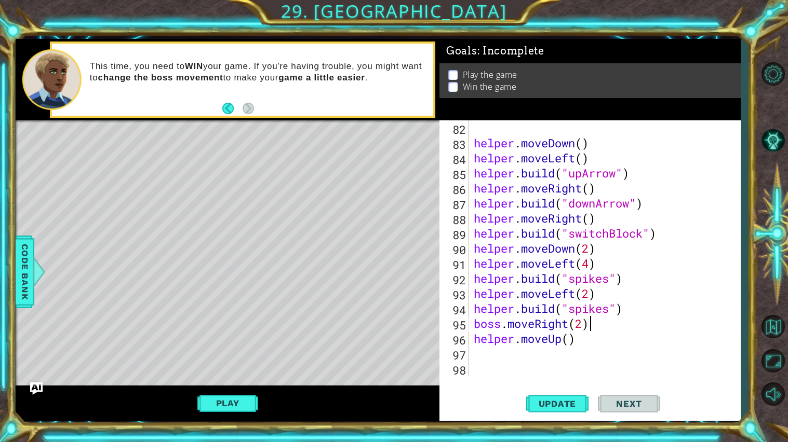
scroll to position [1234, 0]
click at [501, 327] on div "helper . moveDown ( ) helper . moveLeft ( ) helper . build ( "upArrow" ) helper…" at bounding box center [606, 263] width 271 height 286
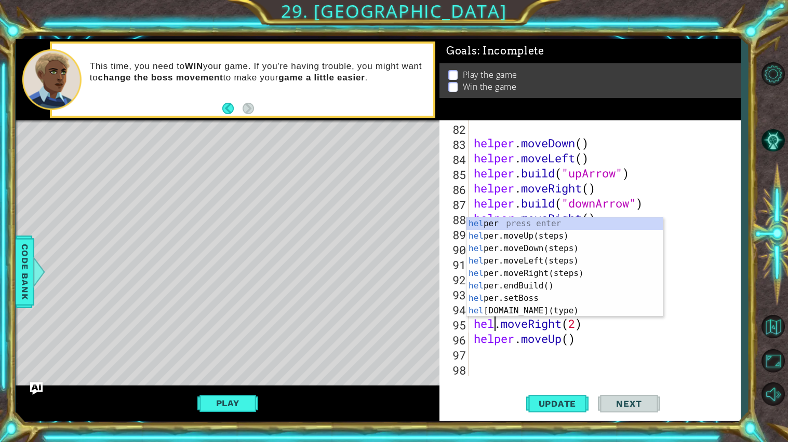
scroll to position [0, 2]
type textarea "helper.moveRight(2)"
click at [498, 356] on div "helper . moveDown ( ) helper . moveLeft ( ) helper . build ( "upArrow" ) helper…" at bounding box center [606, 263] width 271 height 286
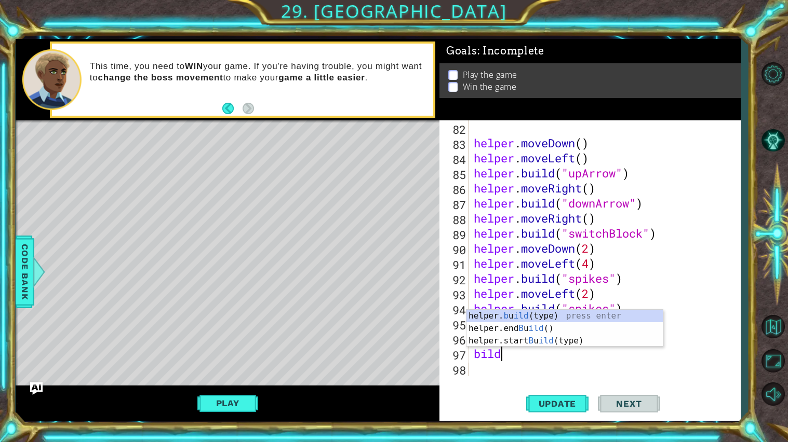
scroll to position [0, 1]
click at [510, 319] on div "helper. b u ild (type) press enter helper.end B u ild () press enter helper.sta…" at bounding box center [564, 341] width 196 height 62
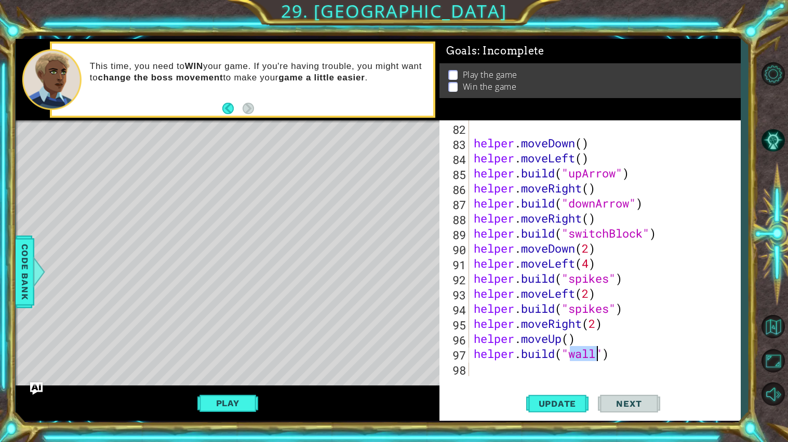
scroll to position [0, 4]
click at [566, 340] on div ""up Arrow" press enter" at bounding box center [654, 353] width 196 height 37
type textarea "helper.build("upArrow")"
click at [559, 379] on span "Update" at bounding box center [557, 404] width 59 height 10
click at [212, 379] on button "Play" at bounding box center [227, 404] width 61 height 20
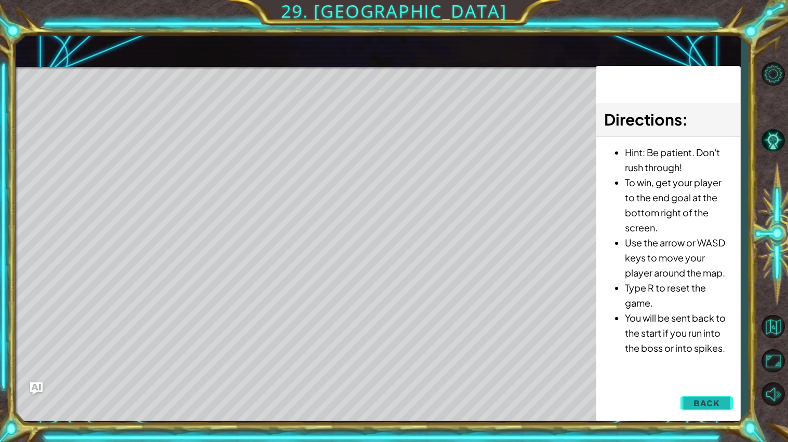
click at [713, 379] on span "Back" at bounding box center [706, 403] width 26 height 10
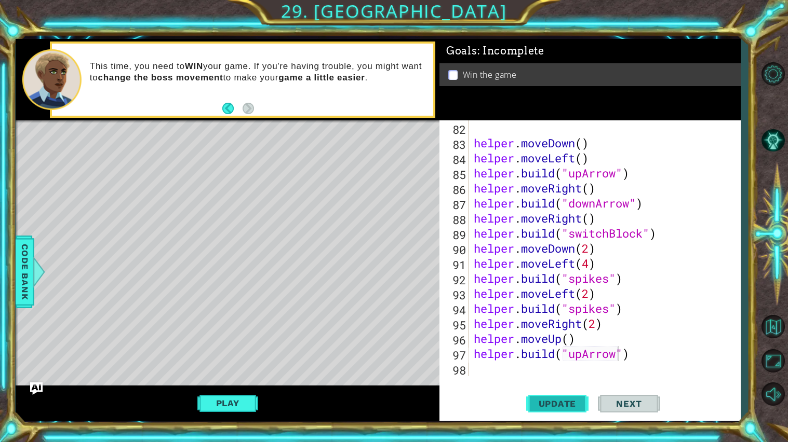
click at [571, 379] on button "Update" at bounding box center [557, 404] width 62 height 30
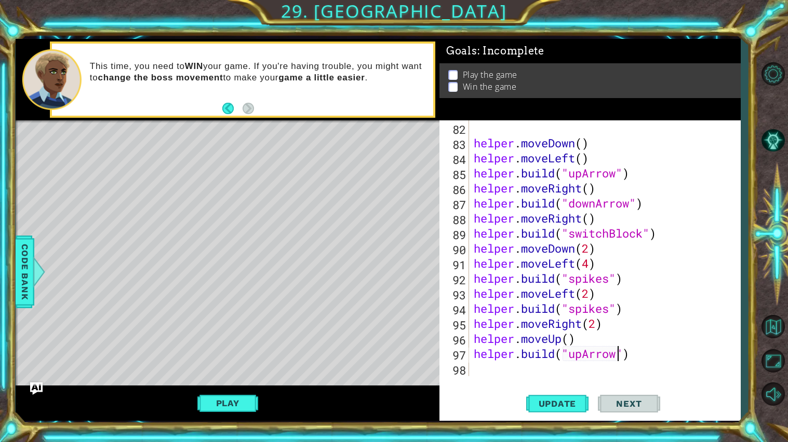
click at [565, 370] on div "helper . moveDown ( ) helper . moveLeft ( ) helper . build ( "upArrow" ) helper…" at bounding box center [606, 263] width 271 height 286
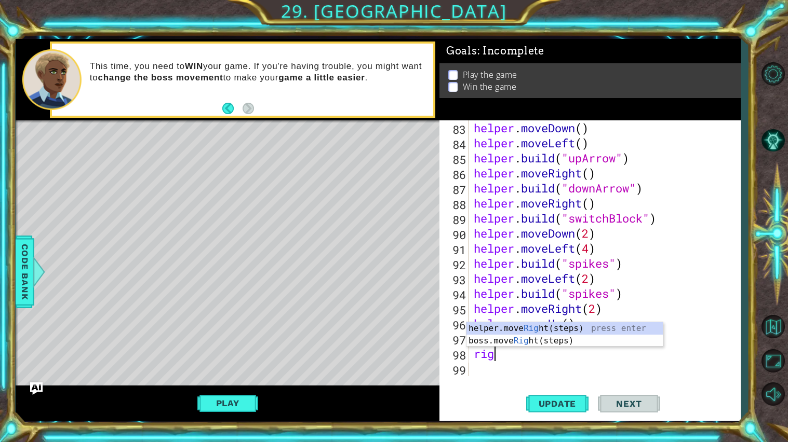
type textarea "right"
click at [602, 332] on div "helper.move Right (steps) press enter boss.move Right (steps) press enter" at bounding box center [564, 347] width 196 height 50
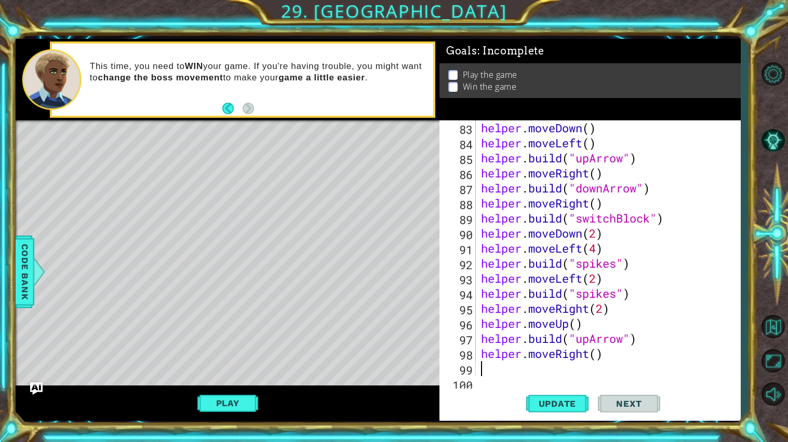
scroll to position [1264, 0]
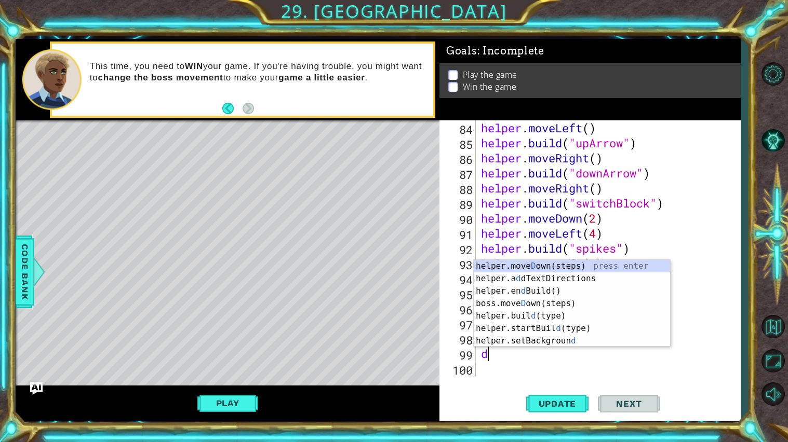
type textarea "down"
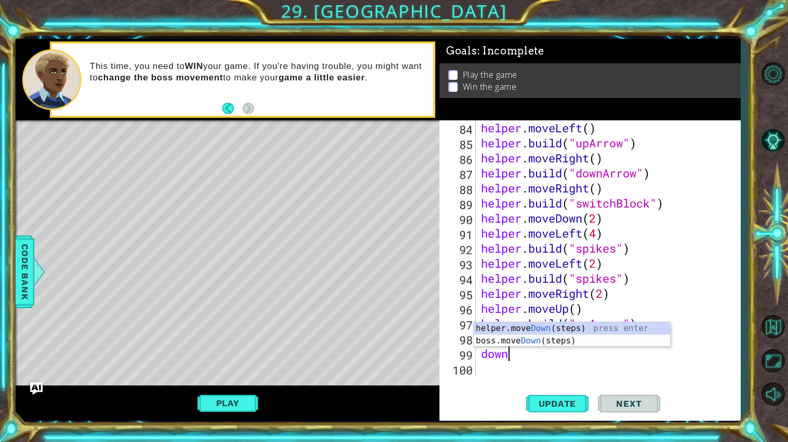
scroll to position [0, 1]
click at [610, 330] on div "helper.move Down (steps) press enter boss.move Down (steps) press enter" at bounding box center [572, 347] width 196 height 50
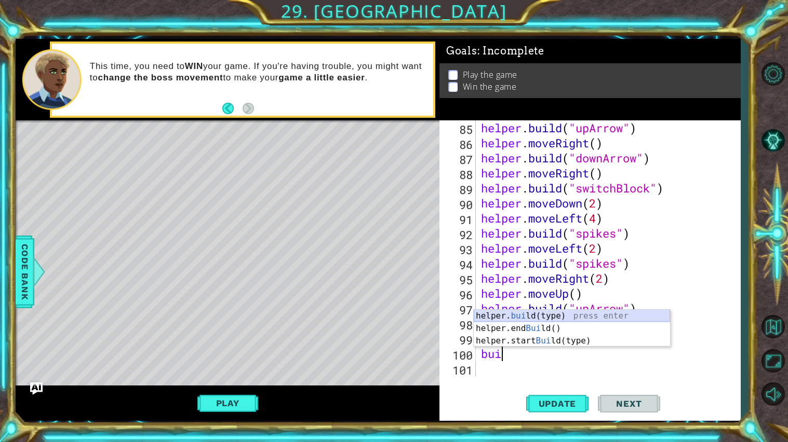
click at [522, 321] on div "helper. [PERSON_NAME](type) press enter helper.end [PERSON_NAME]() press enter …" at bounding box center [572, 341] width 196 height 62
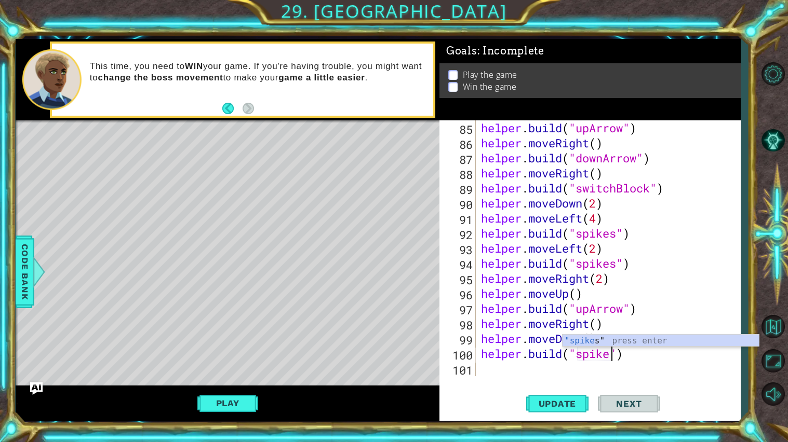
scroll to position [0, 6]
type textarea "helper.build("spikes")"
click at [560, 379] on button "Update" at bounding box center [557, 404] width 62 height 30
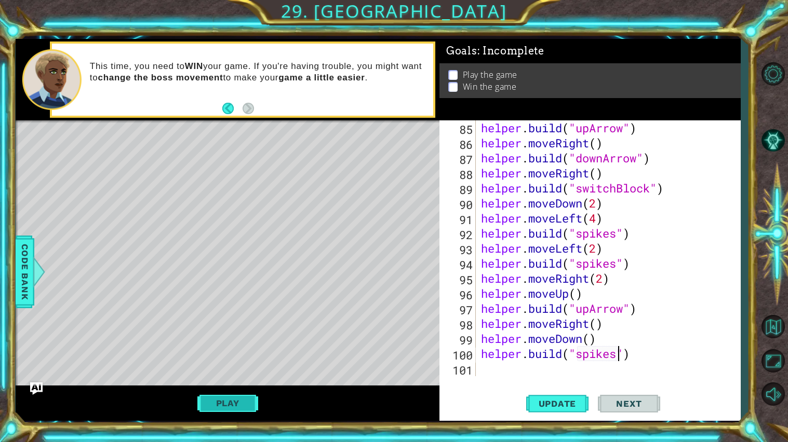
click at [246, 379] on button "Play" at bounding box center [227, 404] width 61 height 20
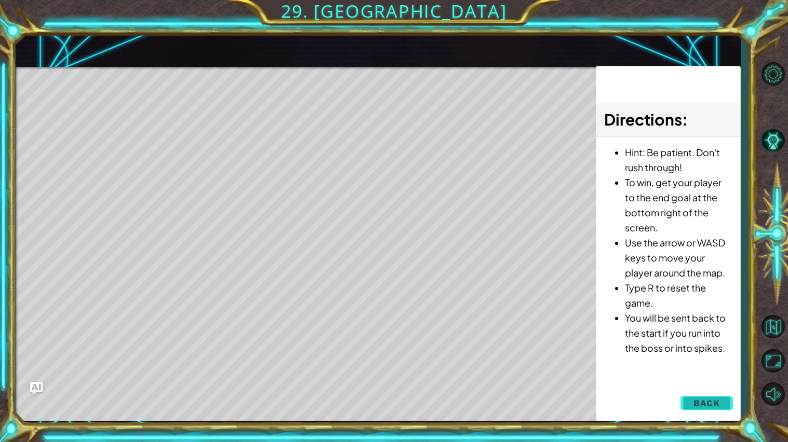
click at [716, 379] on span "Back" at bounding box center [706, 403] width 26 height 10
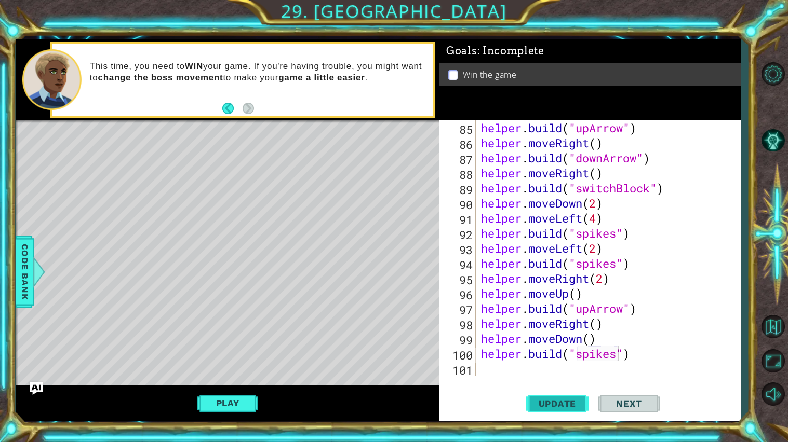
click at [558, 379] on button "Update" at bounding box center [557, 404] width 62 height 30
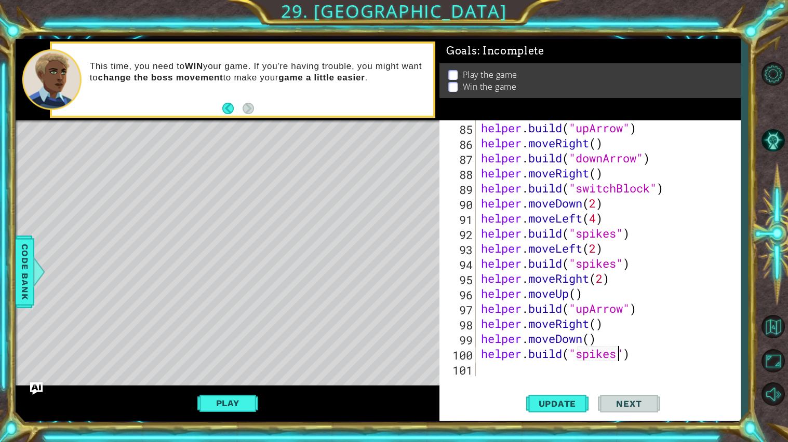
click at [527, 368] on div "helper . build ( "upArrow" ) helper . moveRight ( ) helper . build ( "downArrow…" at bounding box center [611, 263] width 264 height 286
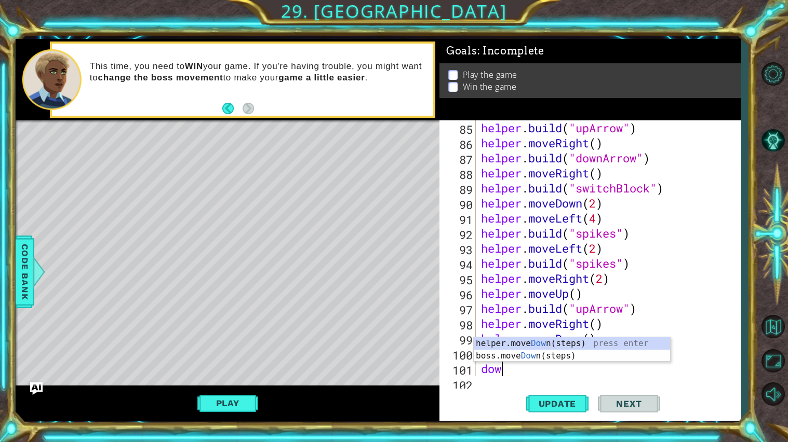
type textarea "down"
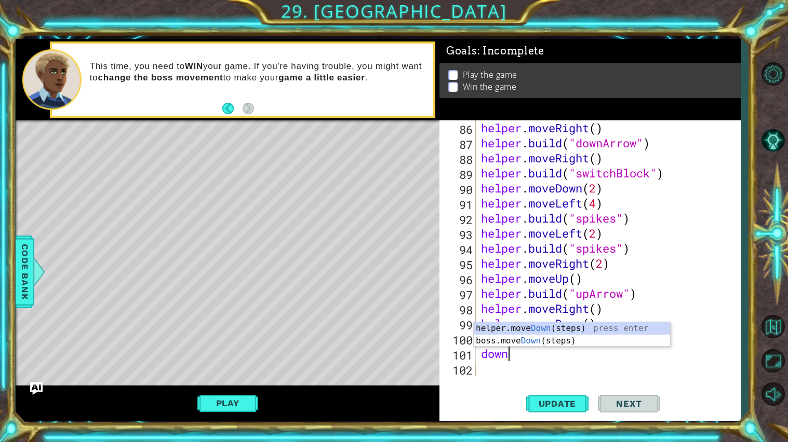
scroll to position [0, 1]
click at [554, 329] on div "helper.move Down (steps) press enter boss.move Down (steps) press enter" at bounding box center [572, 347] width 196 height 50
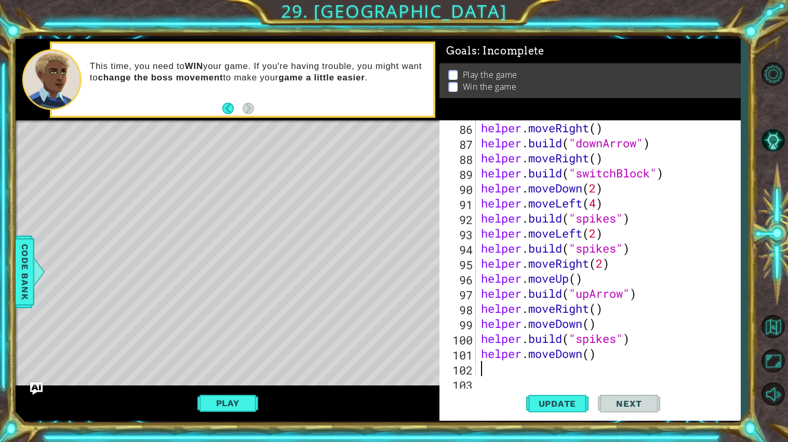
scroll to position [1310, 0]
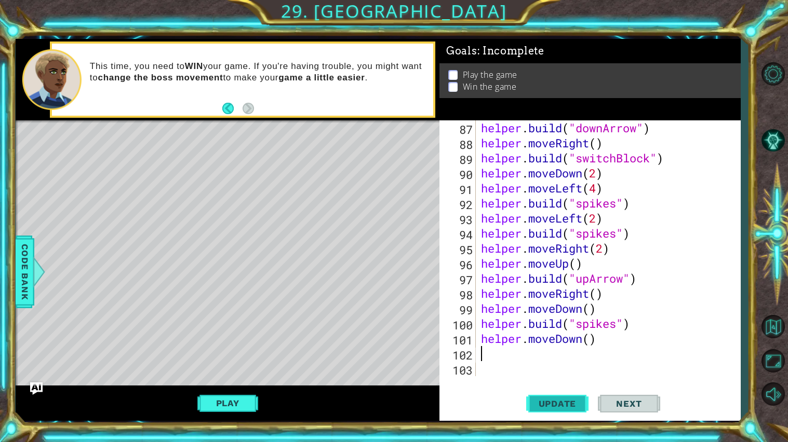
click at [536, 379] on span "Update" at bounding box center [557, 404] width 59 height 10
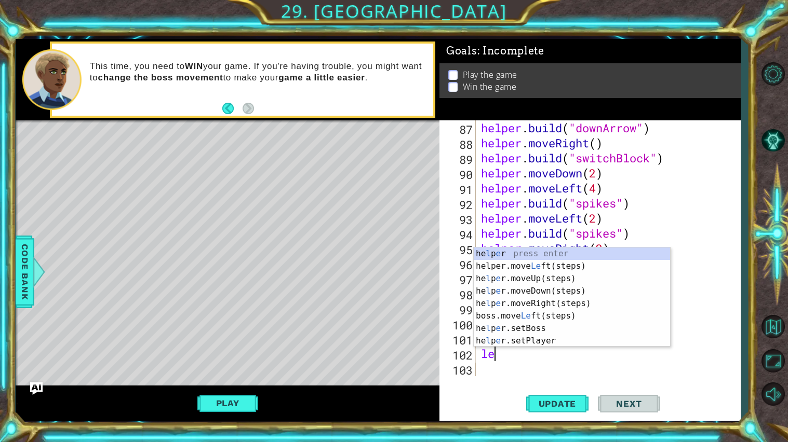
type textarea "lef"
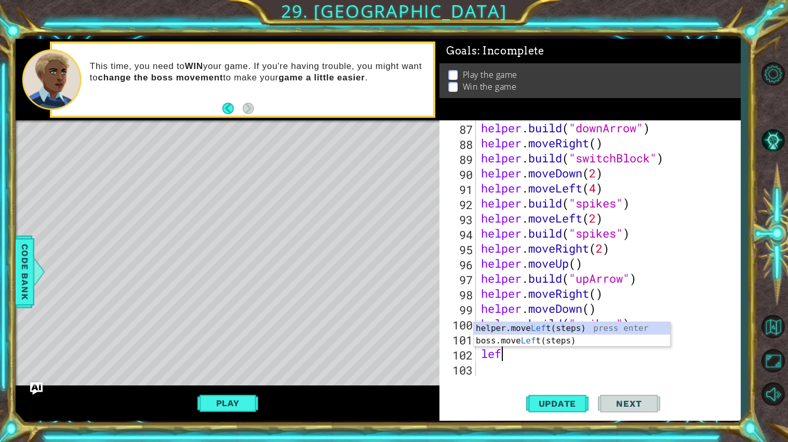
scroll to position [0, 1]
click at [533, 332] on div "helper.move Lef t(steps) press enter boss.move Lef t(steps) press enter" at bounding box center [572, 347] width 196 height 50
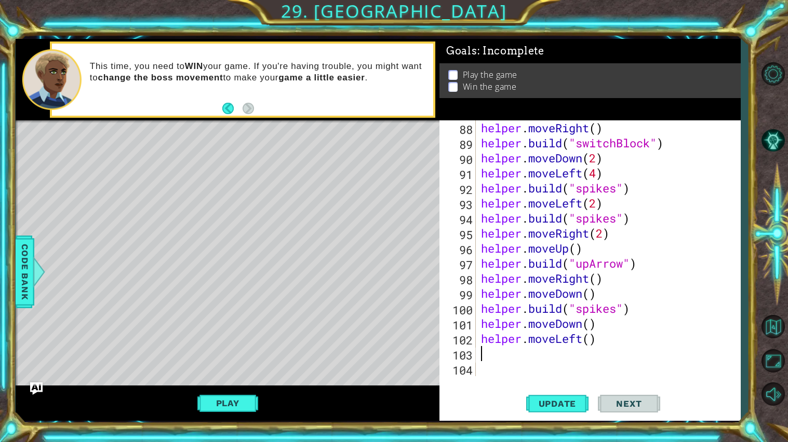
scroll to position [1324, 0]
click at [592, 340] on div "helper . moveRight ( ) helper . build ( "switchBlock" ) helper . moveDown ( 2 )…" at bounding box center [611, 263] width 264 height 286
type textarea "helper.moveLeft(3)"
click at [575, 348] on div "helper . moveRight ( ) helper . build ( "switchBlock" ) helper . moveDown ( 2 )…" at bounding box center [611, 263] width 264 height 286
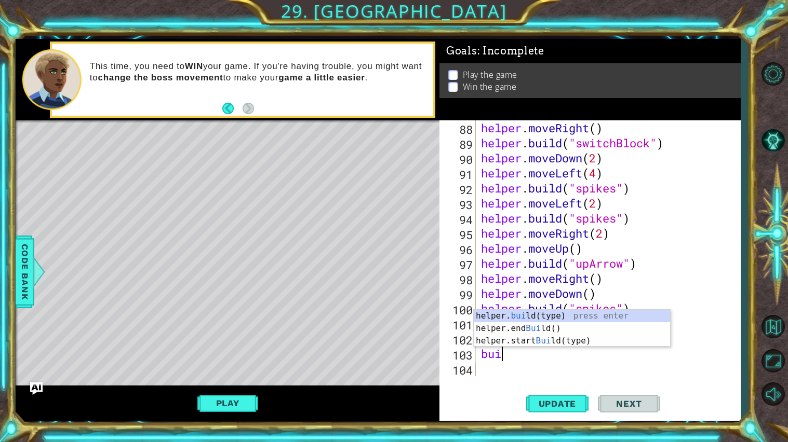
scroll to position [0, 1]
click at [599, 319] on div "helper. [PERSON_NAME](type) press enter helper.end [PERSON_NAME]() press enter …" at bounding box center [572, 341] width 196 height 62
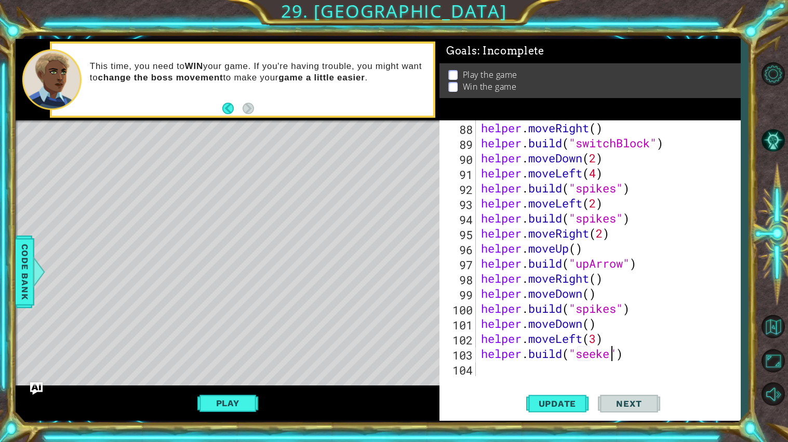
type textarea "[DOMAIN_NAME]("seeker")"
click at [557, 372] on div "helper . moveRight ( ) helper . build ( "switchBlock" ) helper . moveDown ( 2 )…" at bounding box center [611, 263] width 264 height 286
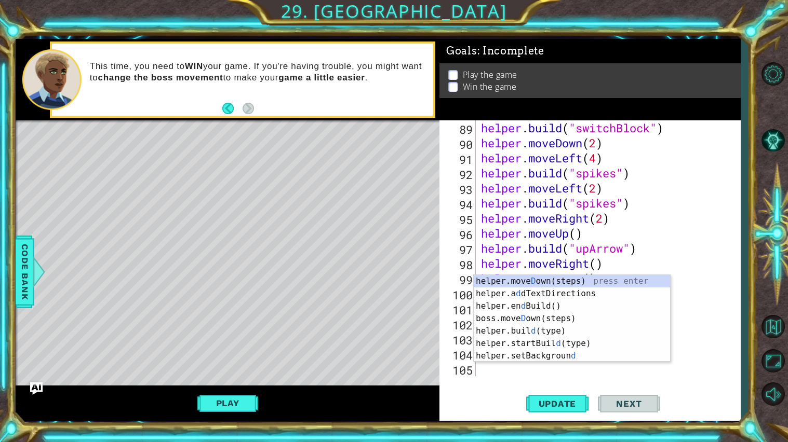
scroll to position [0, 1]
type textarea "down"
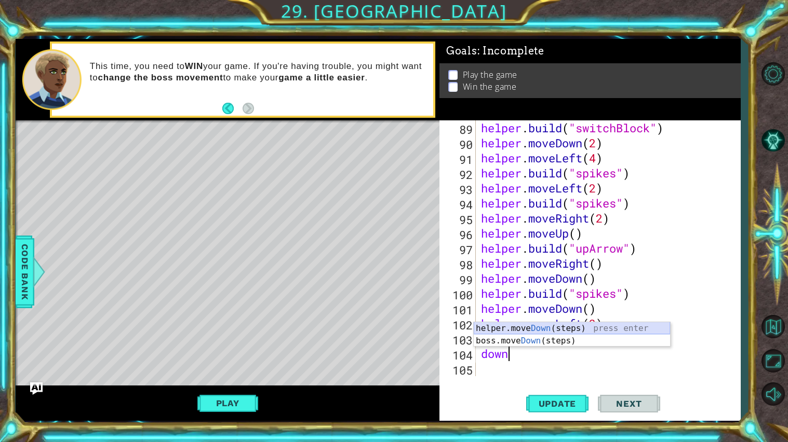
click at [599, 334] on div "helper.move Down (steps) press enter boss.move Down (steps) press enter" at bounding box center [572, 347] width 196 height 50
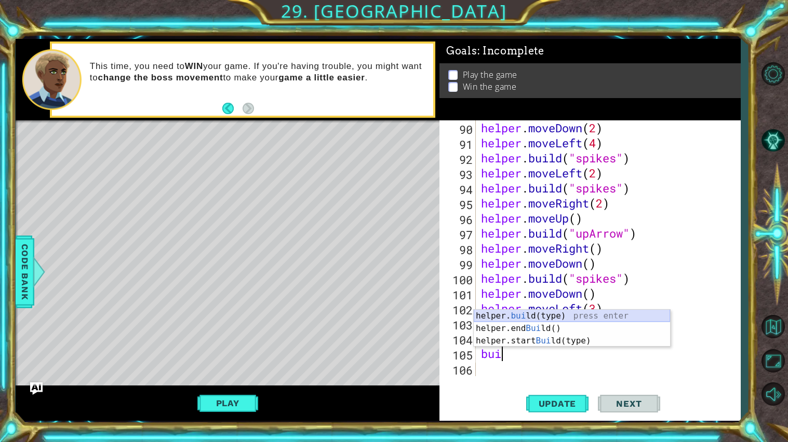
click at [599, 318] on div "helper. [PERSON_NAME](type) press enter helper.end [PERSON_NAME]() press enter …" at bounding box center [572, 341] width 196 height 62
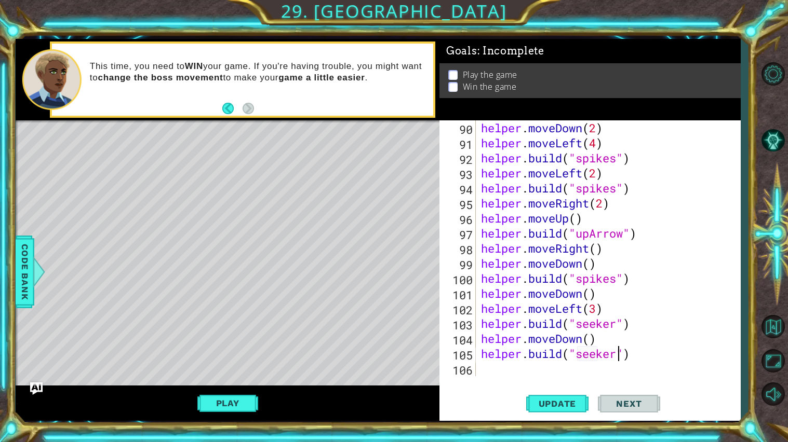
scroll to position [0, 6]
click at [578, 379] on button "Update" at bounding box center [557, 404] width 62 height 30
click at [221, 379] on button "Play" at bounding box center [227, 404] width 61 height 20
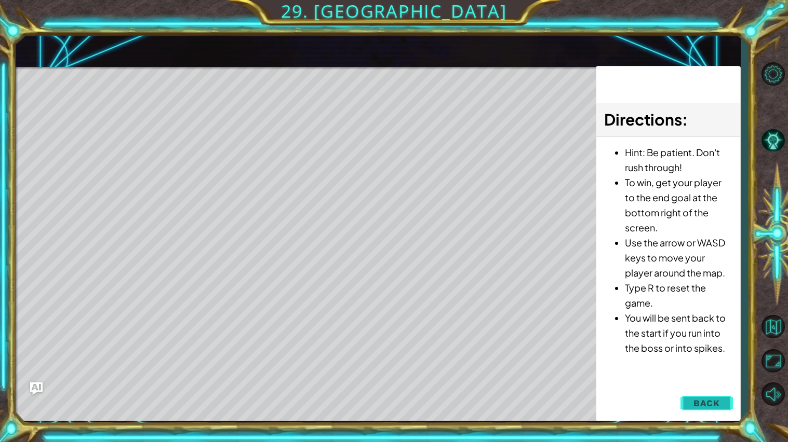
click at [705, 379] on span "Back" at bounding box center [706, 403] width 26 height 10
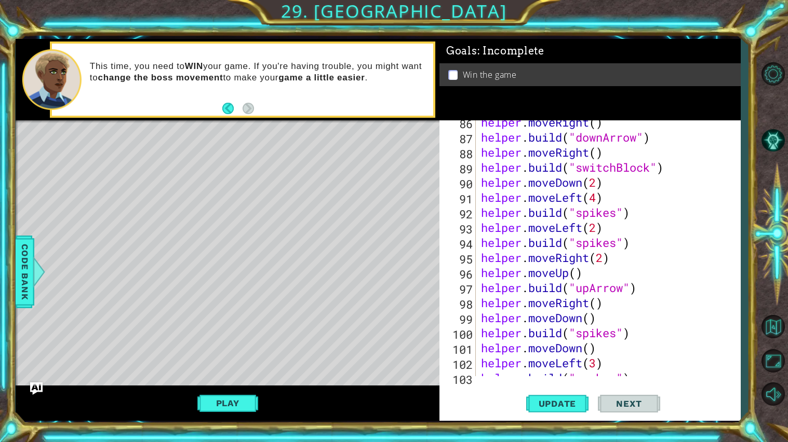
scroll to position [1299, 0]
click at [614, 225] on div "helper . moveRight ( ) helper . build ( "downArrow" ) helper . moveRight ( ) he…" at bounding box center [611, 259] width 264 height 286
drag, startPoint x: 617, startPoint y: 248, endPoint x: 578, endPoint y: 249, distance: 39.0
click at [578, 249] on div "helper . moveRight ( ) helper . build ( "downArrow" ) helper . moveRight ( ) he…" at bounding box center [611, 259] width 264 height 286
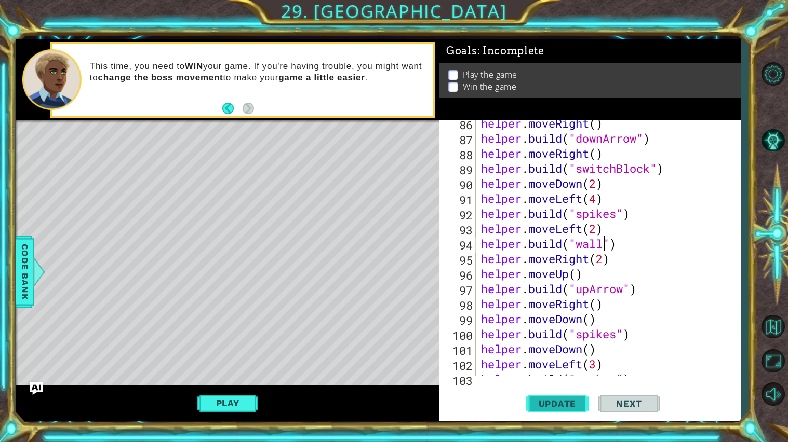
type textarea "[DOMAIN_NAME]("wall")"
click at [555, 379] on button "Update" at bounding box center [557, 404] width 62 height 30
click at [226, 379] on button "Play" at bounding box center [227, 404] width 61 height 20
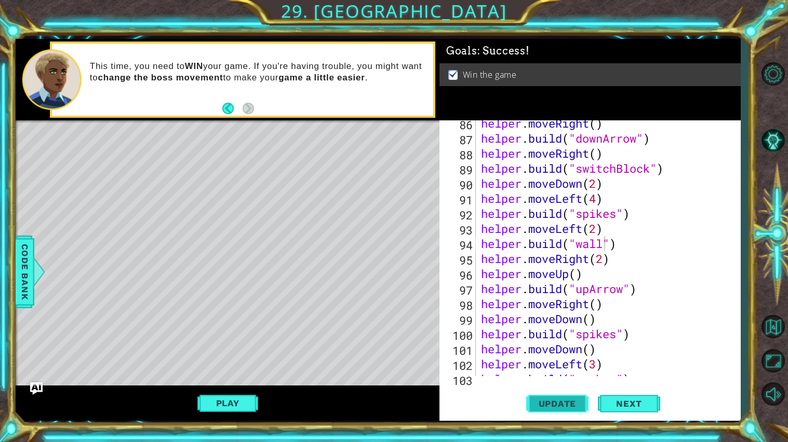
click at [556, 379] on span "Update" at bounding box center [557, 404] width 59 height 10
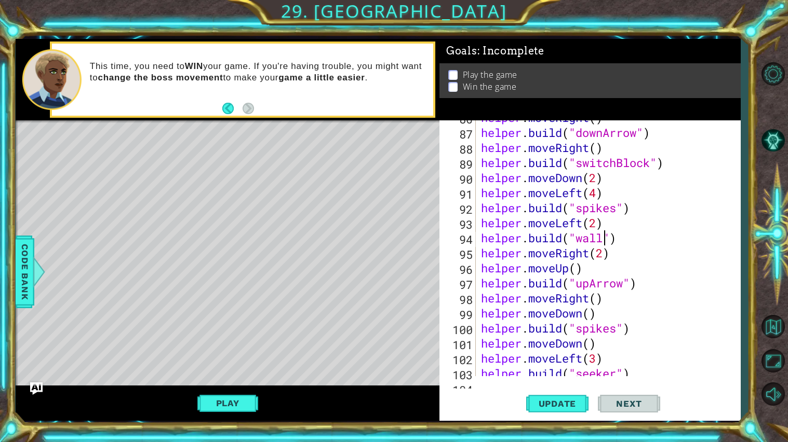
scroll to position [1355, 0]
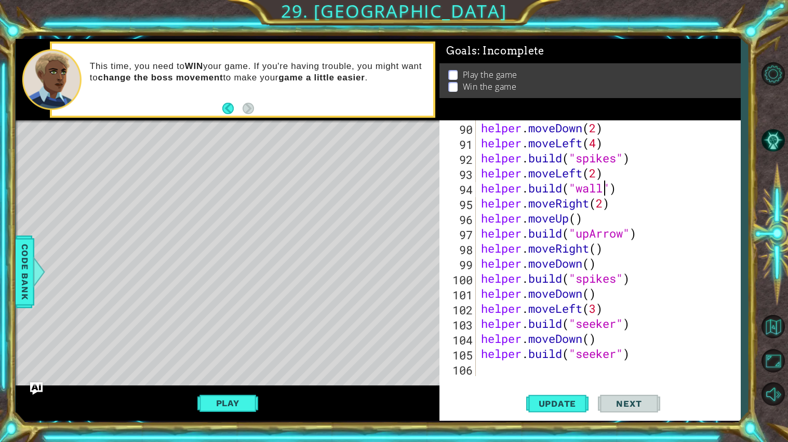
click at [517, 375] on div "helper . moveDown ( 2 ) helper . moveLeft ( 4 ) helper . build ( "spikes" ) hel…" at bounding box center [611, 263] width 264 height 286
drag, startPoint x: 617, startPoint y: 356, endPoint x: 578, endPoint y: 357, distance: 39.0
click at [578, 357] on div "helper . moveDown ( 2 ) helper . moveLeft ( 4 ) helper . build ( "spikes" ) hel…" at bounding box center [611, 263] width 264 height 286
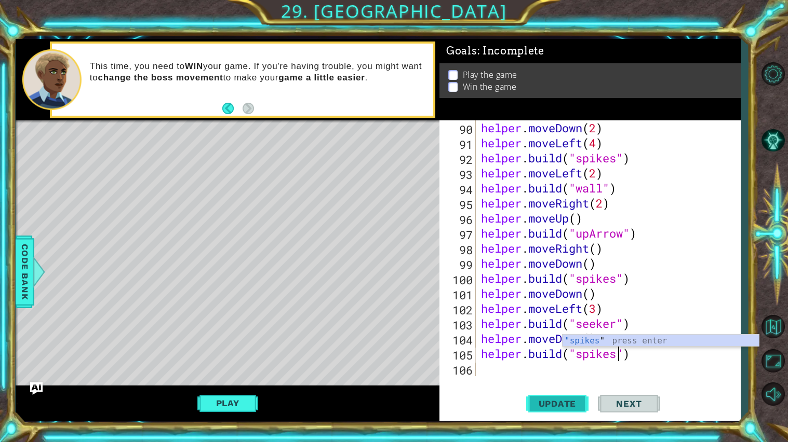
type textarea "helper.build("spikes")"
click at [578, 379] on span "Update" at bounding box center [557, 404] width 59 height 10
click at [574, 379] on span "Update" at bounding box center [557, 404] width 59 height 10
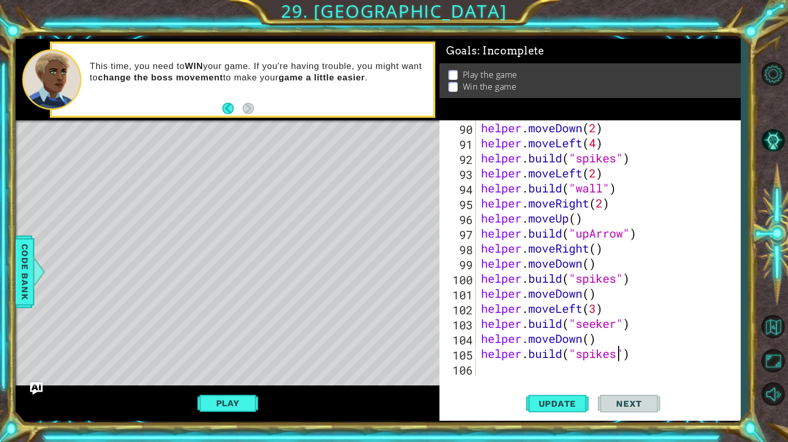
click at [530, 368] on div "helper . moveDown ( 2 ) helper . moveLeft ( 4 ) helper . build ( "spikes" ) hel…" at bounding box center [611, 263] width 264 height 286
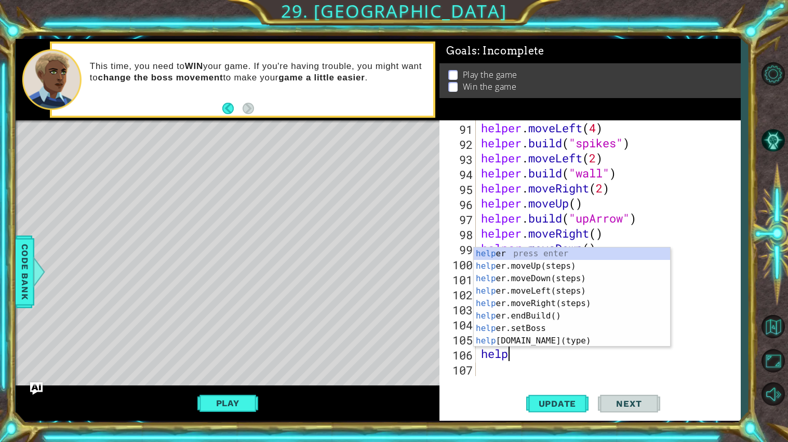
type textarea "helper"
click at [550, 302] on div "helper press enter helper .moveUp(steps) press enter helper .moveDown(steps) pr…" at bounding box center [572, 310] width 196 height 125
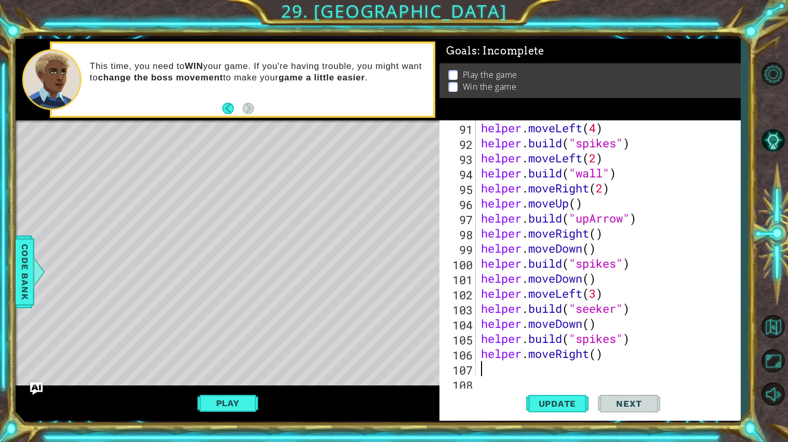
scroll to position [1385, 0]
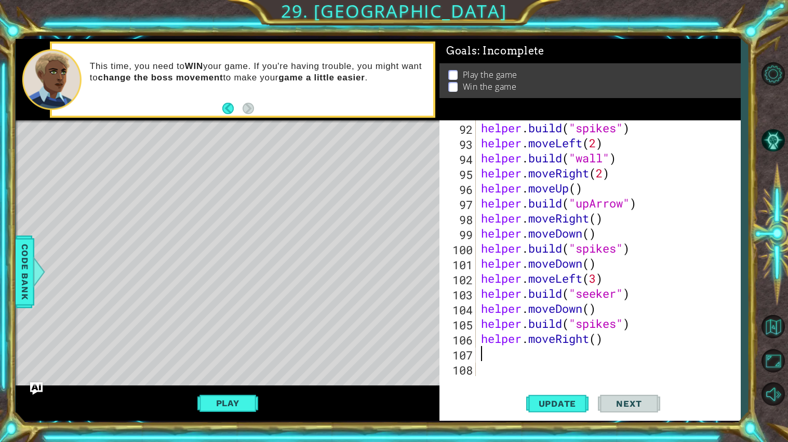
click at [612, 340] on div "helper . build ( "spikes" ) helper . moveLeft ( 2 ) helper . build ( "wall" ) h…" at bounding box center [611, 263] width 264 height 286
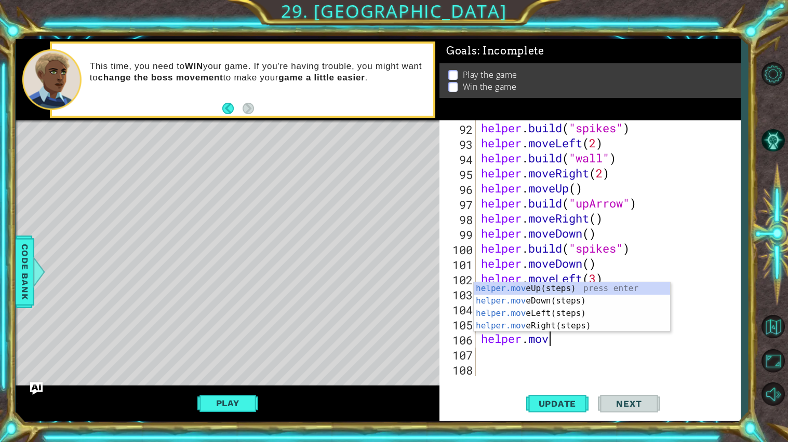
type textarea "h"
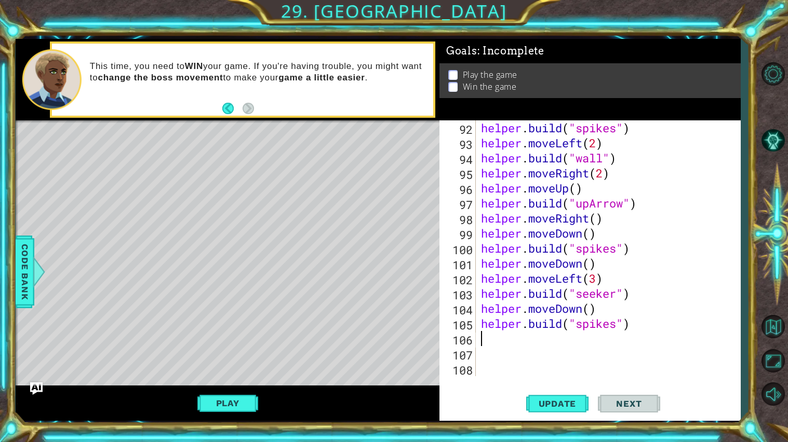
type textarea "helper.build("spikes")"
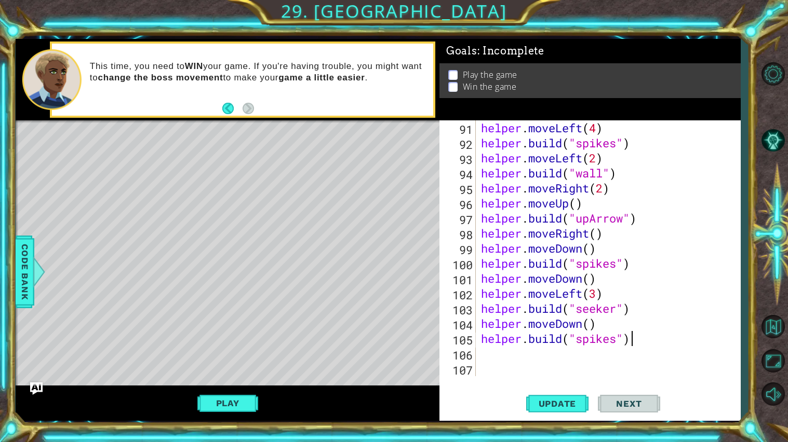
scroll to position [1370, 0]
click at [555, 355] on div "helper . moveLeft ( 4 ) helper . build ( "spikes" ) helper . moveLeft ( 2 ) hel…" at bounding box center [611, 263] width 264 height 286
type textarea "for i in range(6):"
click at [519, 377] on div "for i in range(6): 91 92 93 94 95 96 97 98 99 100 101 102 103 104 105 106 107 h…" at bounding box center [589, 270] width 301 height 301
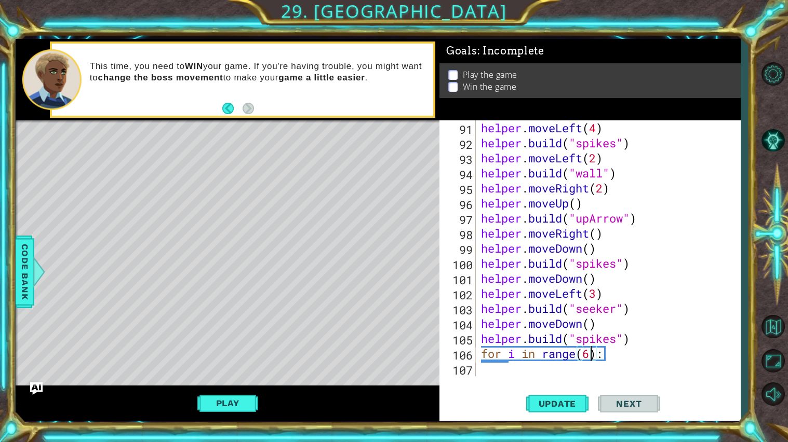
click at [528, 373] on div "helper . moveLeft ( 4 ) helper . build ( "spikes" ) helper . moveLeft ( 2 ) hel…" at bounding box center [611, 263] width 264 height 286
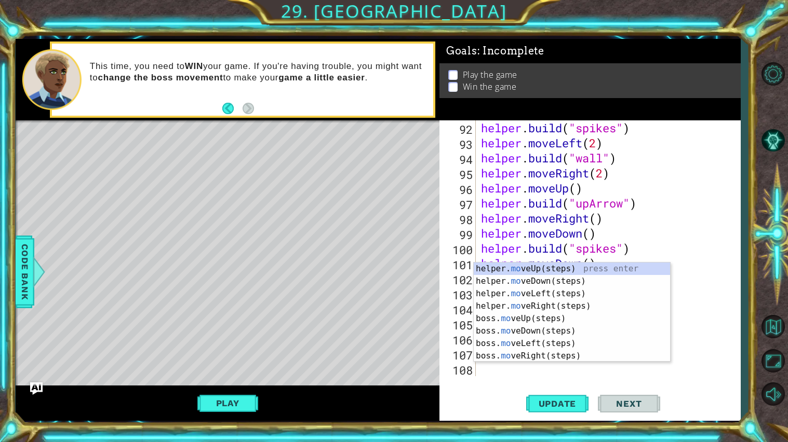
scroll to position [0, 1]
type textarea "move"
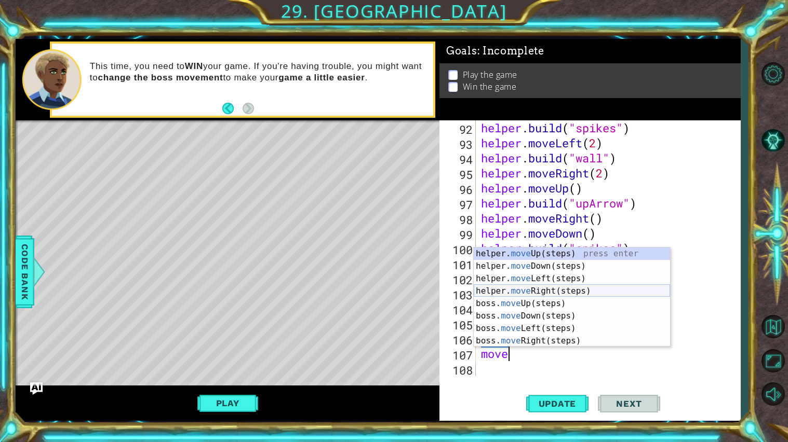
click at [561, 287] on div "helper. move Up(steps) press enter helper. move Down(steps) press enter helper.…" at bounding box center [572, 310] width 196 height 125
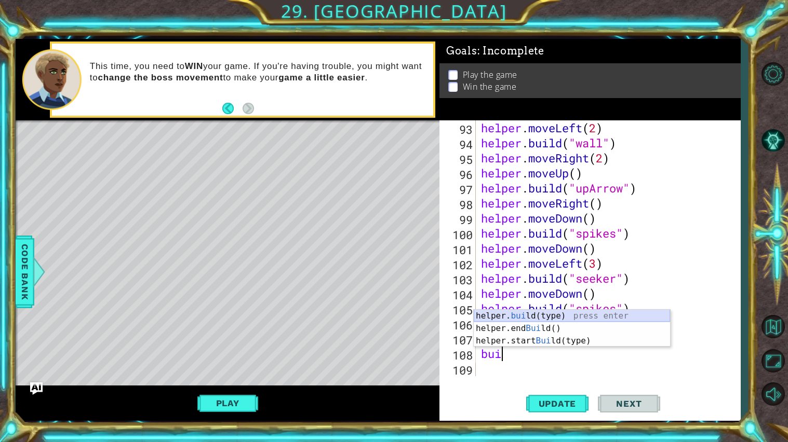
click at [613, 316] on div "helper. [PERSON_NAME](type) press enter helper.end [PERSON_NAME]() press enter …" at bounding box center [572, 341] width 196 height 62
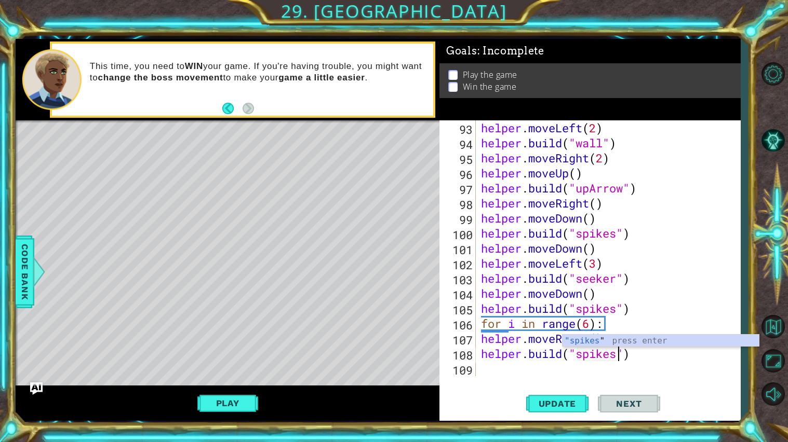
scroll to position [0, 6]
click at [479, 352] on div "helper . moveLeft ( 2 ) helper . build ( "wall" ) helper . moveRight ( 2 ) help…" at bounding box center [611, 263] width 264 height 286
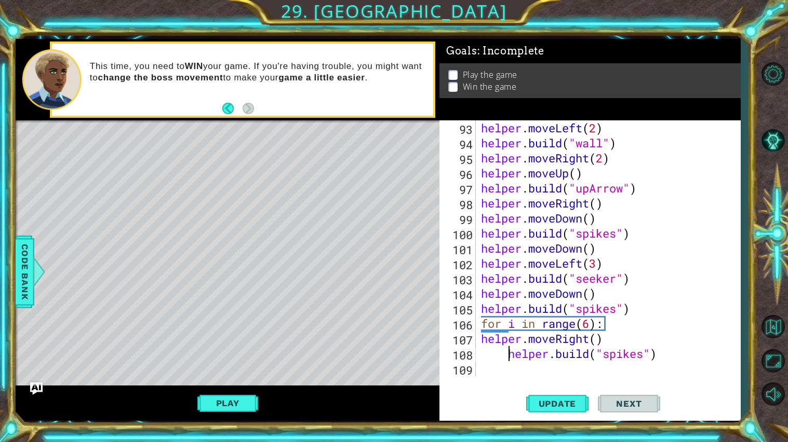
click at [481, 335] on div "helper . moveLeft ( 2 ) helper . build ( "wall" ) helper . moveRight ( 2 ) help…" at bounding box center [611, 263] width 264 height 286
type textarea "helper.moveRight()"
click at [490, 379] on div "Update Next" at bounding box center [592, 404] width 301 height 30
click at [512, 368] on div "helper . moveLeft ( 2 ) helper . build ( "wall" ) helper . moveRight ( 2 ) help…" at bounding box center [611, 263] width 264 height 286
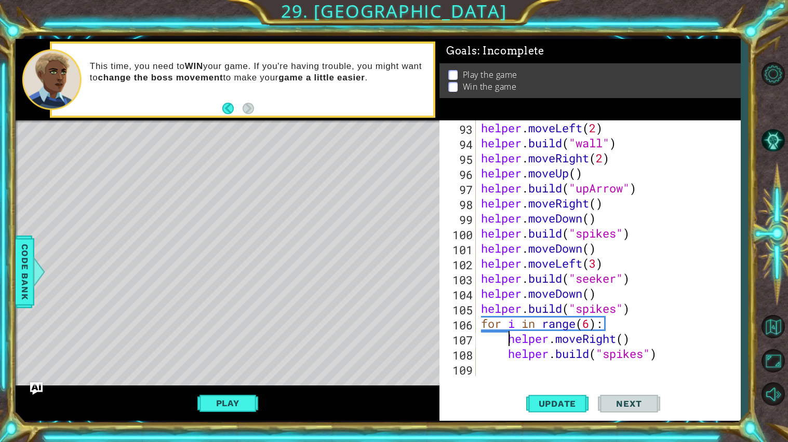
scroll to position [0, 0]
click at [538, 379] on span "Update" at bounding box center [557, 404] width 59 height 10
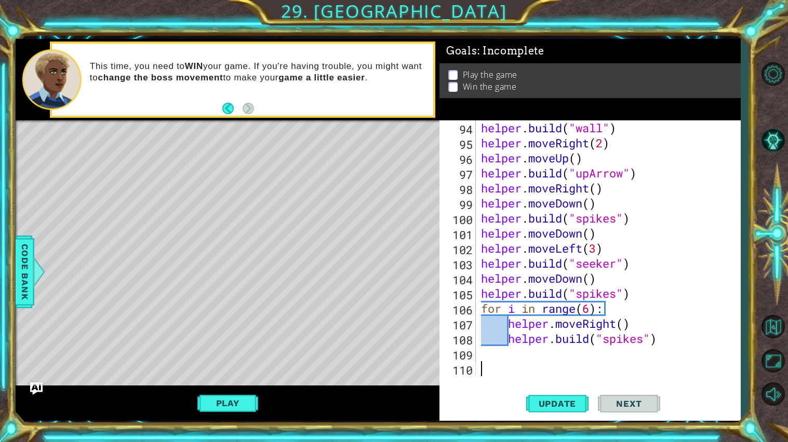
scroll to position [1415, 0]
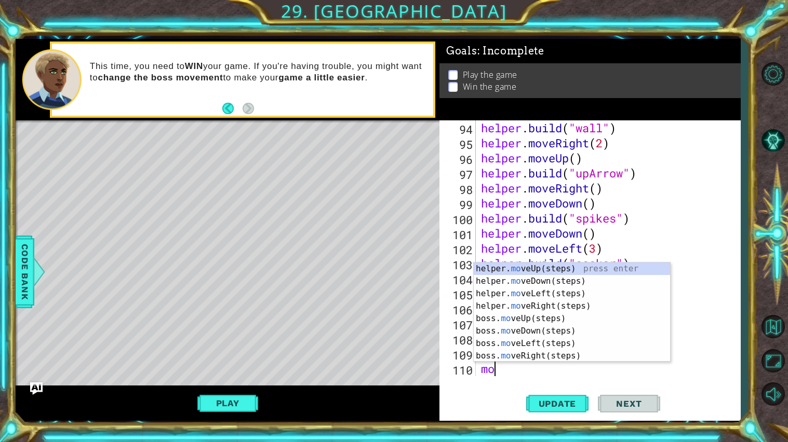
type textarea "m"
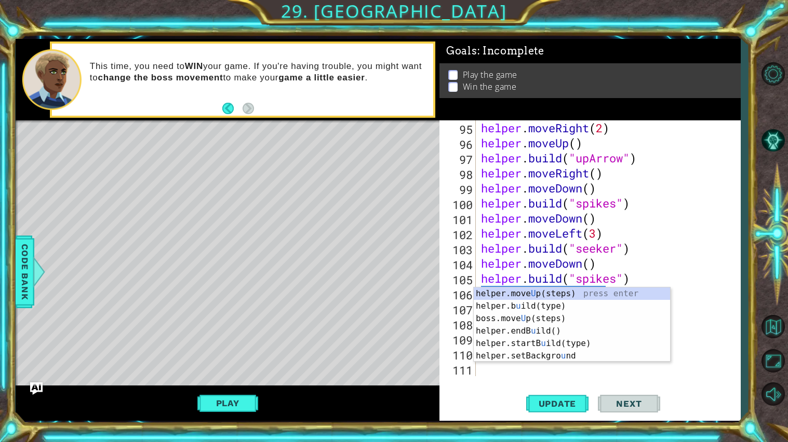
scroll to position [1430, 0]
type textarea "up"
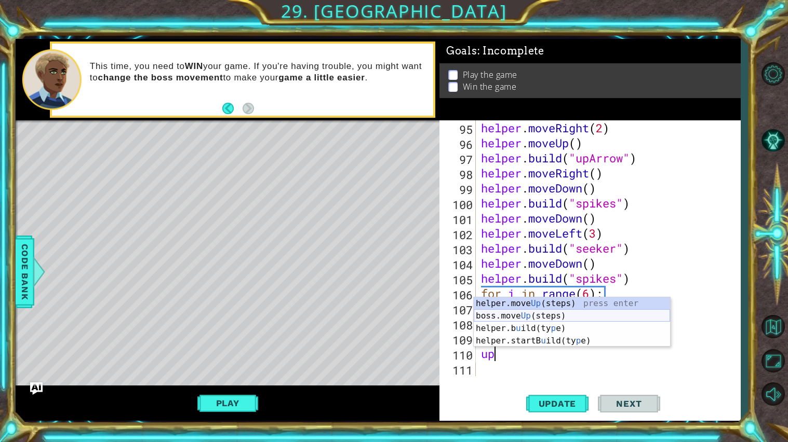
click at [555, 314] on div "helper.move Up (steps) press enter boss.move Up (steps) press enter helper.b u …" at bounding box center [572, 335] width 196 height 75
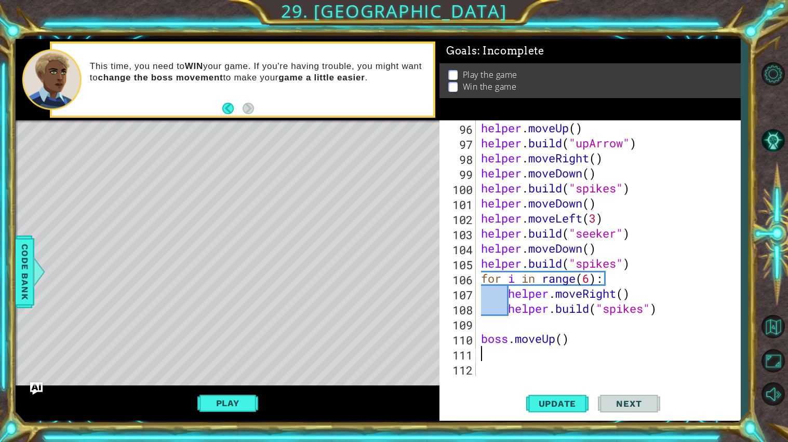
scroll to position [1445, 0]
click at [506, 339] on div "helper . moveUp ( ) helper . build ( "upArrow" ) helper . moveRight ( ) helper …" at bounding box center [611, 263] width 264 height 286
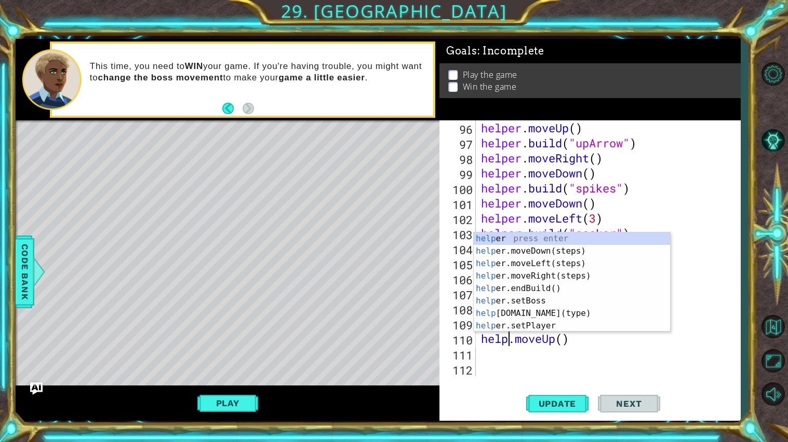
type textarea "helper.moveUp()"
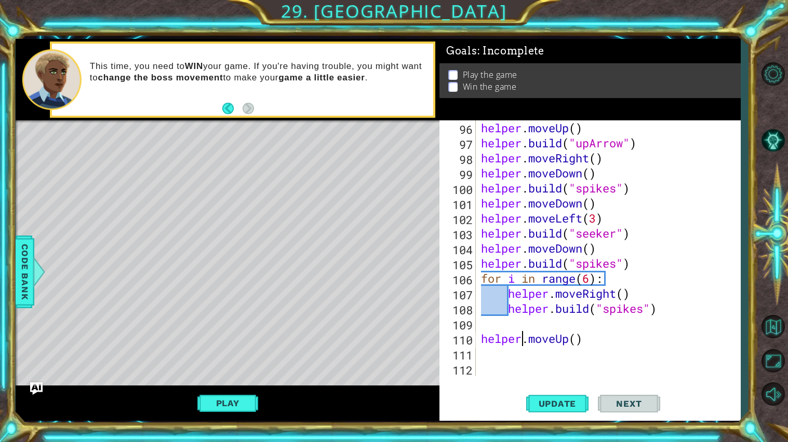
click at [487, 353] on div "helper . moveUp ( ) helper . build ( "upArrow" ) helper . moveRight ( ) helper …" at bounding box center [611, 263] width 264 height 286
click at [577, 337] on div "helper . moveUp ( ) helper . build ( "upArrow" ) helper . moveRight ( ) helper …" at bounding box center [611, 263] width 264 height 286
type textarea "helper.moveUp(2)"
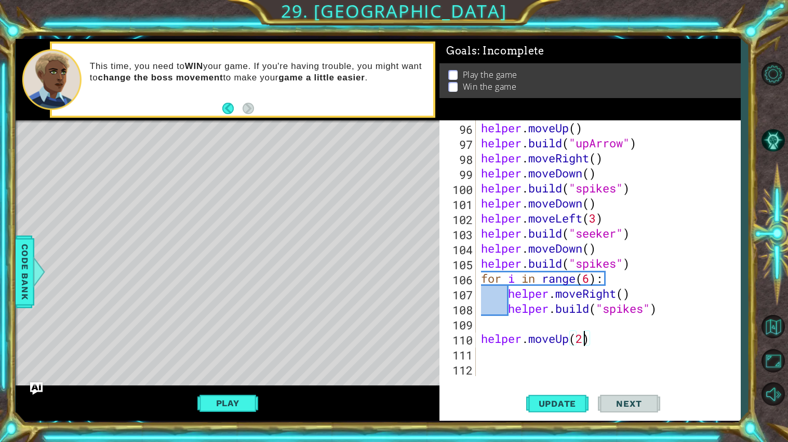
click at [568, 350] on div "helper . moveUp ( ) helper . build ( "upArrow" ) helper . moveRight ( ) helper …" at bounding box center [611, 263] width 264 height 286
type textarea "for i in range(2):"
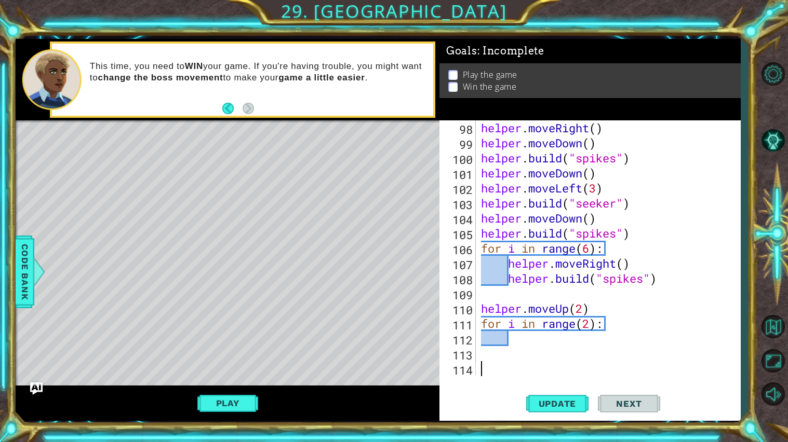
scroll to position [1490, 0]
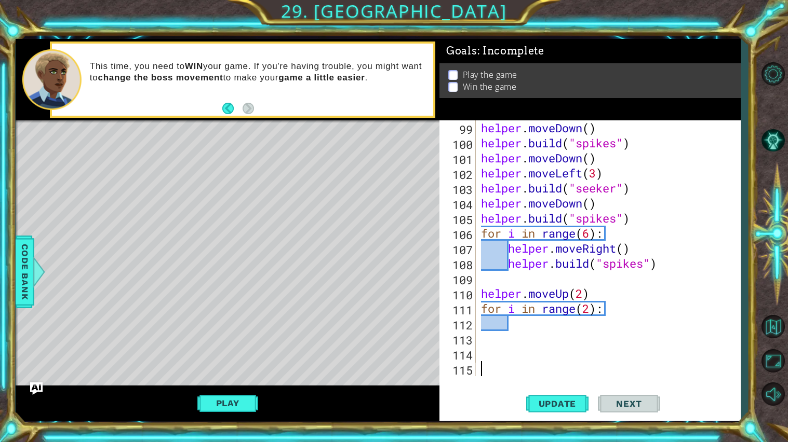
click at [556, 329] on div "helper . moveDown ( ) helper . build ( "spikes" ) helper . moveDown ( ) helper …" at bounding box center [611, 263] width 264 height 286
click at [536, 343] on div "helper . moveDown ( ) helper . build ( "spikes" ) helper . moveDown ( ) helper …" at bounding box center [611, 263] width 264 height 286
click at [545, 333] on div "helper . moveDown ( ) helper . build ( "spikes" ) helper . moveDown ( ) helper …" at bounding box center [611, 263] width 264 height 286
click at [545, 326] on div "helper . moveDown ( ) helper . build ( "spikes" ) helper . moveDown ( ) helper …" at bounding box center [611, 263] width 264 height 286
click at [590, 309] on div "helper . moveDown ( ) helper . build ( "spikes" ) helper . moveDown ( ) helper …" at bounding box center [611, 263] width 264 height 286
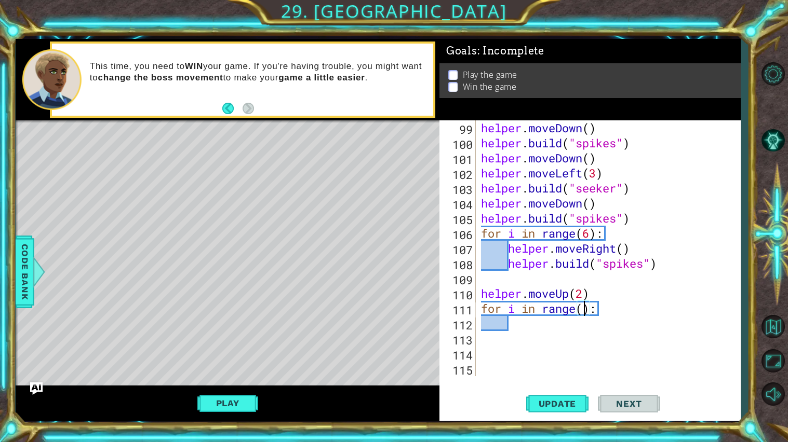
type textarea "for i in range(3):"
click at [574, 327] on div "helper . moveDown ( ) helper . build ( "spikes" ) helper . moveDown ( ) helper …" at bounding box center [611, 263] width 264 height 286
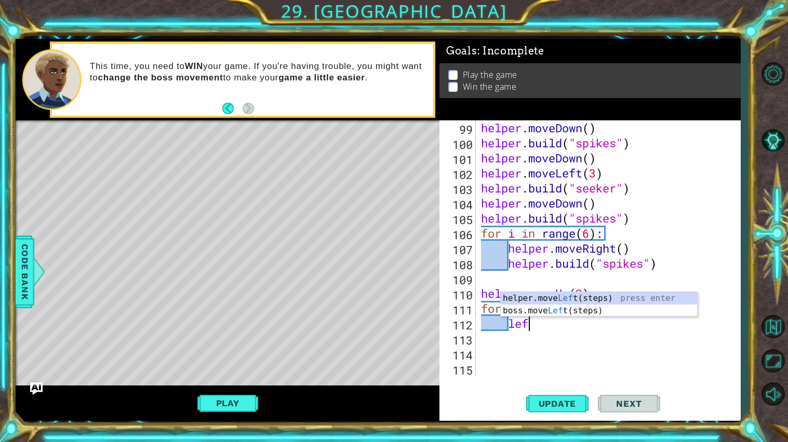
scroll to position [0, 2]
type textarea "left"
click at [585, 298] on div "helper.move Left (steps) press enter boss.move Left (steps) press enter" at bounding box center [599, 317] width 196 height 50
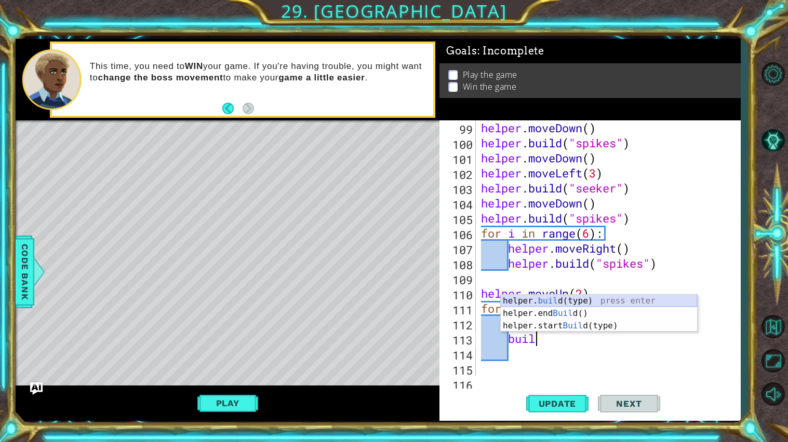
click at [567, 304] on div "helper. buil d(type) press enter helper.end Buil d() press enter helper.start B…" at bounding box center [599, 326] width 196 height 62
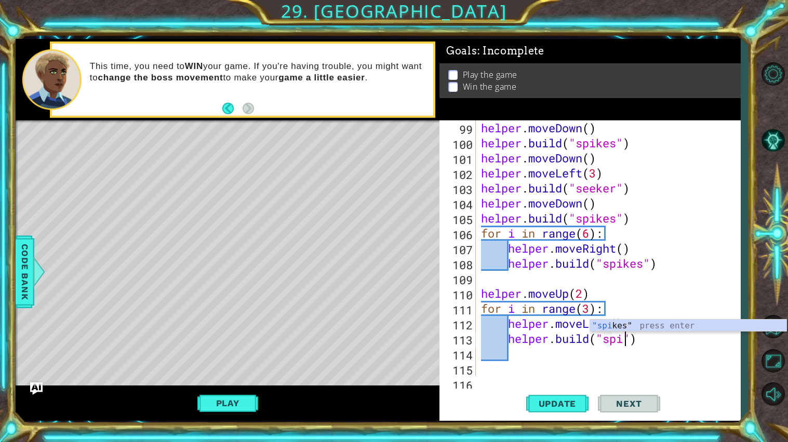
scroll to position [0, 7]
type textarea "helper.build("spikes")"
click at [556, 379] on span "Update" at bounding box center [557, 404] width 59 height 10
click at [530, 350] on div "helper . moveDown ( ) helper . build ( "spikes" ) helper . moveDown ( ) helper …" at bounding box center [611, 263] width 264 height 286
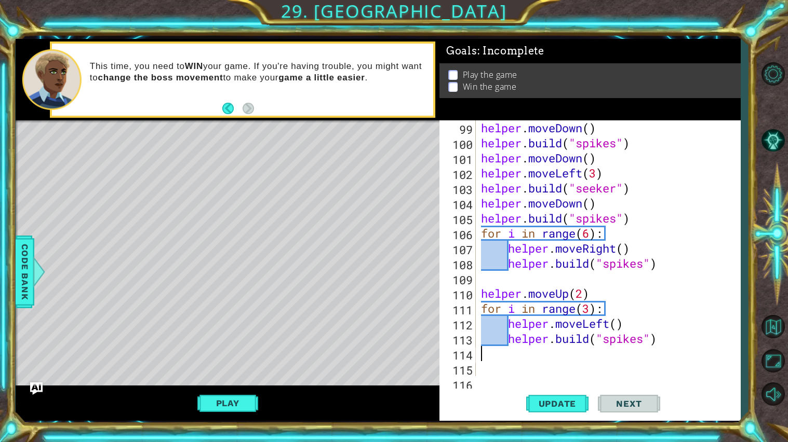
type textarea "helper.build("spikes")"
click at [495, 372] on div "helper . moveDown ( ) helper . build ( "spikes" ) helper . moveDown ( ) helper …" at bounding box center [611, 263] width 264 height 286
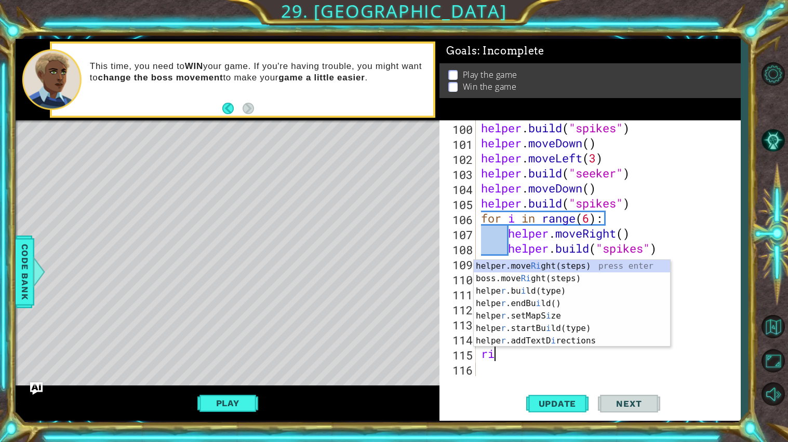
scroll to position [0, 1]
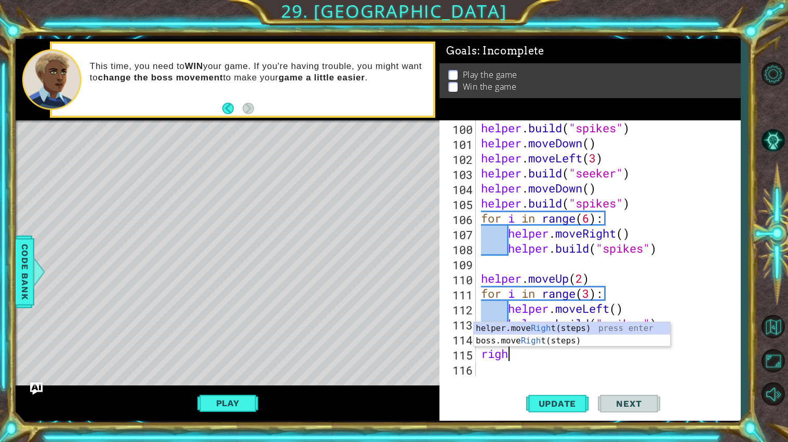
type textarea "right"
click at [584, 329] on div "helper.move Right (steps) press enter boss.move Right (steps) press enter" at bounding box center [572, 347] width 196 height 50
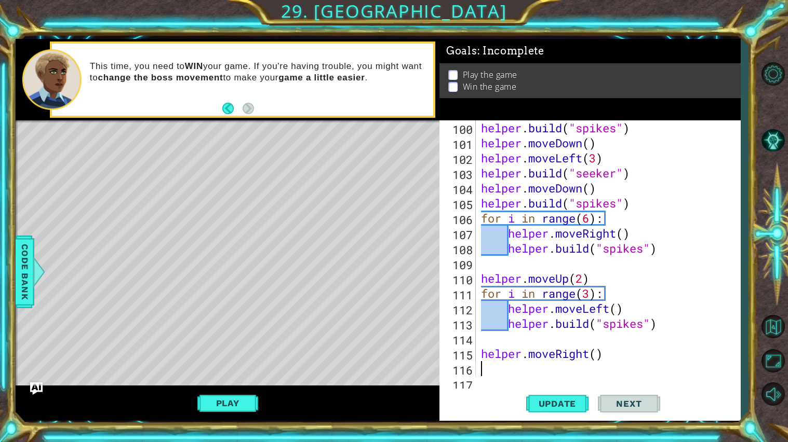
scroll to position [1520, 0]
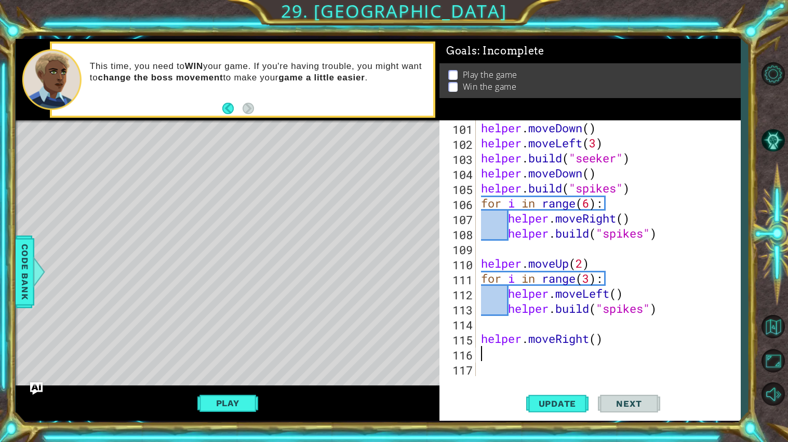
click at [598, 338] on div "helper . moveDown ( ) helper . moveLeft ( 3 ) helper . build ( "seeker" ) helpe…" at bounding box center [611, 263] width 264 height 286
type textarea "helper.moveRight(3)"
click at [574, 354] on div "helper . moveDown ( ) helper . moveLeft ( 3 ) helper . build ( "seeker" ) helpe…" at bounding box center [611, 263] width 264 height 286
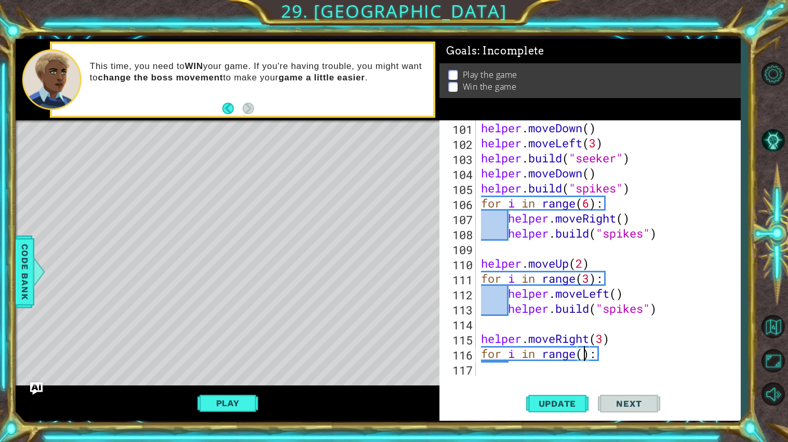
type textarea "for i in range(3):"
click at [564, 369] on div "helper . moveDown ( ) helper . moveLeft ( 3 ) helper . build ( "seeker" ) helpe…" at bounding box center [611, 263] width 264 height 286
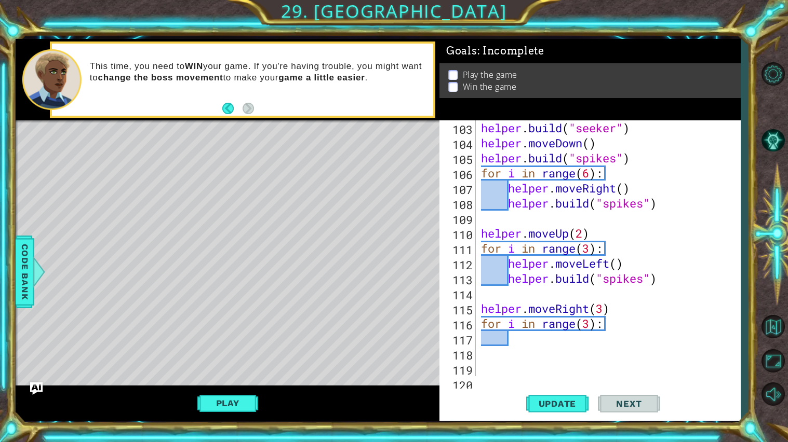
scroll to position [1566, 0]
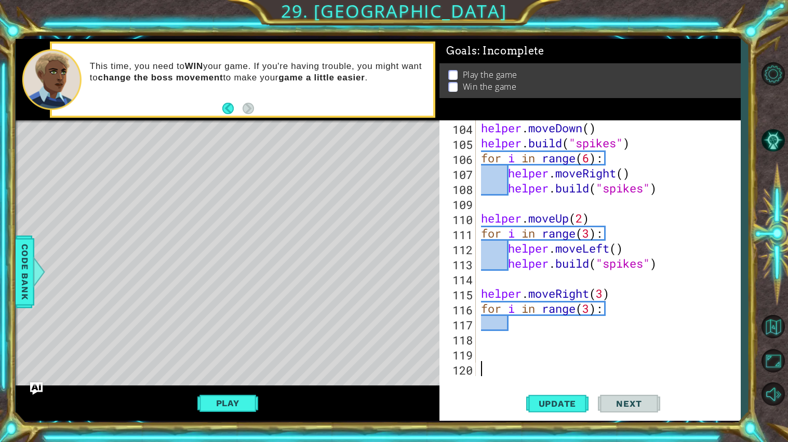
click at [600, 325] on div "helper . moveDown ( ) helper . build ( "spikes" ) for i in range ( 6 ) : helper…" at bounding box center [611, 263] width 264 height 286
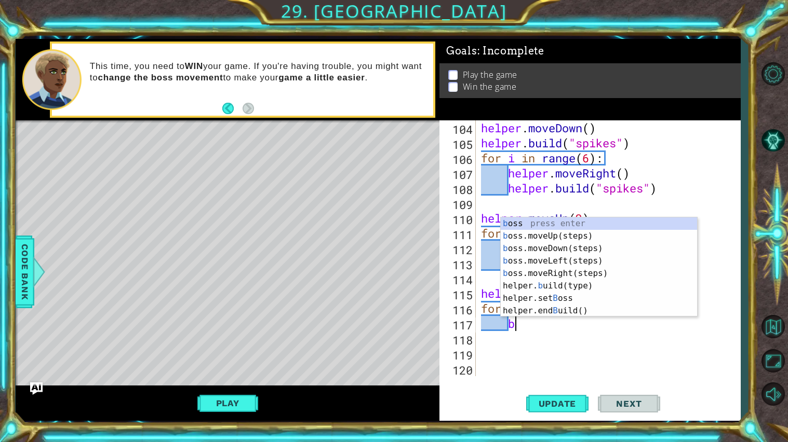
scroll to position [0, 2]
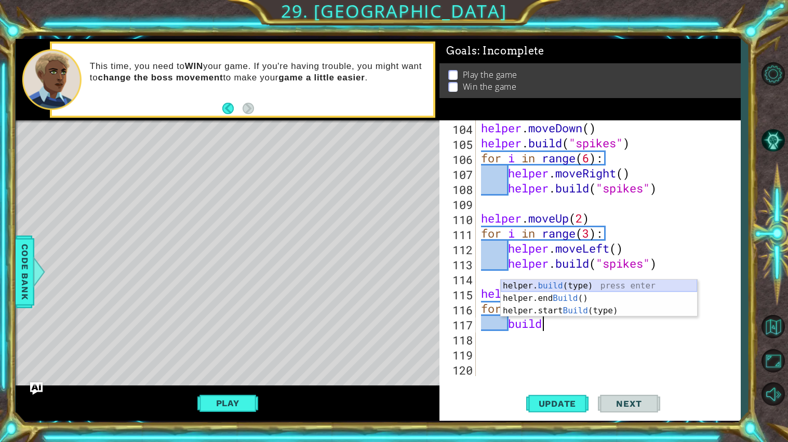
click at [610, 291] on div "helper. build (type) press enter helper.end Build () press enter helper.start B…" at bounding box center [599, 311] width 196 height 62
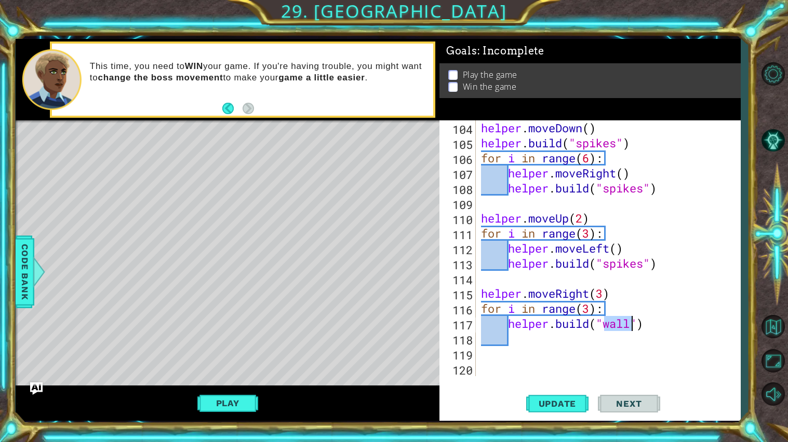
click at [610, 291] on div "helper . moveDown ( ) helper . build ( "spikes" ) for i in range ( 6 ) : helper…" at bounding box center [611, 263] width 264 height 286
click at [633, 320] on div "helper . moveDown ( ) helper . build ( "spikes" ) for i in range ( 6 ) : helper…" at bounding box center [611, 263] width 264 height 286
type textarea "helper.build("spikes")"
click at [588, 338] on div "helper . moveDown ( ) helper . build ( "spikes" ) for i in range ( 6 ) : helper…" at bounding box center [611, 263] width 264 height 286
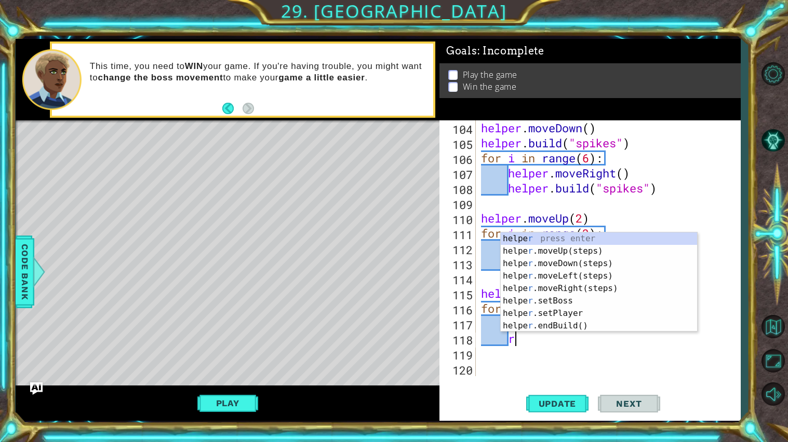
scroll to position [0, 2]
type textarea "righ"
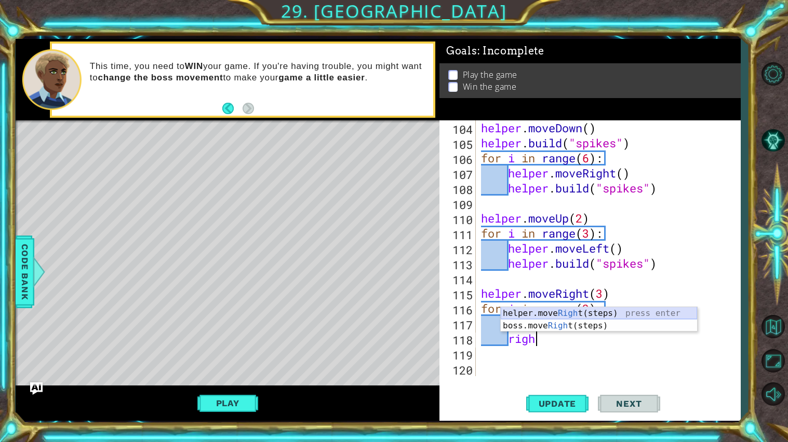
click at [590, 312] on div "helper.move Righ t(steps) press enter boss.move Righ t(steps) press enter" at bounding box center [599, 332] width 196 height 50
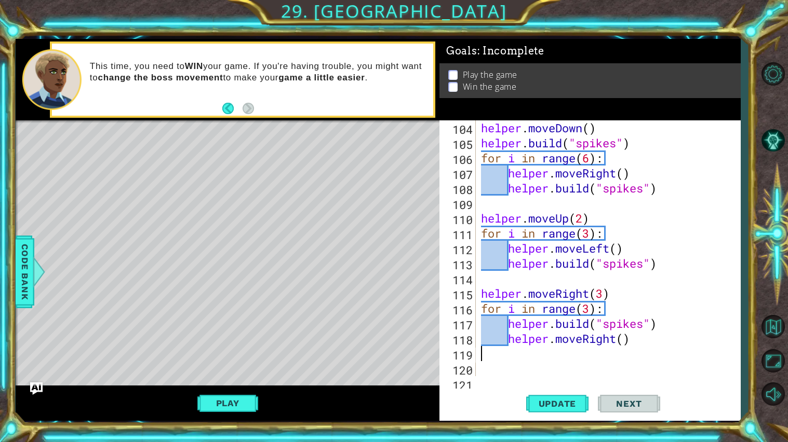
scroll to position [0, 0]
type textarea "helper.moveRight()"
click at [534, 379] on button "Update" at bounding box center [557, 404] width 62 height 30
click at [619, 366] on div "helper . moveDown ( ) helper . build ( "spikes" ) for i in range ( 6 ) : helper…" at bounding box center [611, 263] width 264 height 286
type textarea "down"
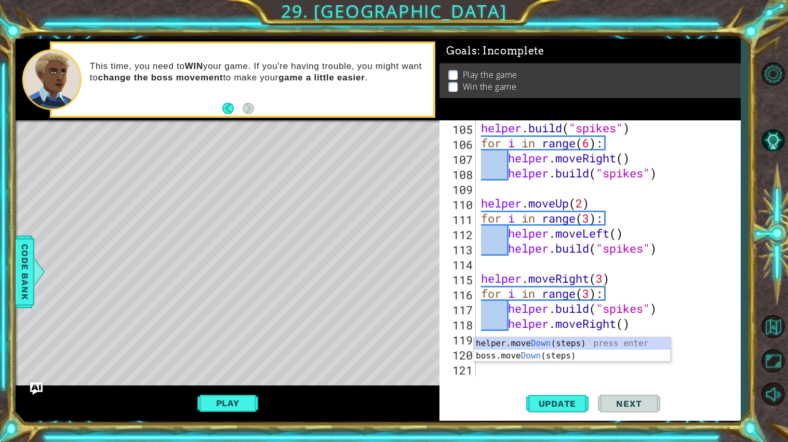
scroll to position [1580, 0]
click at [614, 345] on div "helper.move Down (steps) press enter boss.move Down (steps) press enter" at bounding box center [572, 363] width 196 height 50
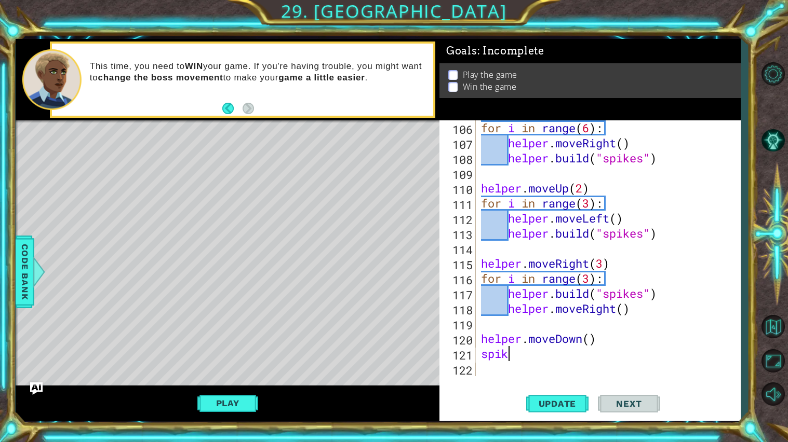
scroll to position [0, 1]
type textarea "s"
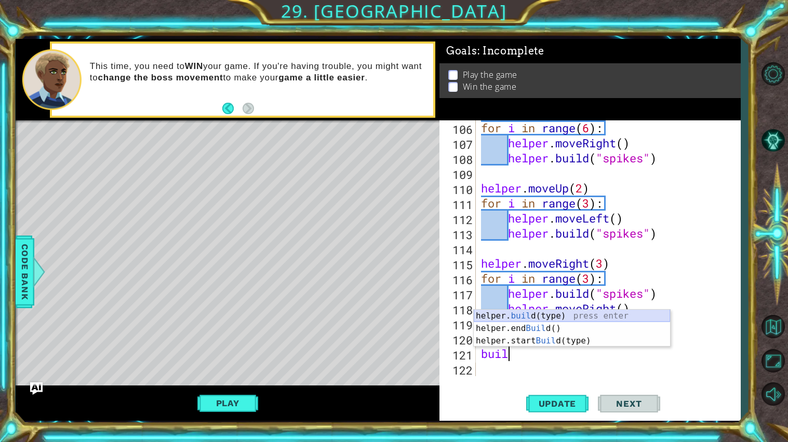
click at [607, 313] on div "helper. buil d(type) press enter helper.end Buil d() press enter helper.start B…" at bounding box center [572, 341] width 196 height 62
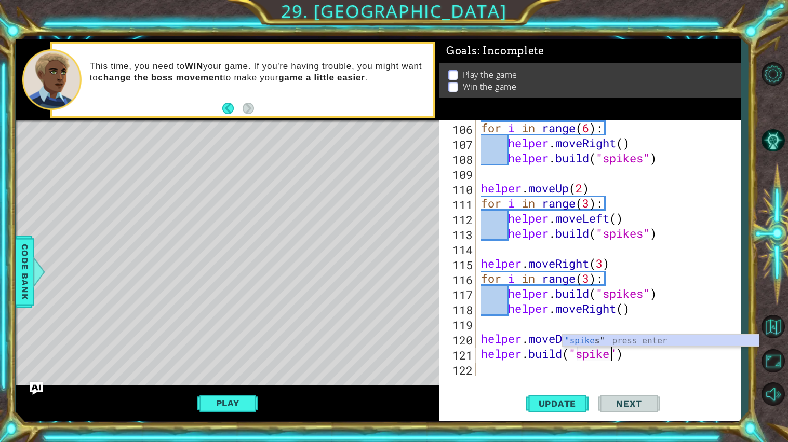
scroll to position [0, 6]
type textarea "helper.build("spikes")"
click at [560, 379] on span "Update" at bounding box center [557, 404] width 59 height 10
click at [543, 372] on div "for i in range ( 6 ) : helper . moveRight ( ) helper . build ( "spikes" ) helpe…" at bounding box center [611, 263] width 264 height 286
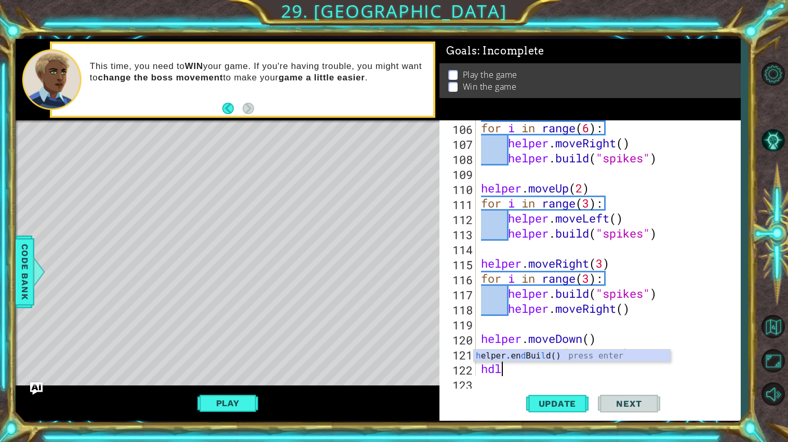
type textarea "h"
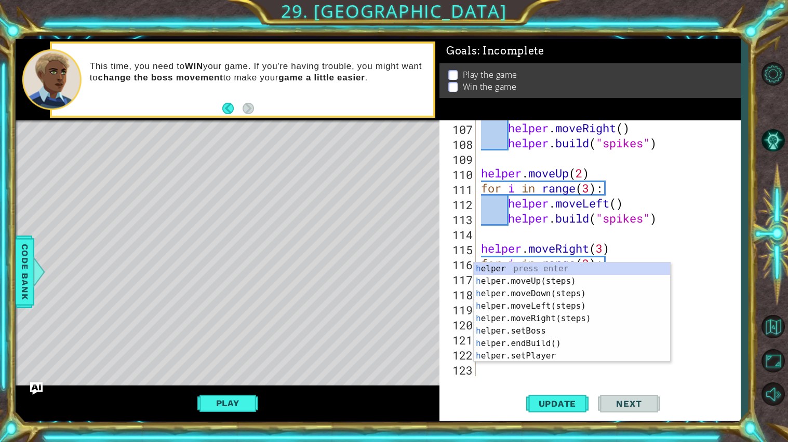
scroll to position [1611, 0]
click at [566, 306] on div "h elper press enter h elper.moveUp(steps) press enter h elper.moveDown(steps) p…" at bounding box center [572, 325] width 196 height 125
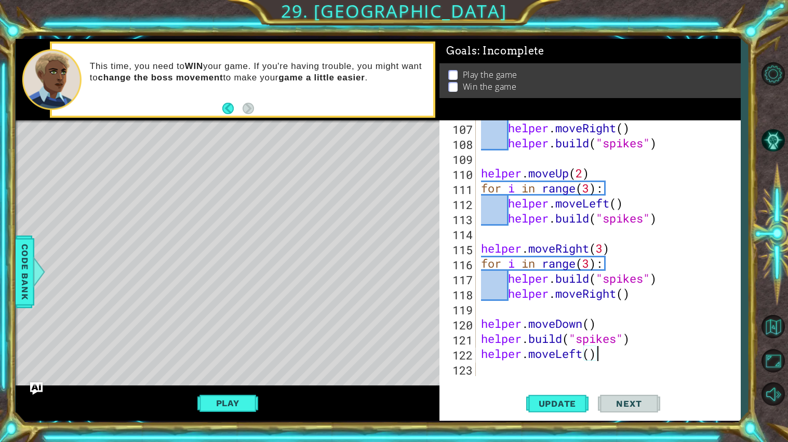
click at [591, 354] on div "helper . moveRight ( ) helper . build ( "spikes" ) helper . moveUp ( 2 ) for i …" at bounding box center [611, 263] width 264 height 286
type textarea "helper.moveLeft(7)"
click at [563, 379] on button "Update" at bounding box center [557, 404] width 62 height 30
click at [563, 379] on span "Update" at bounding box center [557, 404] width 59 height 10
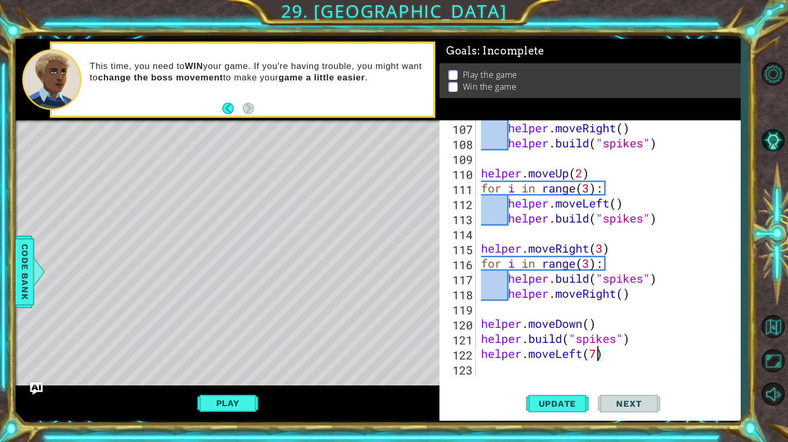
click at [544, 371] on div "helper . moveRight ( ) helper . build ( "spikes" ) helper . moveUp ( 2 ) for i …" at bounding box center [611, 263] width 264 height 286
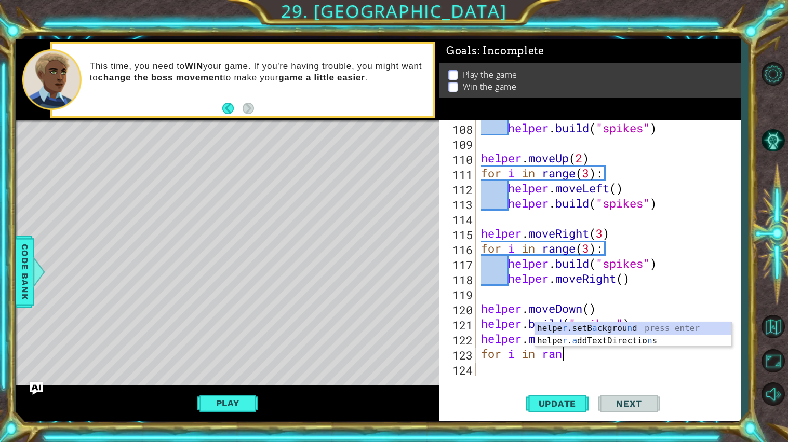
scroll to position [0, 3]
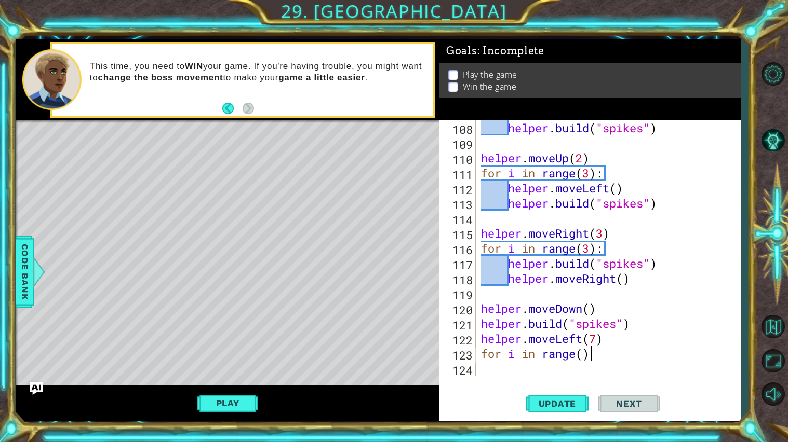
type textarea "for i in range():"
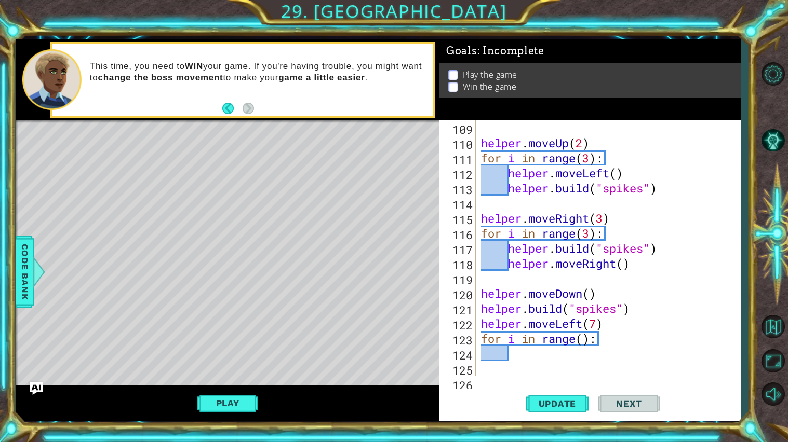
scroll to position [1656, 0]
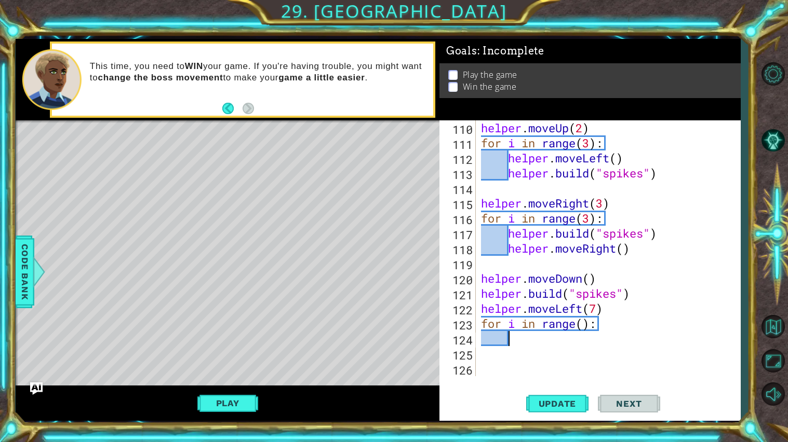
click at [584, 325] on div "helper . moveUp ( 2 ) for i in range ( 3 ) : helper . moveLeft ( ) helper . bui…" at bounding box center [611, 263] width 264 height 286
type textarea "for i in range():"
click at [561, 346] on div "helper . moveUp ( 2 ) for i in range ( 3 ) : helper . moveLeft ( ) helper . bui…" at bounding box center [611, 263] width 264 height 286
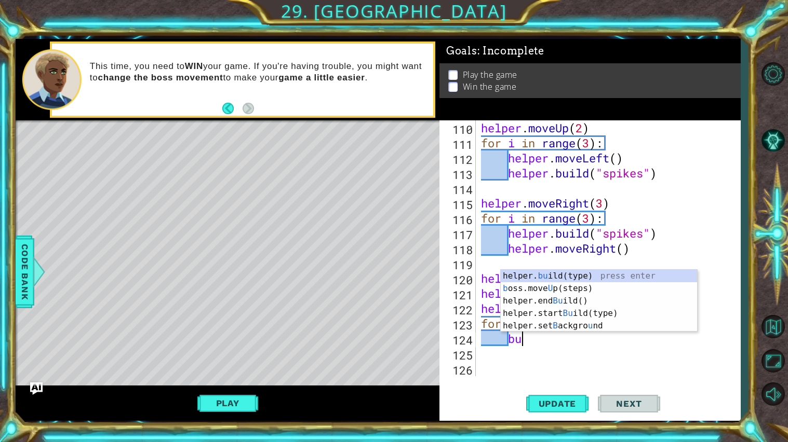
scroll to position [0, 2]
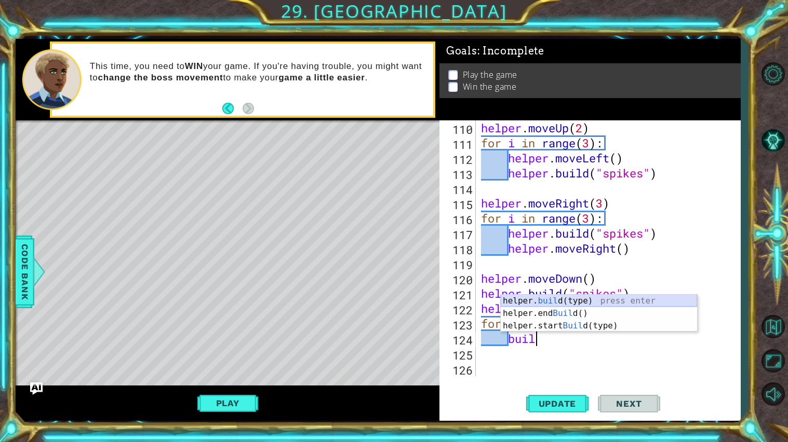
click at [598, 301] on div "helper. buil d(type) press enter helper.end Buil d() press enter helper.start B…" at bounding box center [599, 326] width 196 height 62
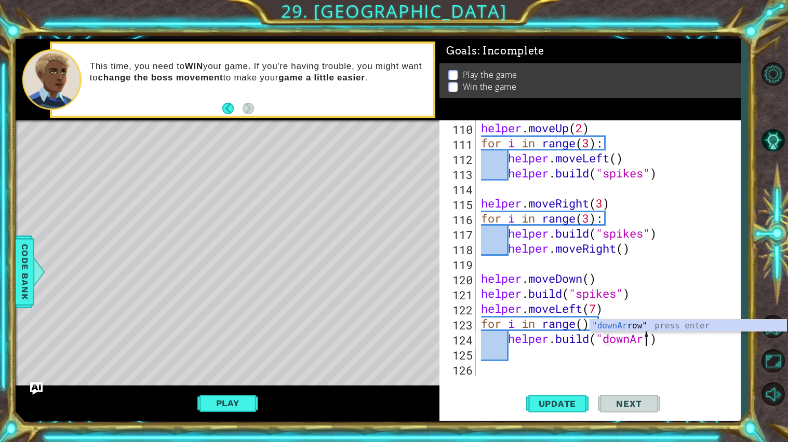
scroll to position [0, 8]
type textarea "[DOMAIN_NAME]("downArrow")"
click at [551, 356] on div "helper . moveUp ( 2 ) for i in range ( 3 ) : helper . moveLeft ( ) helper . bui…" at bounding box center [611, 263] width 264 height 286
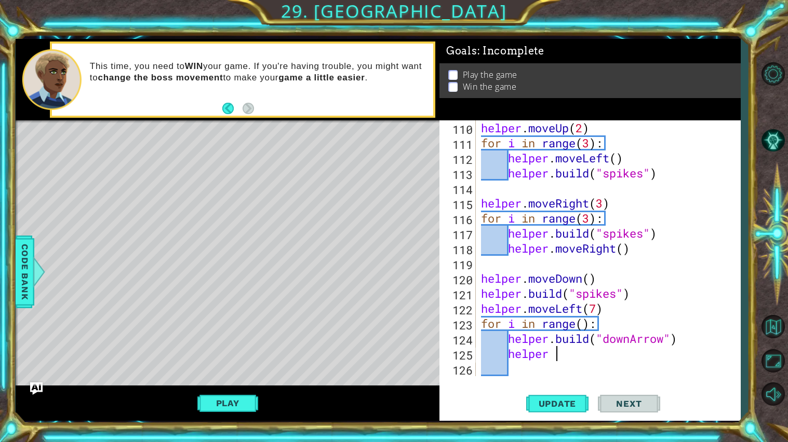
scroll to position [0, 3]
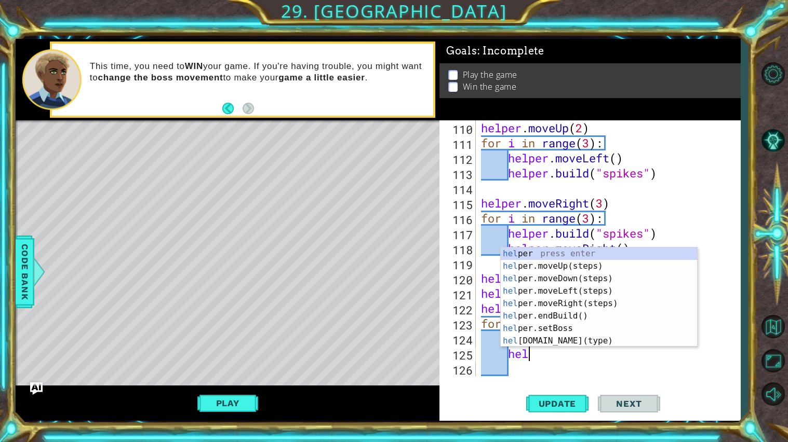
type textarea "h"
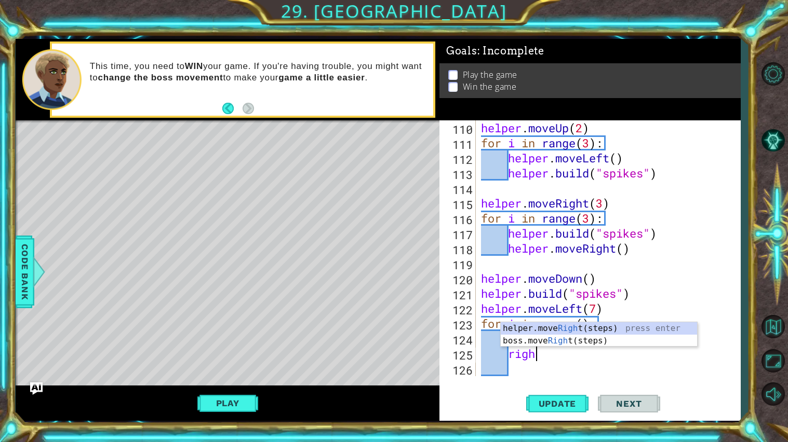
scroll to position [0, 2]
type textarea "right"
click at [586, 325] on div "helper.move Right (steps) press enter boss.move Right (steps) press enter" at bounding box center [599, 347] width 196 height 50
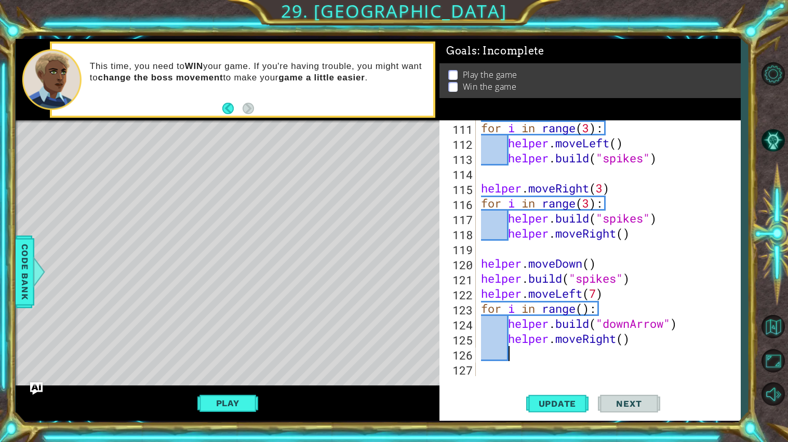
scroll to position [1671, 0]
type textarea "v"
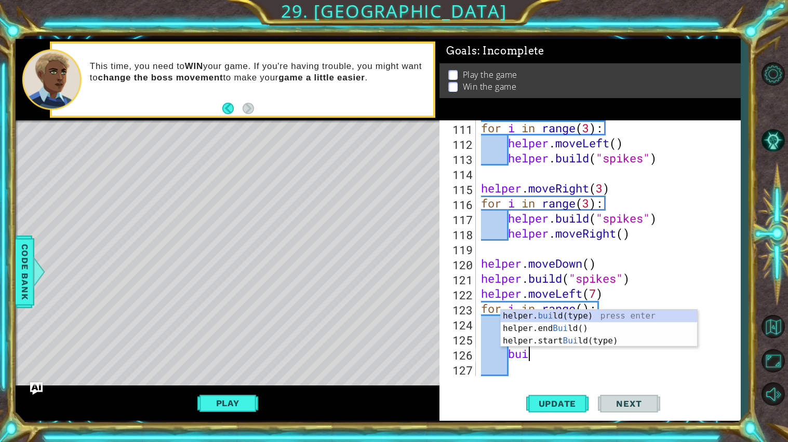
scroll to position [0, 2]
click at [620, 315] on div "helper. build (type) press enter helper.end Build () press enter helper.start B…" at bounding box center [599, 341] width 196 height 62
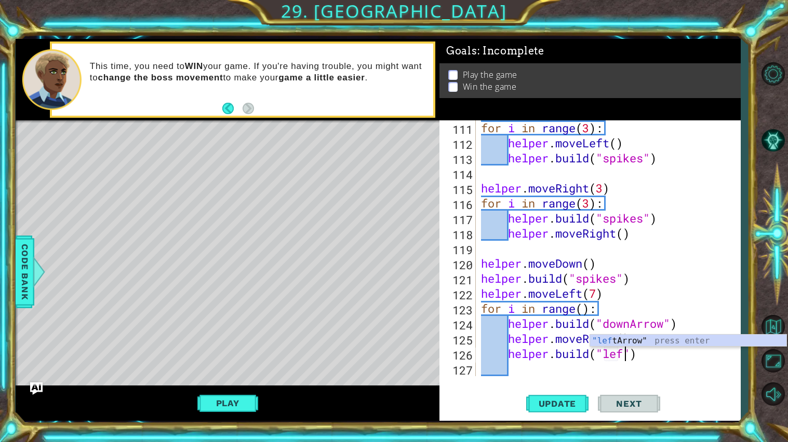
scroll to position [0, 7]
type textarea "helper.build("leftArrow")"
click at [552, 374] on div "for i in range ( 3 ) : helper . moveLeft ( ) helper . build ( "spikes" ) helper…" at bounding box center [611, 263] width 264 height 286
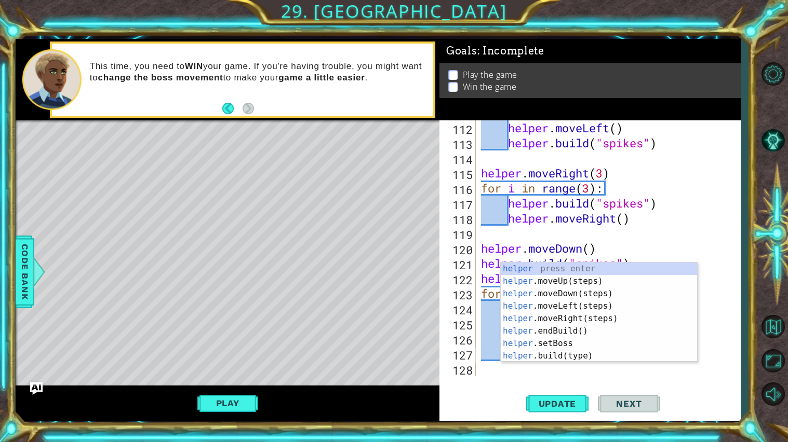
scroll to position [1686, 0]
click at [565, 379] on div "helper 112 113 114 115 116 117 118 119 120 121 122 123 124 125 126 127 128 help…" at bounding box center [589, 270] width 301 height 301
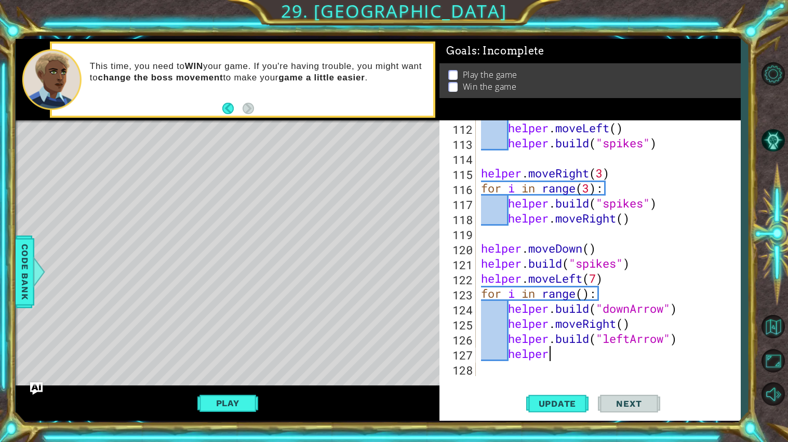
type textarea "h"
click at [605, 311] on div "helper . moveLeft ( ) helper . build ( "spikes" ) helper . moveRight ( 3 ) for …" at bounding box center [611, 263] width 264 height 286
click at [582, 297] on div "helper . moveLeft ( ) helper . build ( "spikes" ) helper . moveRight ( 3 ) for …" at bounding box center [611, 263] width 264 height 286
click at [631, 338] on div "helper . moveLeft ( ) helper . build ( "spikes" ) helper . moveRight ( 3 ) for …" at bounding box center [611, 263] width 264 height 286
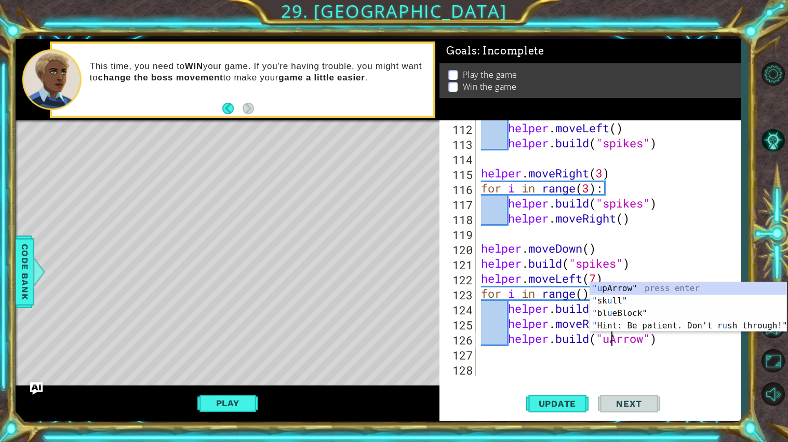
type textarea "helper.build("upArrow")"
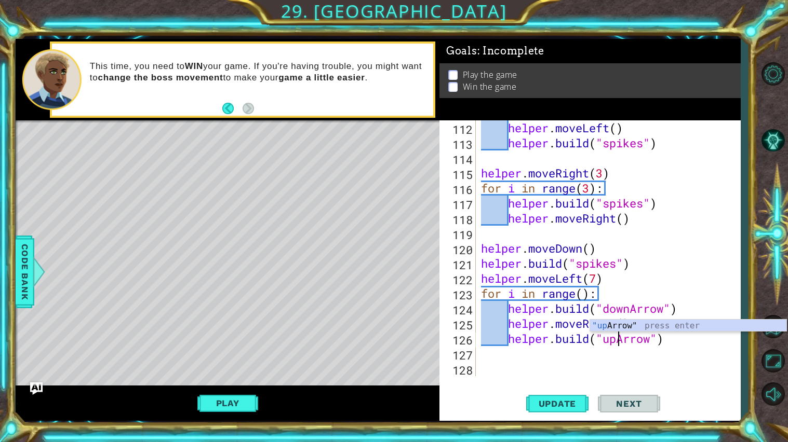
scroll to position [0, 6]
click at [514, 340] on div "helper . moveLeft ( ) helper . build ( "spikes" ) helper . moveRight ( 3 ) for …" at bounding box center [611, 263] width 264 height 286
click at [690, 339] on div "helper . moveLeft ( ) helper . build ( "spikes" ) helper . moveRight ( 3 ) for …" at bounding box center [611, 263] width 264 height 286
type textarea "right"
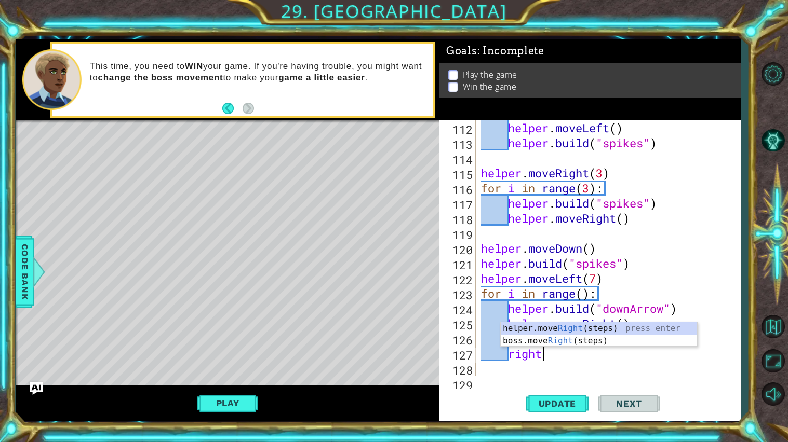
scroll to position [0, 2]
click at [656, 329] on div "helper.move Right (steps) press enter boss.move Right (steps) press enter" at bounding box center [599, 347] width 196 height 50
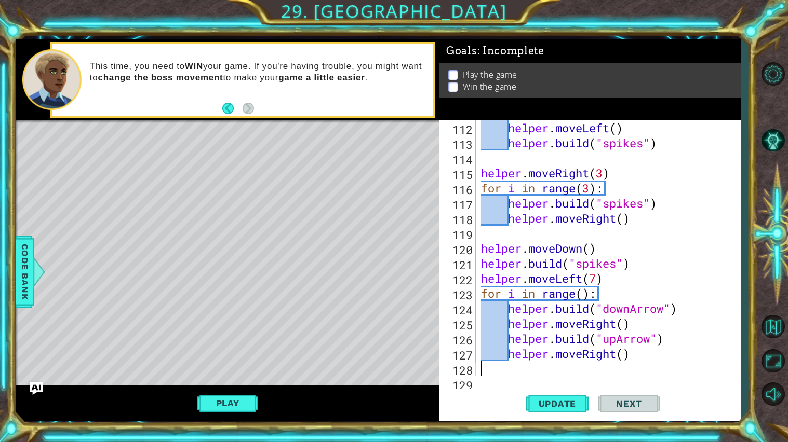
scroll to position [0, 0]
click at [509, 379] on div "helper.moveRight() 112 113 114 115 116 117 118 119 120 121 122 123 124 125 126 …" at bounding box center [589, 270] width 301 height 301
click at [501, 379] on div "helper.moveRight() 112 113 114 115 116 117 118 119 120 121 122 123 124 125 126 …" at bounding box center [589, 270] width 301 height 301
click at [582, 295] on div "helper . moveLeft ( ) helper . build ( "spikes" ) helper . moveRight ( 3 ) for …" at bounding box center [611, 263] width 264 height 286
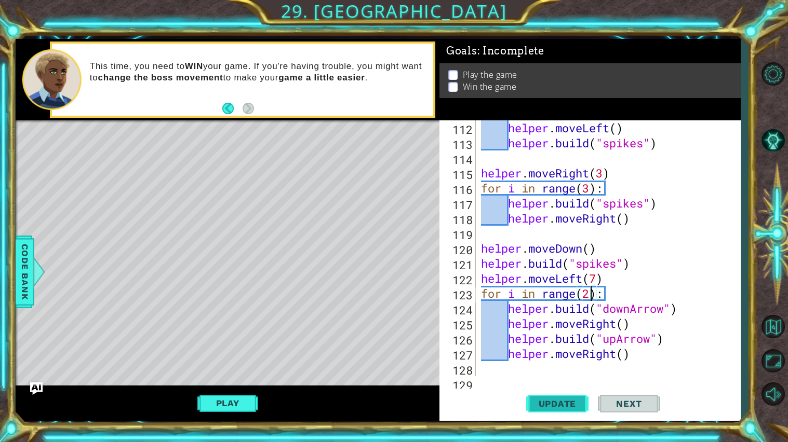
click at [559, 379] on span "Update" at bounding box center [557, 404] width 59 height 10
type textarea "for i in range(3):"
click at [555, 379] on span "Update" at bounding box center [557, 404] width 59 height 10
click at [558, 377] on div "for i in range(3): 112 113 114 115 116 117 118 119 120 121 122 123 124 125 126 …" at bounding box center [589, 270] width 301 height 301
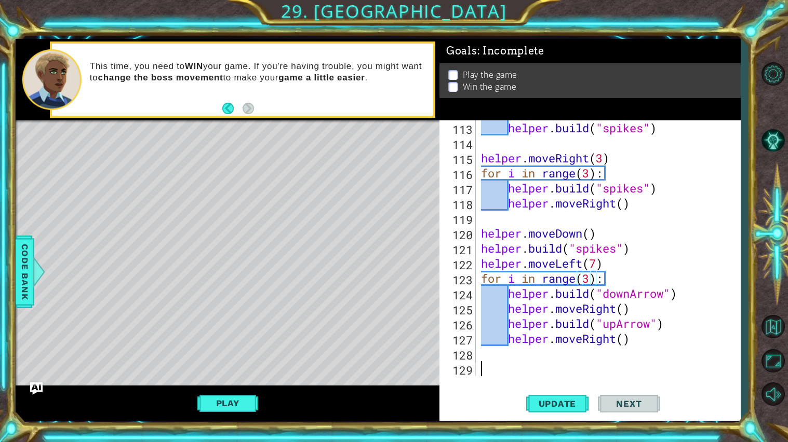
click at [535, 364] on div "helper . build ( "spikes" ) helper . moveRight ( 3 ) for i in range ( 3 ) : hel…" at bounding box center [611, 263] width 264 height 286
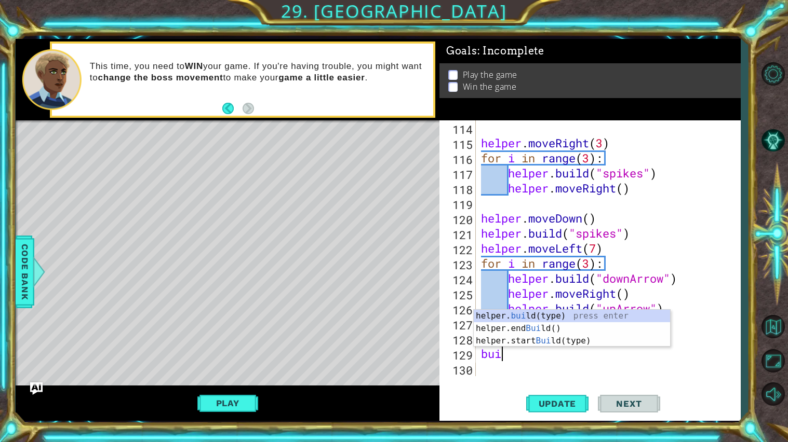
scroll to position [0, 1]
click at [558, 316] on div "helper. build (type) press enter helper.end Build () press enter helper.start B…" at bounding box center [572, 341] width 196 height 62
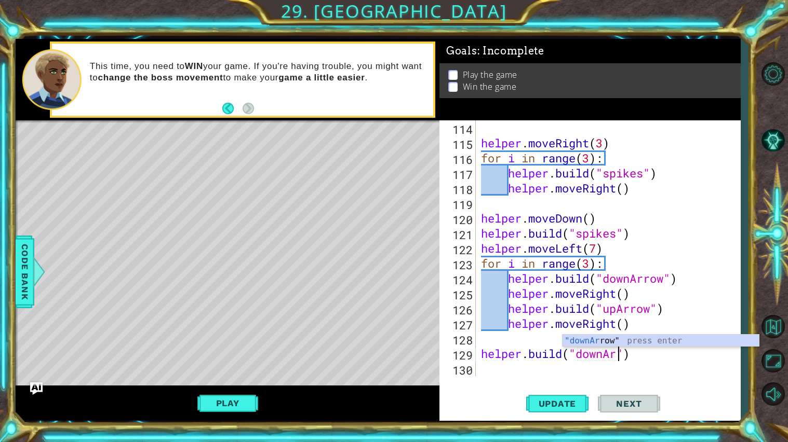
type textarea "[DOMAIN_NAME]("downArrow")"
click at [532, 373] on div "helper . moveRight ( 3 ) for i in range ( 3 ) : helper . build ( "spikes" ) hel…" at bounding box center [611, 263] width 264 height 286
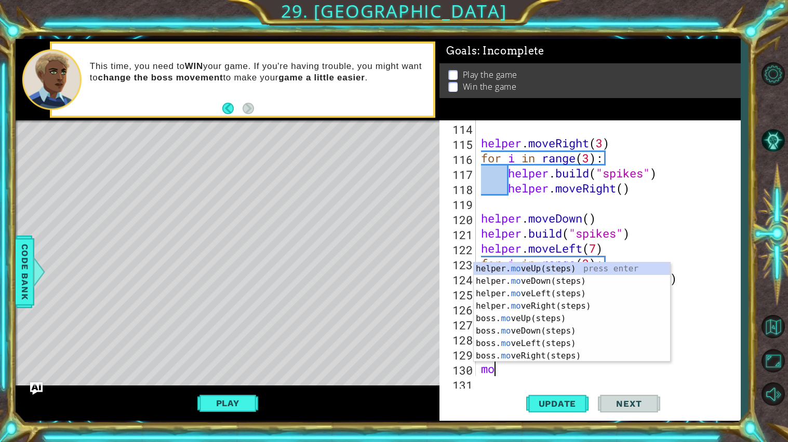
scroll to position [0, 1]
type textarea "move"
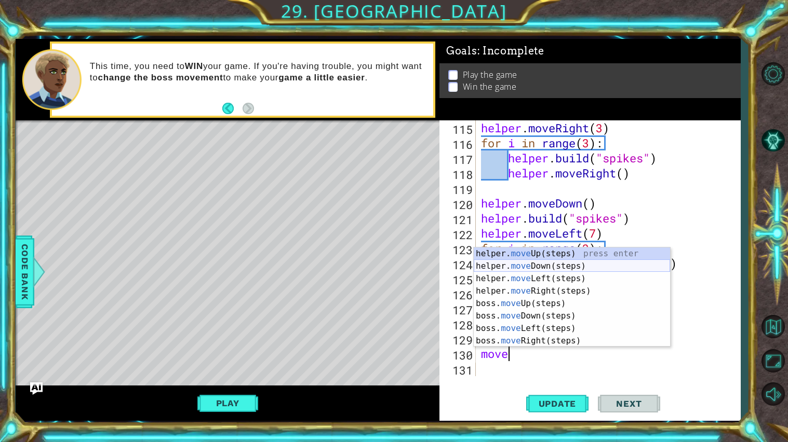
click at [544, 261] on div "helper. move Up(steps) press enter helper. move Down(steps) press enter helper.…" at bounding box center [572, 310] width 196 height 125
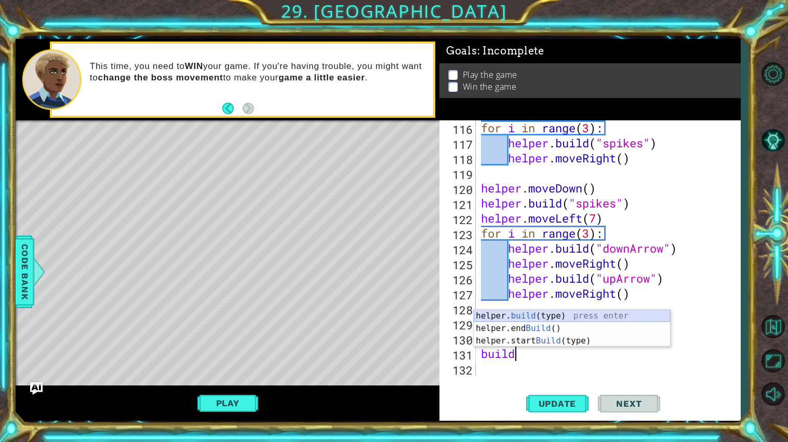
click at [529, 318] on div "helper. build (type) press enter helper.end Build () press enter helper.start B…" at bounding box center [572, 341] width 196 height 62
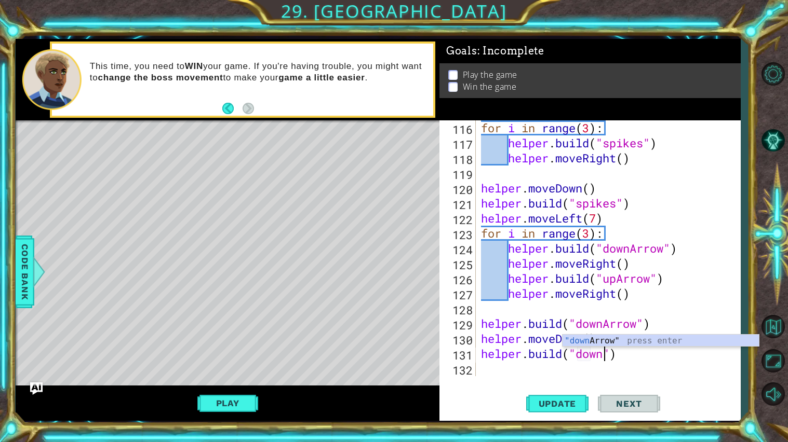
scroll to position [0, 5]
click at [468, 225] on div "122" at bounding box center [458, 219] width 34 height 15
type textarea "helper.moveLeft(7)"
click at [545, 371] on div "for i in range ( 3 ) : helper . build ( "spikes" ) helper . moveRight ( ) helpe…" at bounding box center [611, 263] width 264 height 286
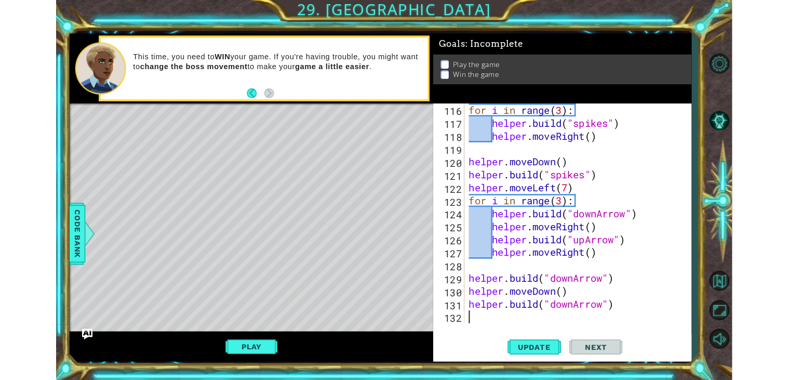
scroll to position [0, 0]
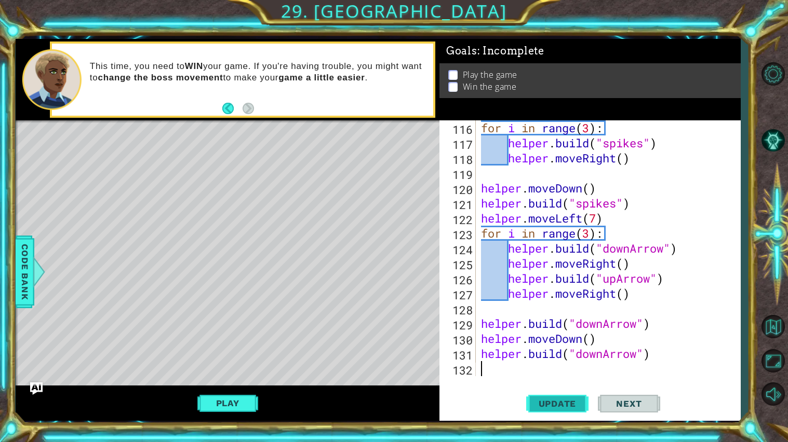
click at [541, 379] on span "Update" at bounding box center [557, 404] width 59 height 10
click at [214, 379] on button "Play" at bounding box center [227, 404] width 61 height 20
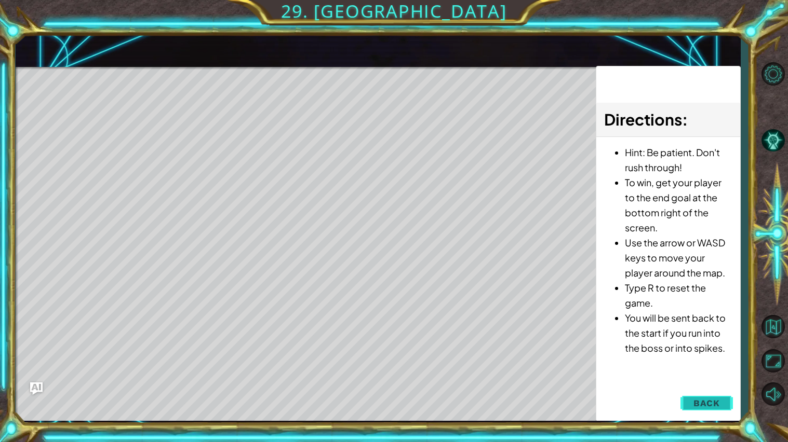
click at [723, 379] on button "Back" at bounding box center [706, 403] width 52 height 21
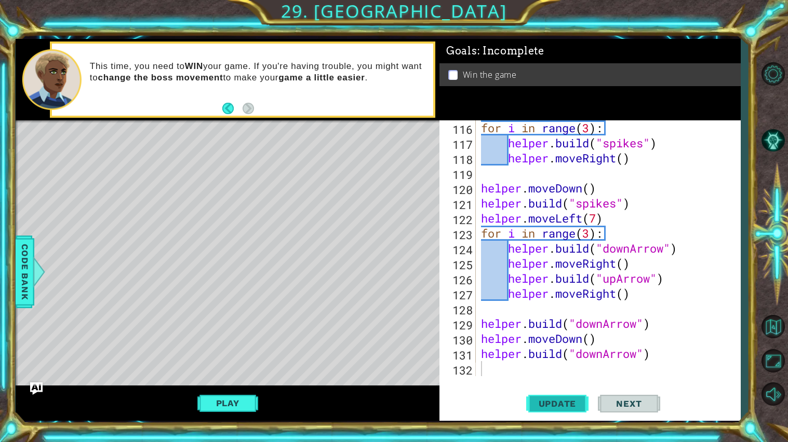
click at [546, 379] on span "Update" at bounding box center [557, 404] width 59 height 10
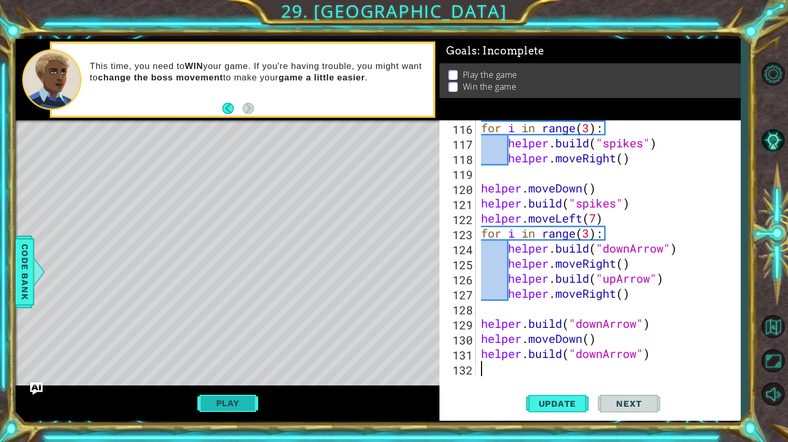
click at [216, 379] on button "Play" at bounding box center [227, 404] width 61 height 20
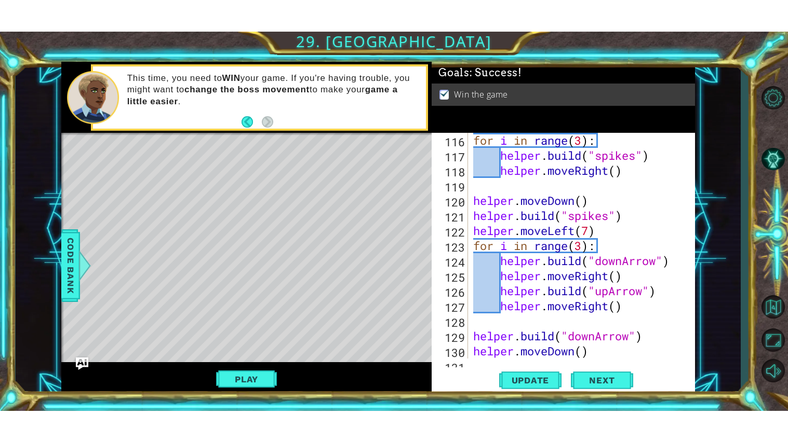
scroll to position [1762, 0]
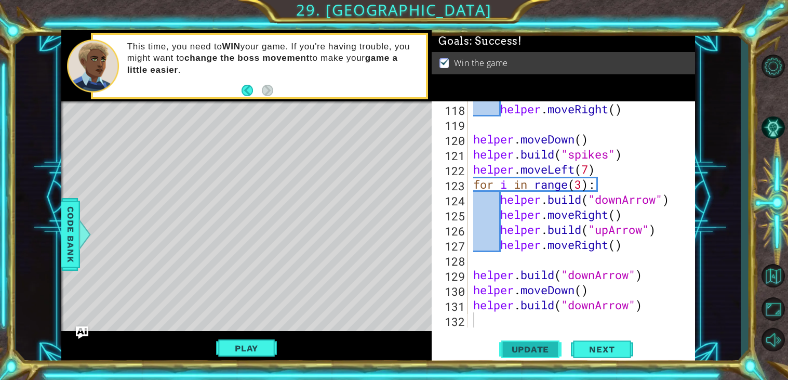
click at [525, 349] on span "Update" at bounding box center [530, 349] width 59 height 10
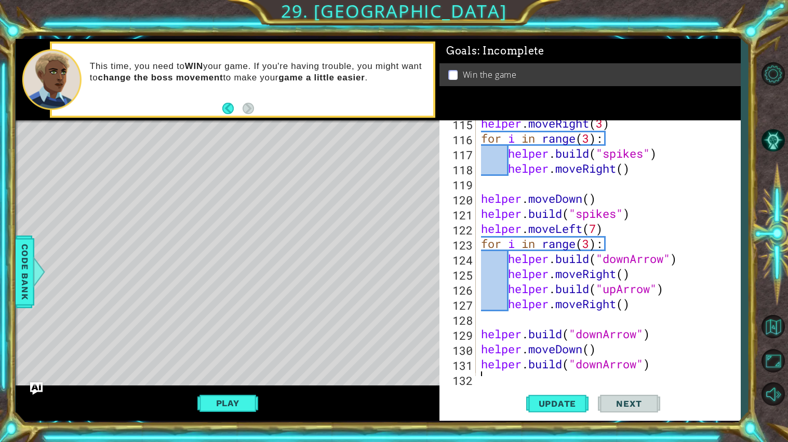
scroll to position [1746, 0]
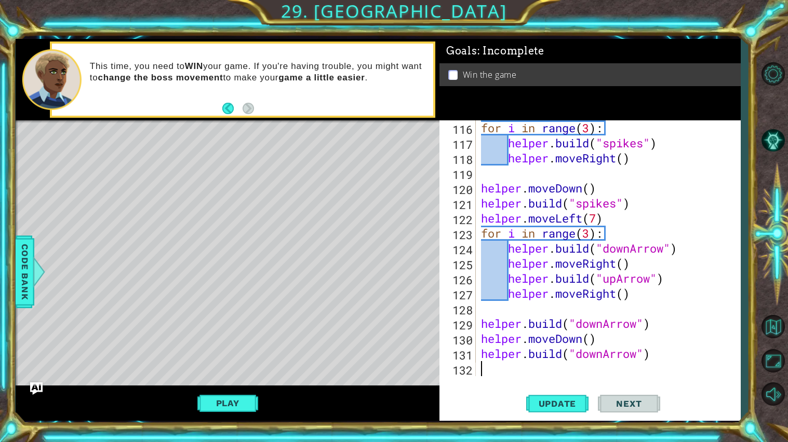
type textarea "h"
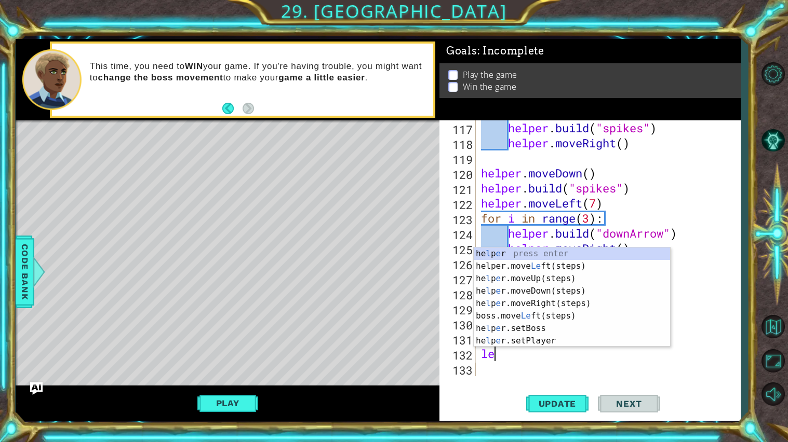
scroll to position [0, 1]
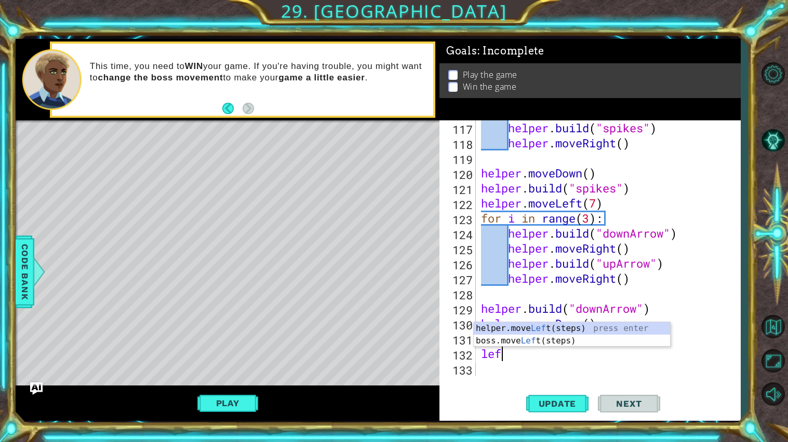
type textarea "left"
click at [598, 331] on div "helper.move Left (steps) press enter boss.move Left (steps) press enter" at bounding box center [572, 347] width 196 height 50
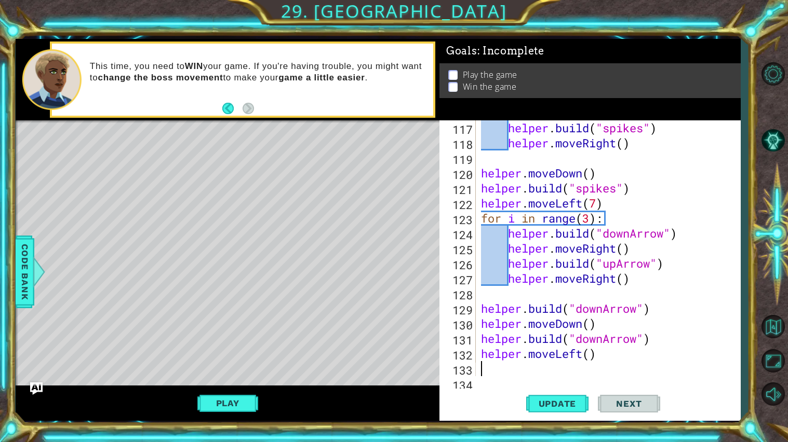
scroll to position [1776, 0]
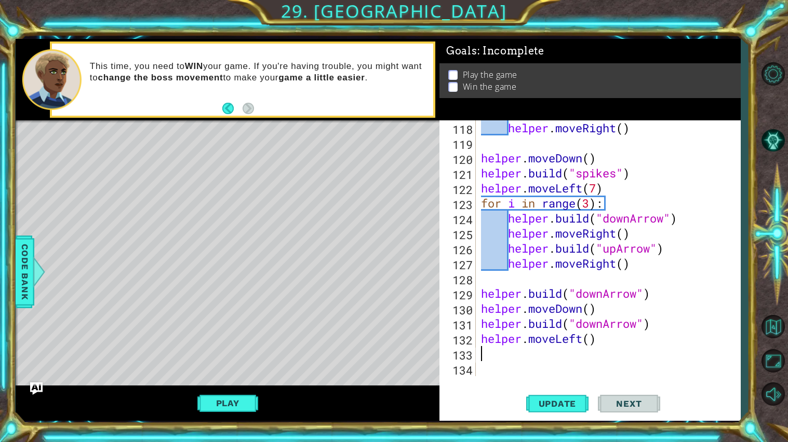
click at [590, 342] on div "helper . moveRight ( ) helper . moveDown ( ) helper . build ( "spikes" ) helper…" at bounding box center [611, 263] width 264 height 286
type textarea "helper.moveLeft(6)"
click at [565, 362] on div "helper . moveRight ( ) helper . moveDown ( ) helper . build ( "spikes" ) helper…" at bounding box center [611, 263] width 264 height 286
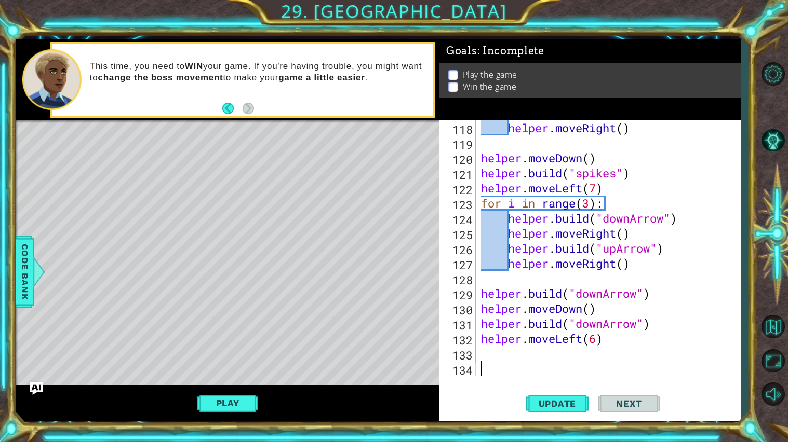
click at [544, 352] on div "helper . moveRight ( ) helper . moveDown ( ) helper . build ( "spikes" ) helper…" at bounding box center [611, 263] width 264 height 286
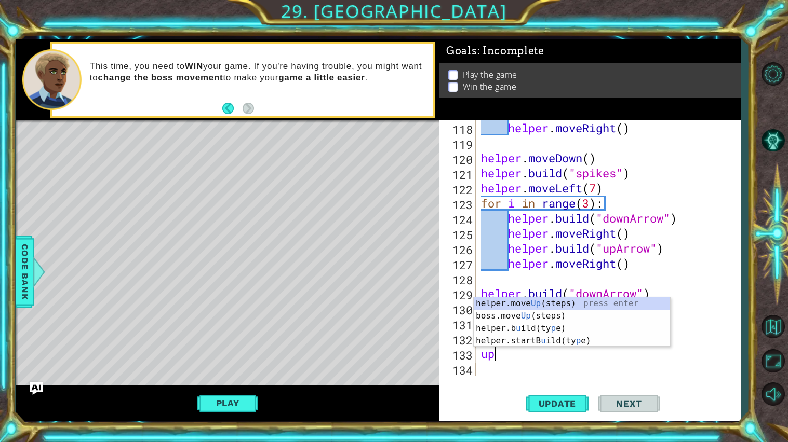
click at [564, 296] on body "1 ההההההההההההההההההההההההההההההההההההההההההההההההההההההההההההההההההההההההההההה…" at bounding box center [394, 221] width 788 height 442
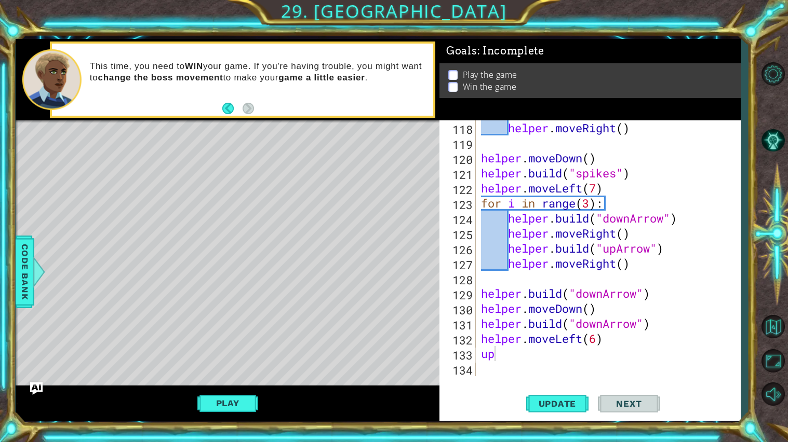
click at [534, 359] on div "helper . moveRight ( ) helper . moveDown ( ) helper . build ( "spikes" ) helper…" at bounding box center [611, 263] width 264 height 286
type textarea "u"
type textarea "up"
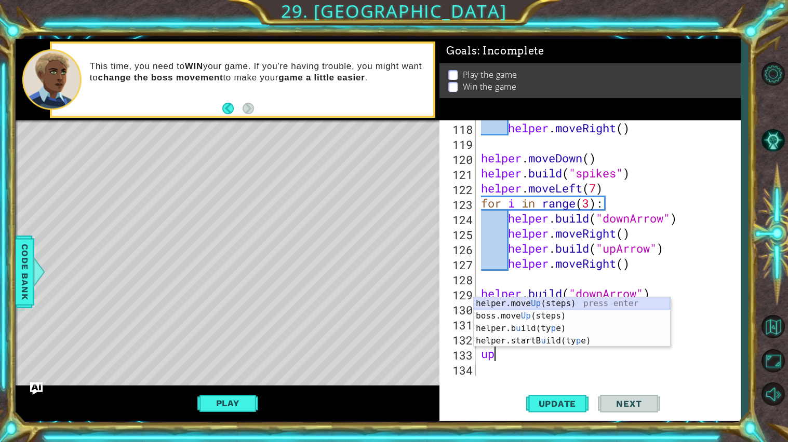
click at [561, 308] on div "helper.move Up (steps) press enter boss.move Up (steps) press enter helper.b u …" at bounding box center [572, 335] width 196 height 75
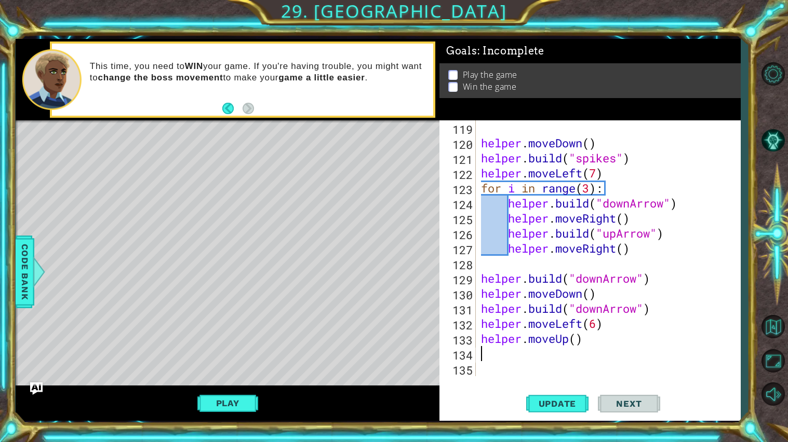
scroll to position [1791, 0]
click at [577, 341] on div "helper . moveDown ( ) helper . build ( "spikes" ) helper . moveLeft ( 7 ) for i…" at bounding box center [611, 263] width 264 height 286
type textarea "helper.moveUp(2)"
click at [563, 351] on div "helper . moveDown ( ) helper . build ( "spikes" ) helper . moveLeft ( 7 ) for i…" at bounding box center [611, 263] width 264 height 286
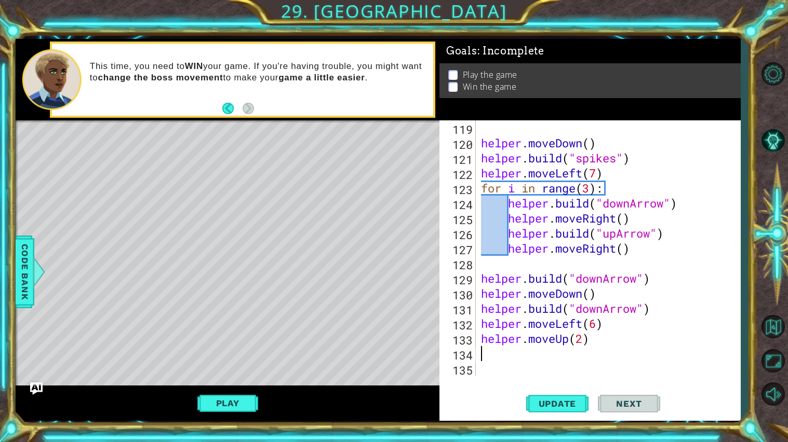
scroll to position [0, 0]
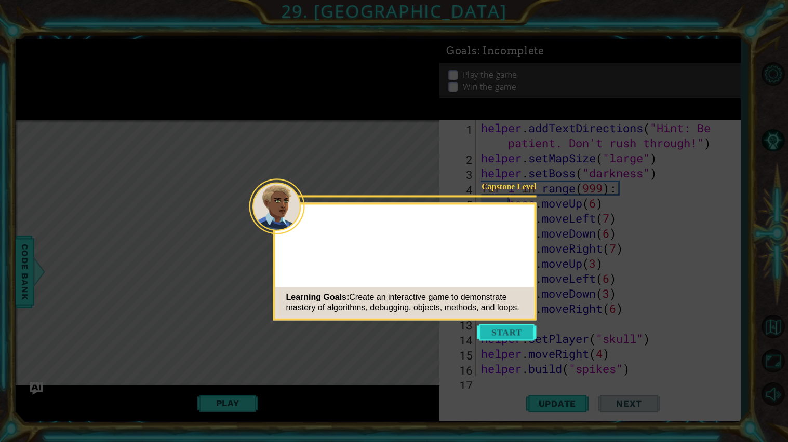
click at [506, 329] on button "Start" at bounding box center [506, 332] width 59 height 17
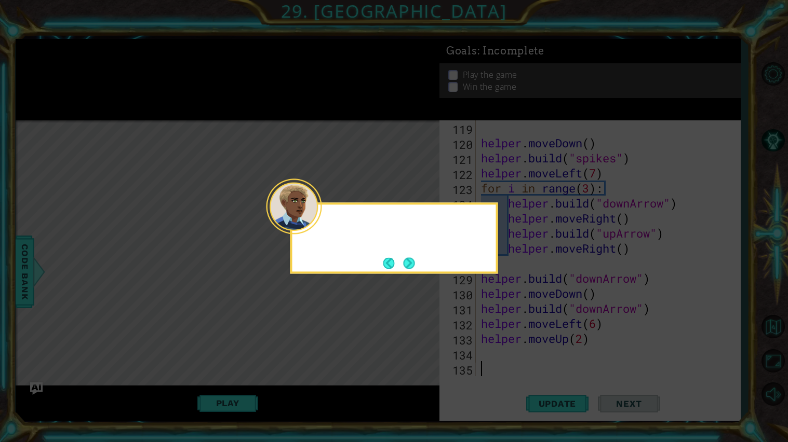
scroll to position [1791, 0]
click at [412, 261] on button "Next" at bounding box center [408, 263] width 11 height 11
click at [406, 260] on button "Next" at bounding box center [409, 263] width 18 height 18
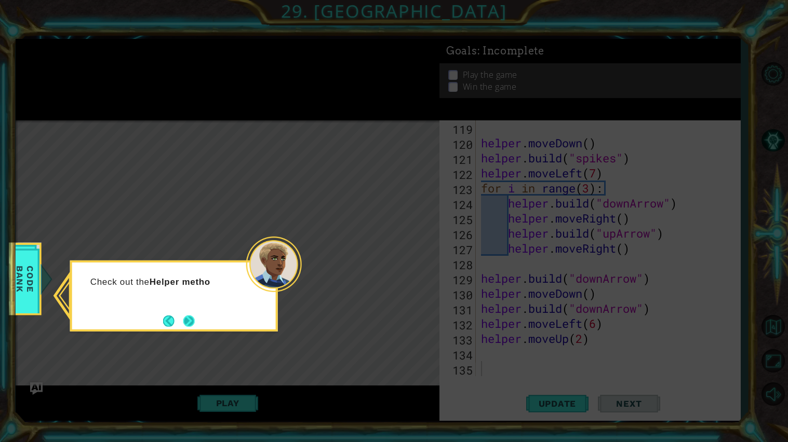
click at [184, 327] on button "Next" at bounding box center [188, 320] width 11 height 11
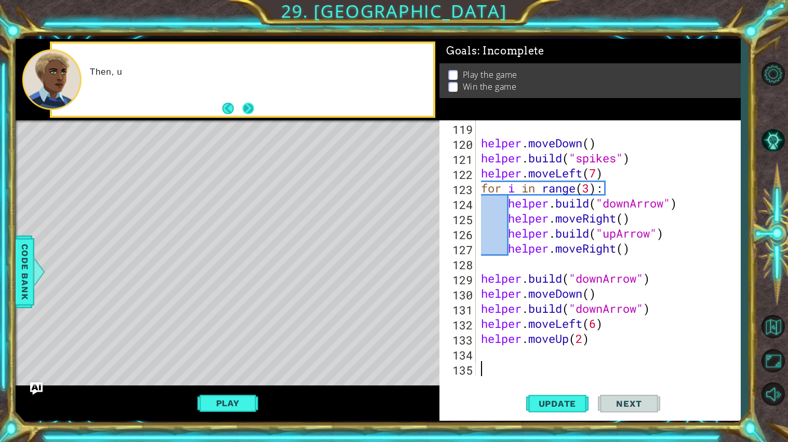
click at [252, 103] on button "Next" at bounding box center [247, 108] width 11 height 11
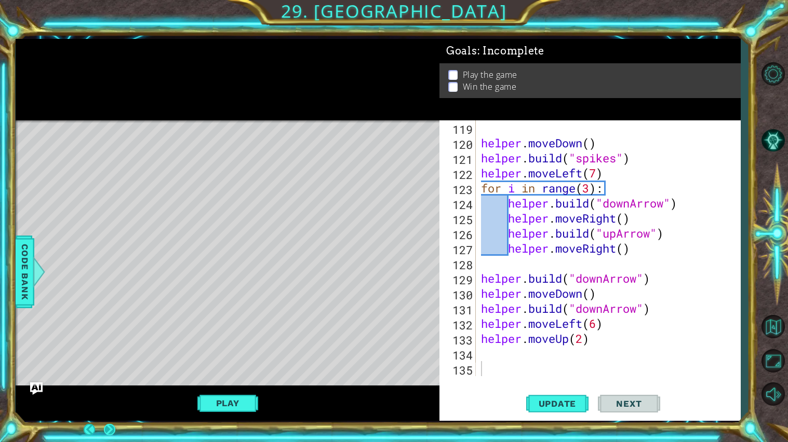
click at [119, 420] on button "Next" at bounding box center [109, 429] width 19 height 19
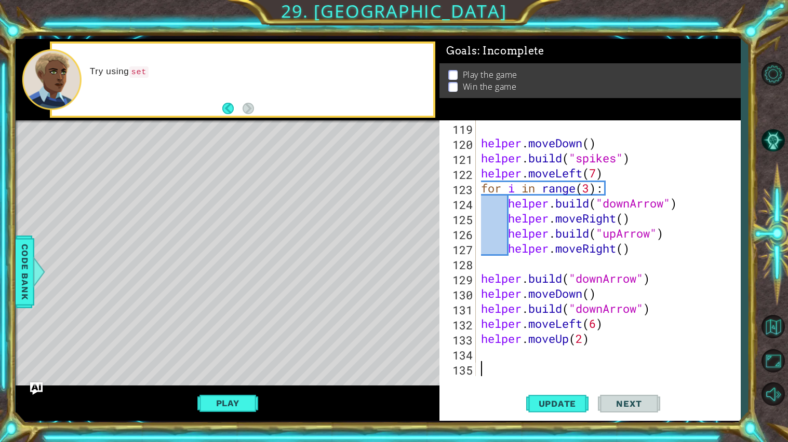
type textarea "="
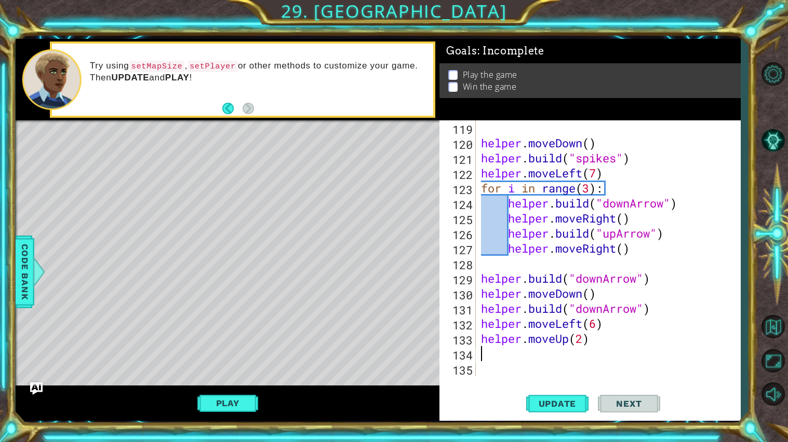
type textarea "helper.moveUp(2)"
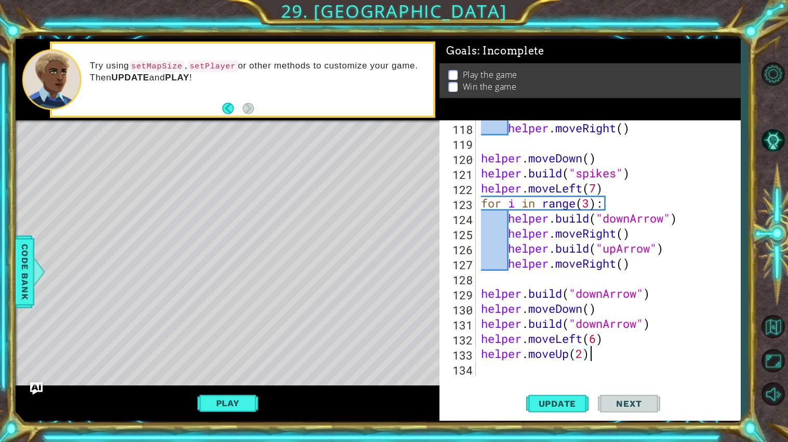
click at [509, 370] on div "helper . moveRight ( ) helper . moveDown ( ) helper . build ( "spikes" ) helper…" at bounding box center [611, 263] width 264 height 286
type textarea "h"
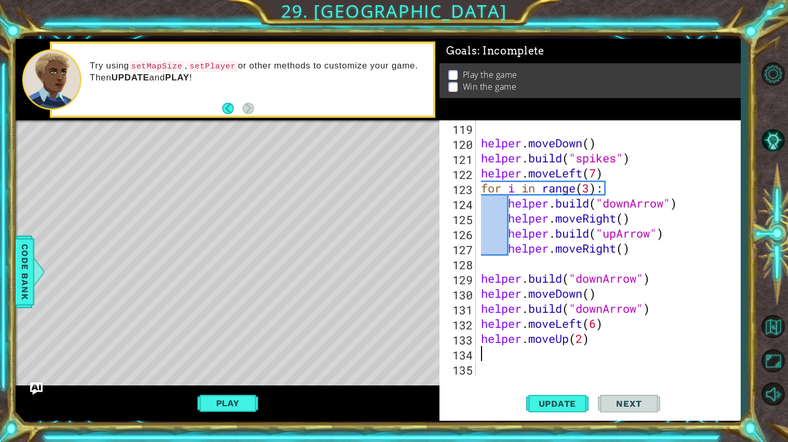
type textarea "helper.moveUp(2)"
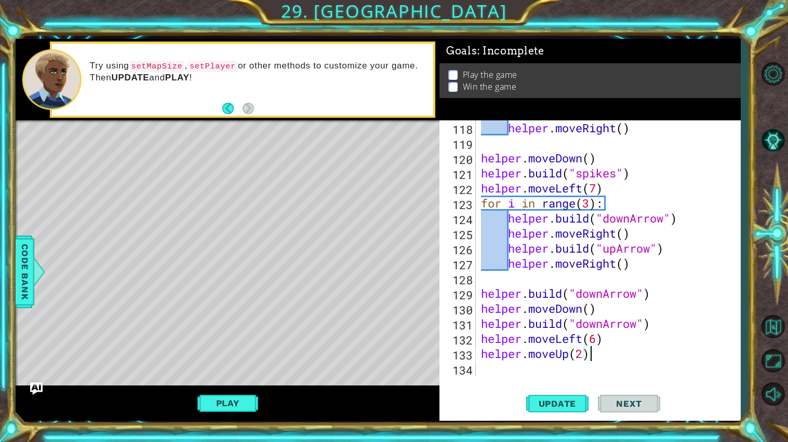
click at [500, 371] on div "helper . moveRight ( ) helper . moveDown ( ) helper . build ( "spikes" ) helper…" at bounding box center [611, 263] width 264 height 286
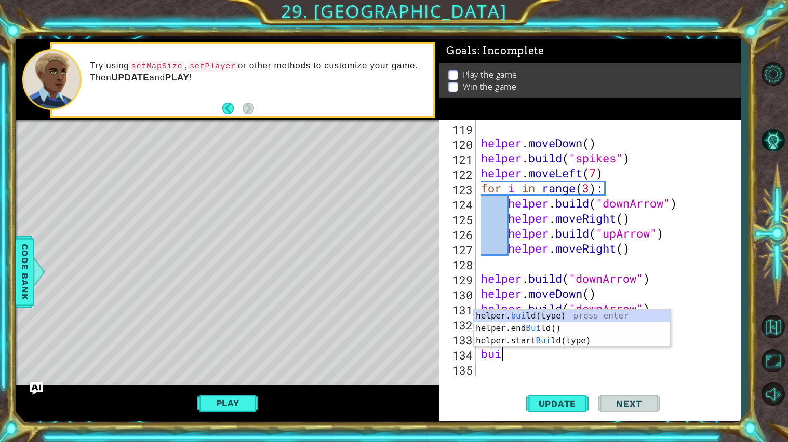
scroll to position [0, 1]
click at [571, 316] on div "helper. [PERSON_NAME](type) press enter helper.end [PERSON_NAME]() press enter …" at bounding box center [572, 341] width 196 height 62
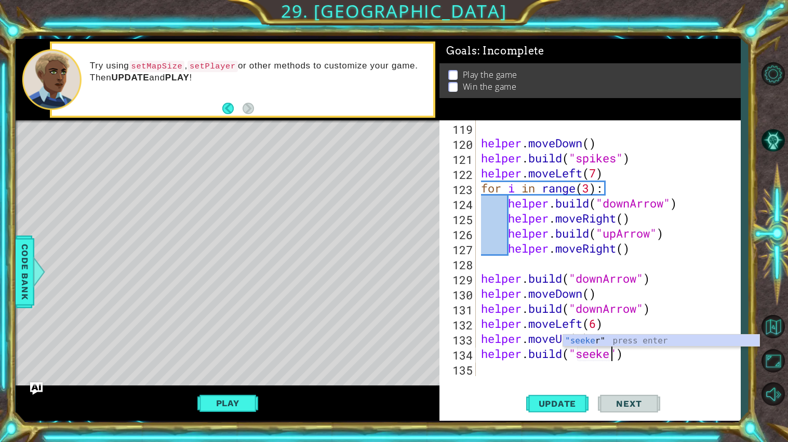
scroll to position [0, 6]
type textarea "[DOMAIN_NAME]("seeker")"
click at [521, 367] on div "helper . moveDown ( ) helper . build ( "spikes" ) helper . moveLeft ( 7 ) for i…" at bounding box center [611, 263] width 264 height 286
type textarea "up"
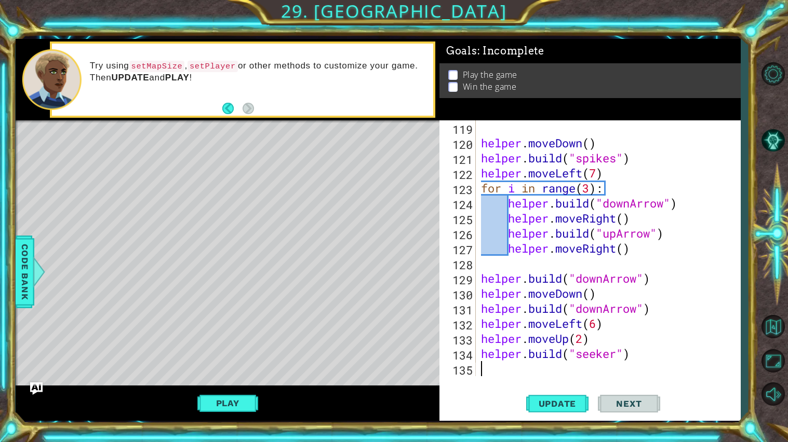
scroll to position [1806, 0]
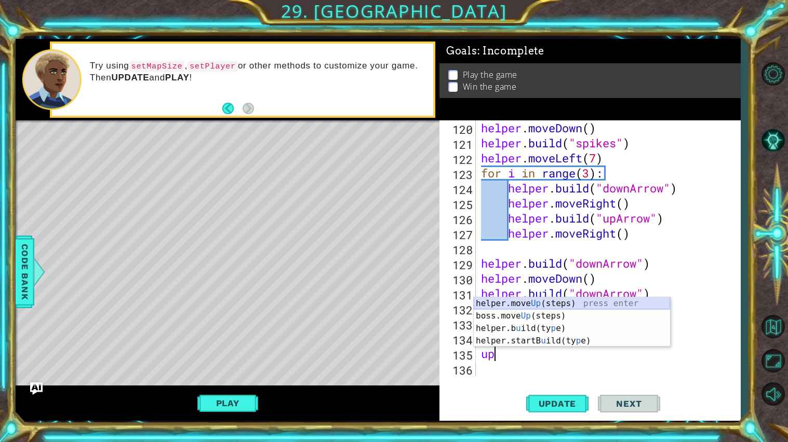
click at [555, 302] on div "helper.move Up (steps) press enter boss.move Up (steps) press enter helper.b u …" at bounding box center [572, 335] width 196 height 75
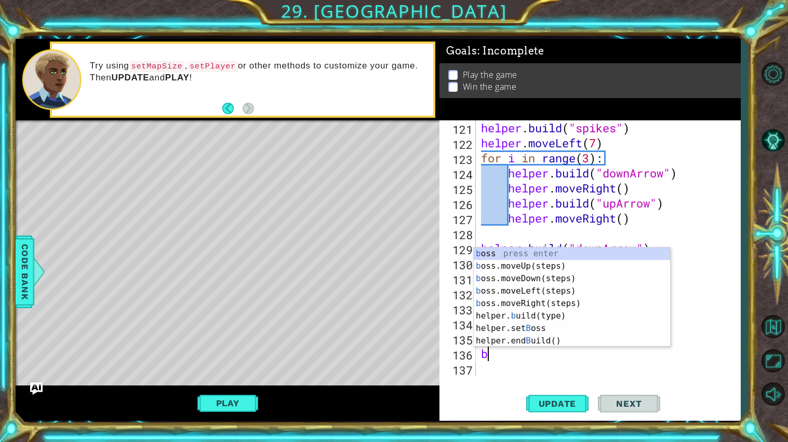
scroll to position [0, 1]
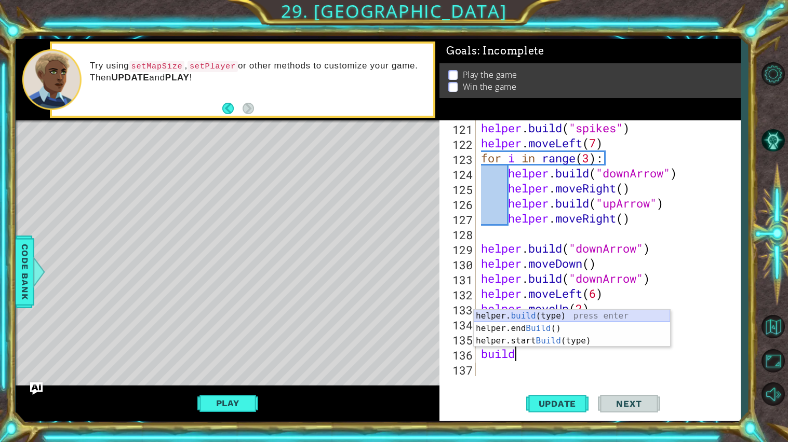
click at [575, 319] on div "helper. build (type) press enter helper.end Build () press enter helper.start B…" at bounding box center [572, 341] width 196 height 62
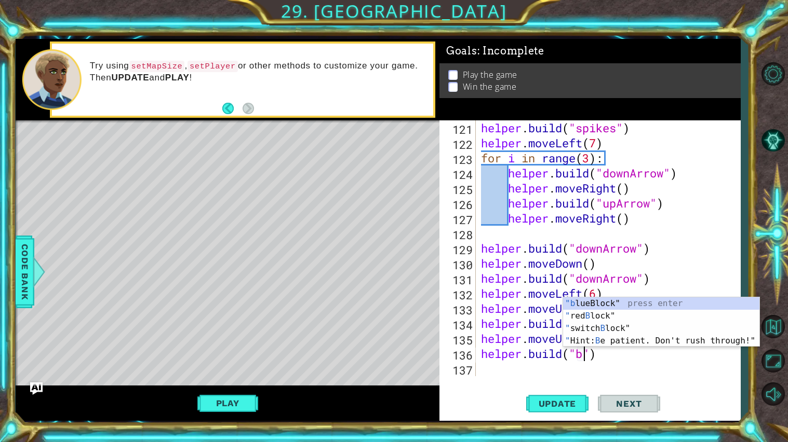
scroll to position [0, 5]
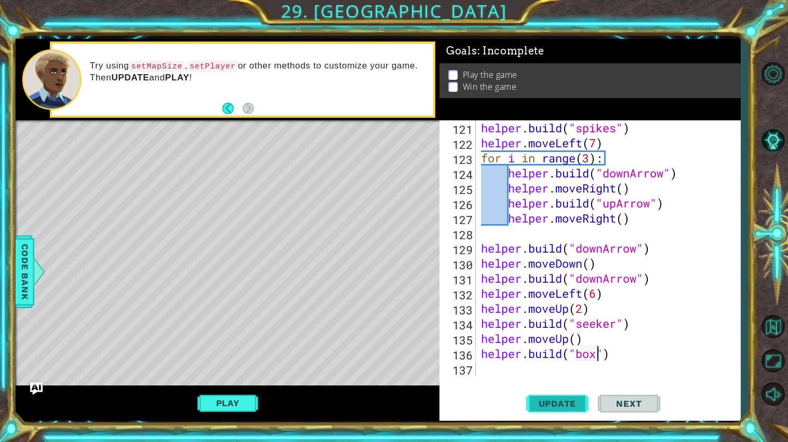
click at [564, 398] on button "Update" at bounding box center [557, 404] width 62 height 30
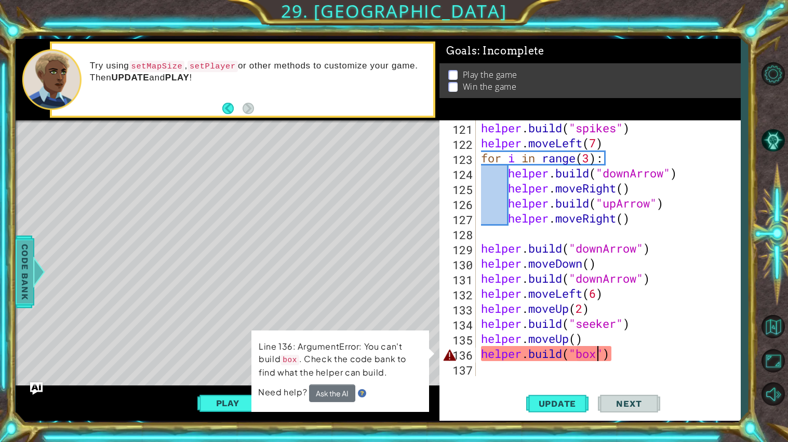
click at [18, 275] on span "Code Bank" at bounding box center [25, 271] width 17 height 63
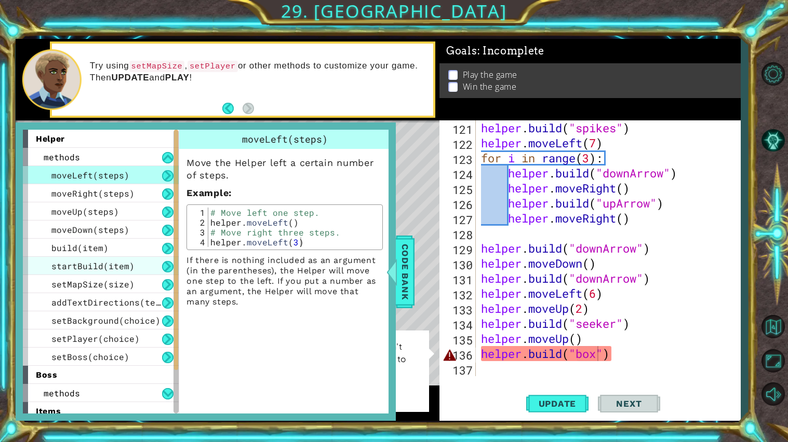
click at [112, 265] on span "startBuild(item)" at bounding box center [92, 266] width 83 height 11
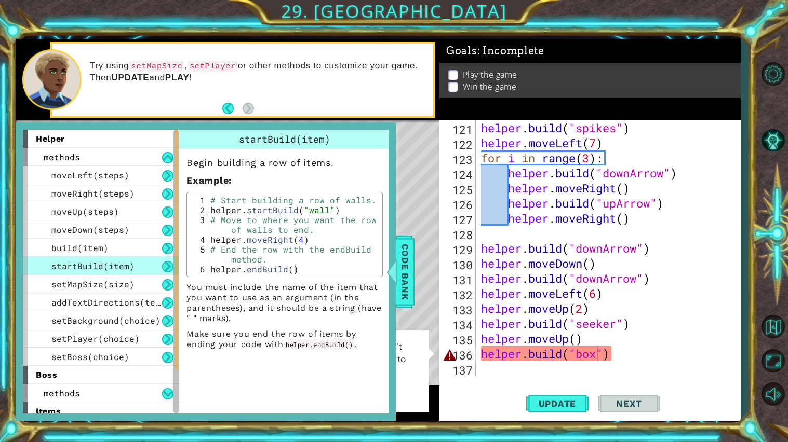
click at [322, 296] on p "You must include the name of the item that you want to use as an argument (in t…" at bounding box center [284, 303] width 196 height 42
click at [401, 258] on span "Code Bank" at bounding box center [405, 271] width 17 height 63
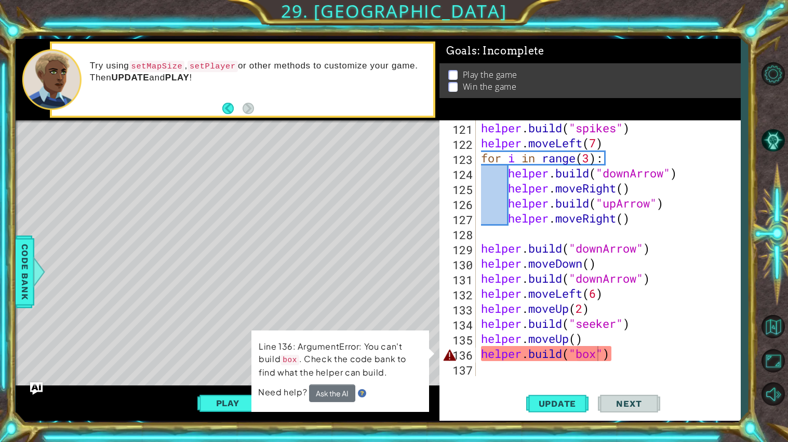
click at [597, 350] on div "helper . build ( "spikes" ) helper . moveLeft ( 7 ) for i in range ( 3 ) : help…" at bounding box center [611, 263] width 264 height 286
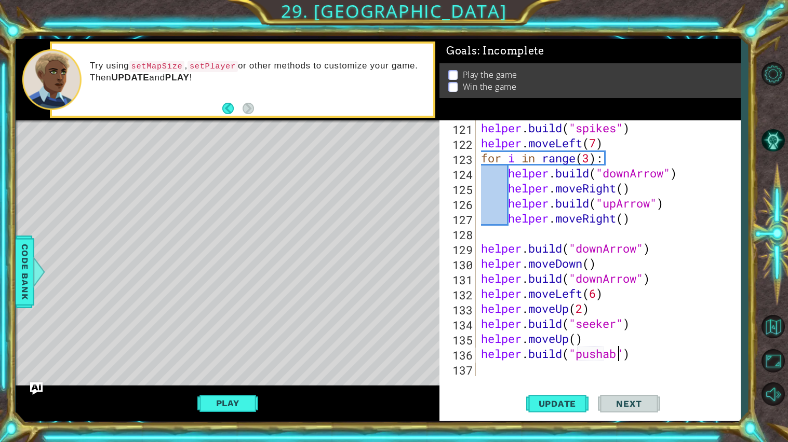
scroll to position [0, 7]
click at [577, 401] on span "Update" at bounding box center [557, 404] width 59 height 10
click at [565, 402] on span "Update" at bounding box center [557, 404] width 59 height 10
click at [569, 398] on button "Update" at bounding box center [557, 404] width 62 height 30
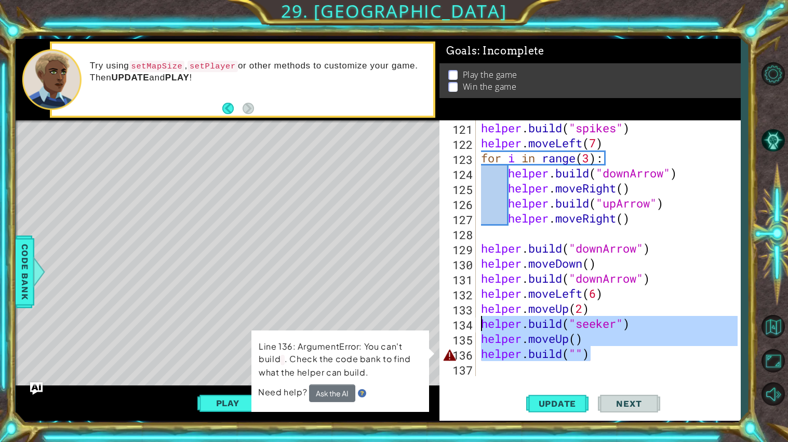
drag, startPoint x: 595, startPoint y: 356, endPoint x: 480, endPoint y: 329, distance: 117.8
click at [480, 329] on div "helper . build ( "spikes" ) helper . moveLeft ( 7 ) for i in range ( 3 ) : help…" at bounding box center [611, 263] width 264 height 286
type textarea "[DOMAIN_NAME]("seeker") helper.moveUp()"
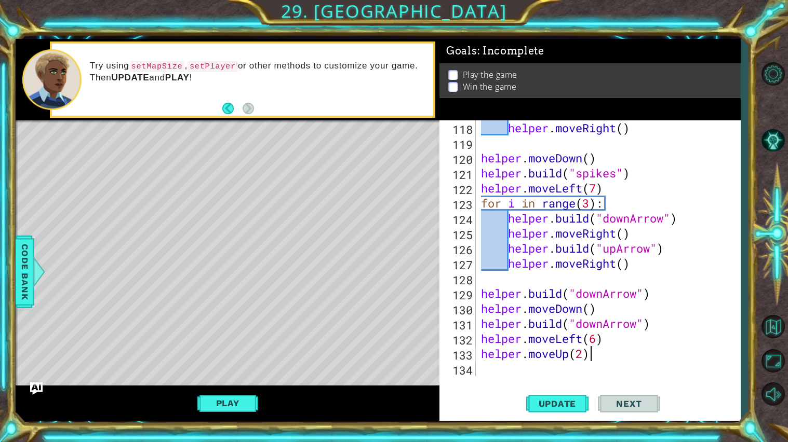
scroll to position [1776, 0]
click at [565, 402] on span "Update" at bounding box center [557, 404] width 59 height 10
click at [522, 380] on div "helper.moveUp(2) 118 119 120 121 122 123 124 125 126 127 128 129 130 131 132 13…" at bounding box center [589, 270] width 301 height 301
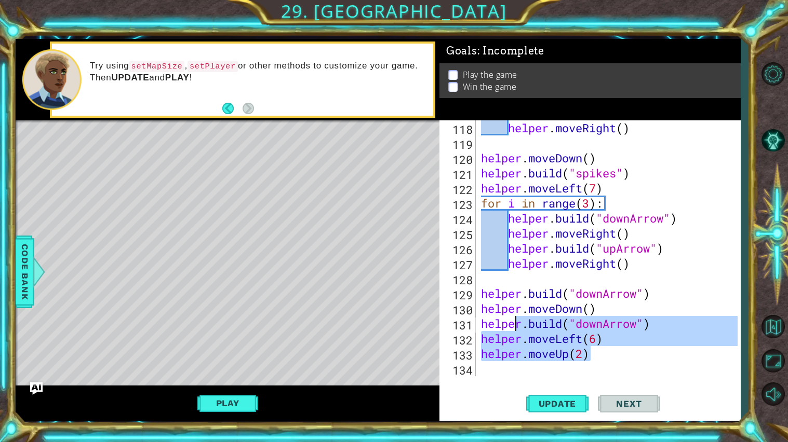
drag, startPoint x: 601, startPoint y: 360, endPoint x: 587, endPoint y: 333, distance: 30.4
click at [587, 333] on div "helper . moveRight ( ) helper . moveDown ( ) helper . build ( "spikes" ) helper…" at bounding box center [611, 263] width 264 height 286
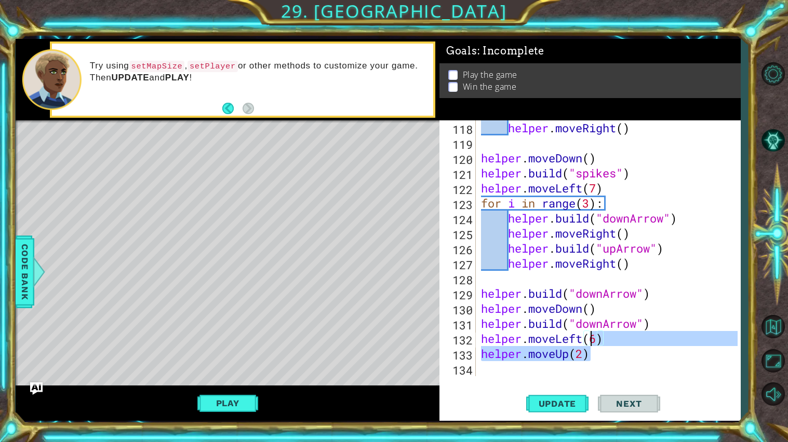
click at [613, 342] on div "helper . moveRight ( ) helper . moveDown ( ) helper . build ( "spikes" ) helper…" at bounding box center [608, 248] width 259 height 256
type textarea "helper.moveLeft(6)"
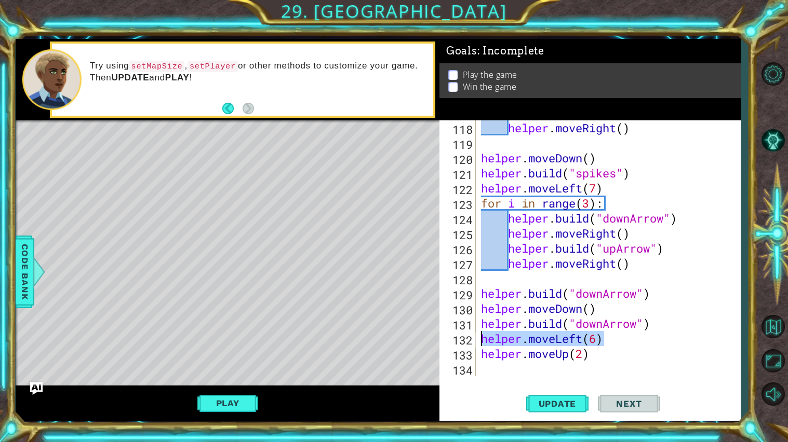
drag, startPoint x: 613, startPoint y: 342, endPoint x: 480, endPoint y: 342, distance: 132.9
click at [480, 342] on div "helper . moveRight ( ) helper . moveDown ( ) helper . build ( "spikes" ) helper…" at bounding box center [611, 263] width 264 height 286
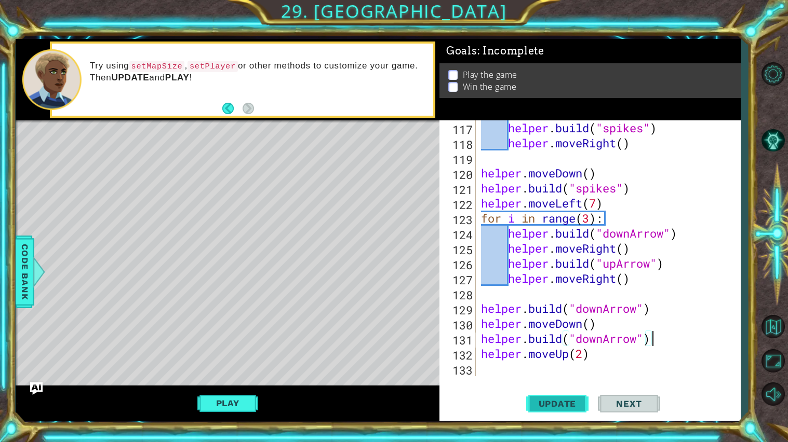
click at [560, 403] on span "Update" at bounding box center [557, 404] width 59 height 10
click at [584, 352] on div "helper . build ( "spikes" ) helper . moveRight ( ) helper . moveDown ( ) helper…" at bounding box center [611, 263] width 264 height 286
type textarea "helper.moveUp(7)"
click at [581, 407] on span "Update" at bounding box center [557, 404] width 59 height 10
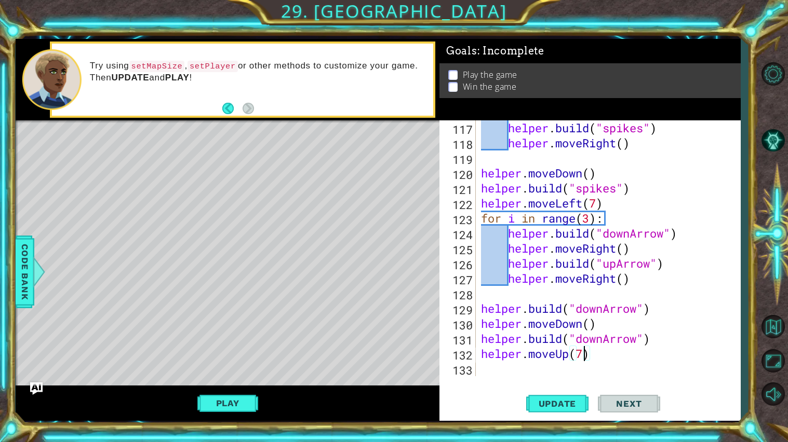
click at [541, 371] on div "helper . build ( "spikes" ) helper . moveRight ( ) helper . moveDown ( ) helper…" at bounding box center [611, 263] width 264 height 286
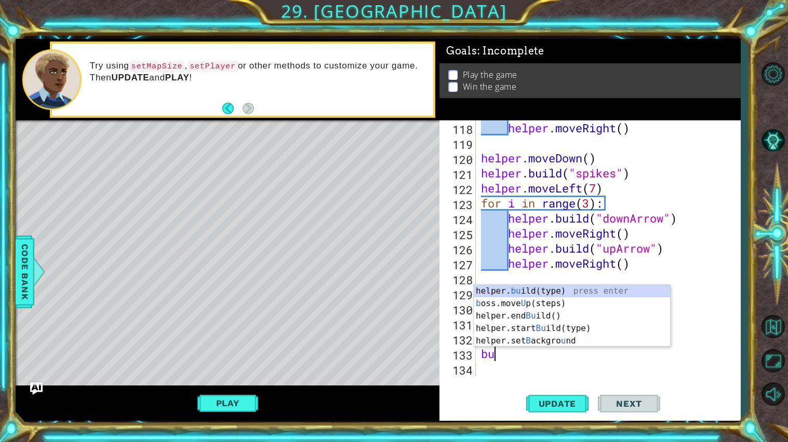
scroll to position [0, 1]
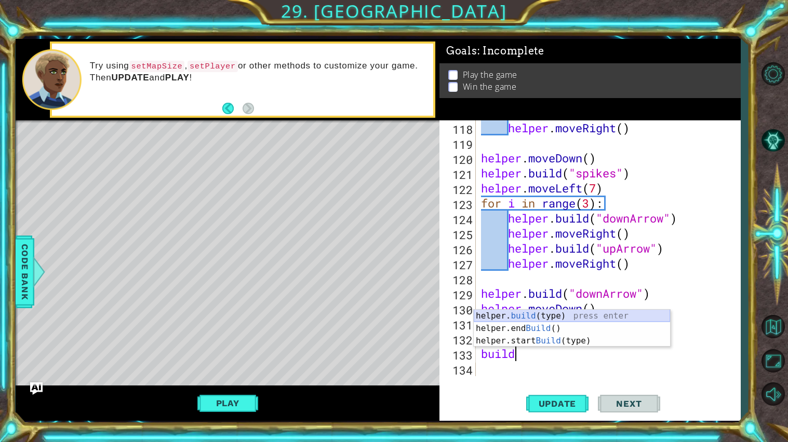
click at [572, 320] on div "helper. build (type) press enter helper.end Build () press enter helper.start B…" at bounding box center [572, 341] width 196 height 62
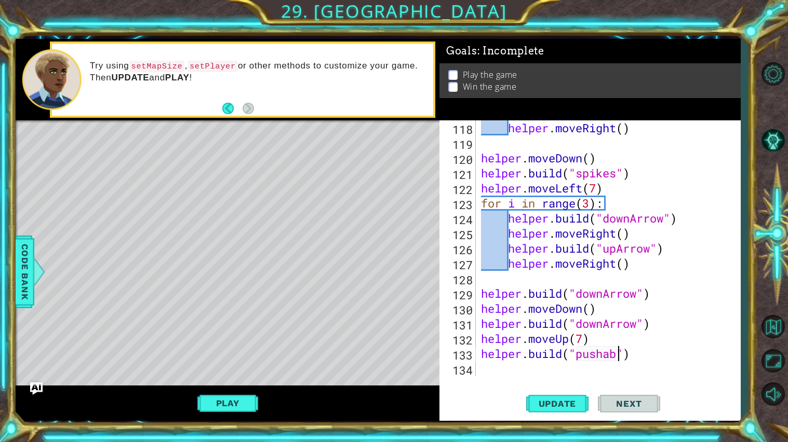
scroll to position [0, 7]
type textarea "[DOMAIN_NAME]("pushable")"
click at [562, 409] on button "Update" at bounding box center [557, 404] width 62 height 30
click at [575, 378] on div "[DOMAIN_NAME]("pushable") 118 119 120 121 122 123 124 125 126 127 128 129 130 1…" at bounding box center [589, 270] width 301 height 301
click at [563, 369] on div "helper . moveRight ( ) helper . moveDown ( ) helper . build ( "spikes" ) helper…" at bounding box center [611, 263] width 264 height 286
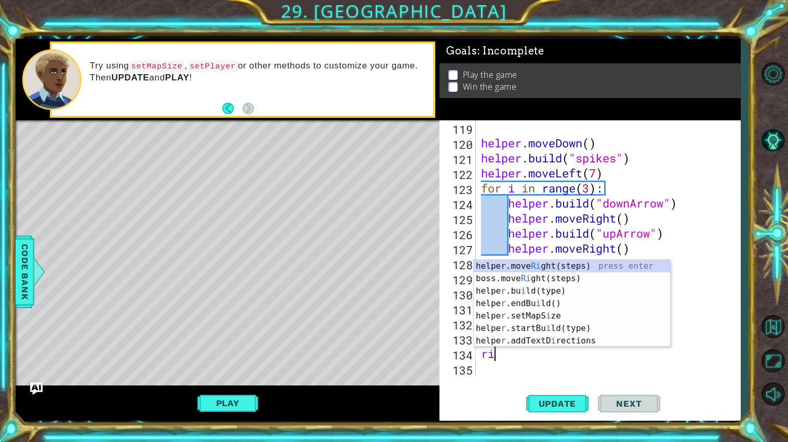
scroll to position [0, 1]
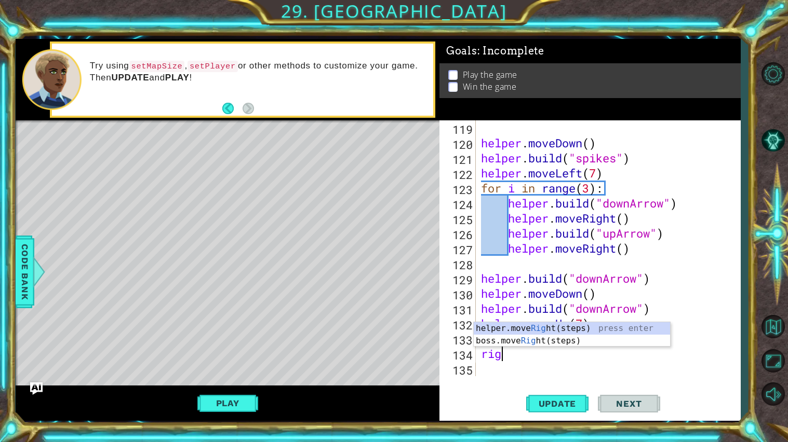
type textarea "r"
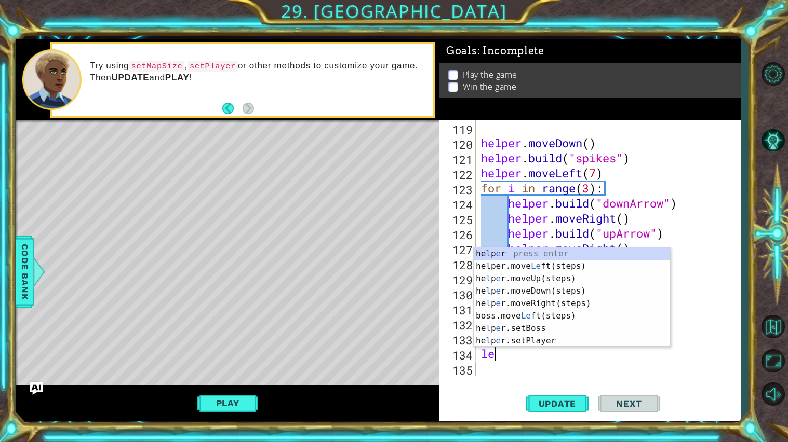
type textarea "left"
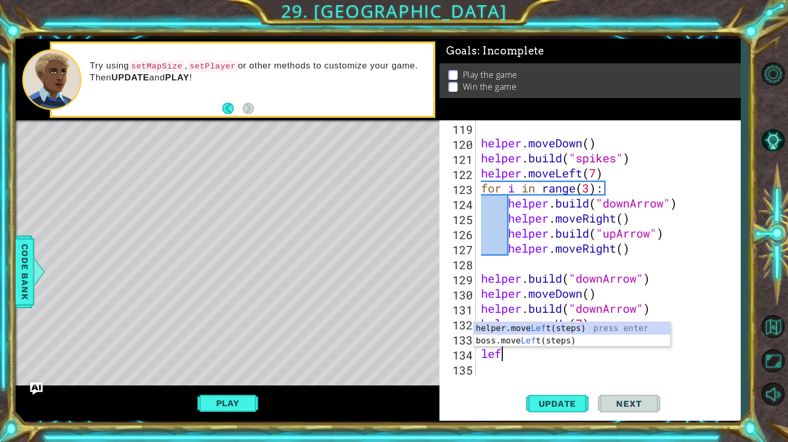
scroll to position [0, 1]
click at [605, 331] on div "helper.move Left (steps) press enter boss.move Left (steps) press enter" at bounding box center [572, 347] width 196 height 50
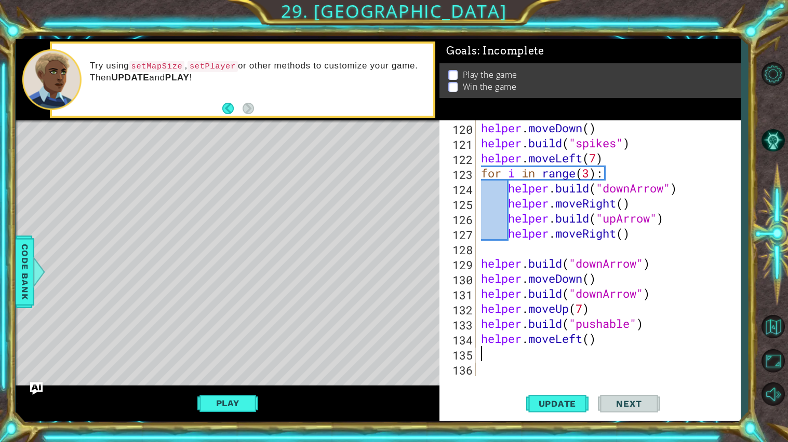
scroll to position [1806, 0]
click at [588, 341] on div "helper . moveDown ( ) helper . build ( "spikes" ) helper . moveLeft ( 7 ) for i…" at bounding box center [611, 263] width 264 height 286
type textarea "helper.moveLeft(2)"
click at [572, 360] on div "helper . moveDown ( ) helper . build ( "spikes" ) helper . moveLeft ( 7 ) for i…" at bounding box center [611, 263] width 264 height 286
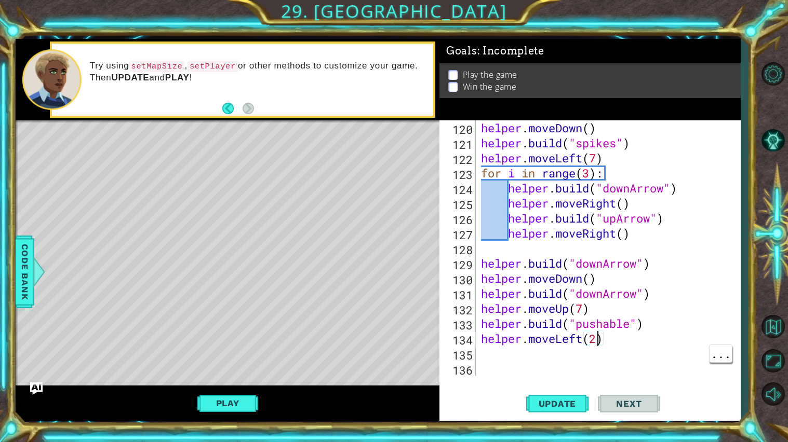
scroll to position [0, 0]
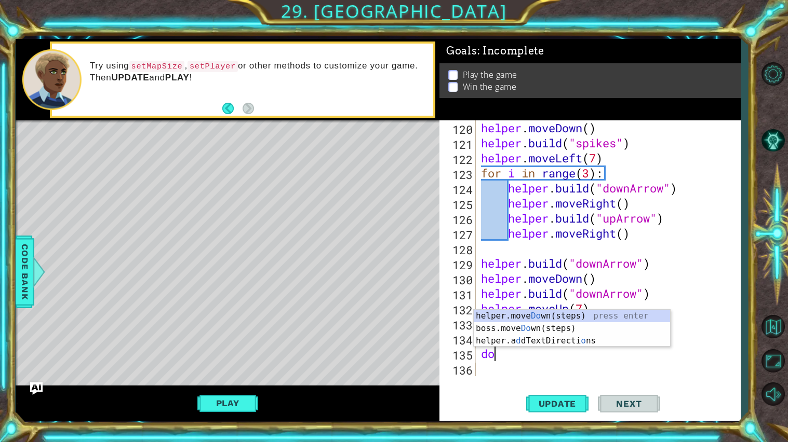
type textarea "down"
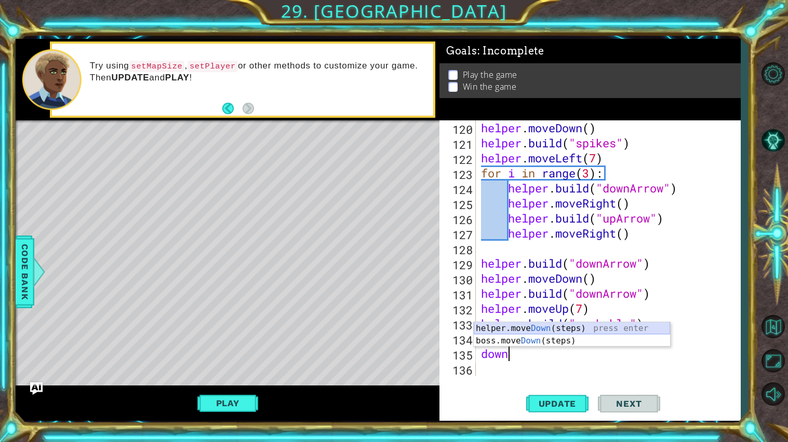
click at [606, 332] on div "helper.move Down (steps) press enter boss.move Down (steps) press enter" at bounding box center [572, 347] width 196 height 50
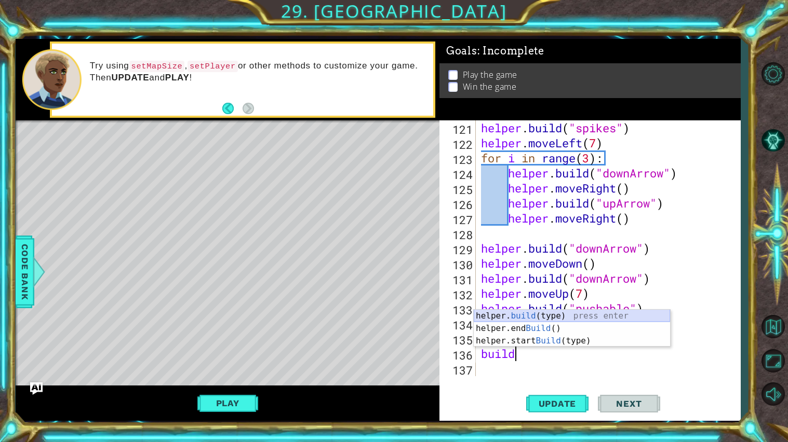
click at [575, 315] on div "helper. build (type) press enter helper.end Build () press enter helper.start B…" at bounding box center [572, 341] width 196 height 62
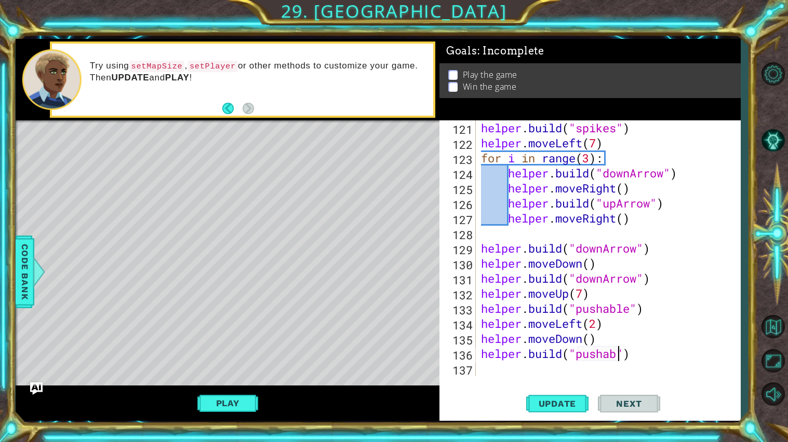
type textarea "[DOMAIN_NAME]("pushable")"
click at [516, 374] on div "helper . build ( "spikes" ) helper . moveLeft ( 7 ) for i in range ( 3 ) : help…" at bounding box center [611, 263] width 264 height 286
click at [574, 401] on span "Update" at bounding box center [557, 404] width 59 height 10
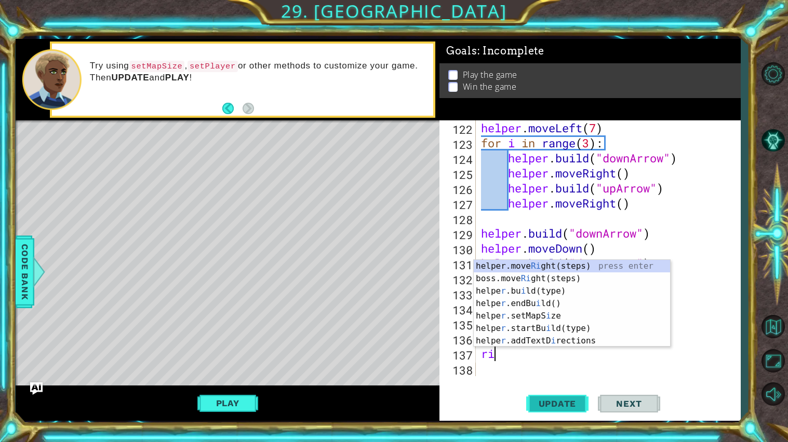
scroll to position [0, 1]
type textarea "right"
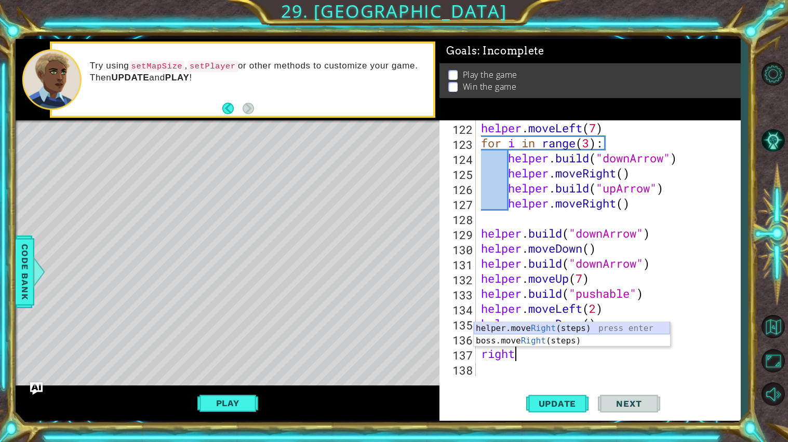
click at [574, 326] on div "helper.move Right (steps) press enter boss.move Right (steps) press enter" at bounding box center [572, 347] width 196 height 50
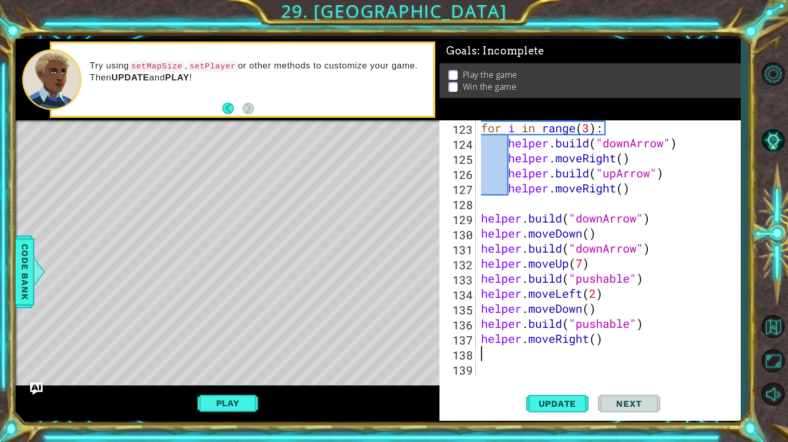
scroll to position [1851, 0]
click at [595, 336] on div "for i in range ( 3 ) : helper . build ( "downArrow" ) helper . moveRight ( ) he…" at bounding box center [611, 263] width 264 height 286
type textarea "helper.moveRight(3)"
click at [574, 357] on div "for i in range ( 3 ) : helper . build ( "downArrow" ) helper . moveRight ( ) he…" at bounding box center [611, 263] width 264 height 286
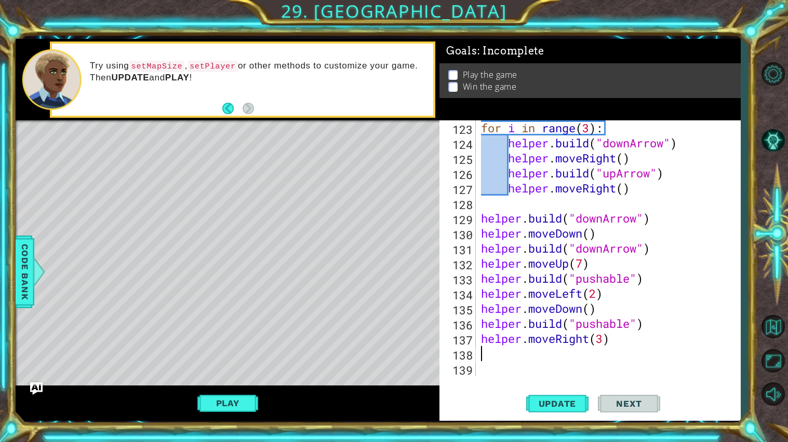
scroll to position [0, 0]
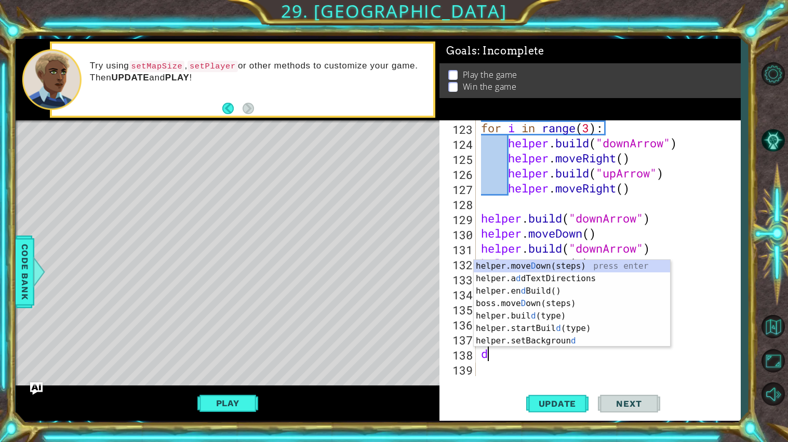
type textarea "down"
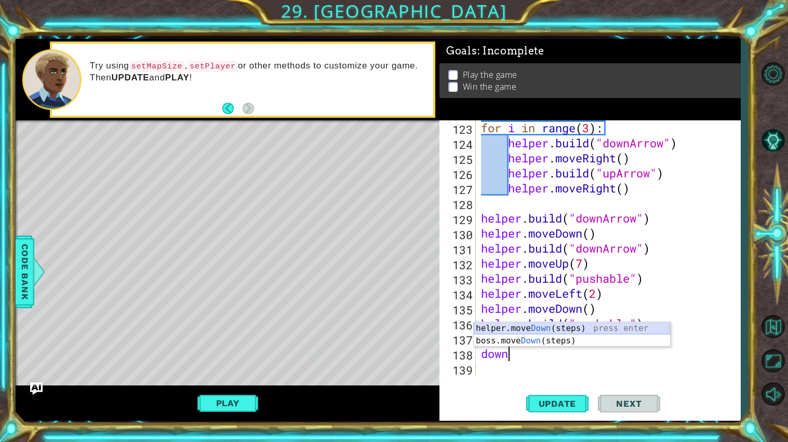
click at [654, 330] on div "helper.move Down (steps) press enter boss.move Down (steps) press enter" at bounding box center [572, 347] width 196 height 50
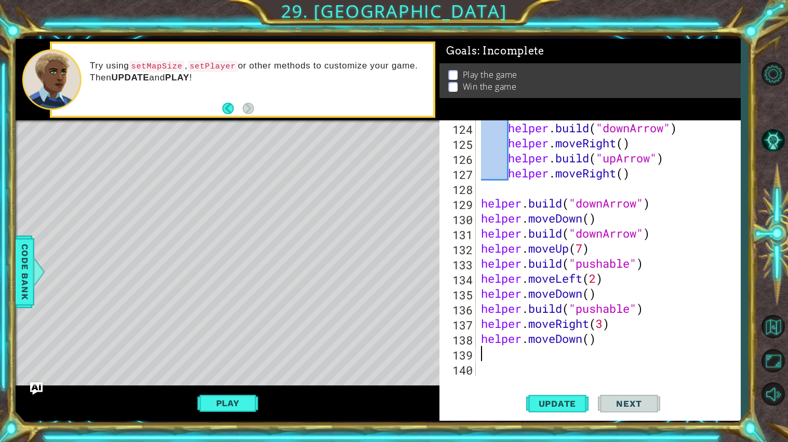
scroll to position [1867, 0]
click at [593, 341] on div "helper . build ( "downArrow" ) helper . moveRight ( ) helper . build ( "upArrow…" at bounding box center [611, 263] width 264 height 286
type textarea "helper.moveDown(2)"
click at [567, 358] on div "helper . build ( "downArrow" ) helper . moveRight ( ) helper . build ( "upArrow…" at bounding box center [611, 263] width 264 height 286
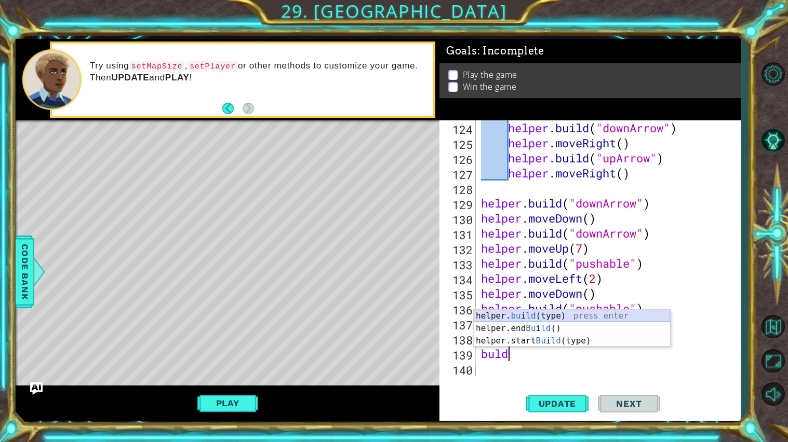
click at [587, 317] on div "helper. bu i ld (type) press enter helper.end Bu i ld () press enter helper.sta…" at bounding box center [572, 341] width 196 height 62
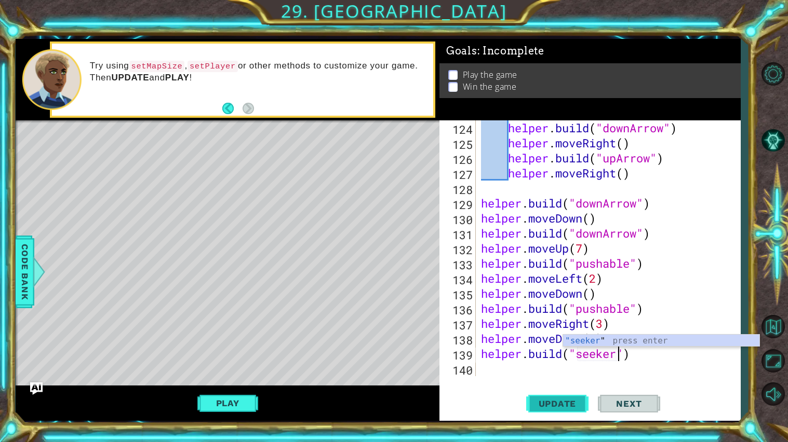
click at [554, 409] on span "Update" at bounding box center [557, 404] width 59 height 10
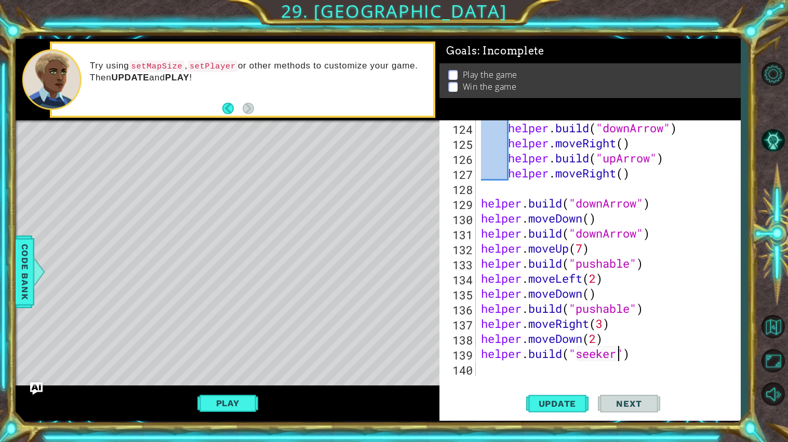
click at [534, 273] on div "helper . build ( "downArrow" ) helper . moveRight ( ) helper . build ( "upArrow…" at bounding box center [611, 263] width 264 height 286
click at [574, 397] on button "Update" at bounding box center [557, 404] width 62 height 30
click at [237, 399] on button "Play" at bounding box center [227, 404] width 61 height 20
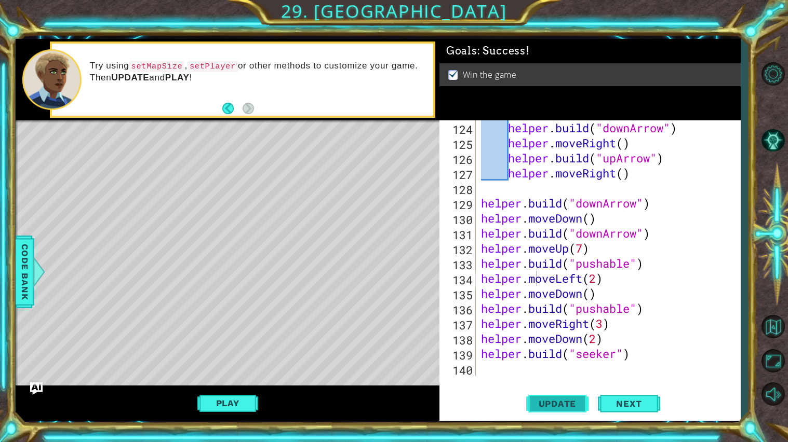
click at [562, 395] on button "Update" at bounding box center [557, 404] width 62 height 30
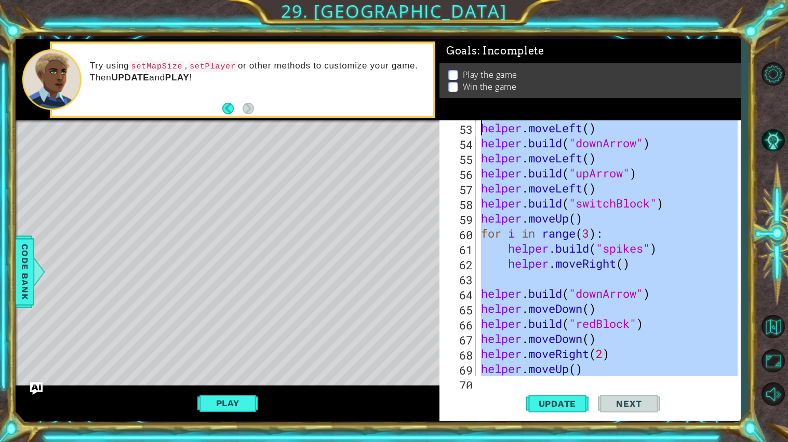
scroll to position [0, 0]
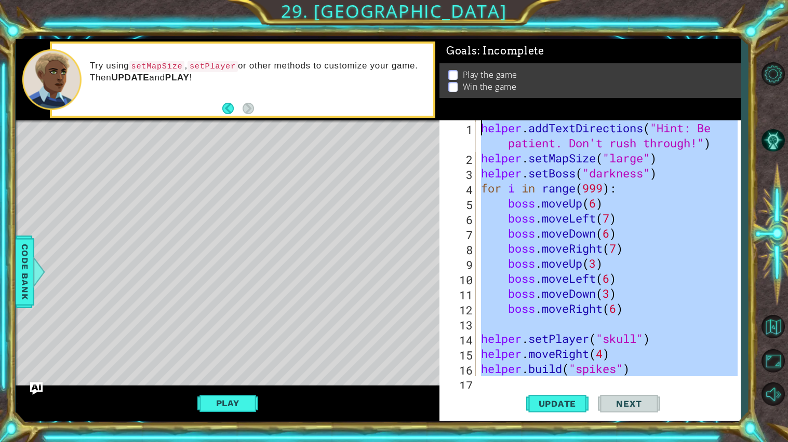
drag, startPoint x: 525, startPoint y: 370, endPoint x: 377, endPoint y: 0, distance: 398.2
click at [377, 0] on div "1 ההההההההההההההההההההההההההההההההההההההההההההההההההההההההההההההההההההההההההההה…" at bounding box center [394, 221] width 788 height 442
click at [545, 230] on div "helper . addTextDirections ( "Hint: Be patient. Don't rush through!" ) helper .…" at bounding box center [608, 248] width 259 height 256
type textarea "boss.moveDown(6)"
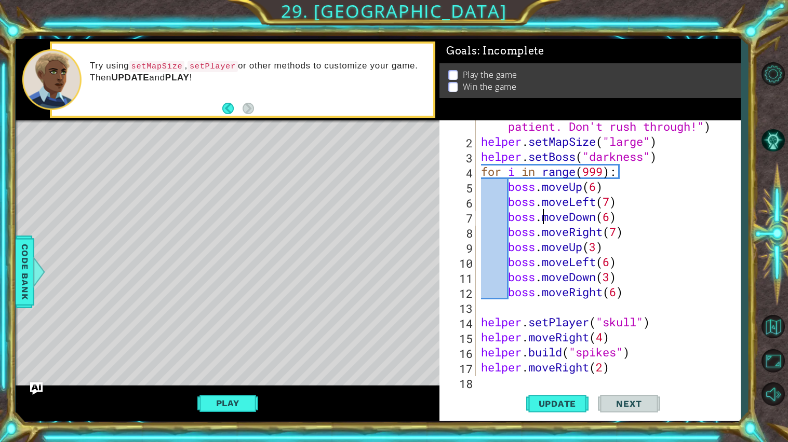
scroll to position [17, 0]
click at [550, 393] on button "Update" at bounding box center [557, 404] width 62 height 30
